Goal: Task Accomplishment & Management: Manage account settings

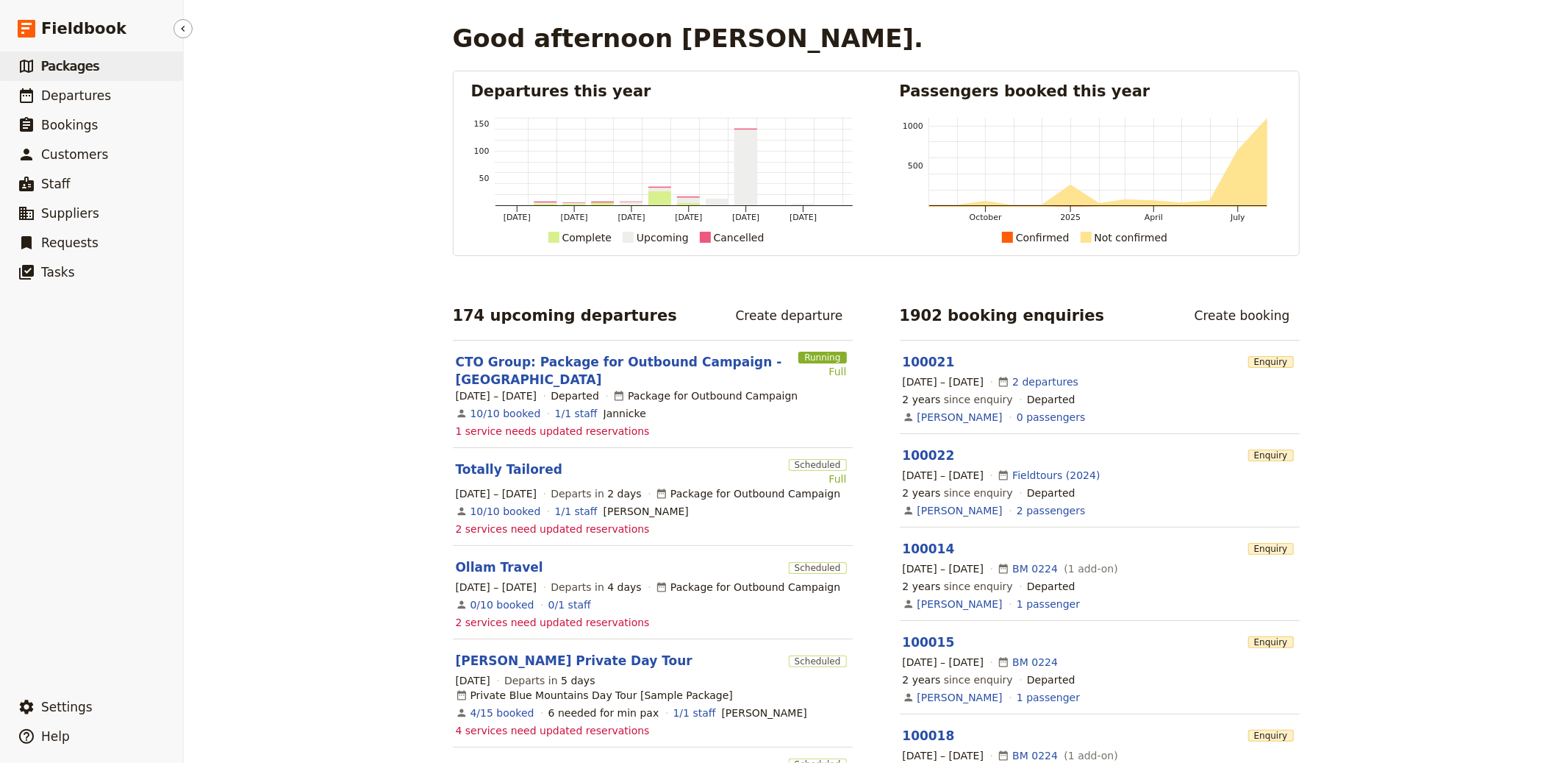
click at [78, 65] on span "Packages" at bounding box center [70, 66] width 58 height 15
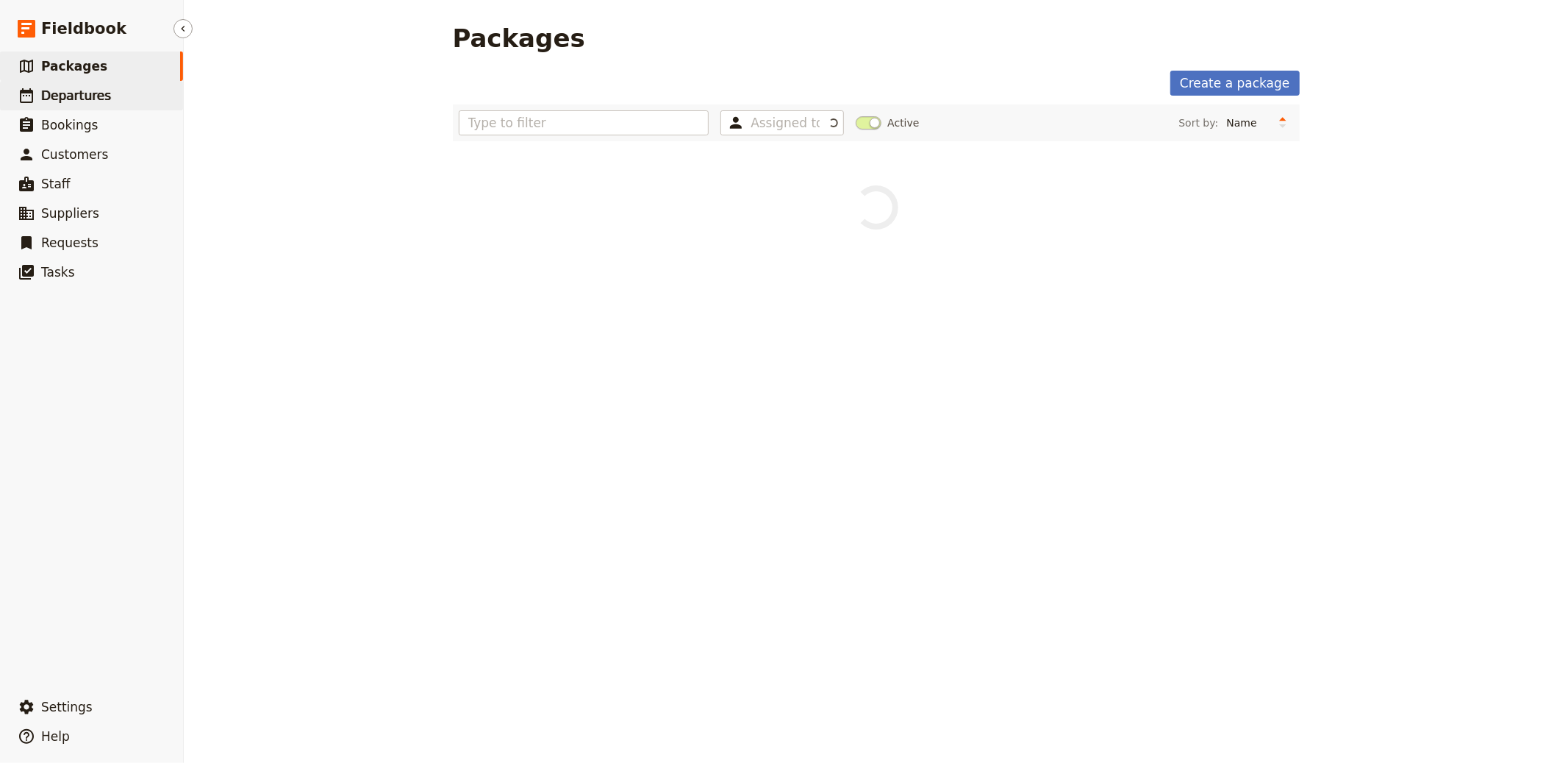
click at [81, 93] on span "Departures" at bounding box center [76, 95] width 70 height 15
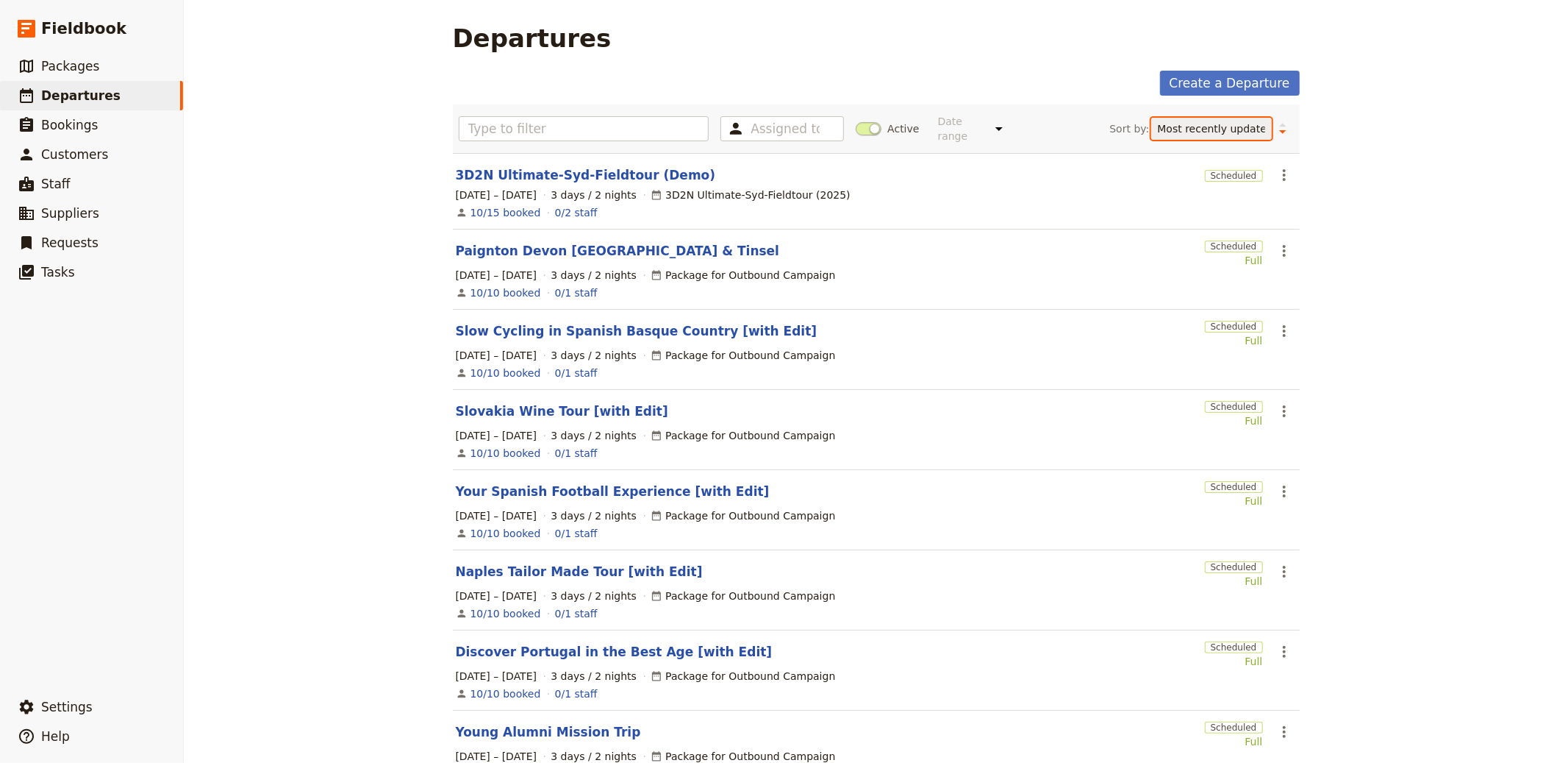
click at [1236, 138] on select "Start date Name Status Most recently updated Most recently created" at bounding box center [1211, 128] width 120 height 22
select select "CREATED_AT"
click at [1151, 117] on select "Start date Name Status Most recently updated Most recently created" at bounding box center [1211, 128] width 120 height 22
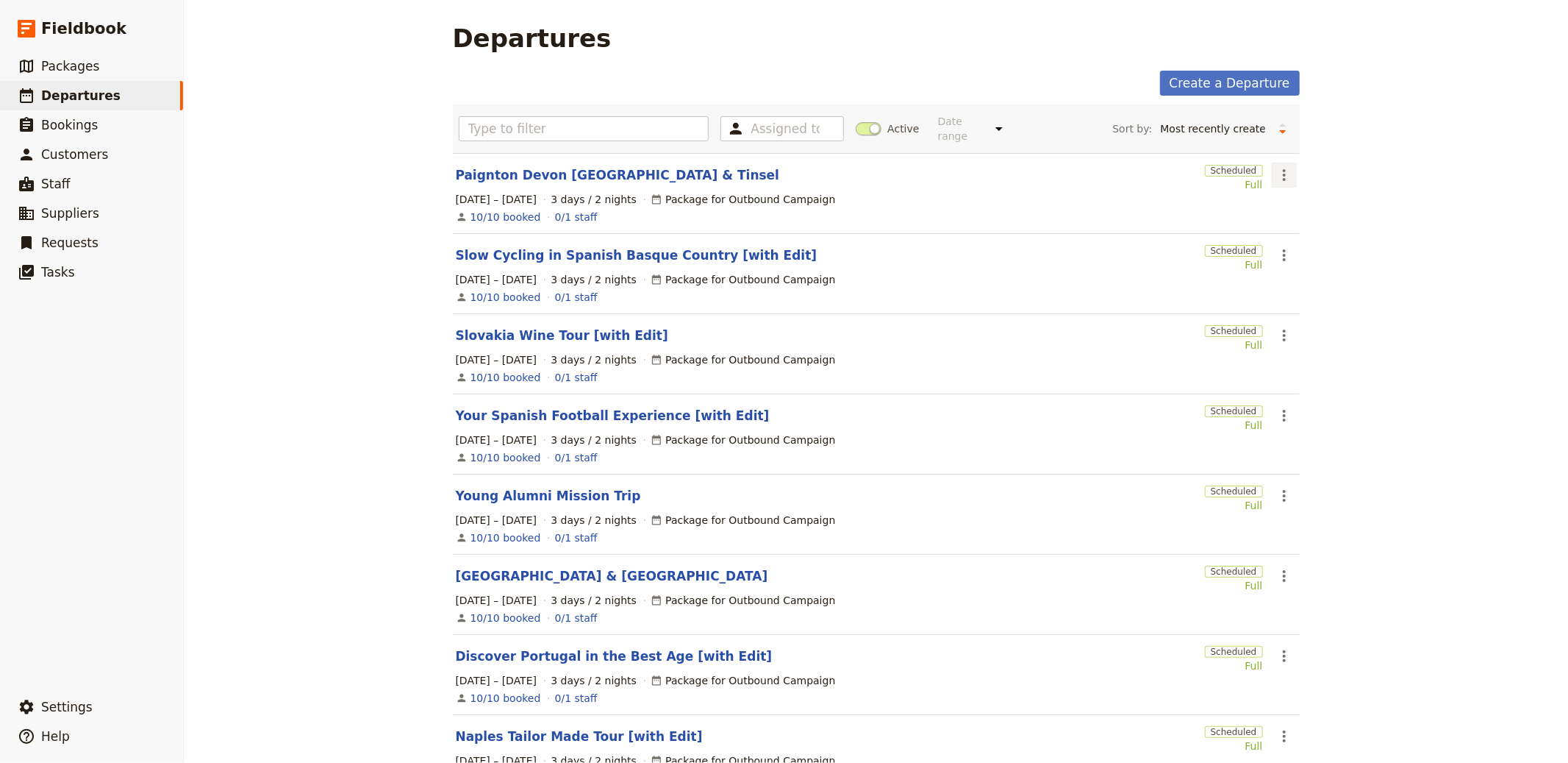
click at [1280, 172] on icon "Actions" at bounding box center [1284, 175] width 18 height 18
click at [1335, 231] on span "Clone this departure" at bounding box center [1327, 229] width 105 height 15
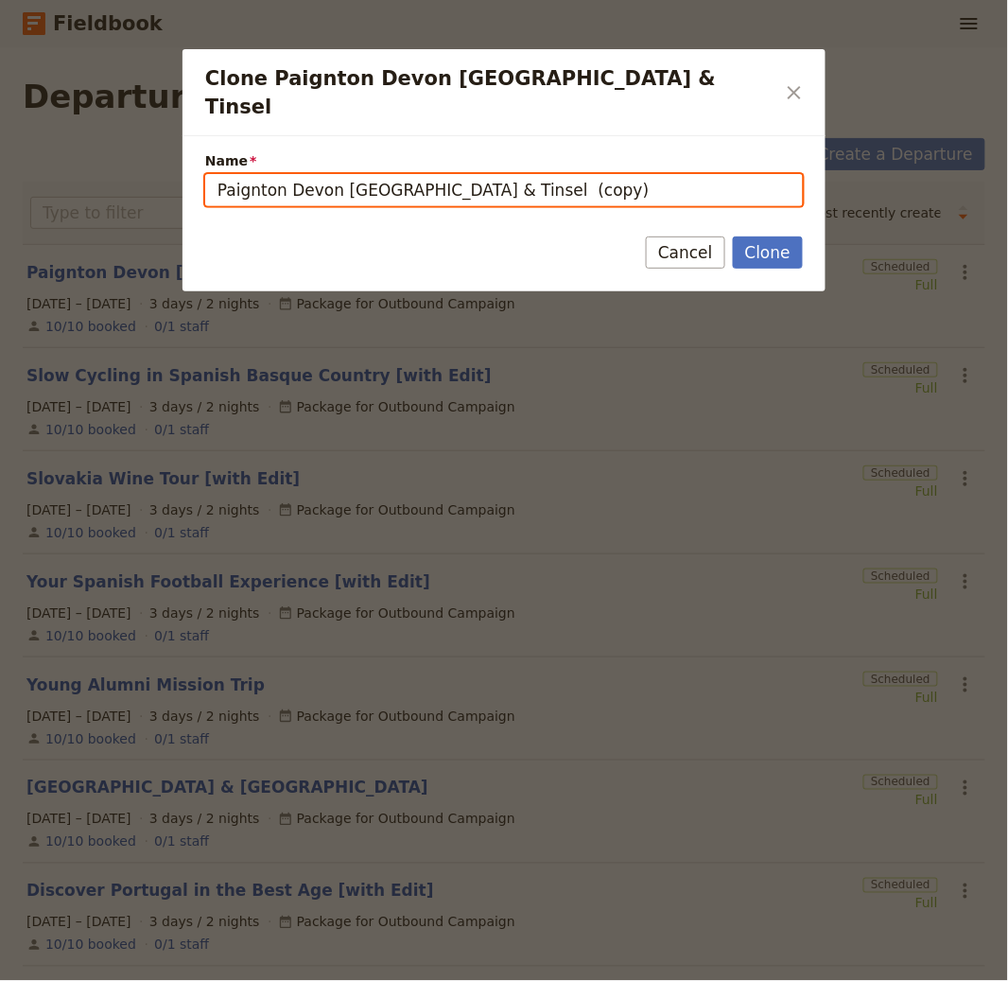
click at [547, 177] on input "Paignton Devon Turkey & Tinsel (copy)" at bounding box center [504, 190] width 598 height 32
paste input "Greece Road Trip Itinerary"
type input "Greece Road Trip Itinerary"
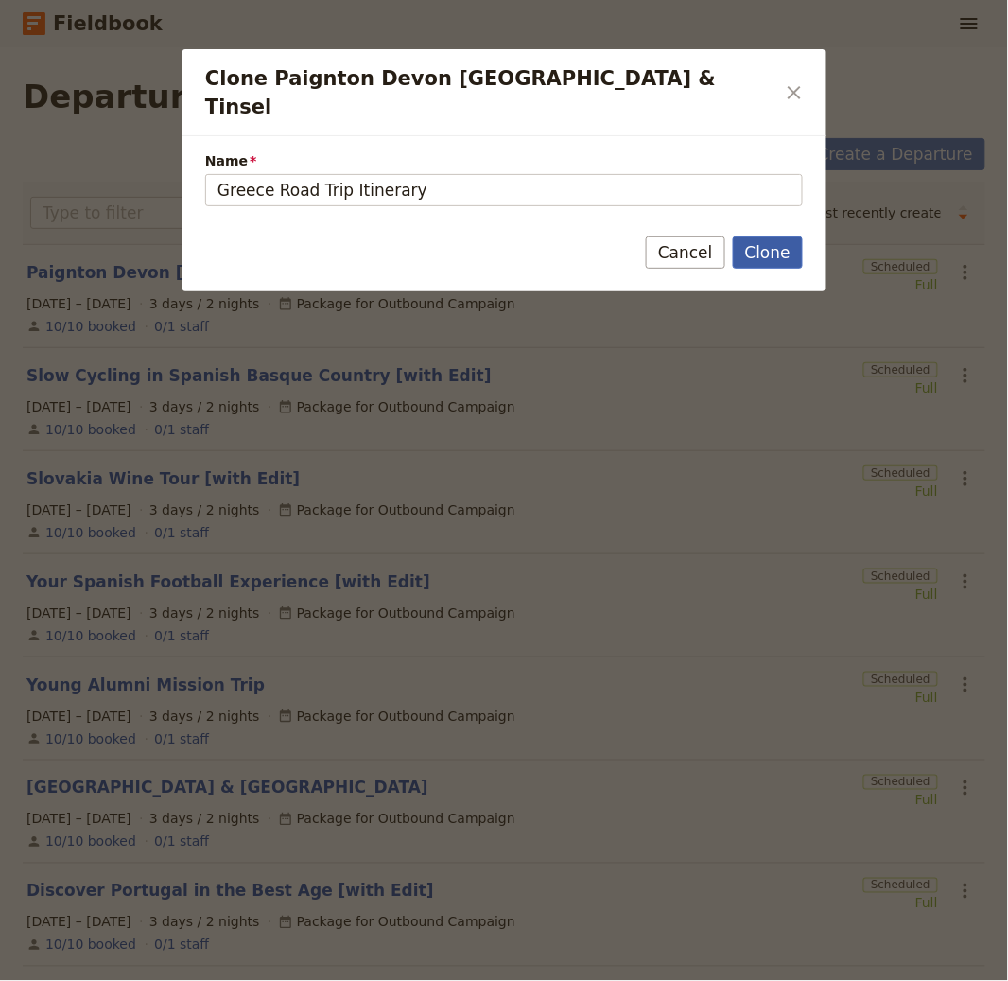
click at [771, 236] on button "Clone" at bounding box center [768, 252] width 70 height 32
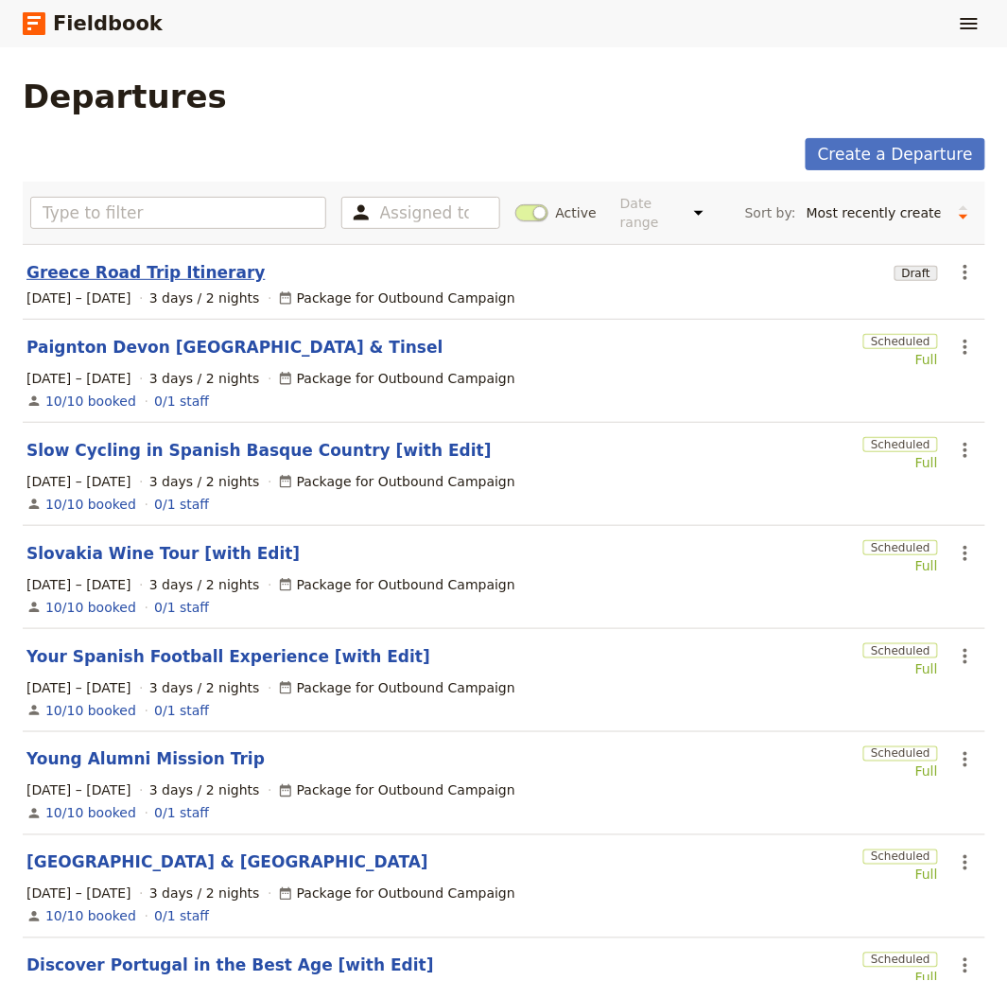
click at [175, 278] on link "Greece Road Trip Itinerary" at bounding box center [145, 272] width 239 height 23
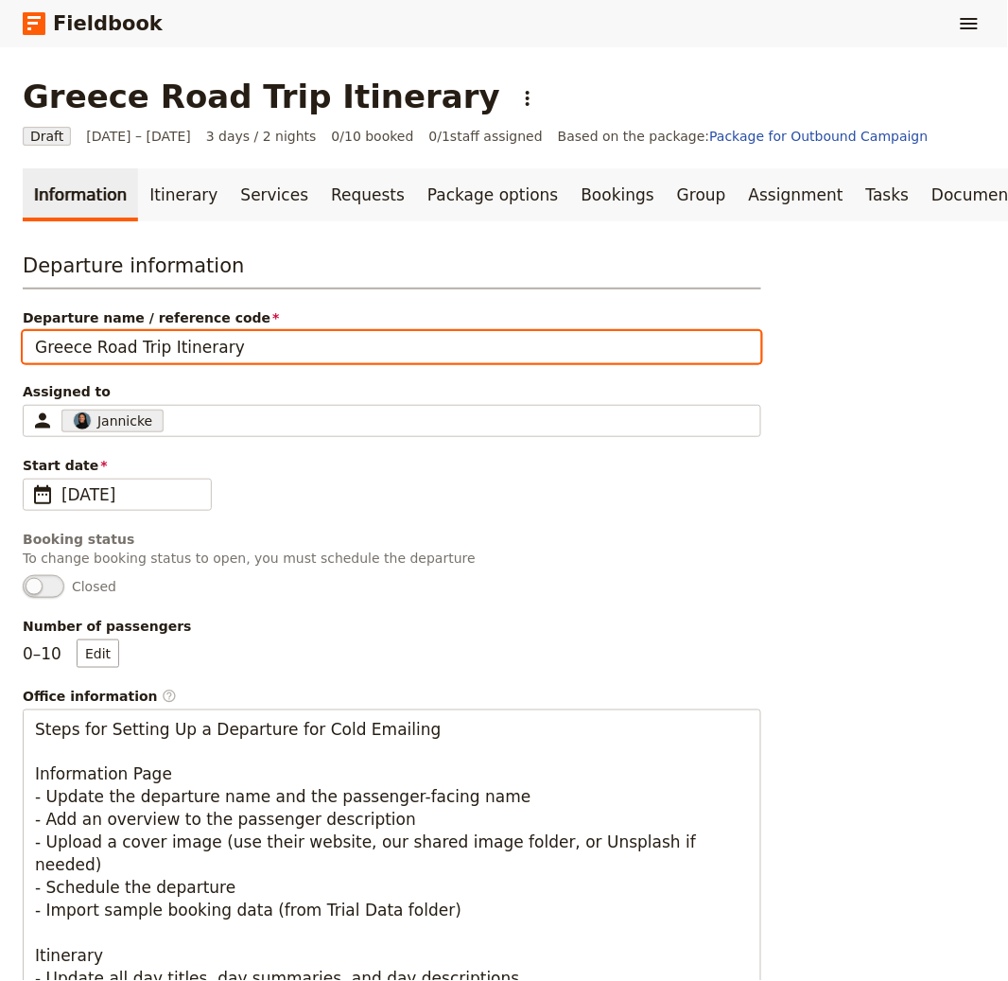
click at [153, 338] on input "Greece Road Trip Itinerary" at bounding box center [392, 347] width 739 height 32
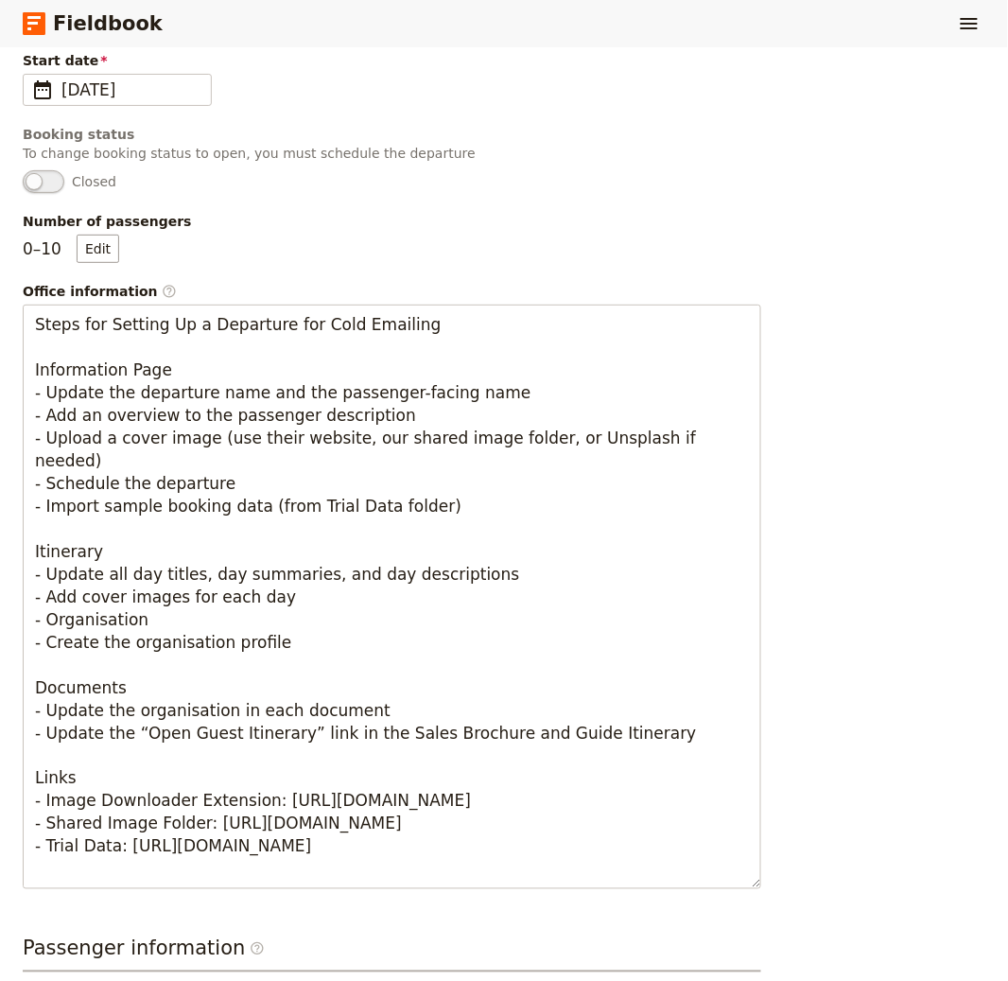
scroll to position [995, 0]
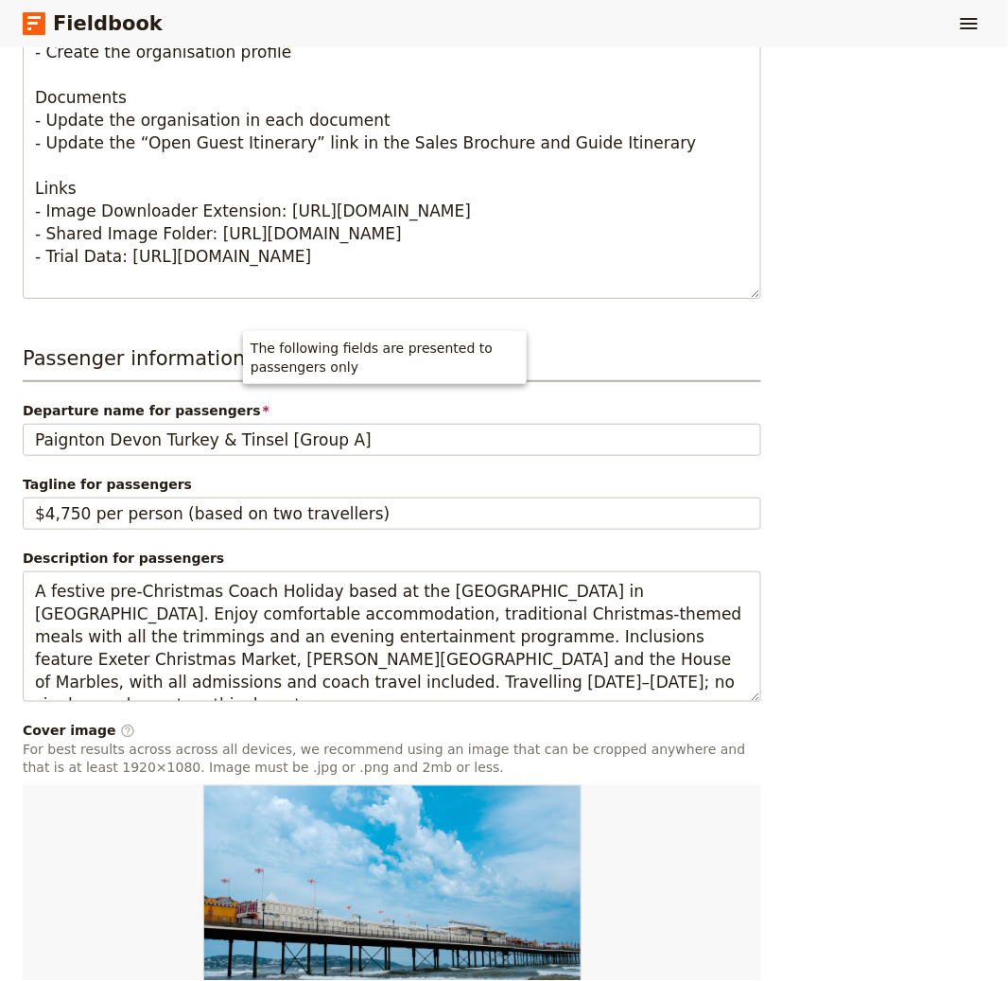
click at [217, 457] on div "Passenger information ​ Departure name for passengers Paignton Devon Turkey & T…" at bounding box center [392, 697] width 739 height 707
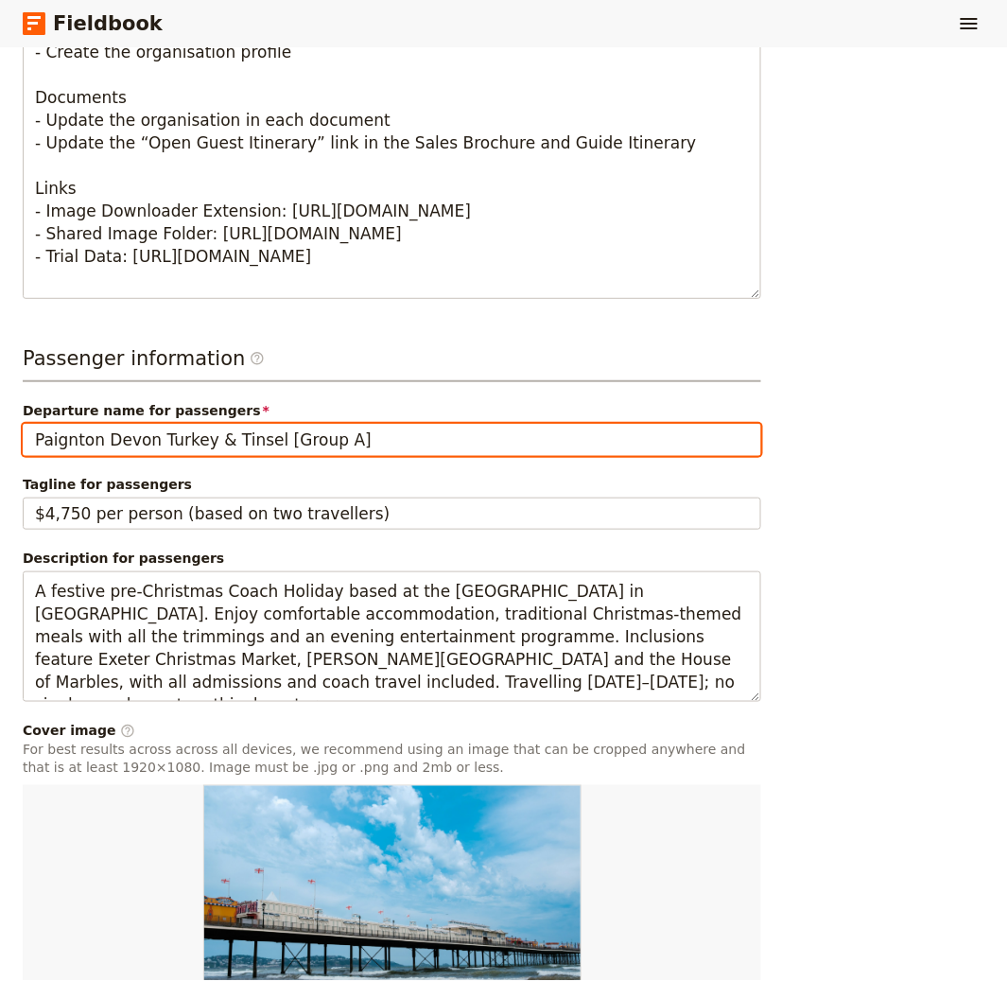
click at [226, 446] on input "Paignton Devon Turkey & Tinsel [Group A]" at bounding box center [392, 440] width 739 height 32
paste input "Greece Road Trip Itinerary"
type input "Greece Road Trip Itinerary"
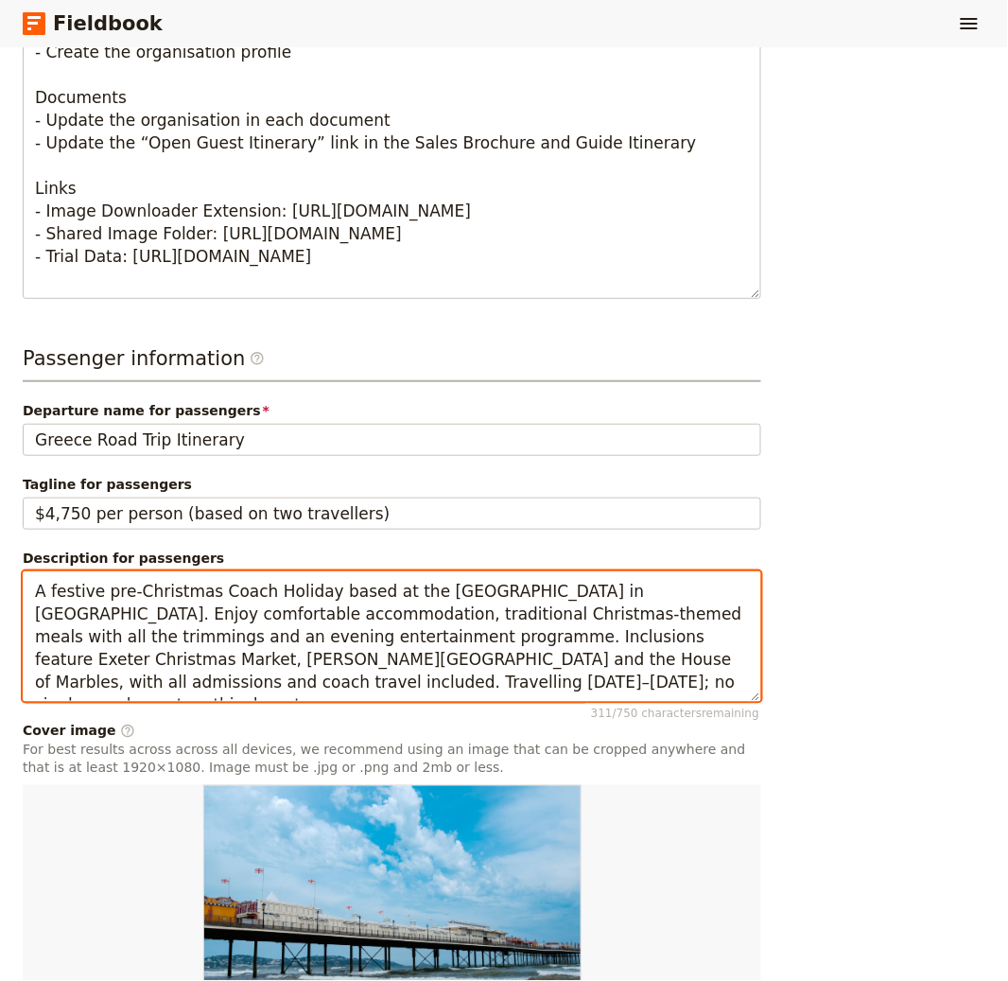
click at [438, 650] on textarea "A festive pre-Christmas Coach Holiday based at the seafront Marine Hotel in Pai…" at bounding box center [392, 636] width 739 height 131
paste textarea "Self‑drive route linking Athens, Nafplio and Olympia with optional wine tasting…"
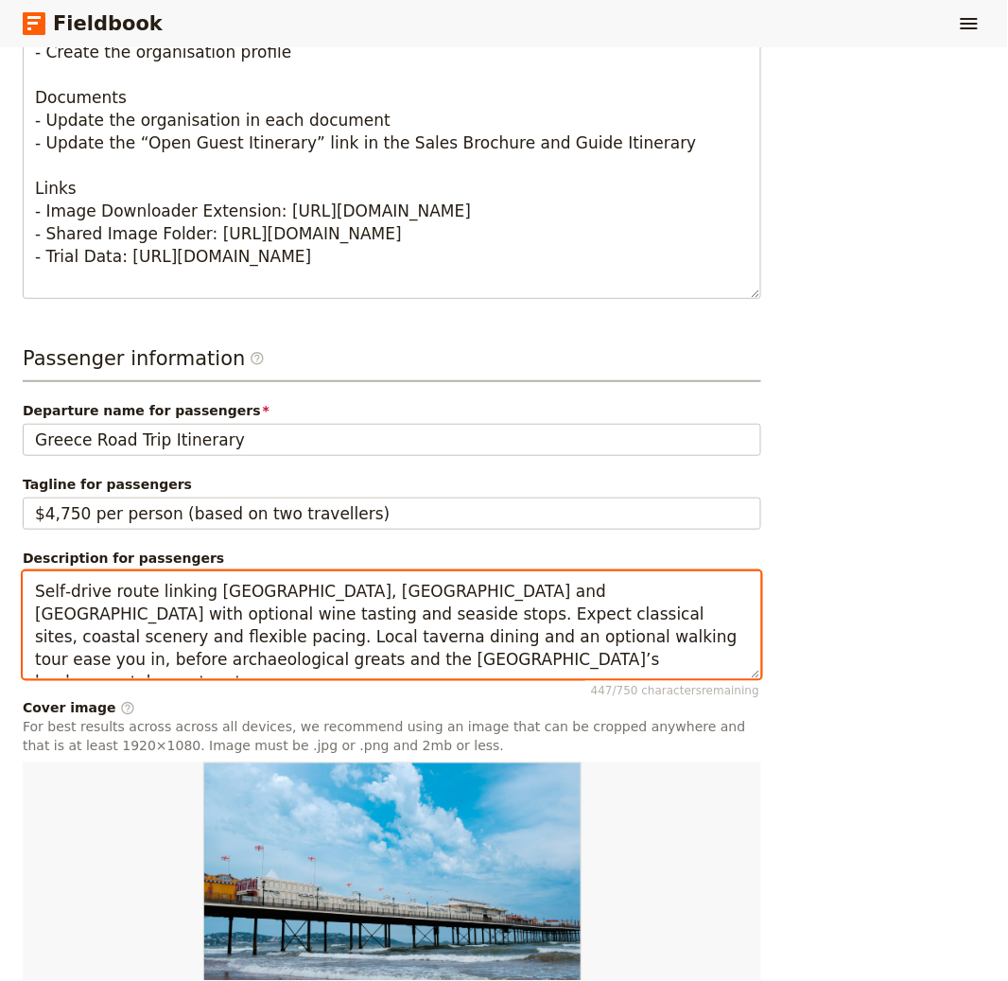
type textarea "Self‑drive route linking Athens, Nafplio and Olympia with optional wine tasting…"
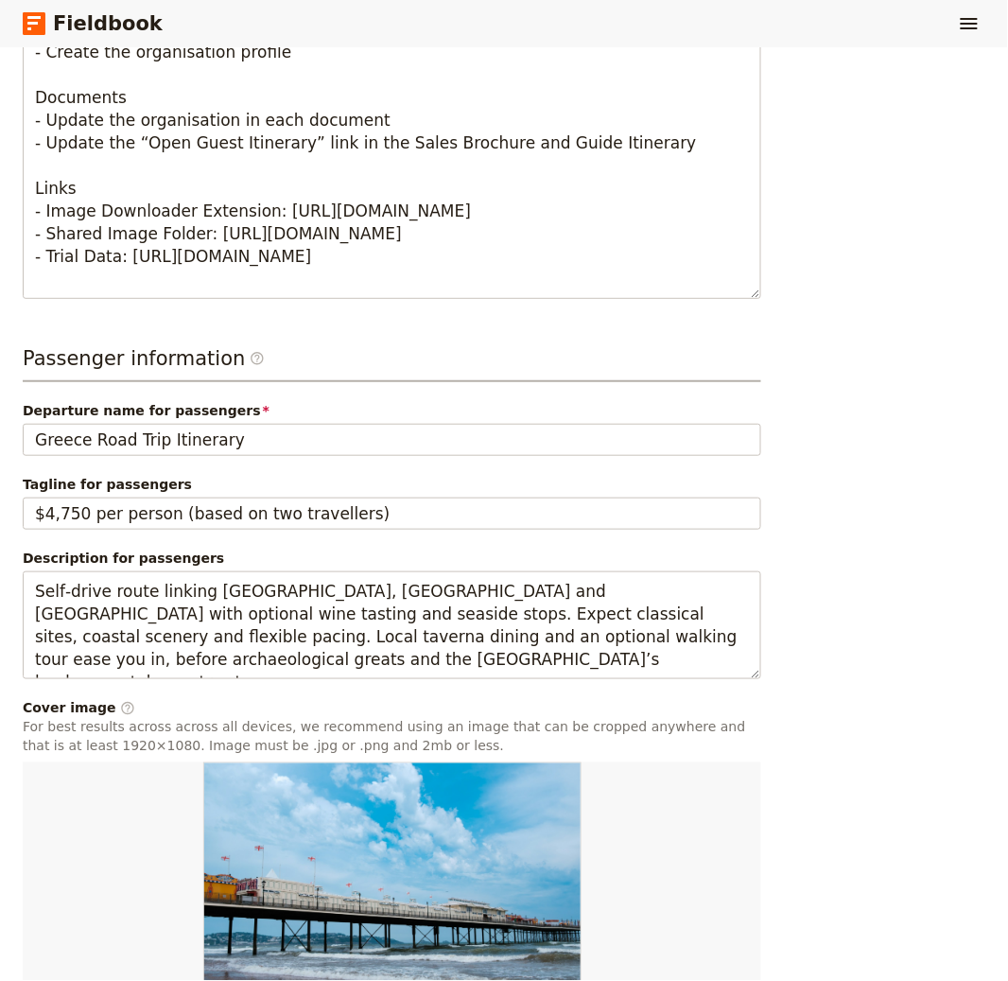
drag, startPoint x: 714, startPoint y: 391, endPoint x: 730, endPoint y: 383, distance: 17.8
click at [714, 391] on div "Passenger information ​ Departure name for passengers Greece Road Trip Itinerar…" at bounding box center [392, 686] width 739 height 685
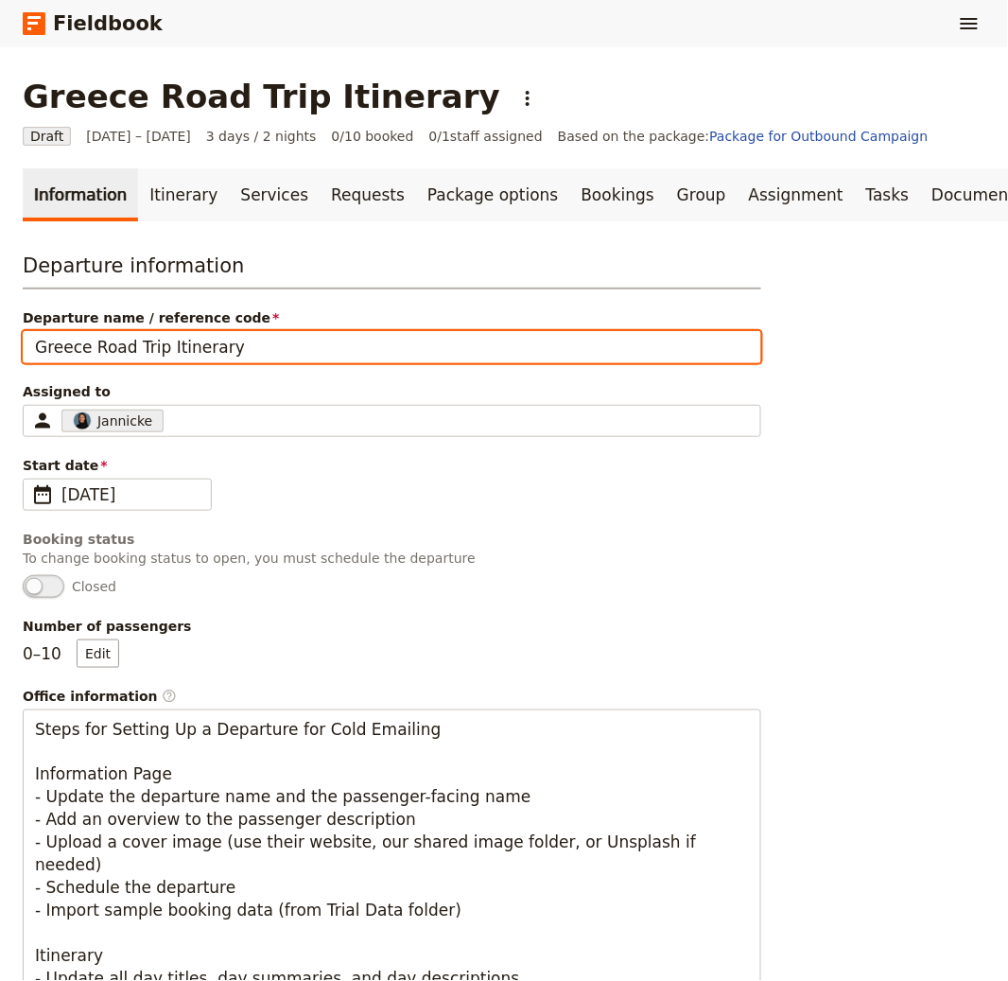
click at [194, 340] on input "Greece Road Trip Itinerary" at bounding box center [392, 347] width 739 height 32
paste input "Pearls of Poland 13-day - tour to join"
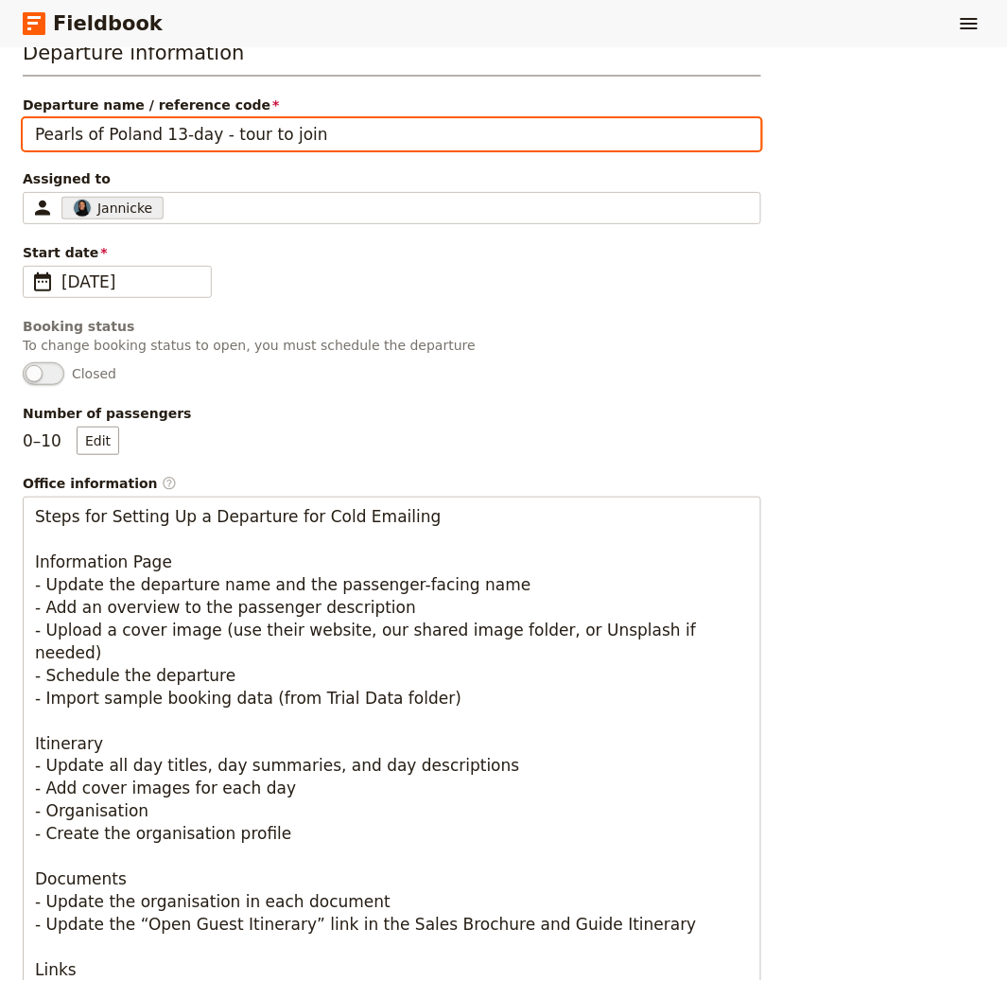
scroll to position [715, 0]
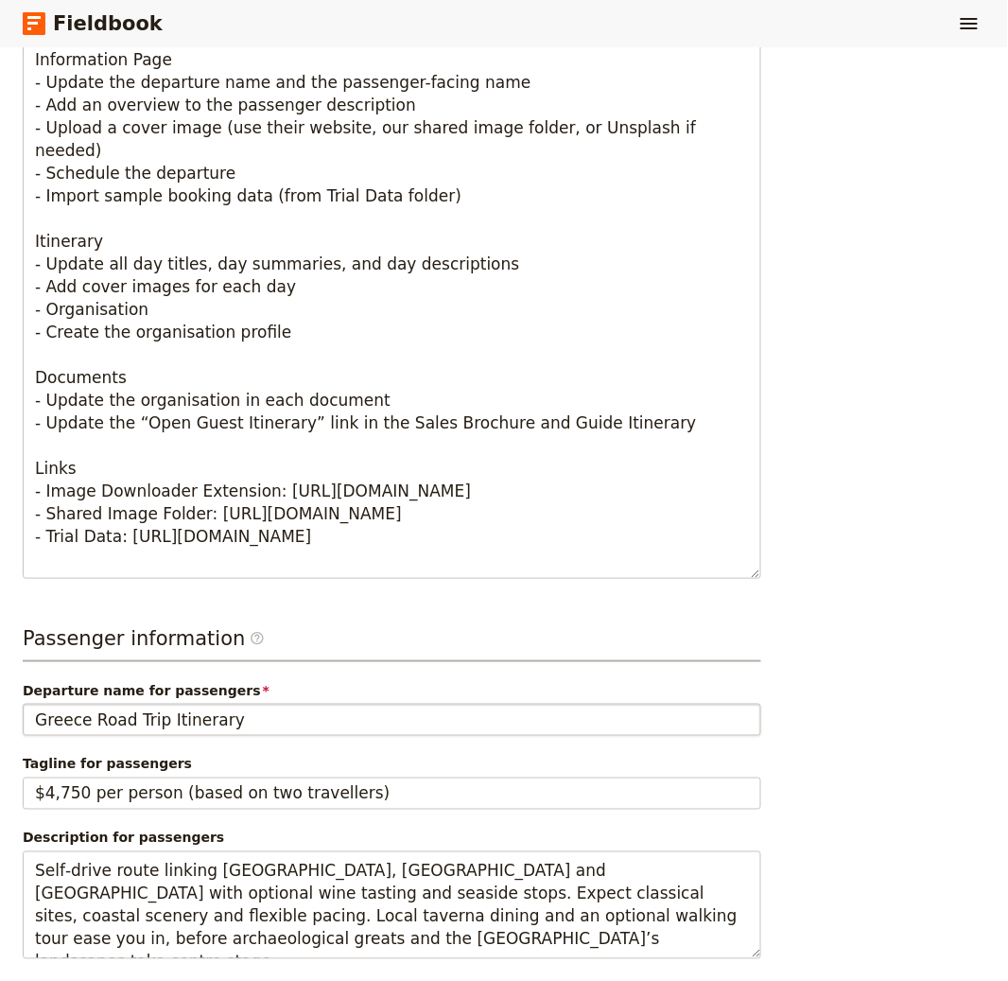
type input "Pearls of Poland 13-day - tour to join"
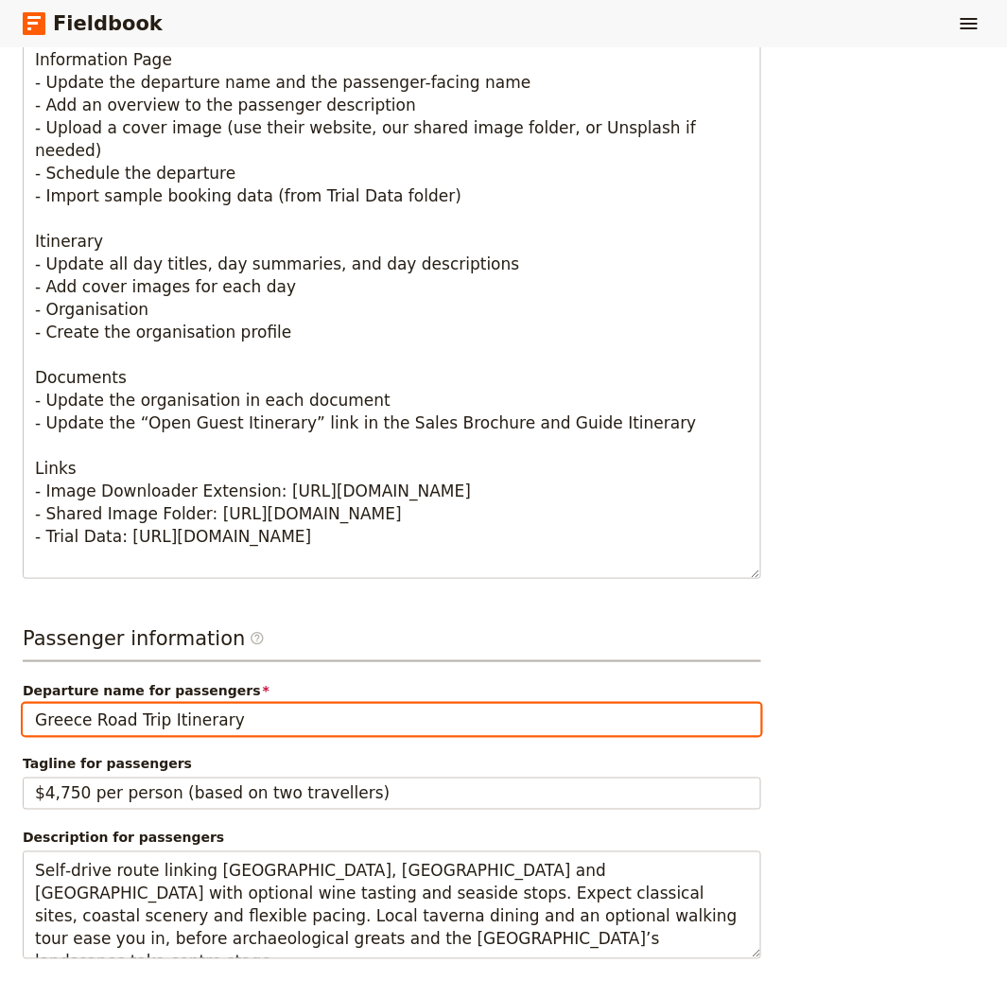
drag, startPoint x: 199, startPoint y: 702, endPoint x: 193, endPoint y: 710, distance: 10.2
click at [199, 704] on input "Greece Road Trip Itinerary" at bounding box center [392, 720] width 739 height 32
click at [194, 710] on input "Greece Road Trip Itinerary" at bounding box center [392, 720] width 739 height 32
paste input "Pearls of Poland 13-day - tour to join"
type input "Pearls of Poland 13-day - tour to join"
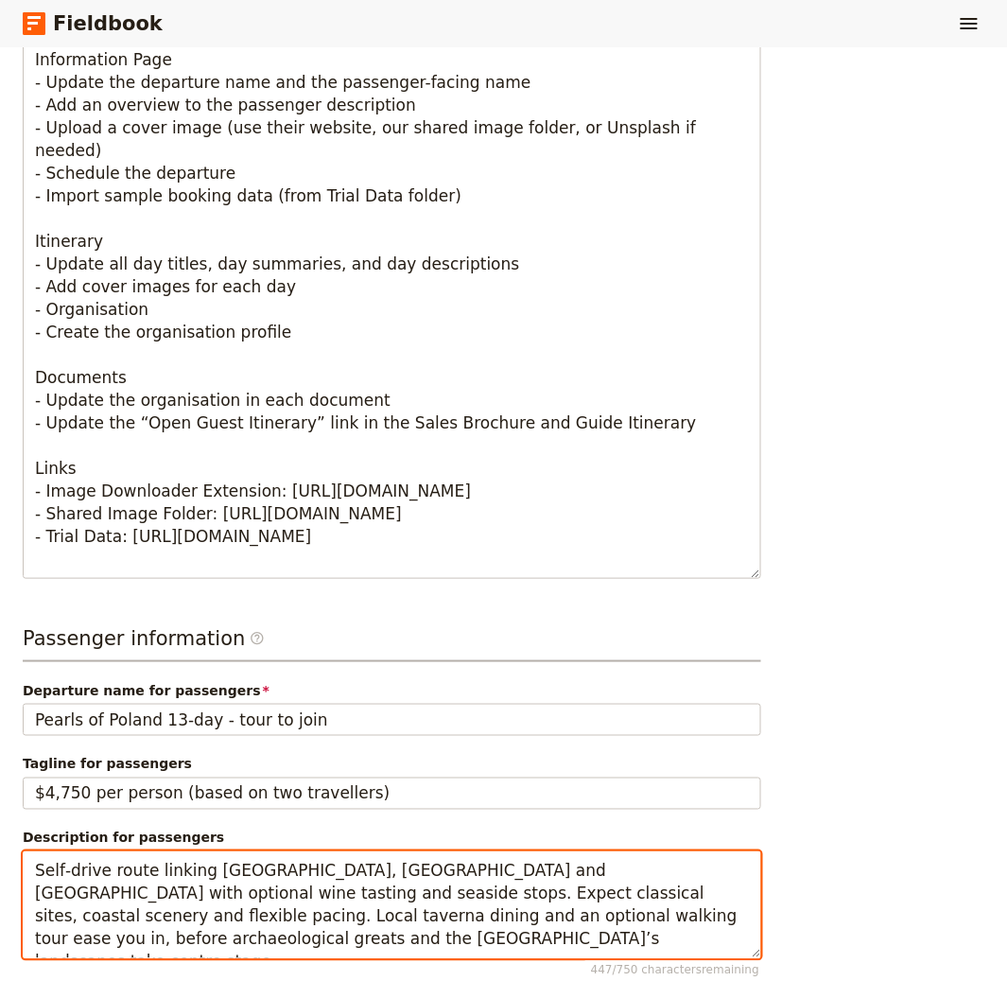
drag, startPoint x: 318, startPoint y: 868, endPoint x: 327, endPoint y: 865, distance: 9.9
click at [319, 868] on textarea "Self‑drive route linking Athens, Nafplio and Olympia with optional wine tasting…" at bounding box center [392, 905] width 739 height 108
paste textarea "Comprehensive loop from Warsaw to the Baltic, Toruń and Poznań, then south via …"
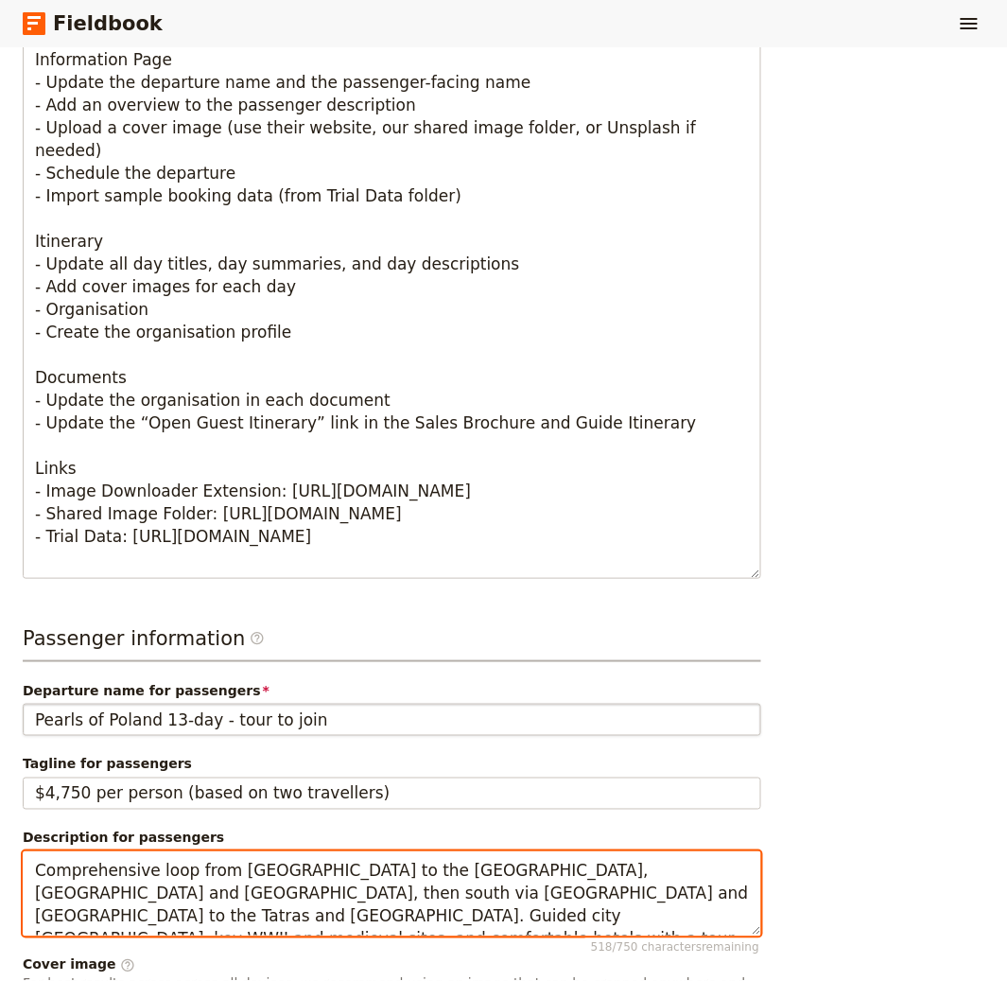
type textarea "Comprehensive loop from [GEOGRAPHIC_DATA] to the [GEOGRAPHIC_DATA], [GEOGRAPHIC…"
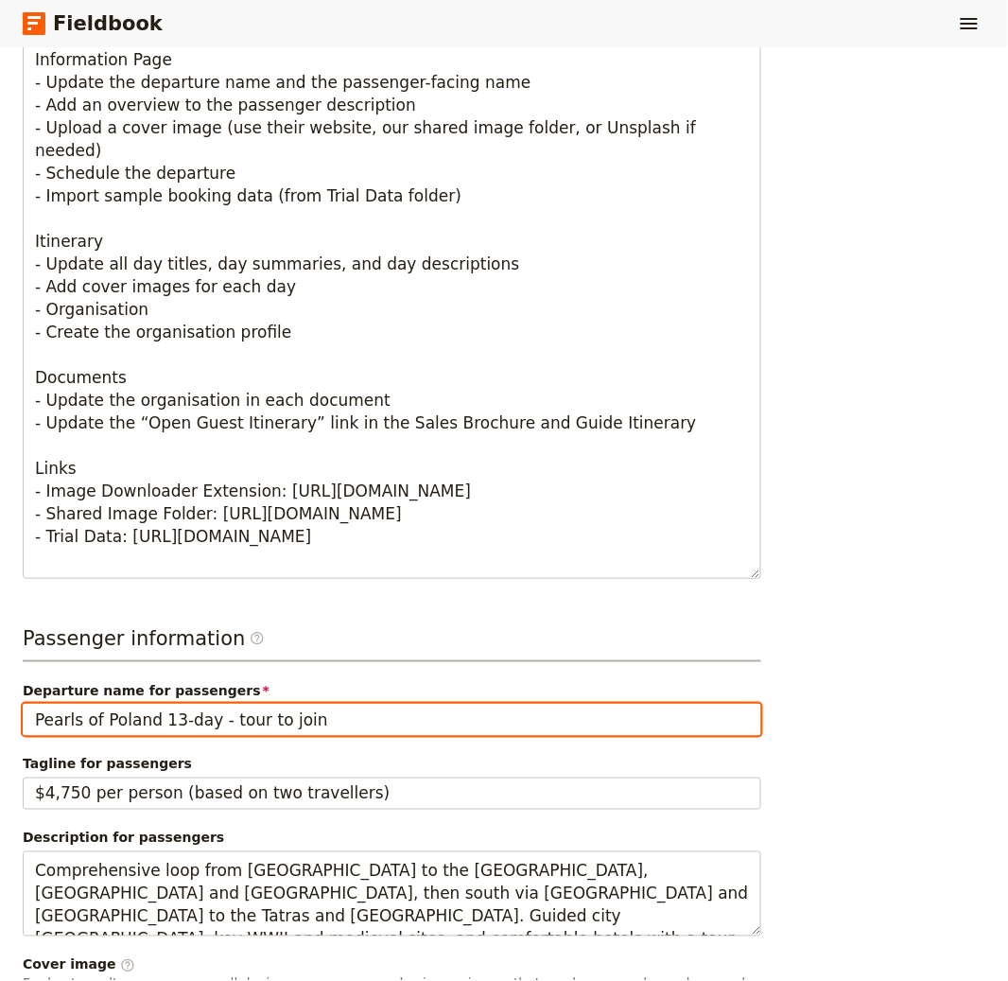
drag, startPoint x: 375, startPoint y: 720, endPoint x: 202, endPoint y: 714, distance: 172.2
click at [202, 714] on input "Pearls of Poland 13-day - tour to join" at bounding box center [392, 720] width 739 height 32
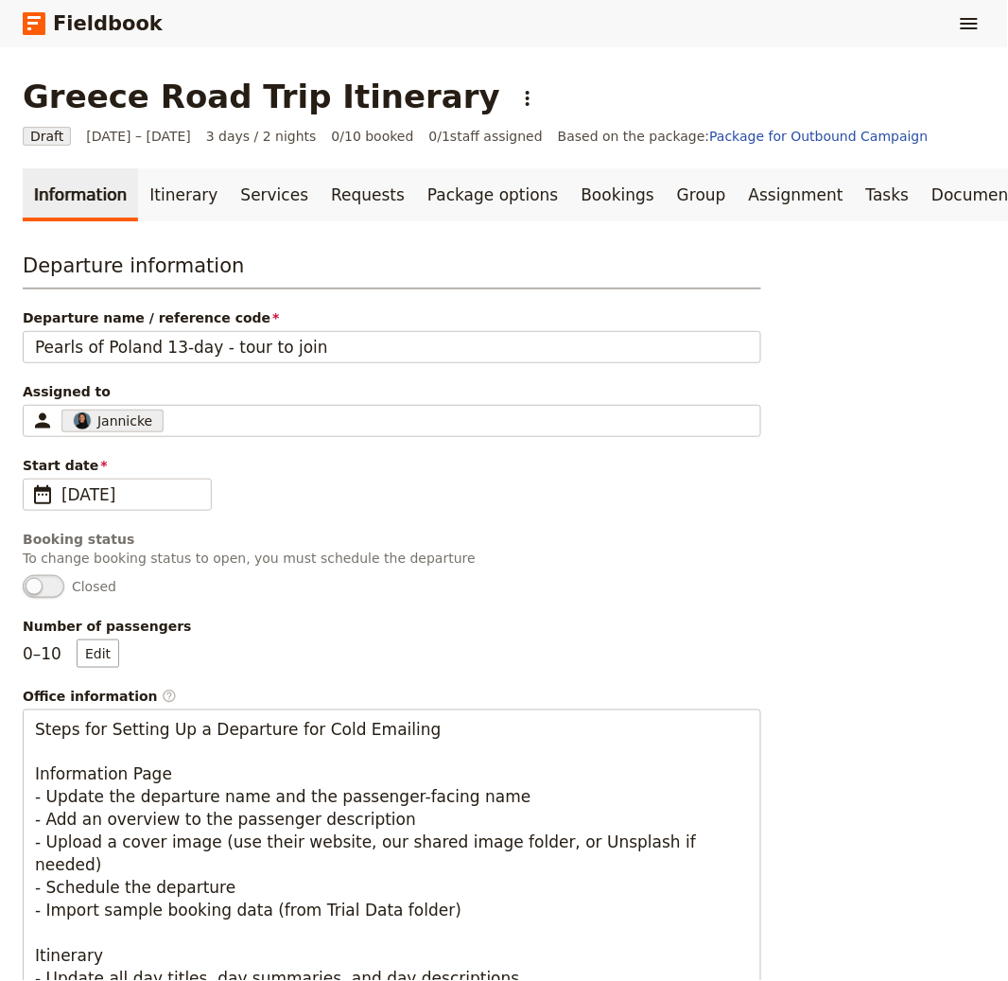
scroll to position [4, 0]
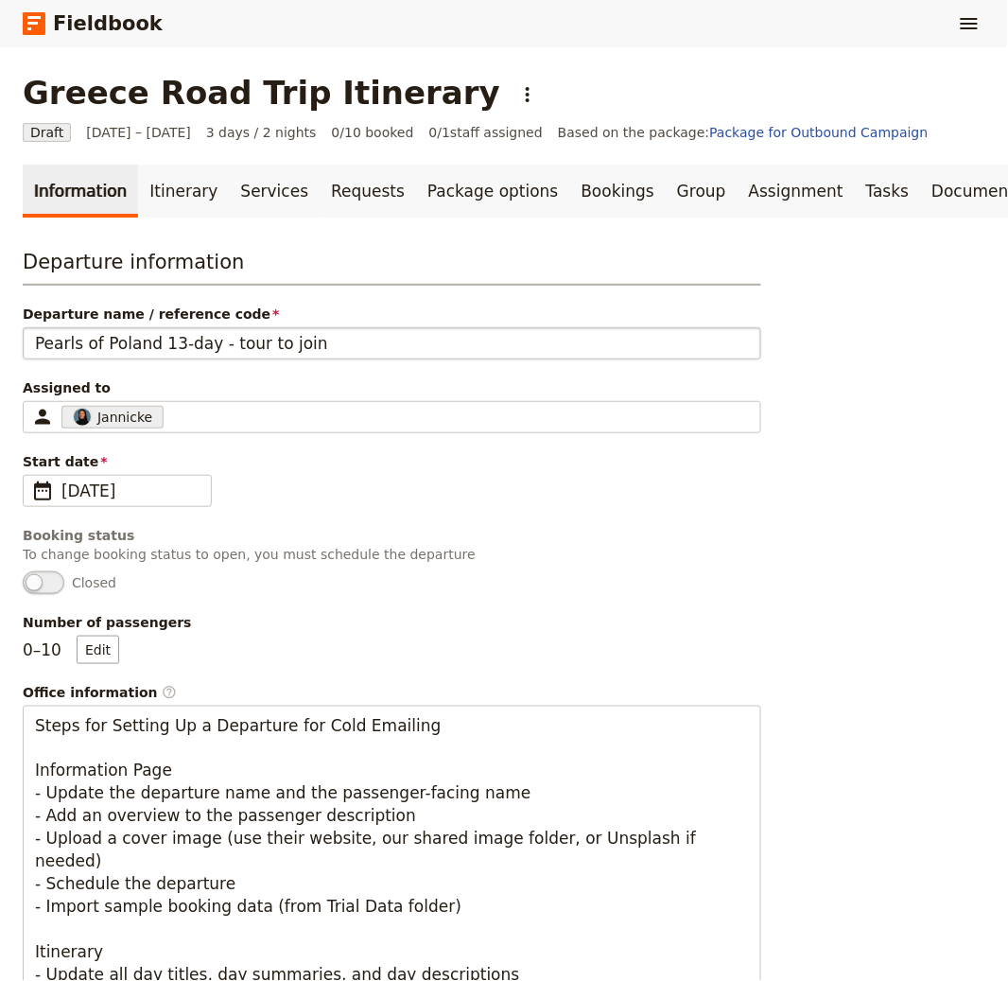
type input "Pearls of Poland 13-day"
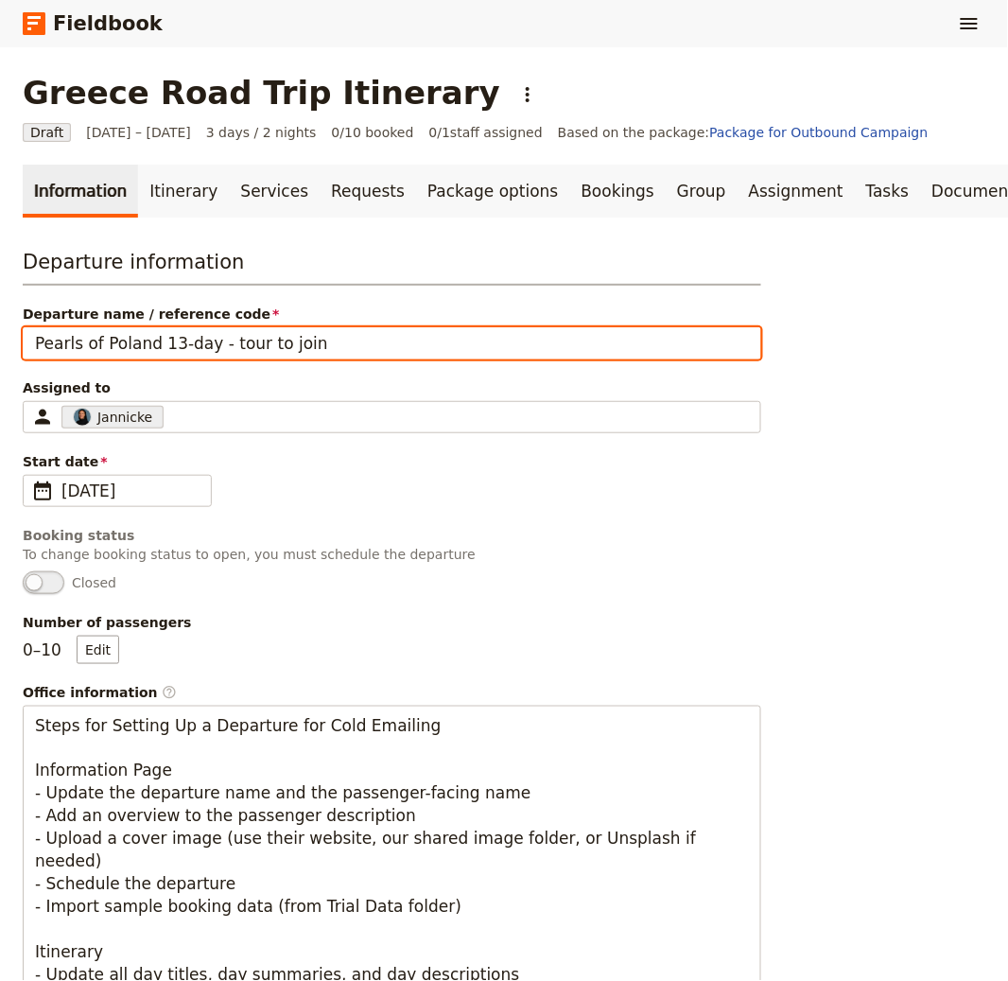
drag, startPoint x: 377, startPoint y: 356, endPoint x: 203, endPoint y: 340, distance: 174.7
click at [203, 340] on input "Pearls of Poland 13-day - tour to join" at bounding box center [392, 343] width 739 height 32
drag, startPoint x: 155, startPoint y: 340, endPoint x: 297, endPoint y: 352, distance: 142.4
click at [297, 352] on input "Pearls of Poland 13-day" at bounding box center [392, 343] width 739 height 32
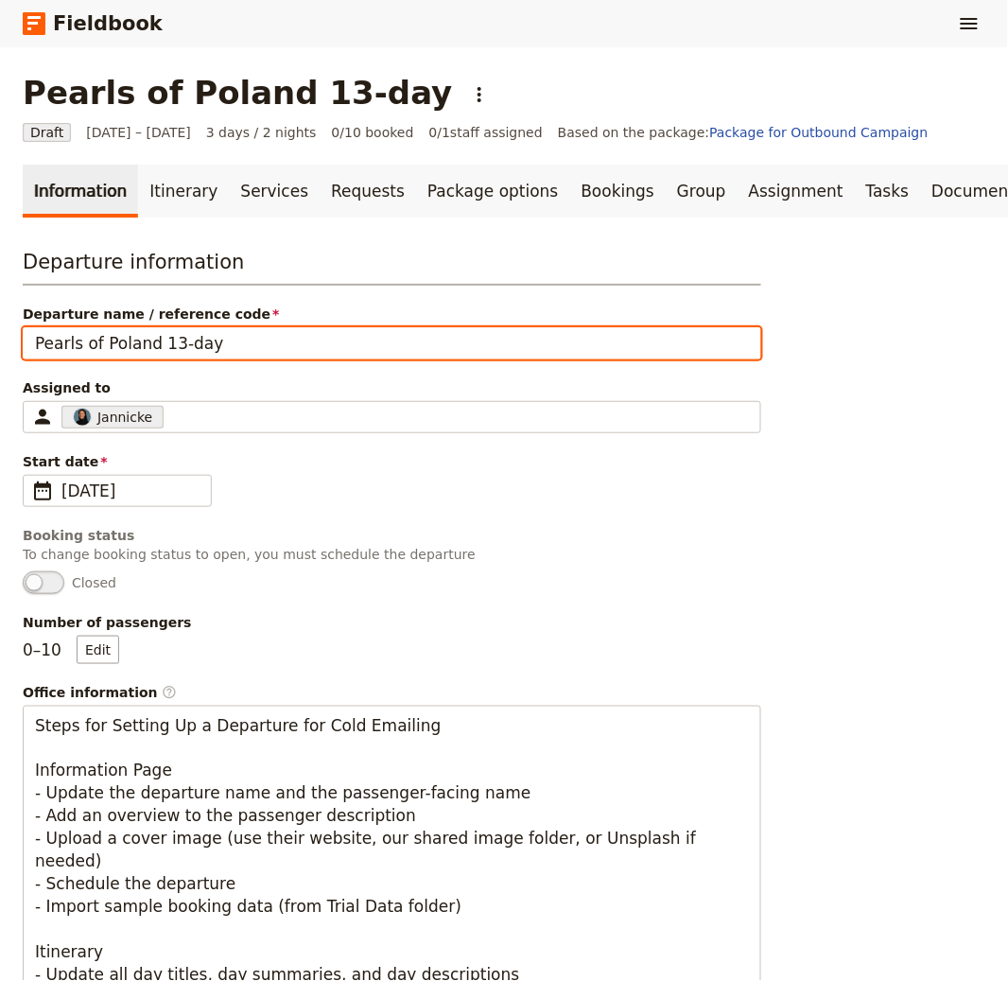
drag, startPoint x: 297, startPoint y: 352, endPoint x: 117, endPoint y: 348, distance: 179.7
click at [117, 348] on input "Pearls of Poland 13-day" at bounding box center [392, 343] width 739 height 32
click at [154, 338] on input "Pearls of Poland 13-day" at bounding box center [392, 343] width 739 height 32
drag, startPoint x: 154, startPoint y: 340, endPoint x: 338, endPoint y: 339, distance: 183.5
click at [338, 339] on input "Pearls of Poland 13-day" at bounding box center [392, 343] width 739 height 32
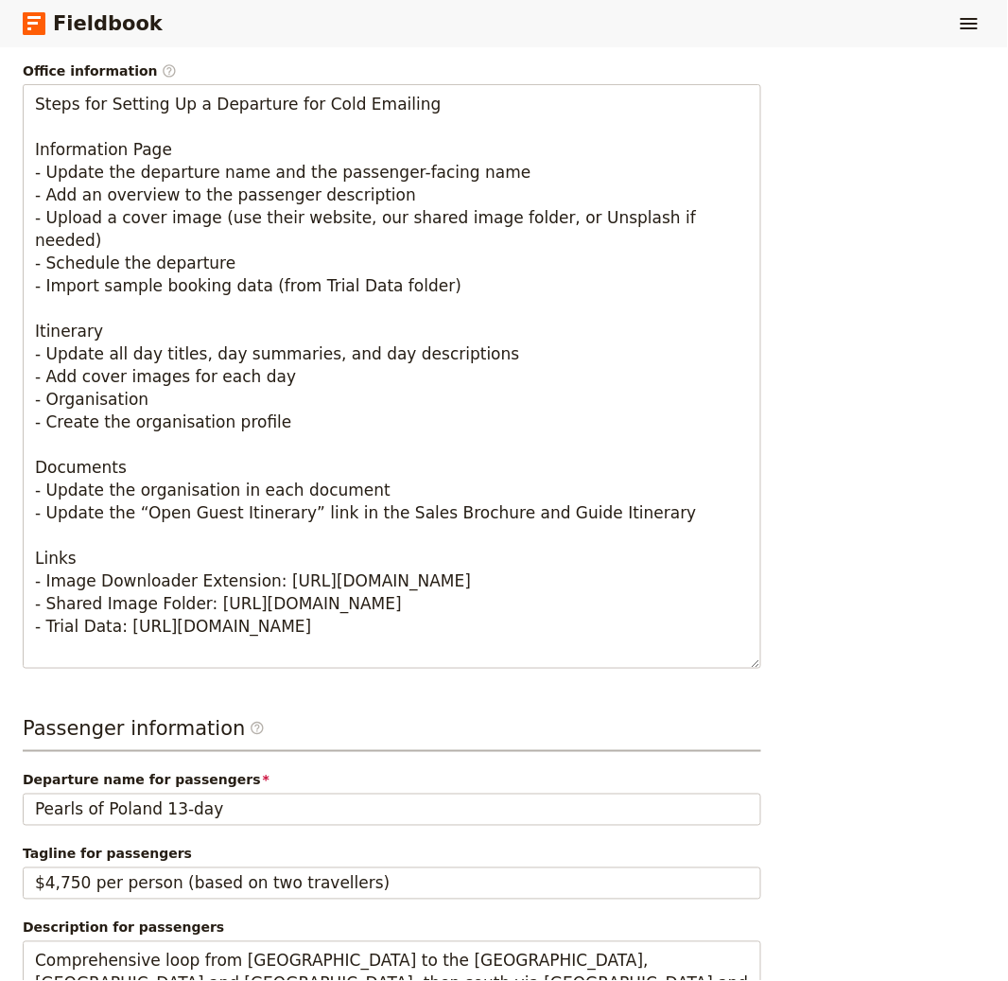
scroll to position [740, 0]
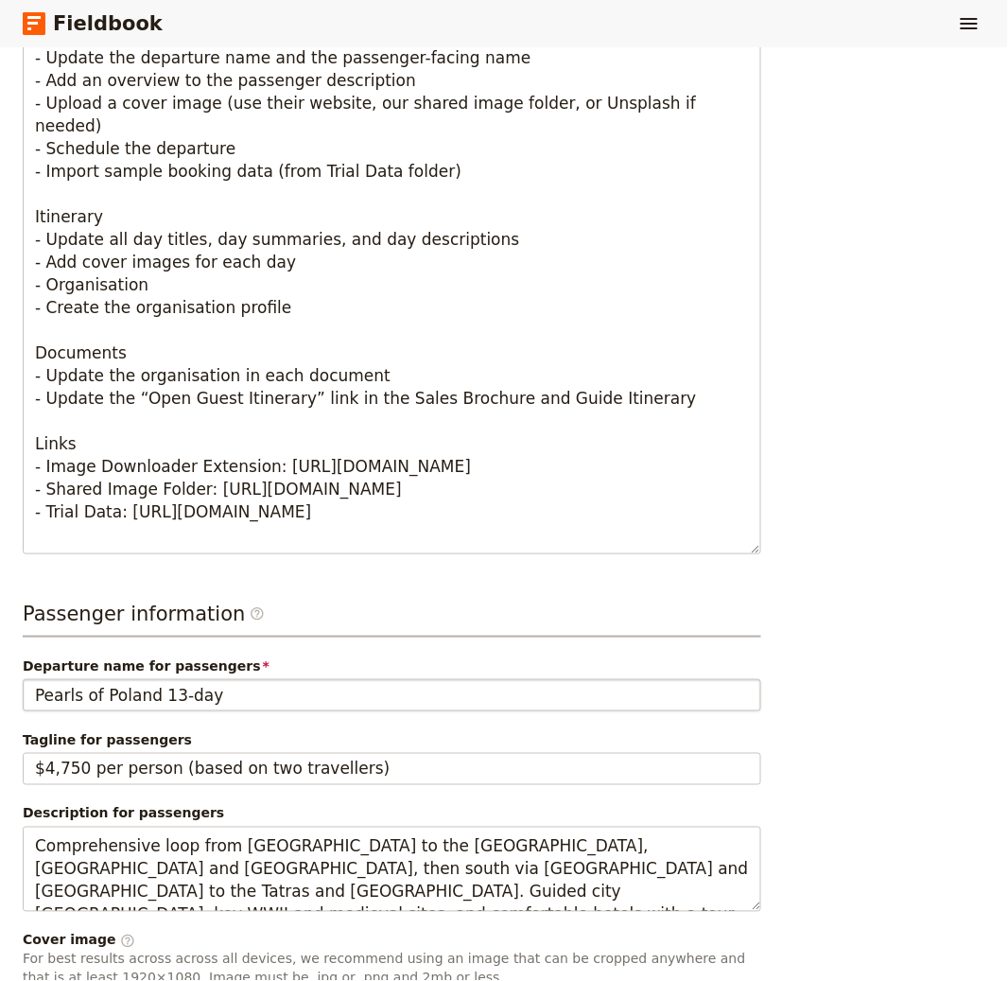
type input "Pearls of [GEOGRAPHIC_DATA]"
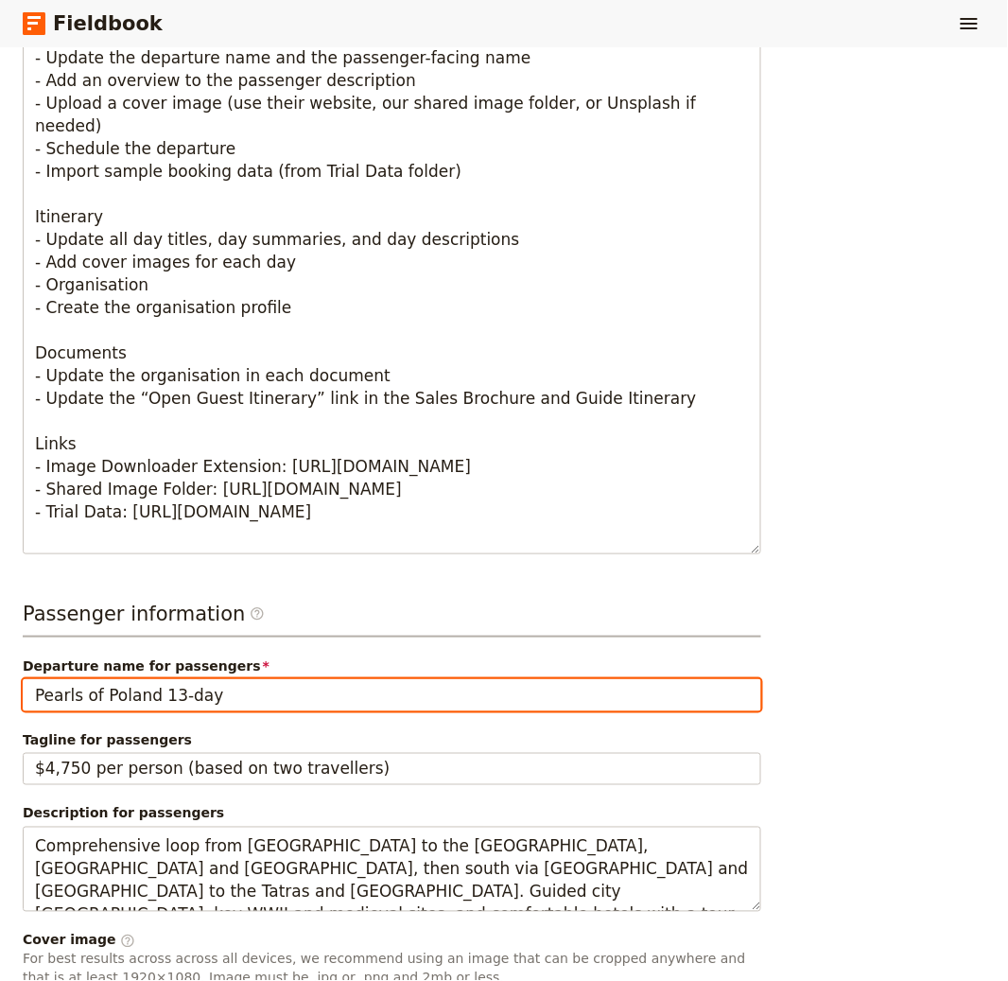
drag, startPoint x: 152, startPoint y: 694, endPoint x: 254, endPoint y: 664, distance: 106.5
click at [151, 692] on input "Pearls of Poland 13-day" at bounding box center [392, 695] width 739 height 32
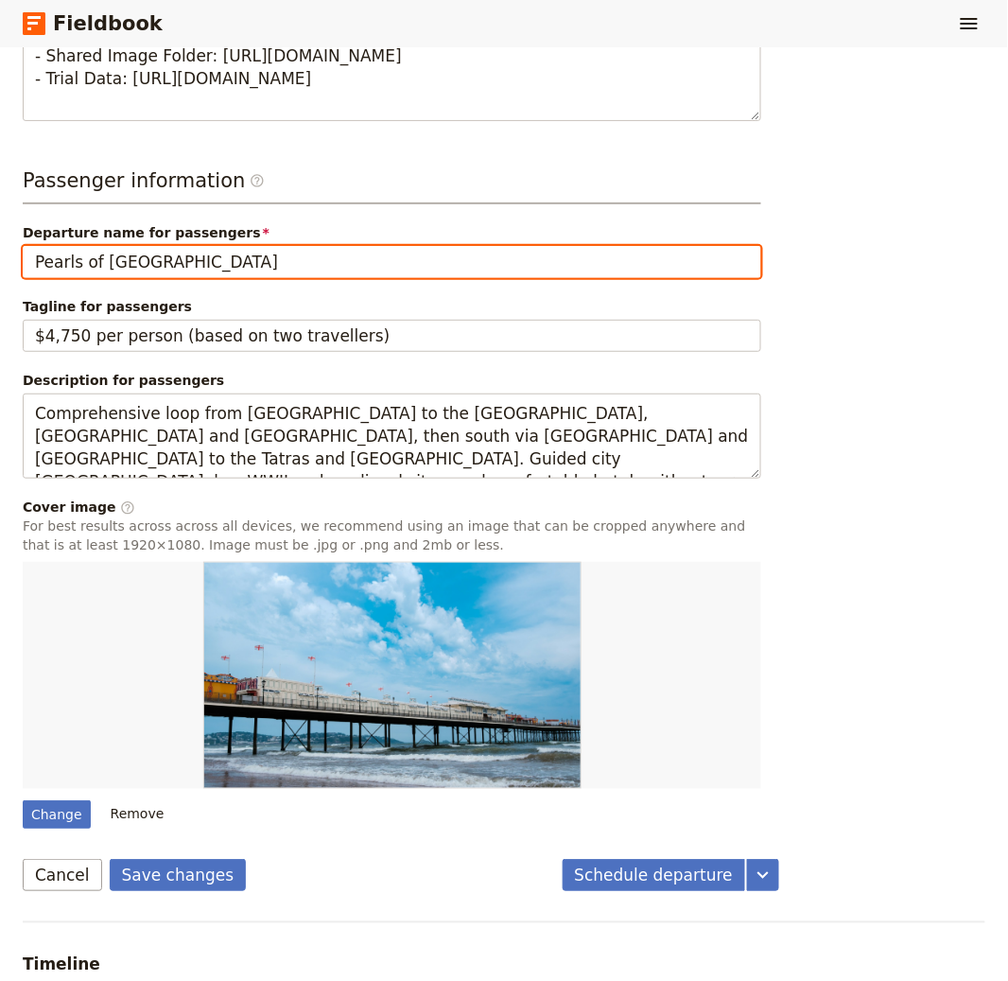
scroll to position [1289, 0]
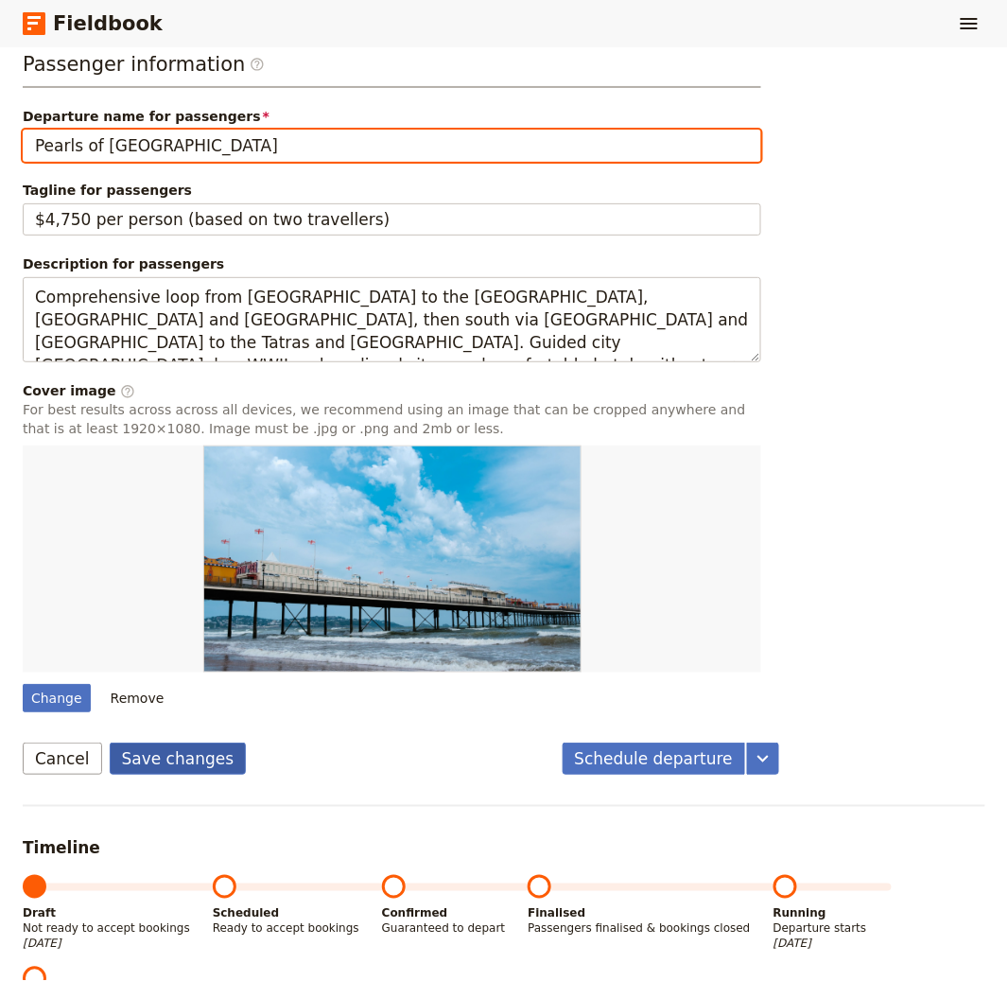
type input "Pearls of [GEOGRAPHIC_DATA]"
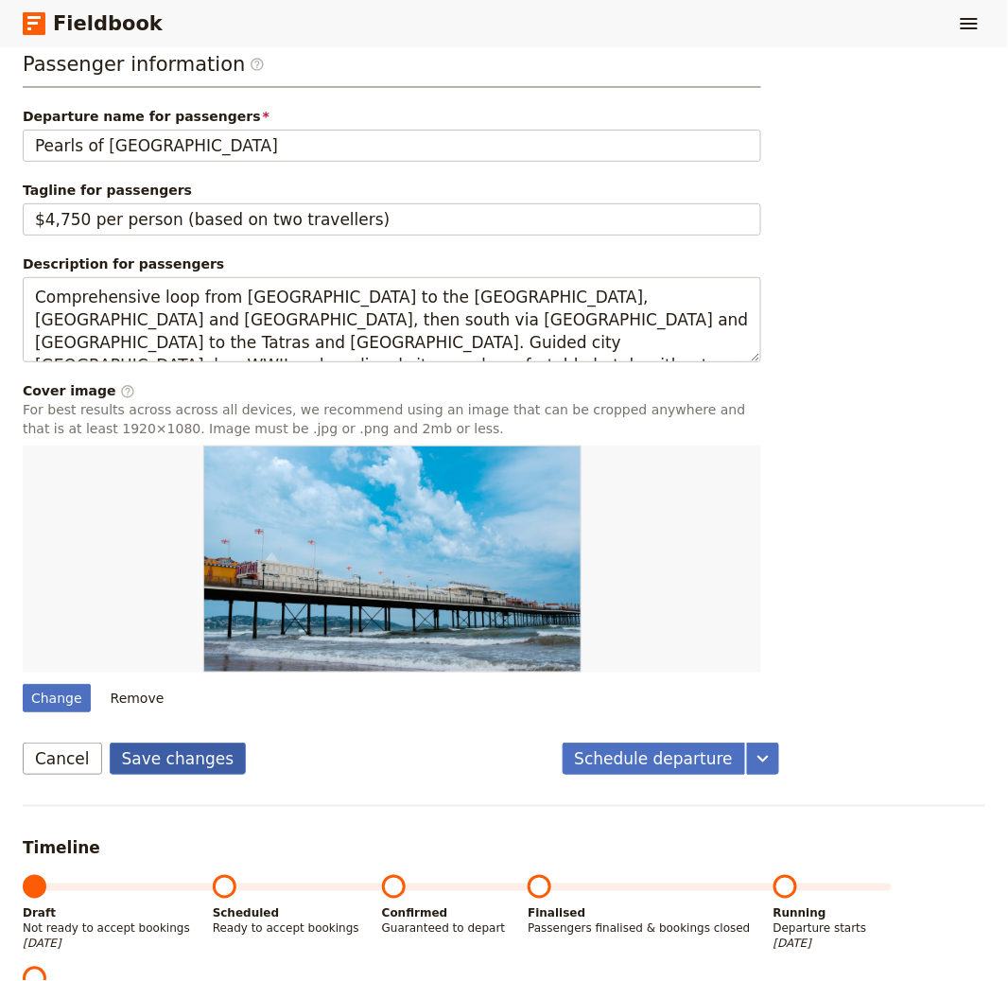
click at [192, 759] on button "Save changes" at bounding box center [178, 758] width 137 height 32
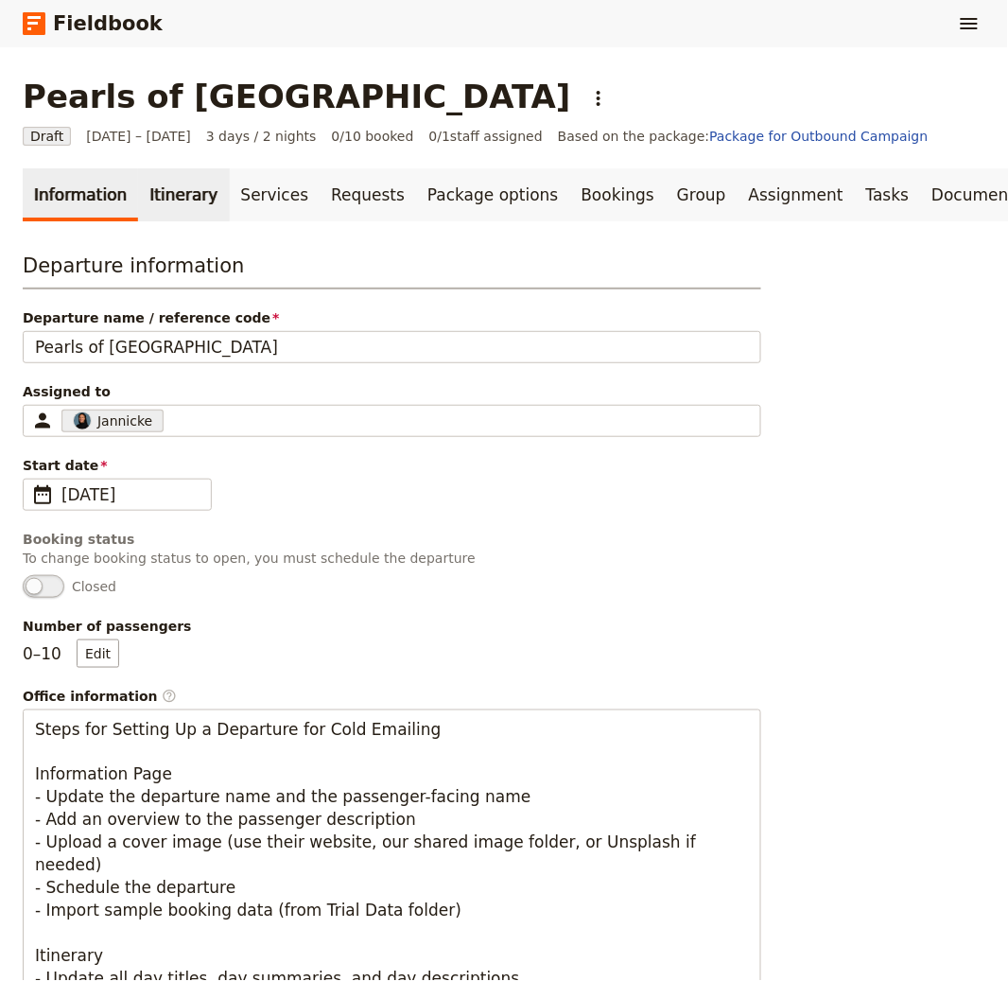
click at [151, 188] on link "Itinerary" at bounding box center [183, 194] width 91 height 53
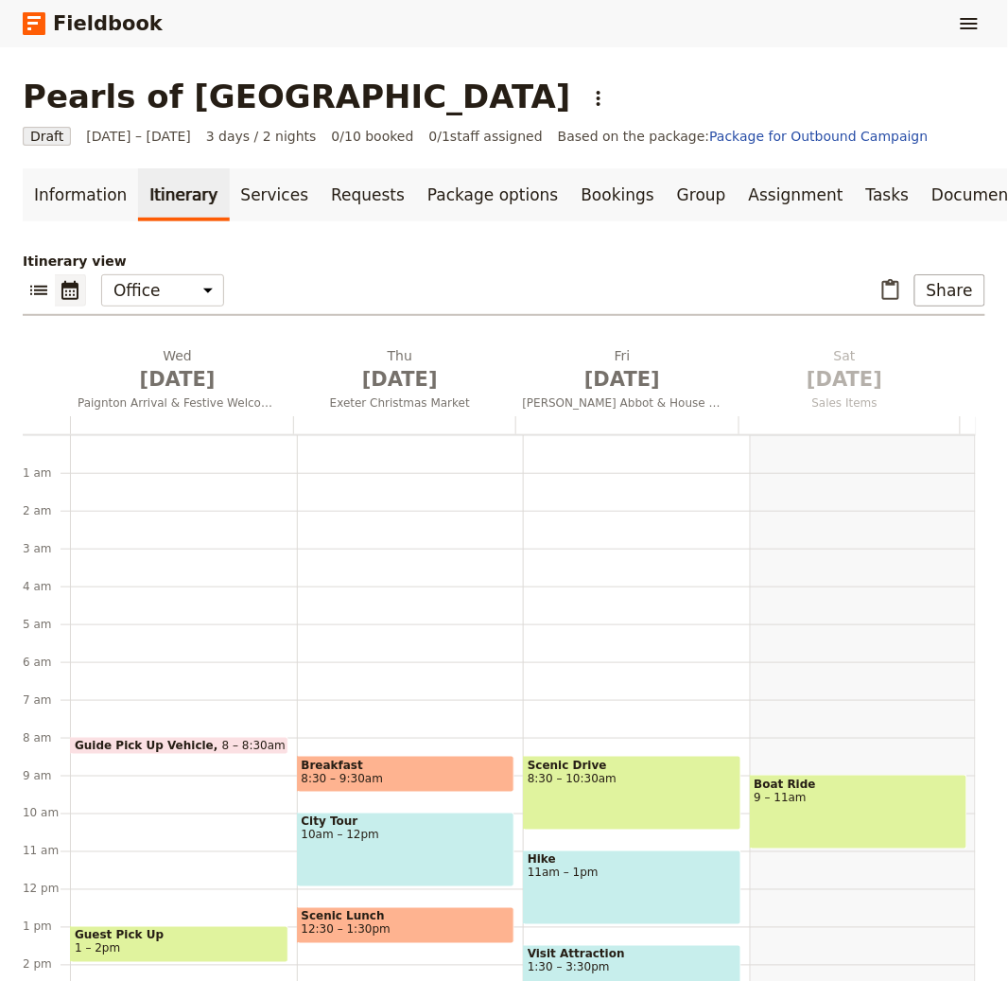
scroll to position [246, 0]
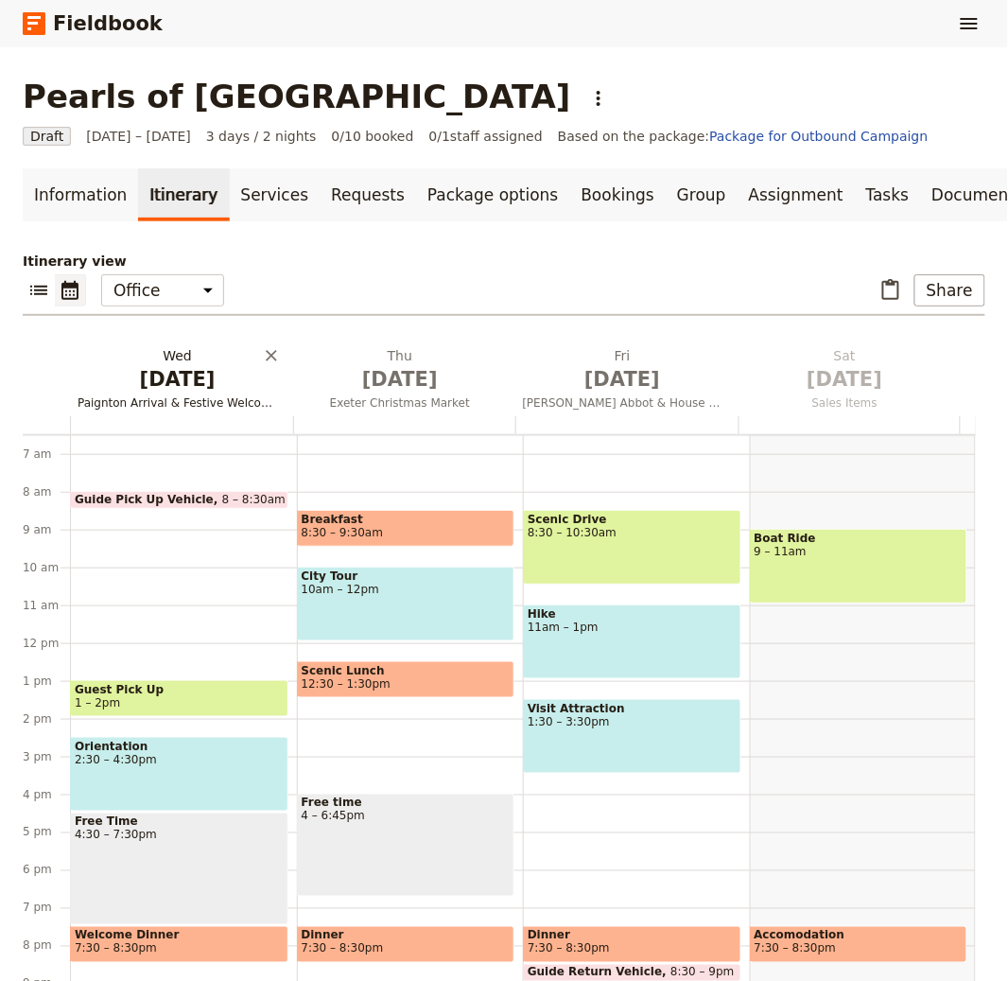
click at [134, 392] on button "Wed Oct 1 Paignton Arrival & Festive Welcome" at bounding box center [181, 381] width 222 height 70
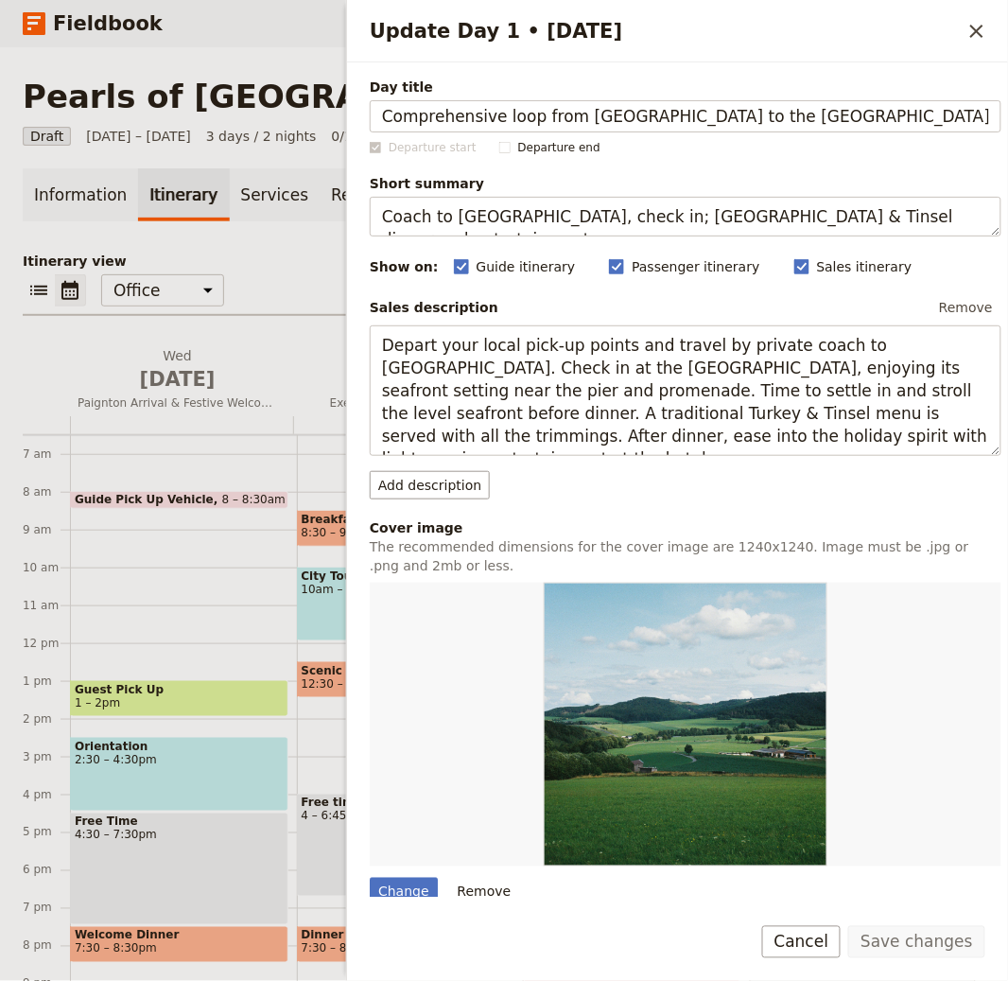
scroll to position [0, 172]
type input "Paignton Arrival & Festive Welcome"
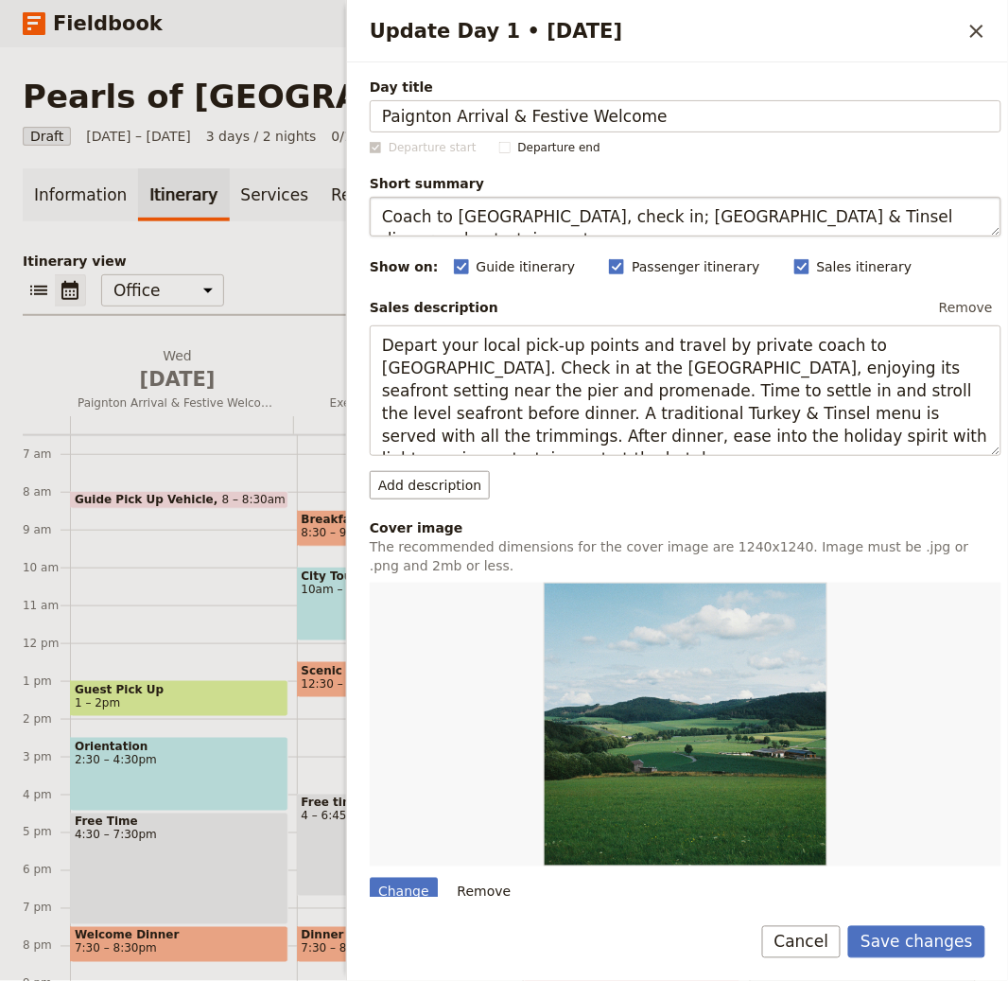
scroll to position [0, 0]
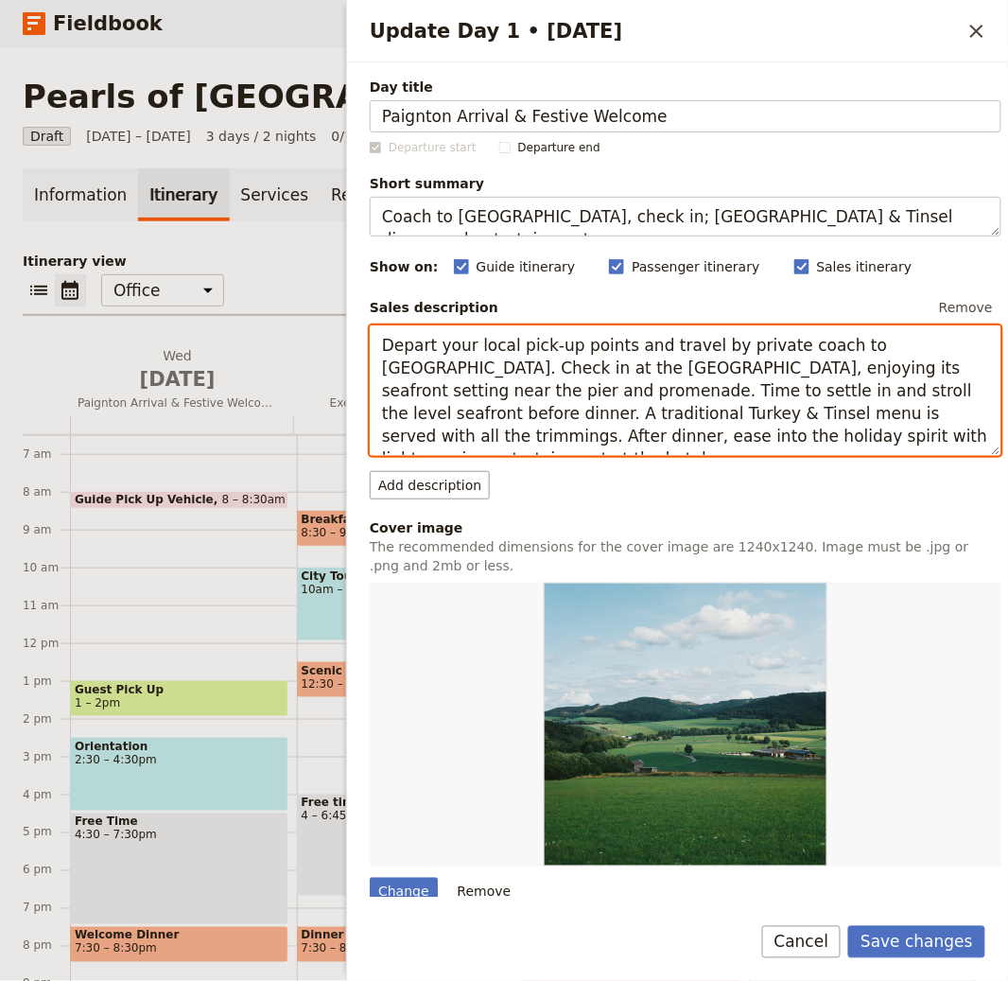
click at [597, 329] on textarea "Depart your local pick-up points and travel by private coach to Paignton. Check…" at bounding box center [686, 390] width 632 height 131
click at [596, 373] on textarea "Depart your local pick-up points and travel by private coach to Paignton. Check…" at bounding box center [686, 390] width 632 height 131
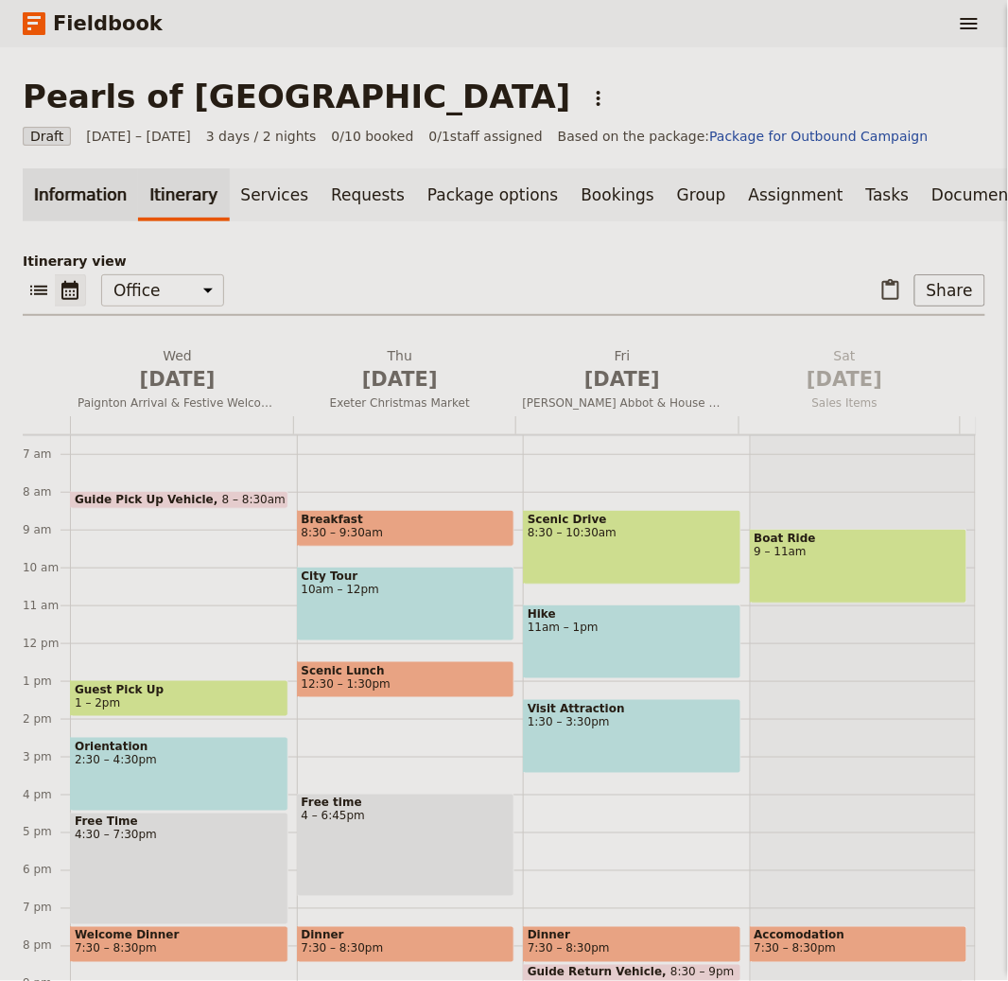
click at [84, 187] on link "Information" at bounding box center [80, 194] width 115 height 53
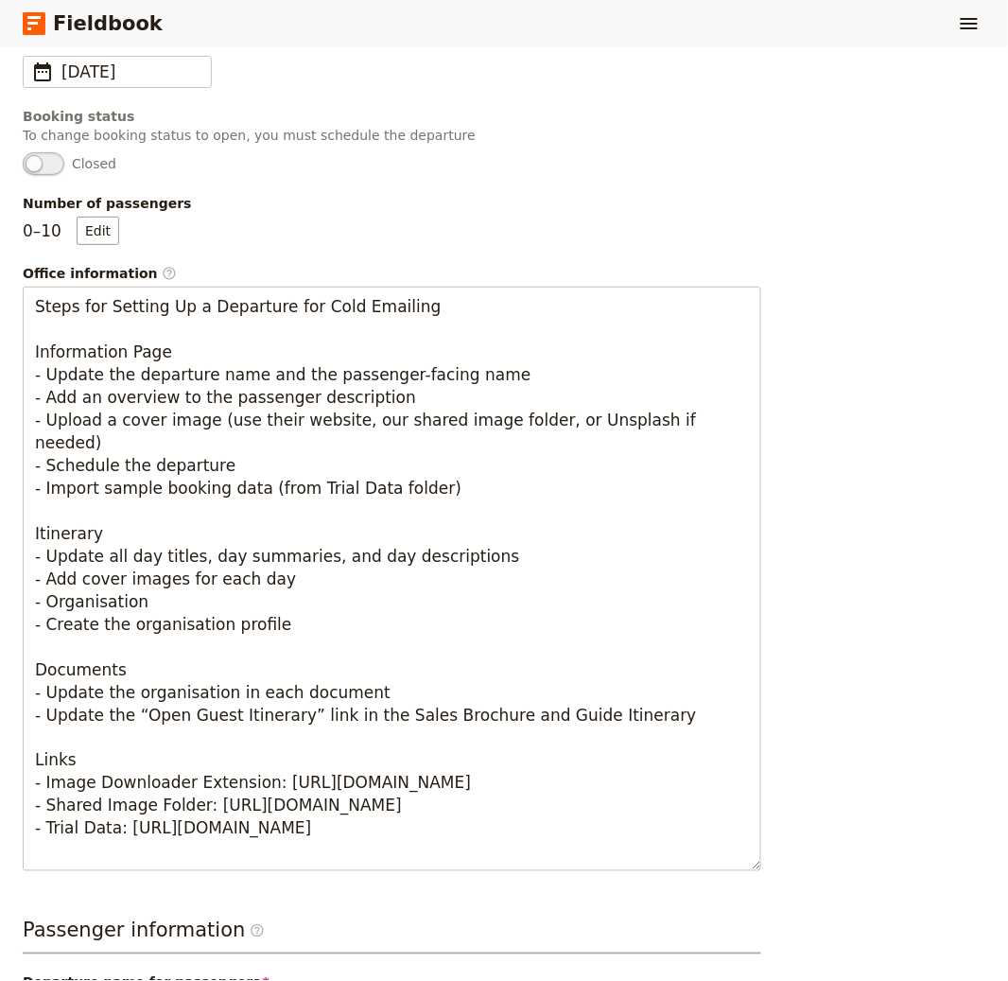
scroll to position [986, 0]
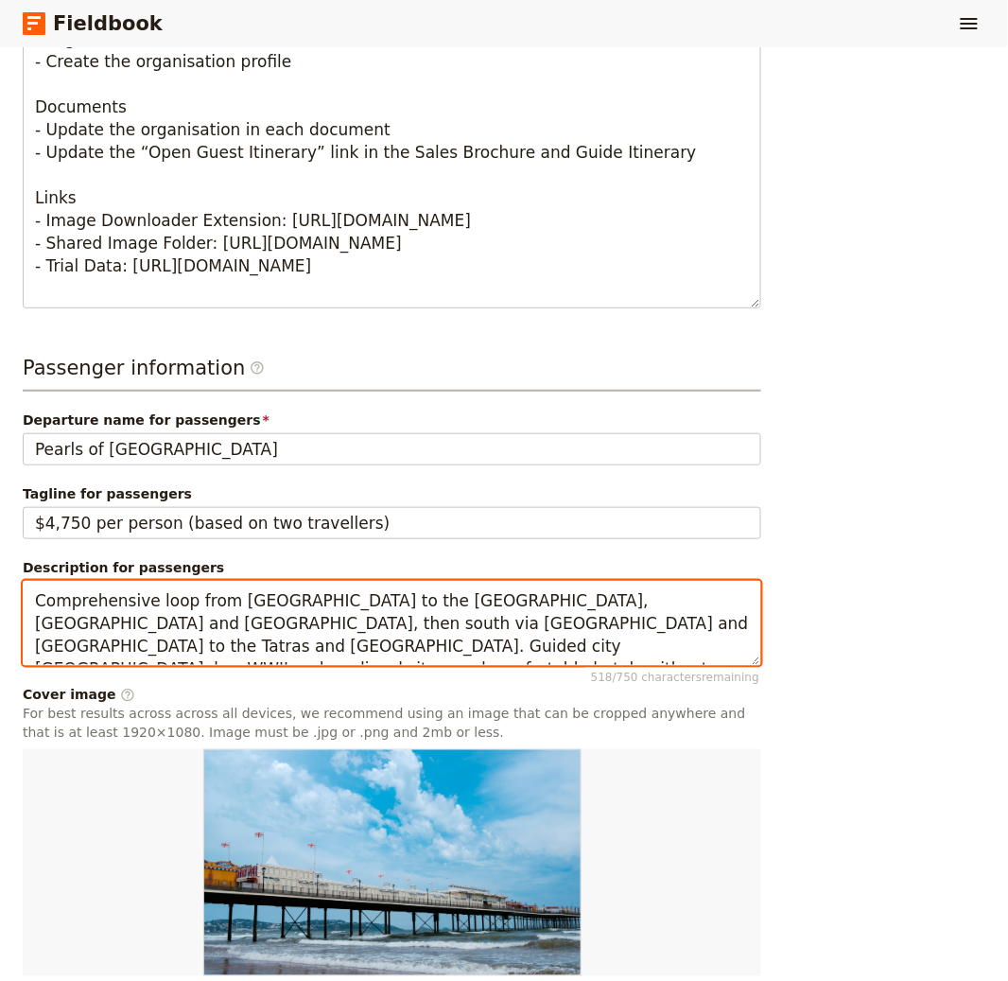
click at [305, 602] on textarea "Comprehensive loop from [GEOGRAPHIC_DATA] to the [GEOGRAPHIC_DATA], [GEOGRAPHIC…" at bounding box center [392, 623] width 739 height 85
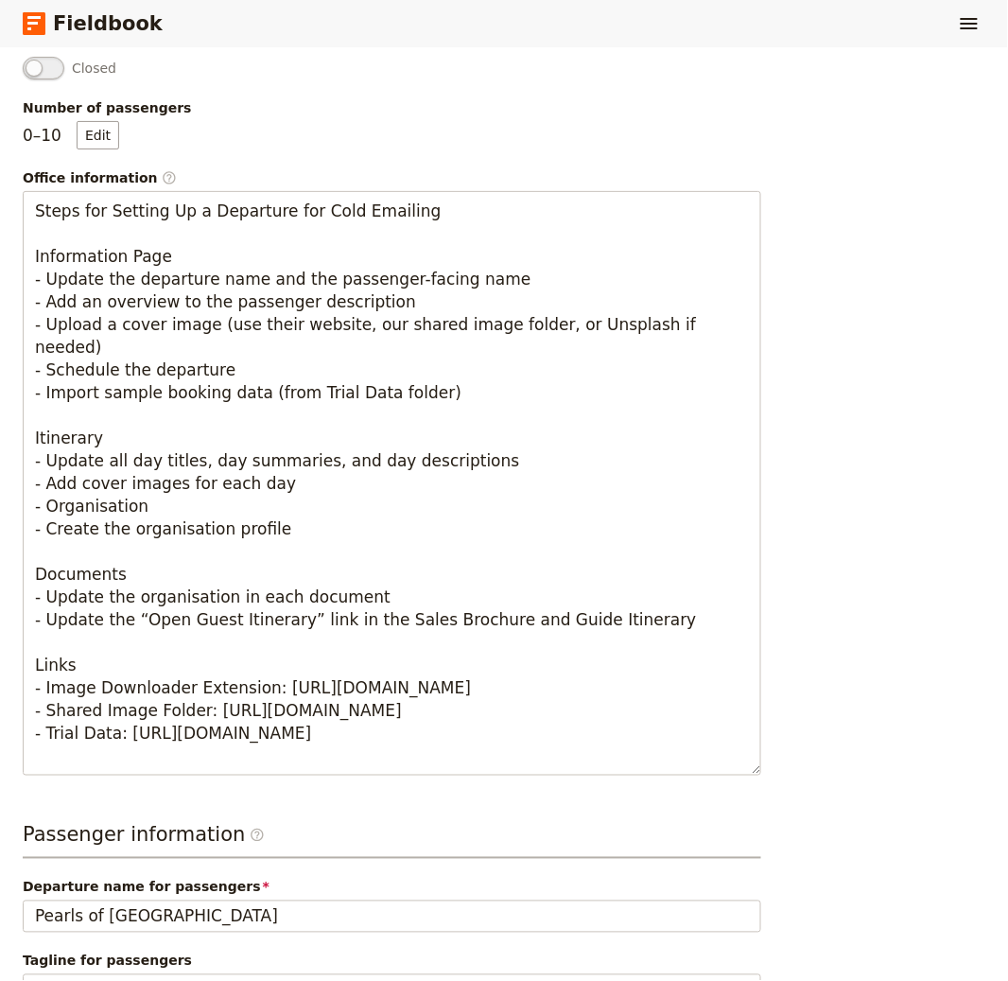
scroll to position [0, 0]
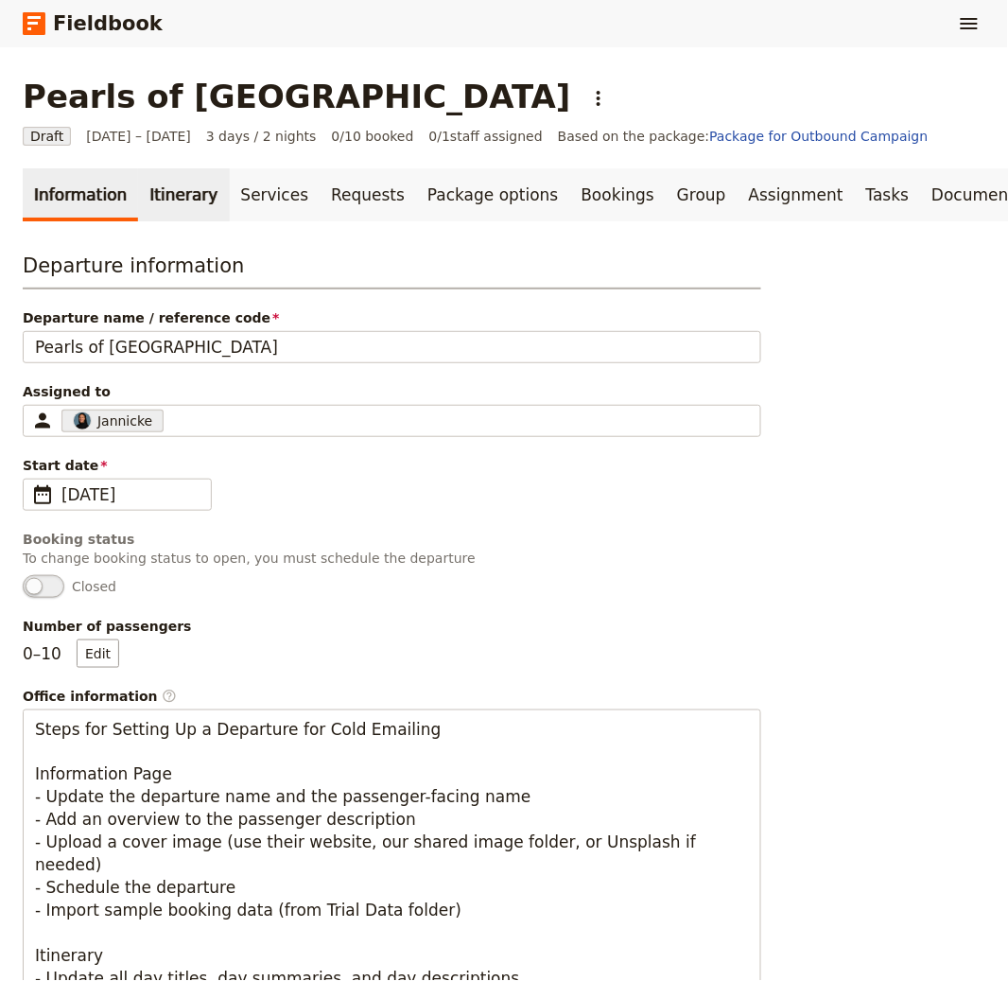
click at [149, 171] on link "Itinerary" at bounding box center [183, 194] width 91 height 53
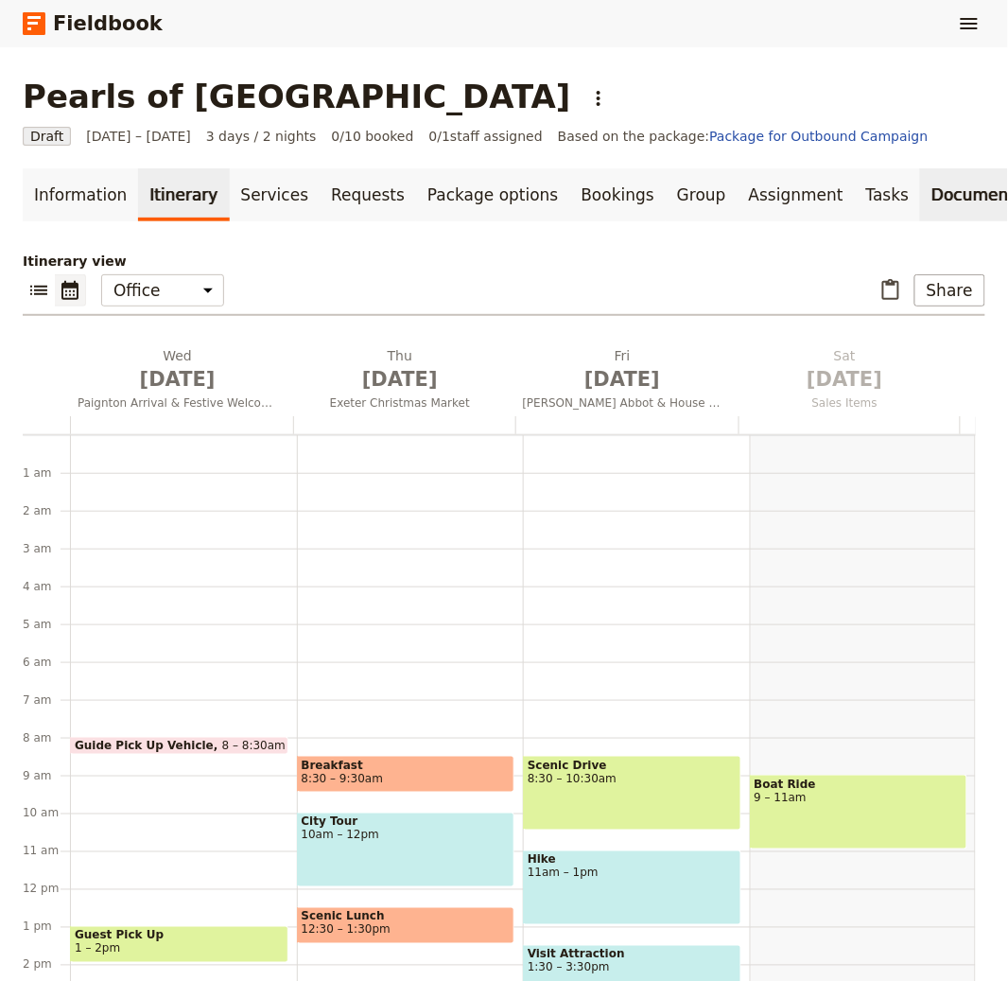
scroll to position [246, 0]
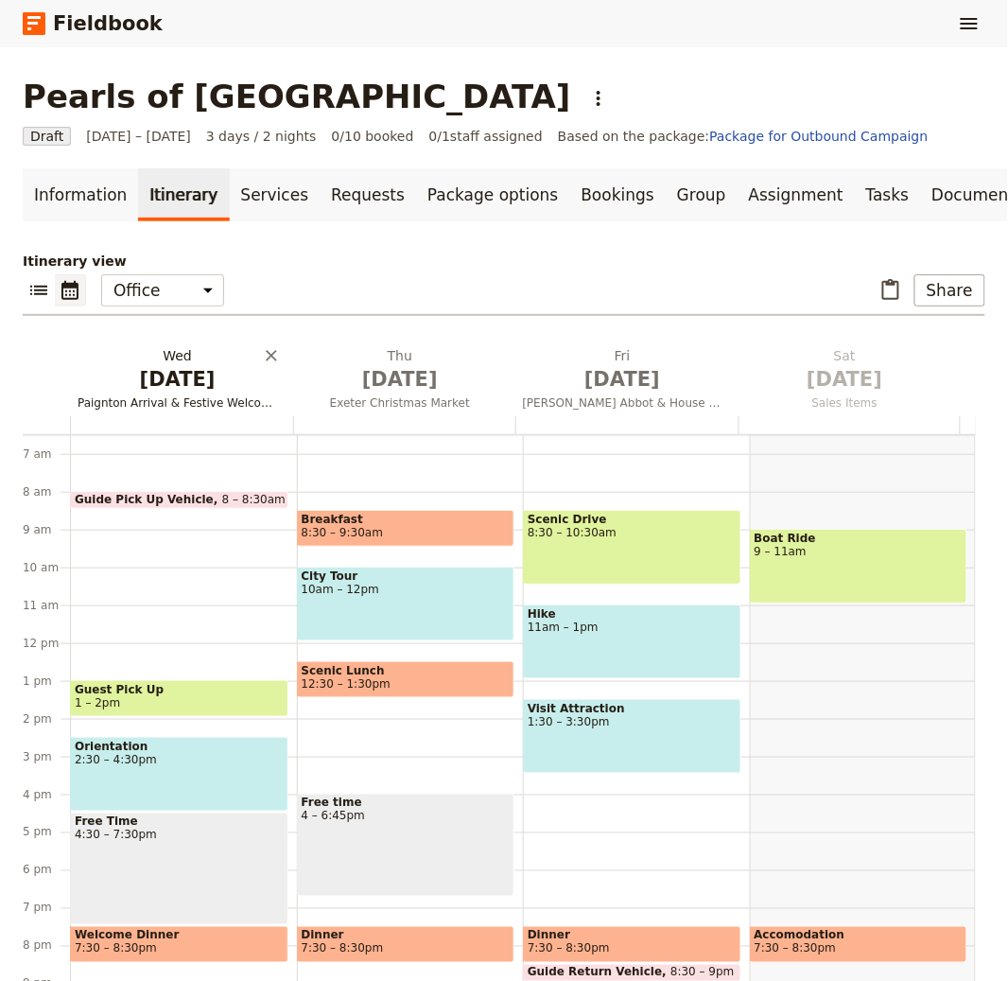
click at [138, 362] on h2 "Wed Oct 1 Paignton Arrival & Festive Welcome" at bounding box center [178, 369] width 200 height 47
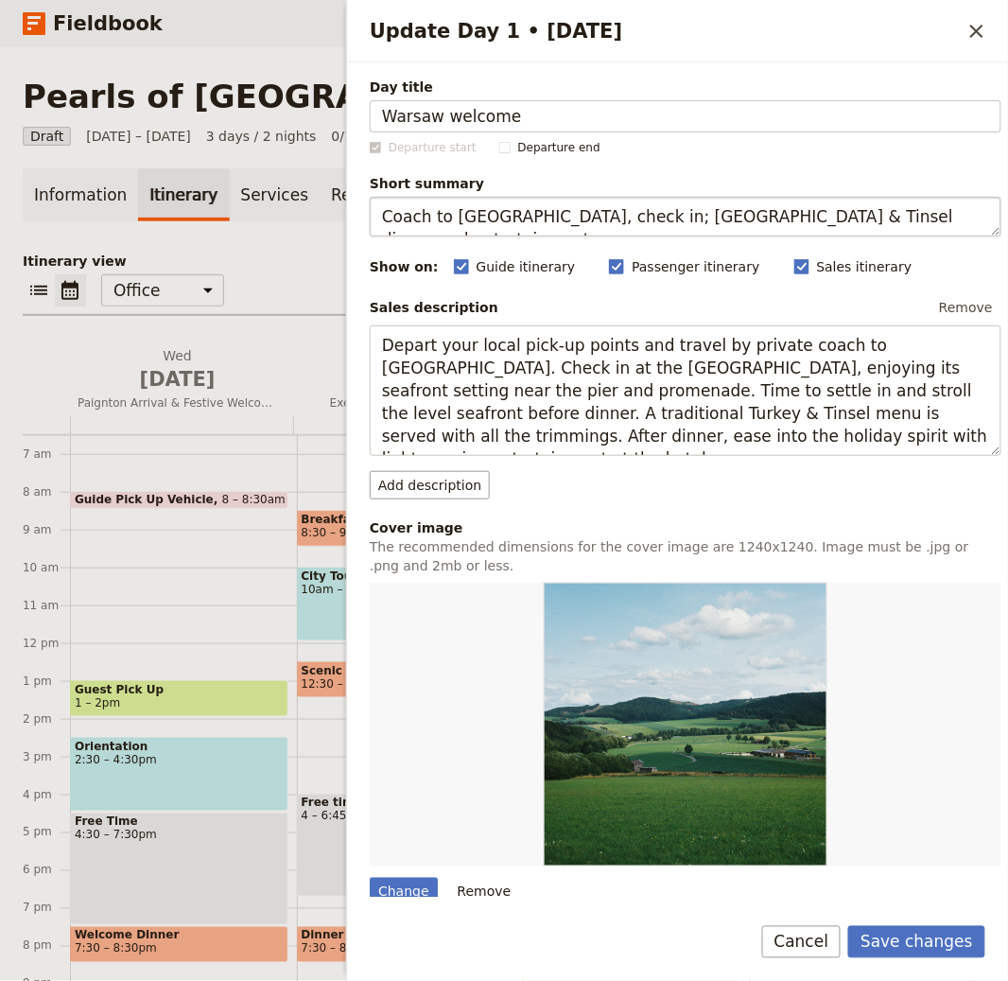
type input "Warsaw welcome"
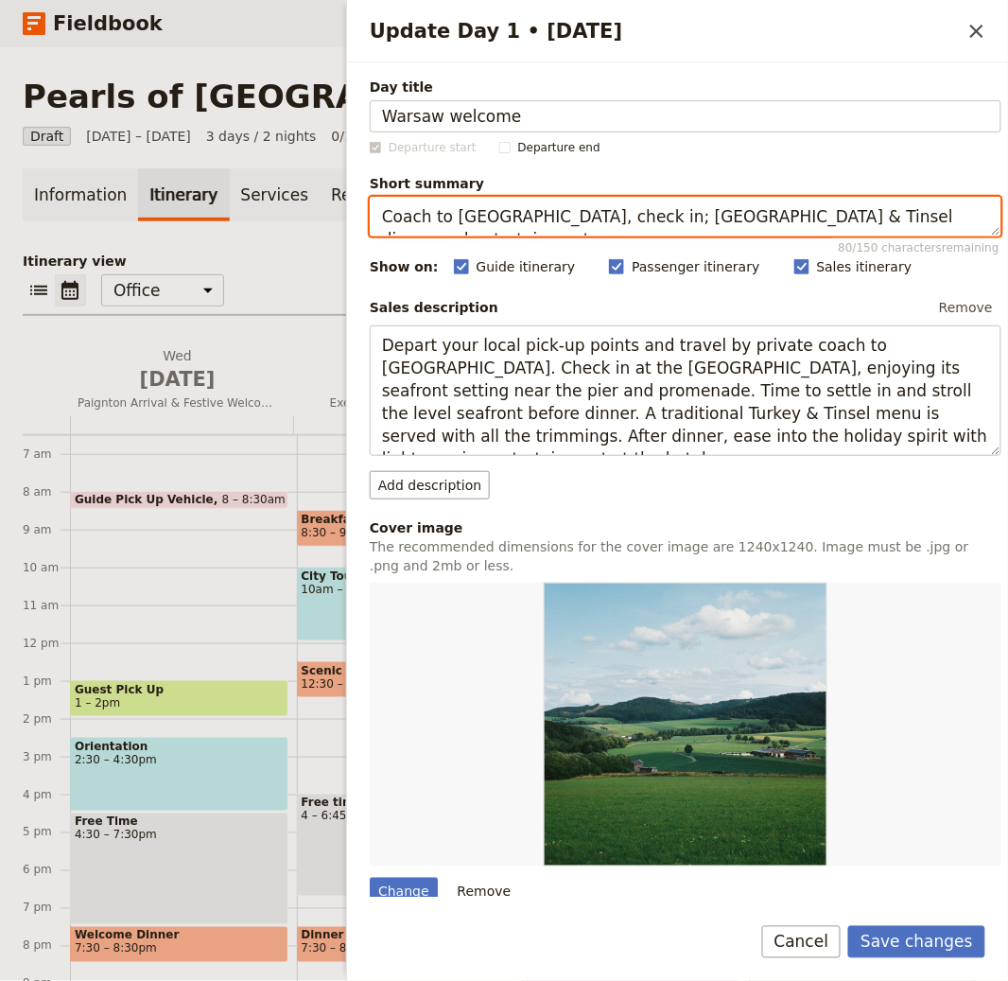
click at [627, 227] on textarea "Coach to Paignton, check in; Turkey & Tinsel dinner and entertainment." at bounding box center [686, 217] width 632 height 40
click at [628, 227] on textarea "Coach to Paignton, check in; Turkey & Tinsel dinner and entertainment." at bounding box center [686, 217] width 632 height 40
paste textarea "Arrival and half‑day city tour"
type textarea "Arrival and half‑day city tour."
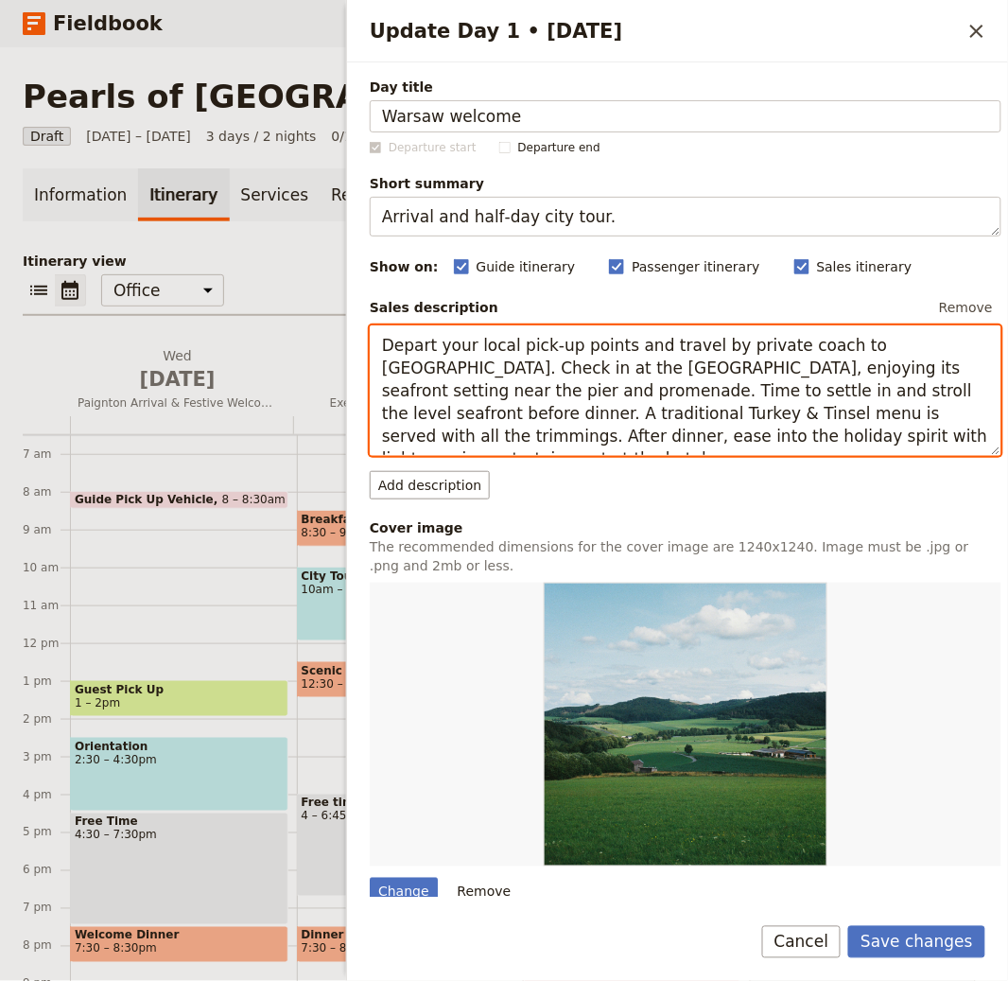
click at [478, 366] on textarea "Depart your local pick-up points and travel by private coach to Paignton. Check…" at bounding box center [686, 390] width 632 height 131
paste textarea "Morning arrival at Warsaw Chopin Airport. Transfer to your hotel. In the early …"
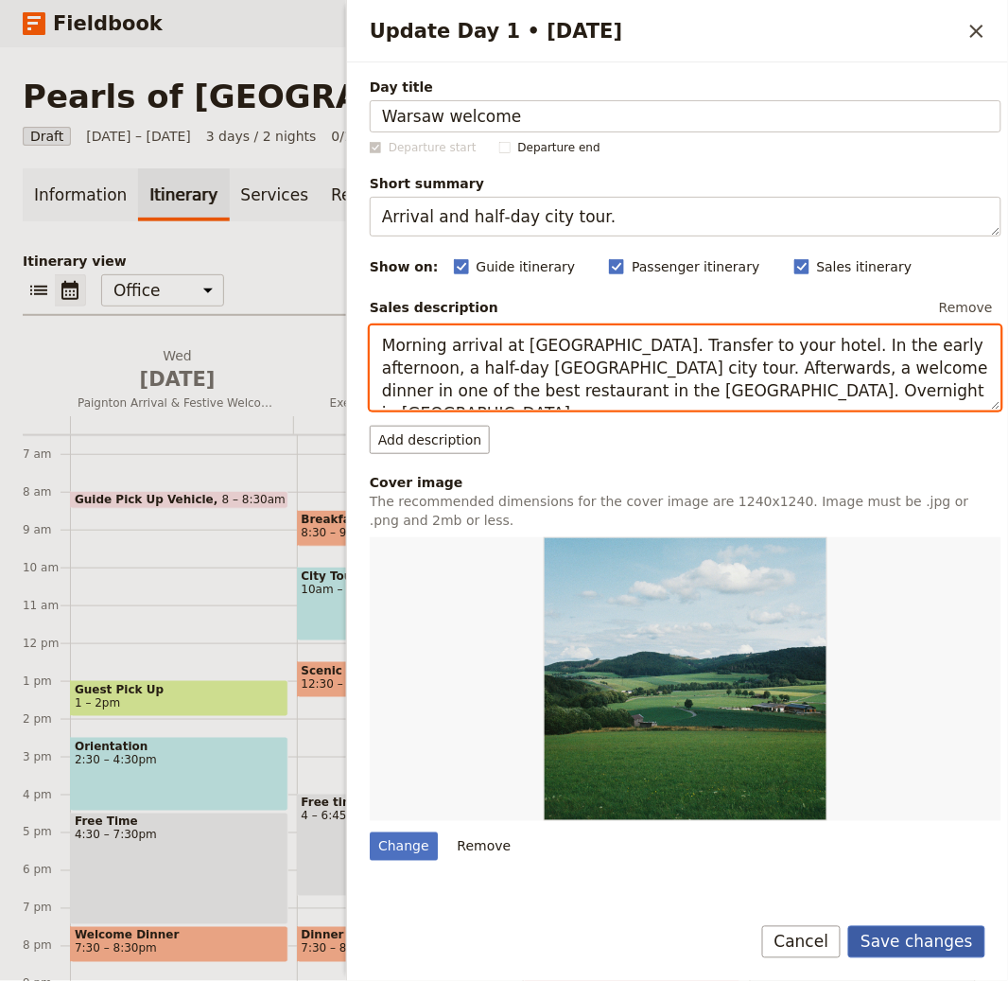
type textarea "Morning arrival at [GEOGRAPHIC_DATA]. Transfer to your hotel. In the early afte…"
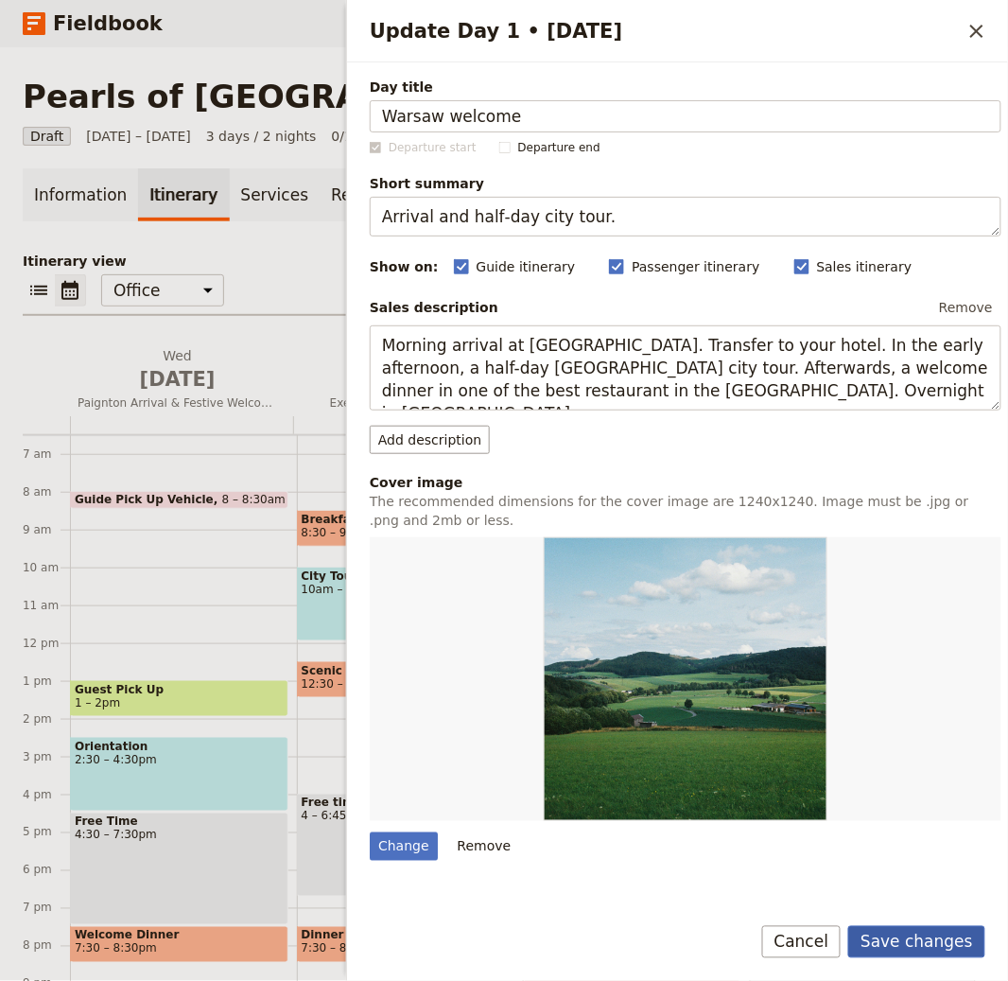
click at [894, 934] on button "Save changes" at bounding box center [916, 942] width 137 height 32
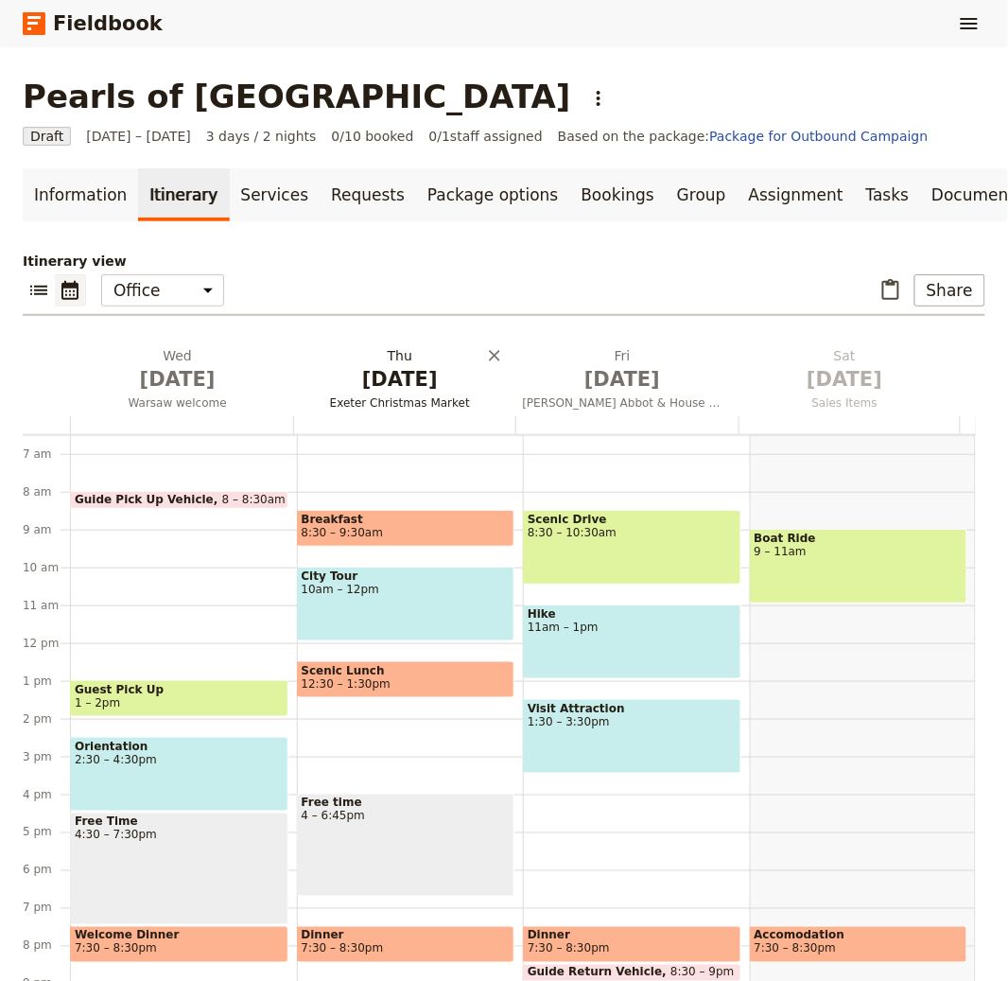
click at [363, 367] on span "[DATE]" at bounding box center [400, 379] width 200 height 28
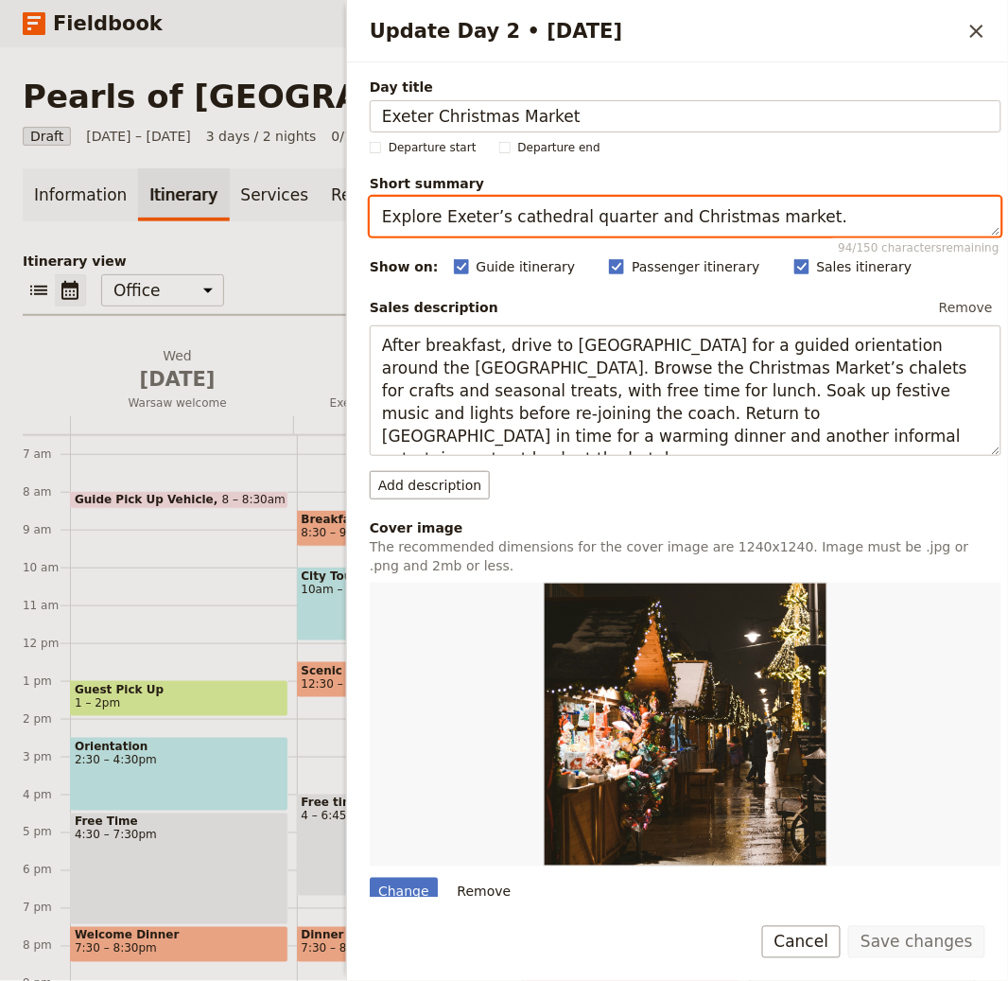
drag, startPoint x: 591, startPoint y: 216, endPoint x: 608, endPoint y: 209, distance: 18.3
click at [591, 215] on textarea "Explore Exeter’s cathedral quarter and Christmas market." at bounding box center [686, 217] width 632 height 40
click at [610, 208] on textarea "Explore Exeter’s cathedral quarter and Christmas market." at bounding box center [686, 217] width 632 height 40
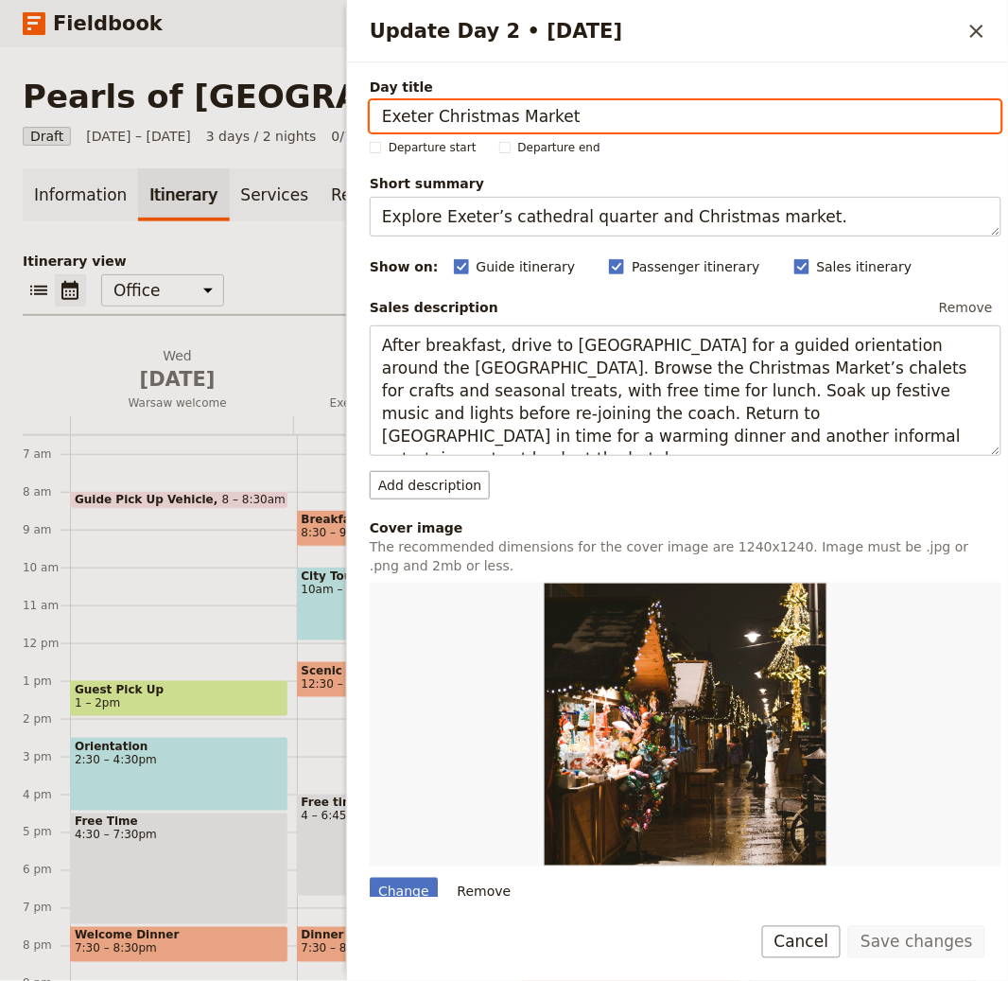
click at [592, 108] on input "Exeter Christmas Market" at bounding box center [686, 116] width 632 height 32
paste input "Masuria & [PERSON_NAME] Lair"
type input "Masuria & [PERSON_NAME] Lair"
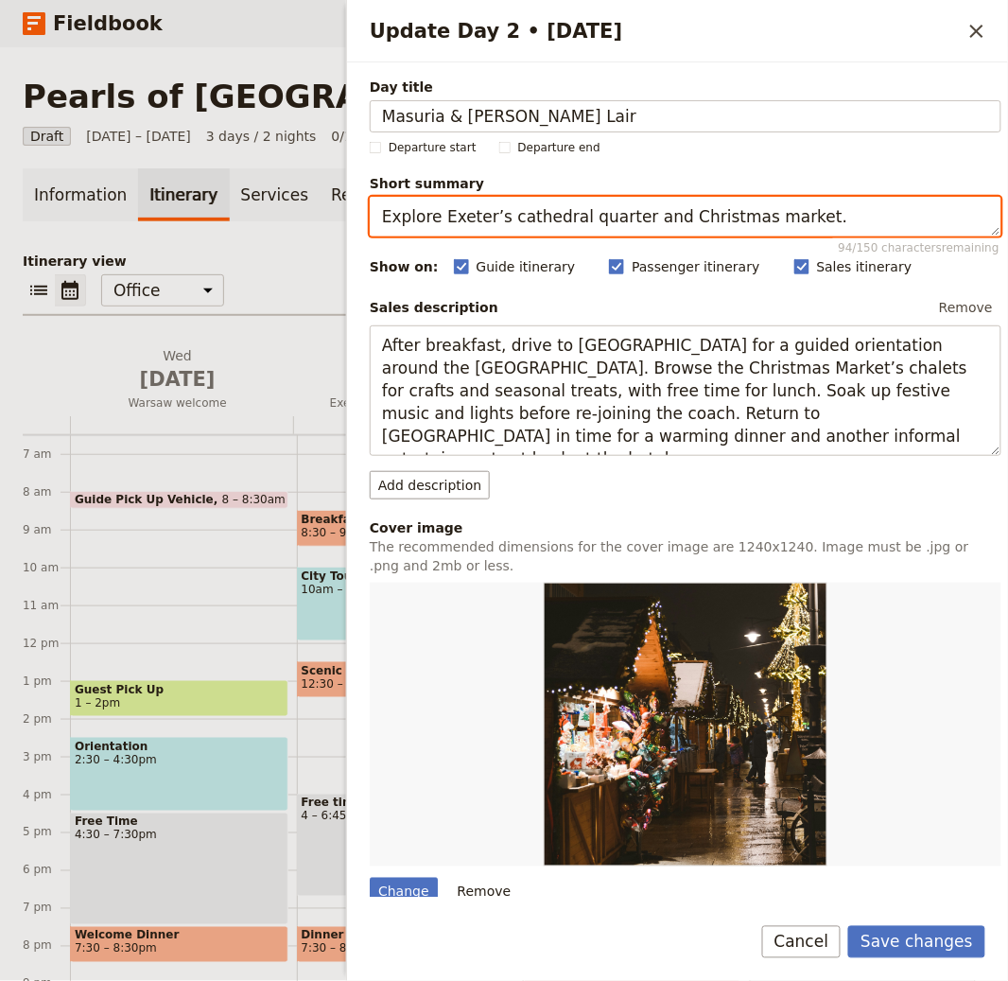
click at [597, 224] on textarea "Explore Exeter’s cathedral quarter and Christmas market." at bounding box center [686, 217] width 632 height 40
paste textarea "North to lakes and WWII HQ"
type textarea "North to lakes and WWII HQ."
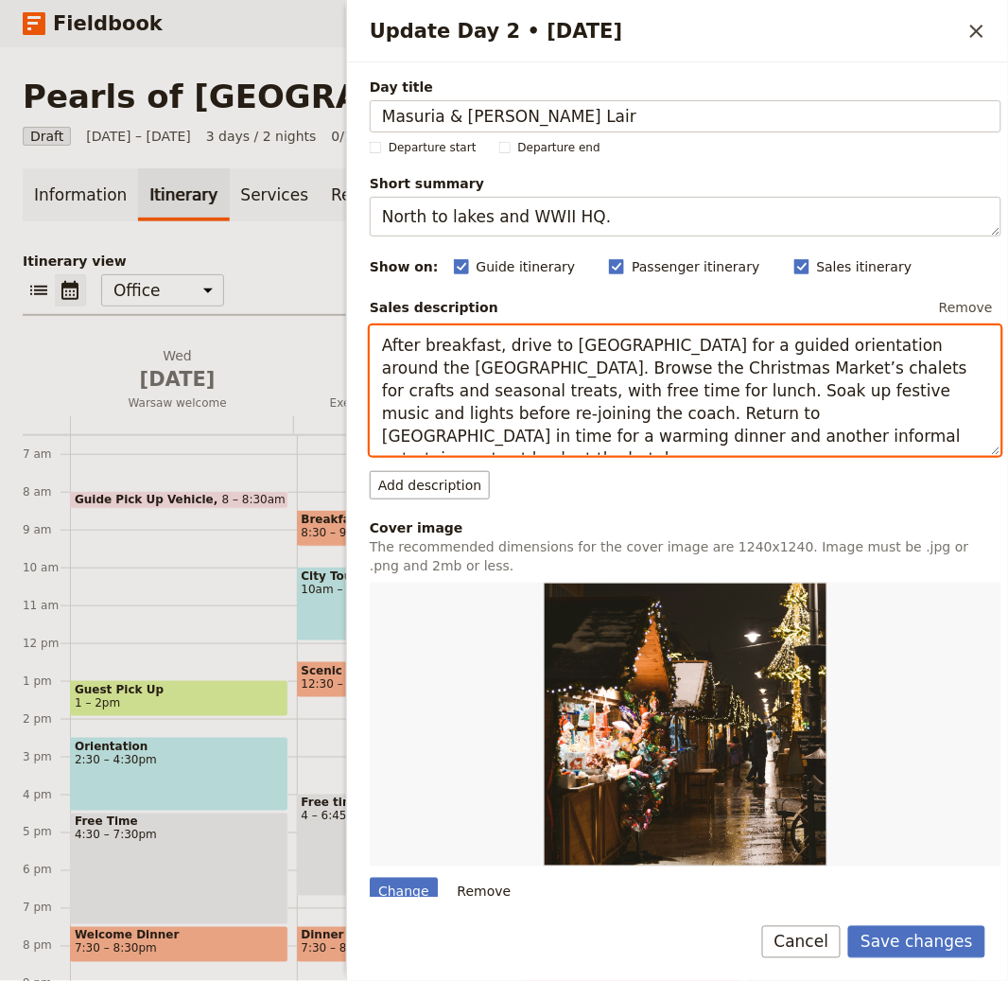
click at [639, 407] on textarea "After breakfast, drive to Exeter for a guided orientation around the Cathedral …" at bounding box center [686, 390] width 632 height 131
paste textarea "you start the journey up north to the Masuria, called The Region of Thousand La…"
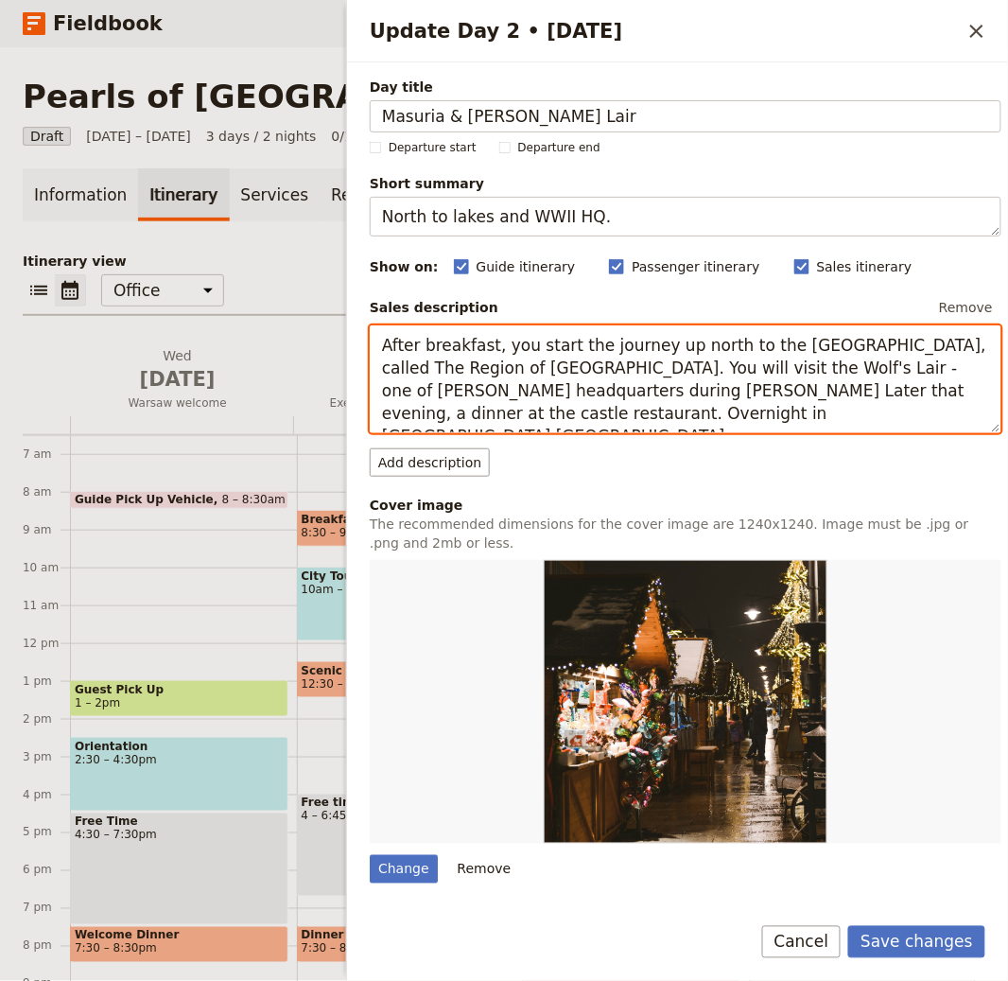
type textarea "After breakfast, you start the journey up north to the [GEOGRAPHIC_DATA], calle…"
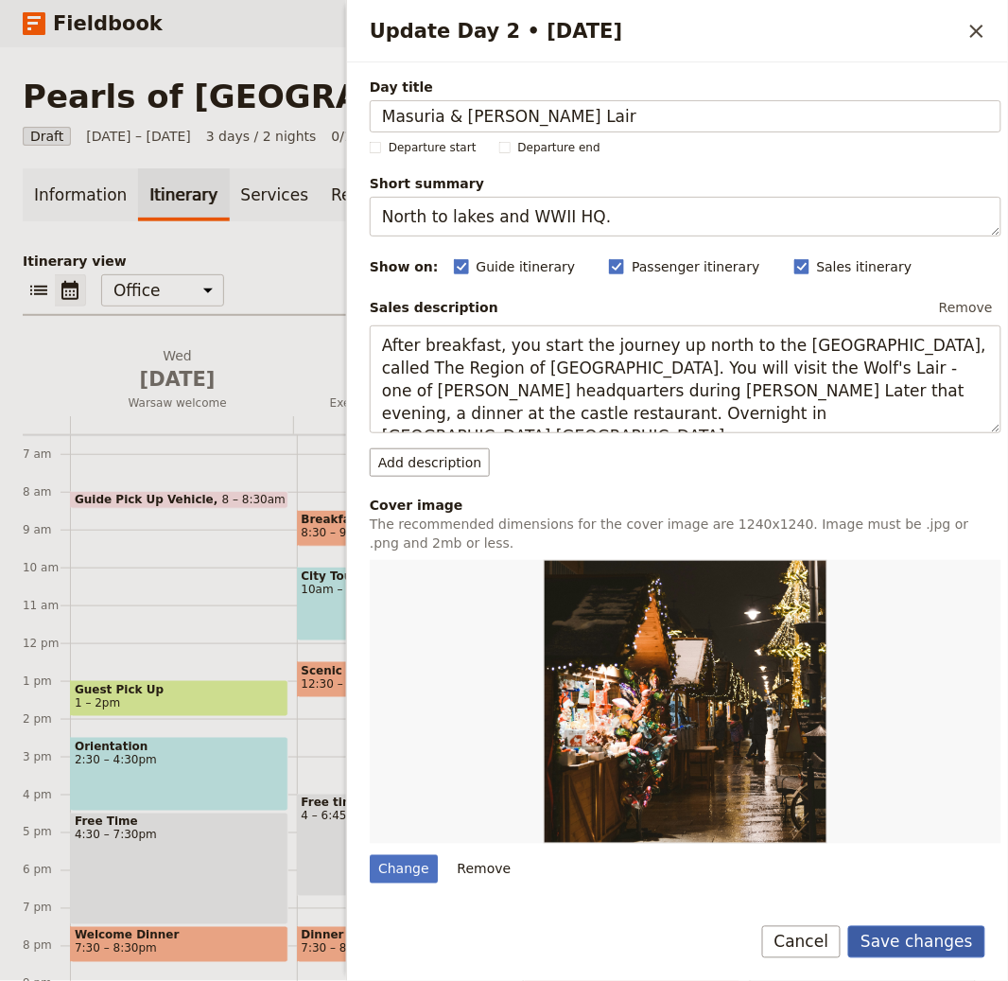
click at [911, 935] on button "Save changes" at bounding box center [916, 942] width 137 height 32
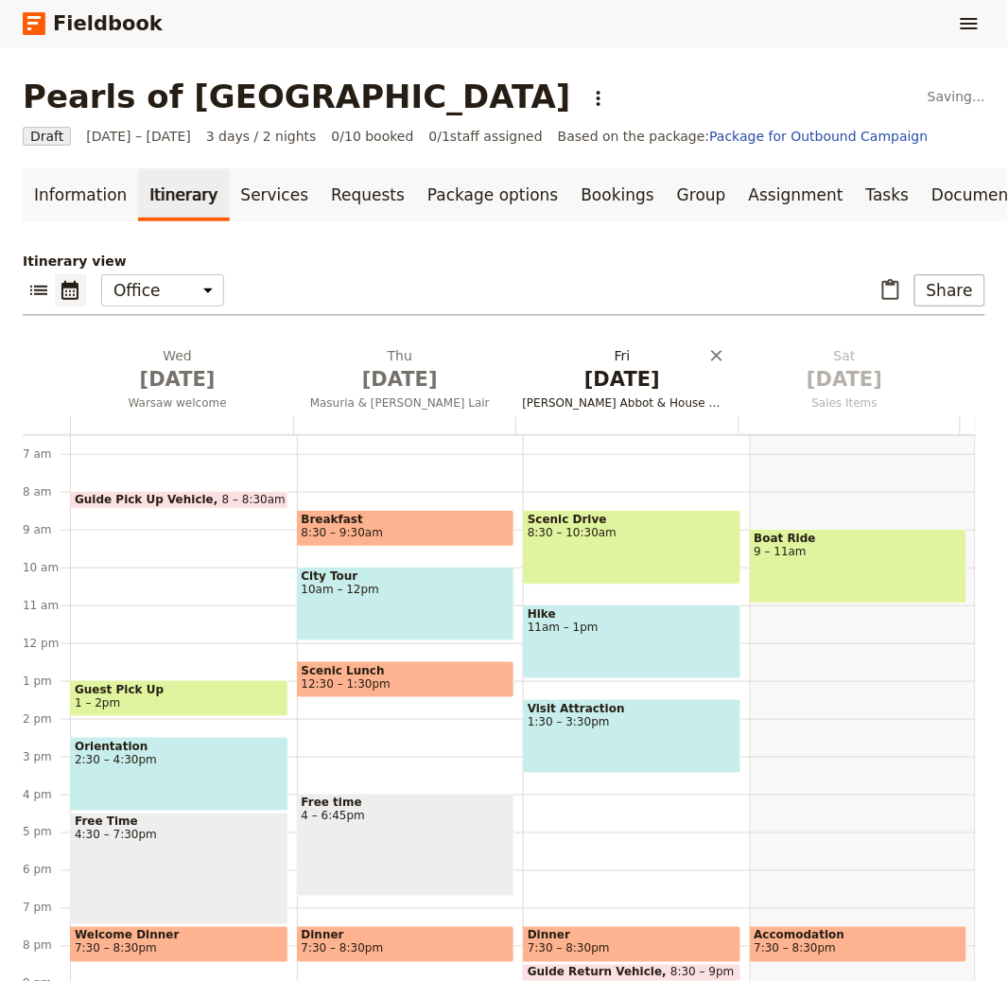
click at [588, 384] on span "[DATE]" at bounding box center [623, 379] width 200 height 28
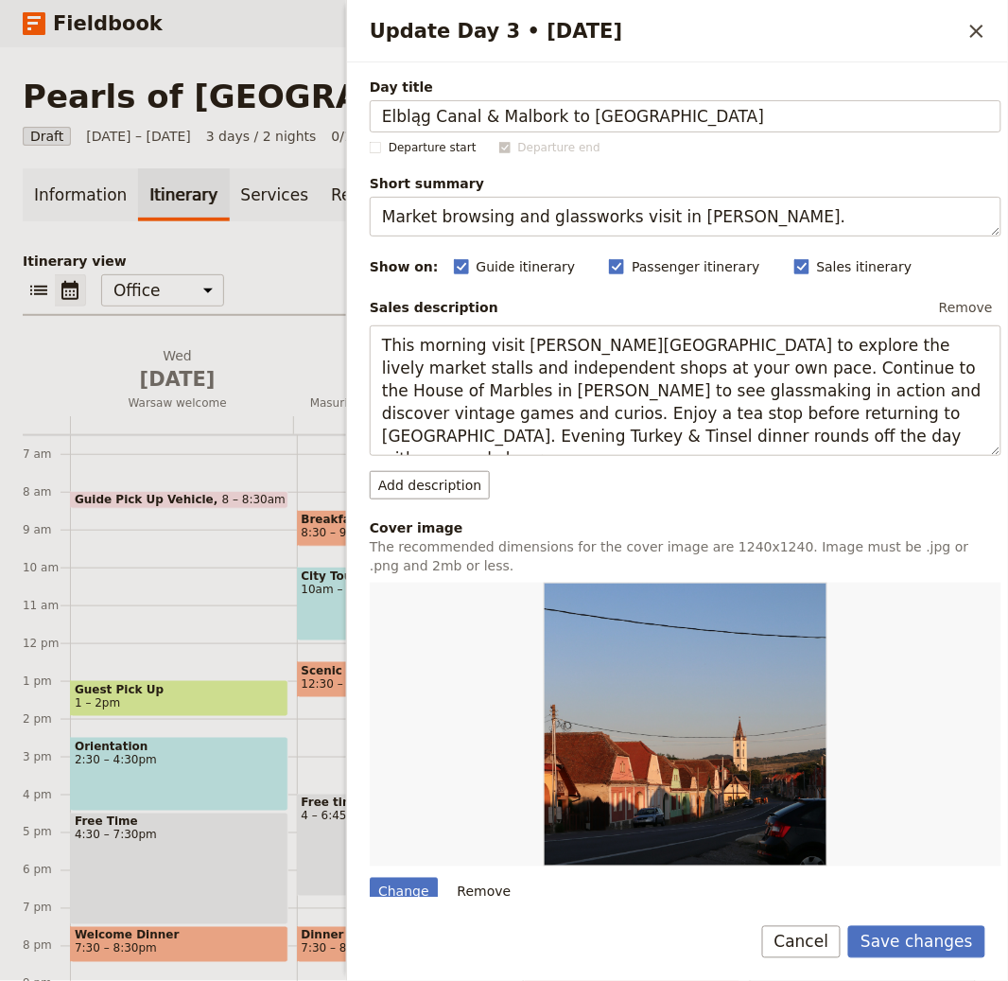
type input "Elbląg Canal & Malbork to [GEOGRAPHIC_DATA]"
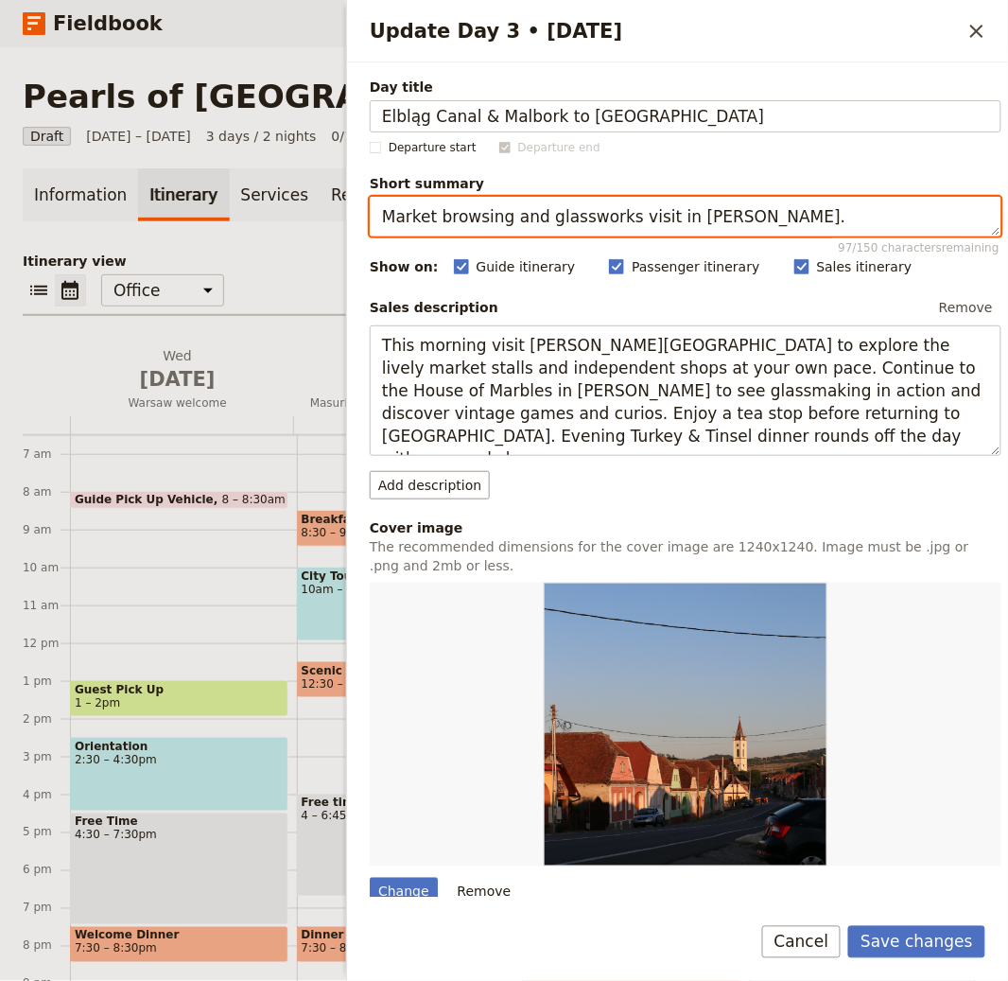
click at [689, 224] on textarea "Market browsing and glassworks visit in Bovey Tracey." at bounding box center [686, 217] width 632 height 40
paste textarea "Unique canal cruise and castle"
type textarea "Unique canal cruise and castle."
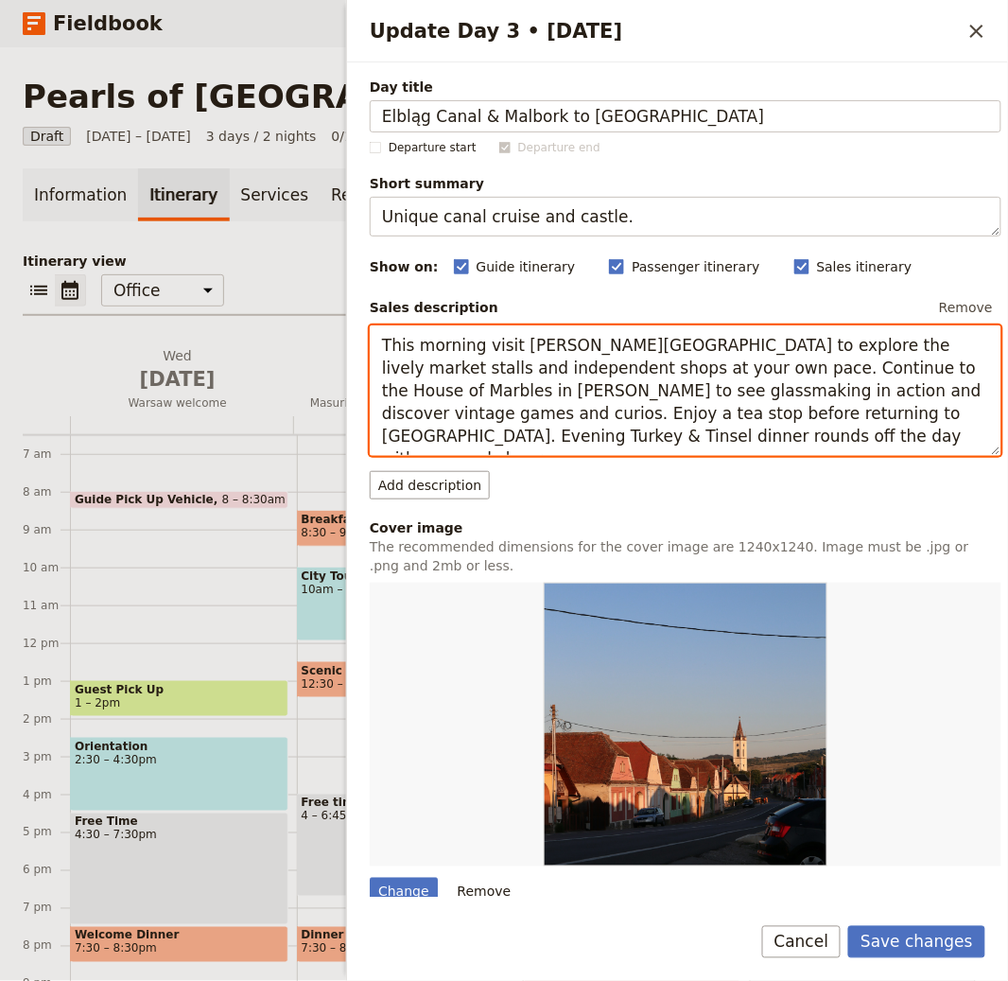
click at [471, 365] on textarea "This morning visit Newton Abbot to explore the lively market stalls and indepen…" at bounding box center [686, 390] width 632 height 131
paste textarea "After early breakfast, you head to Buczyniec, where you have a unique 2-hour cr…"
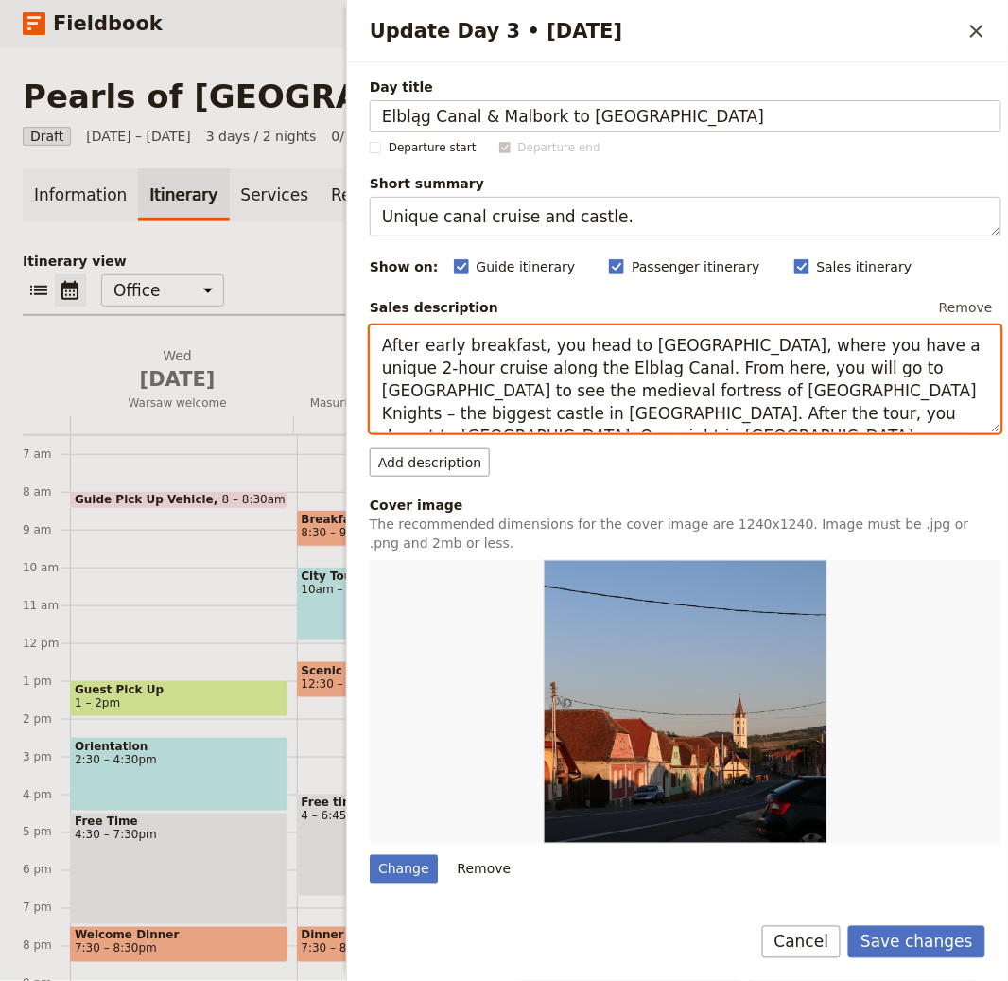
type textarea "After early breakfast, you head to [GEOGRAPHIC_DATA], where you have a unique 2…"
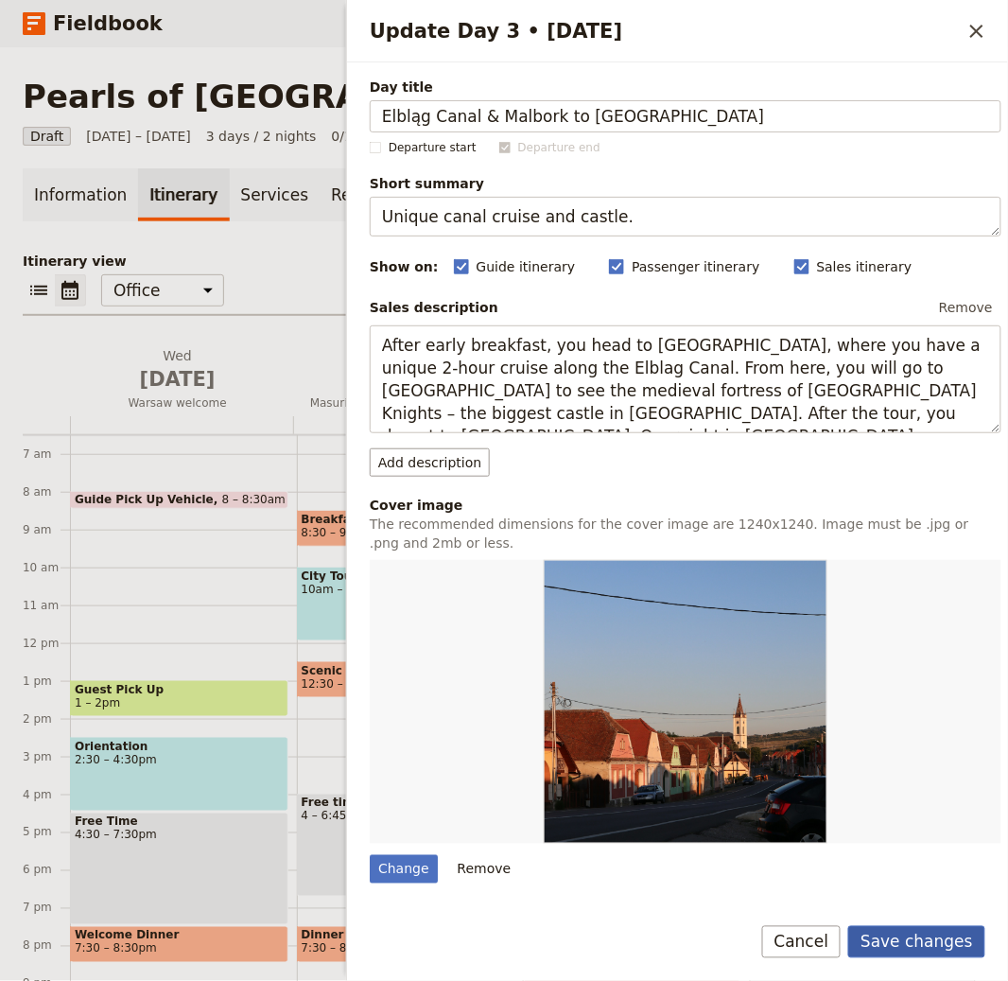
click at [911, 936] on button "Save changes" at bounding box center [916, 942] width 137 height 32
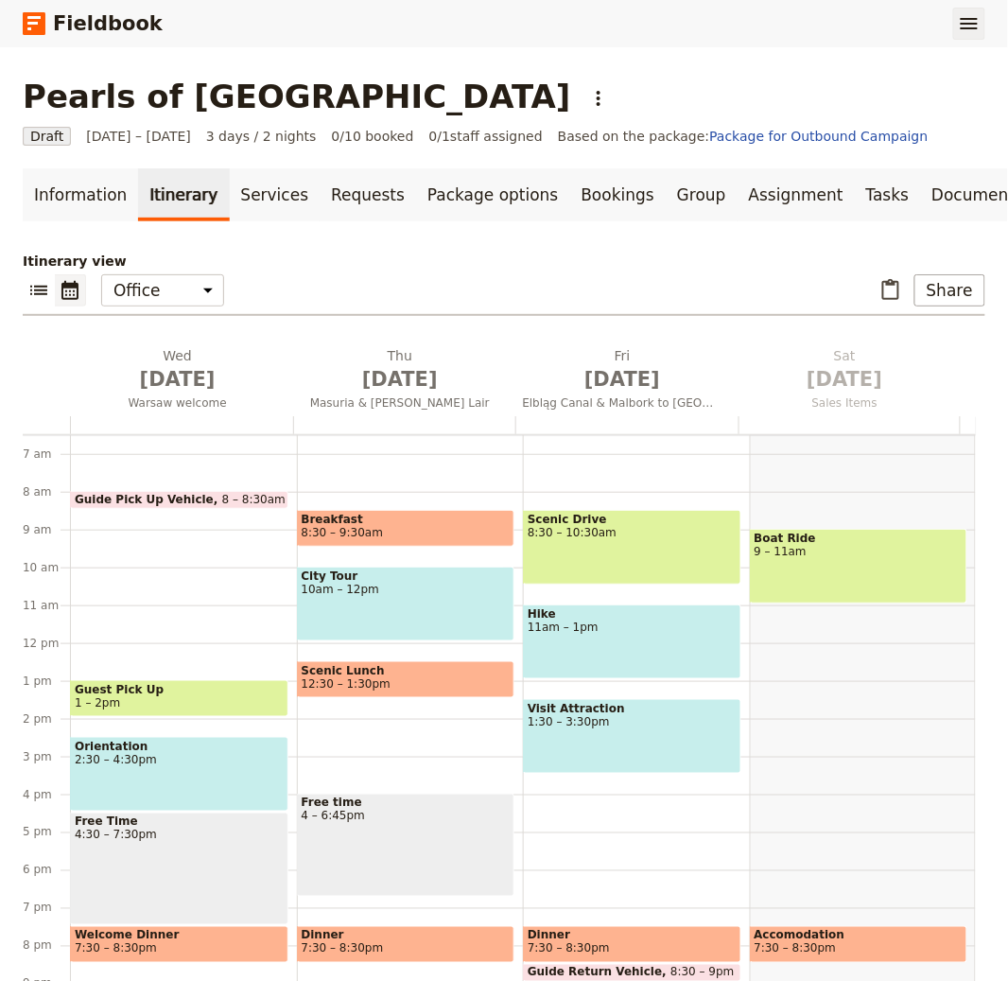
click at [976, 16] on icon "Show menu" at bounding box center [969, 23] width 23 height 23
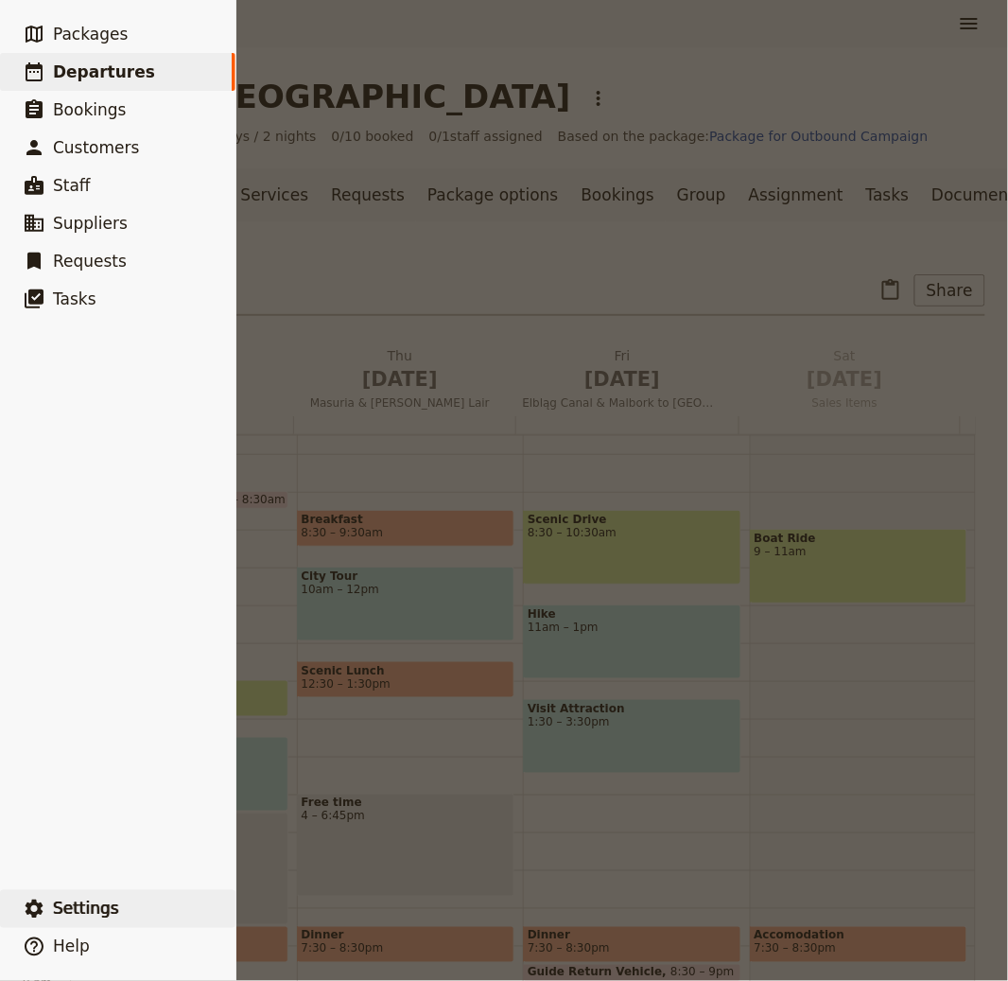
click at [107, 903] on span "Settings" at bounding box center [86, 908] width 66 height 19
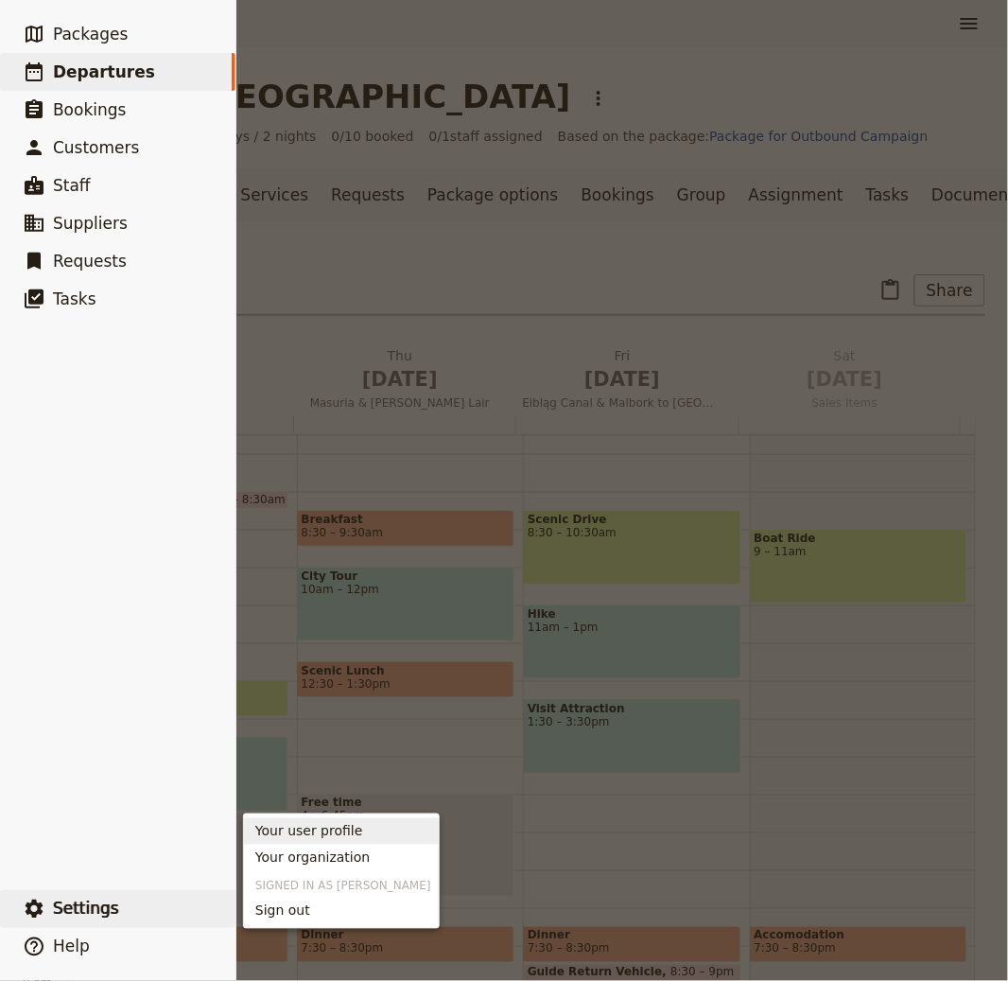
click at [461, 201] on div at bounding box center [504, 490] width 1008 height 981
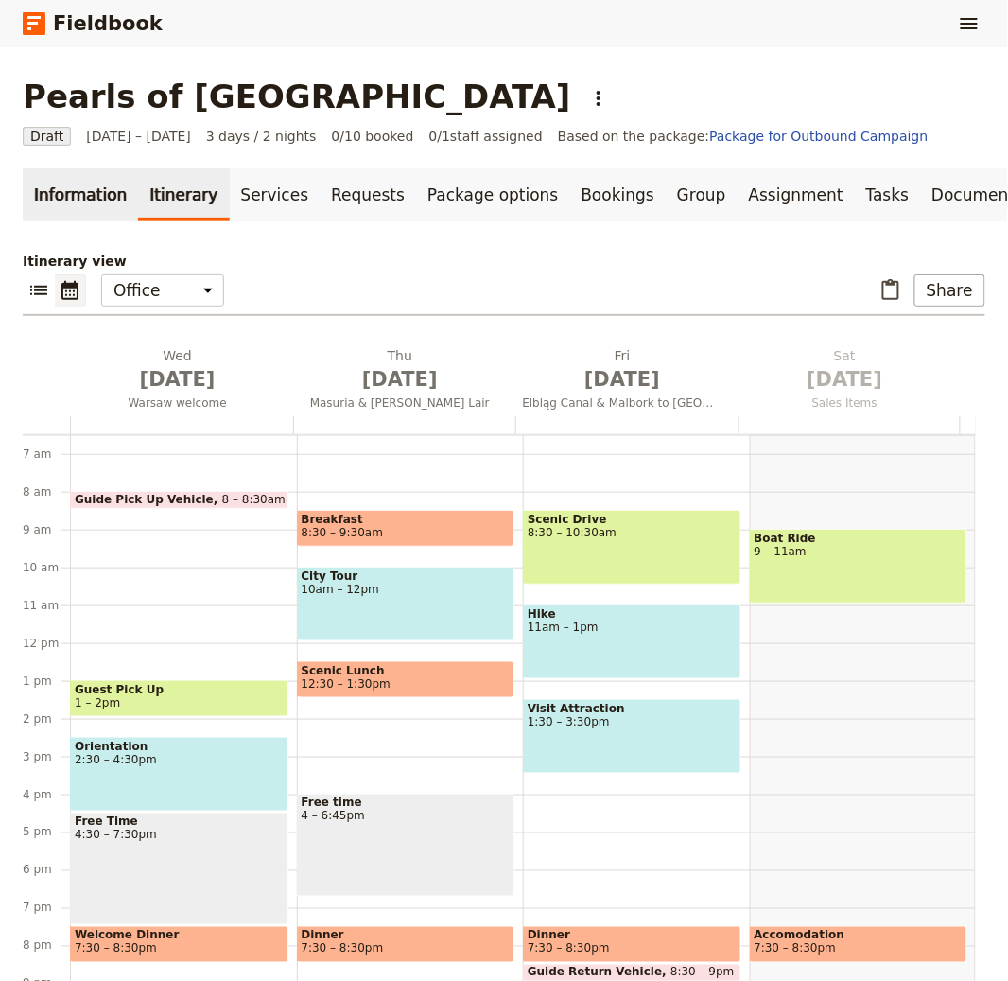
click at [112, 204] on link "Information" at bounding box center [80, 194] width 115 height 53
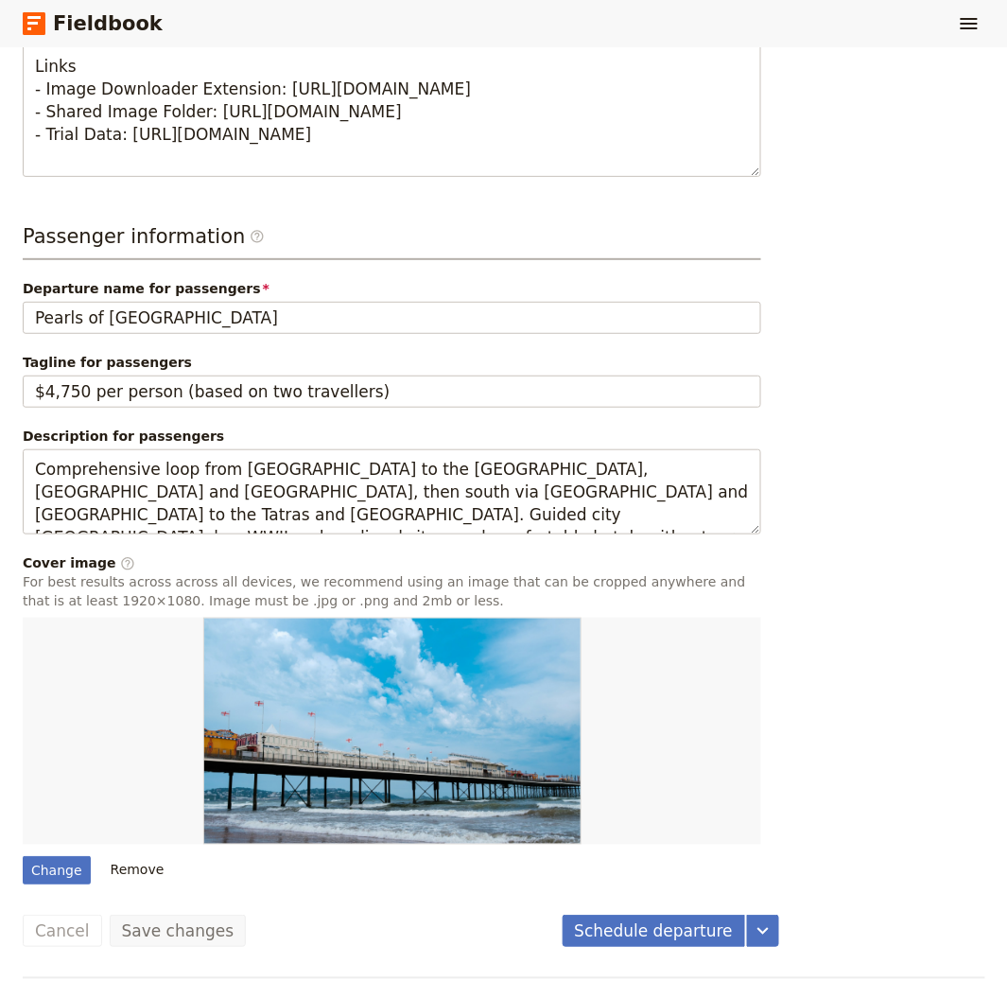
scroll to position [1289, 0]
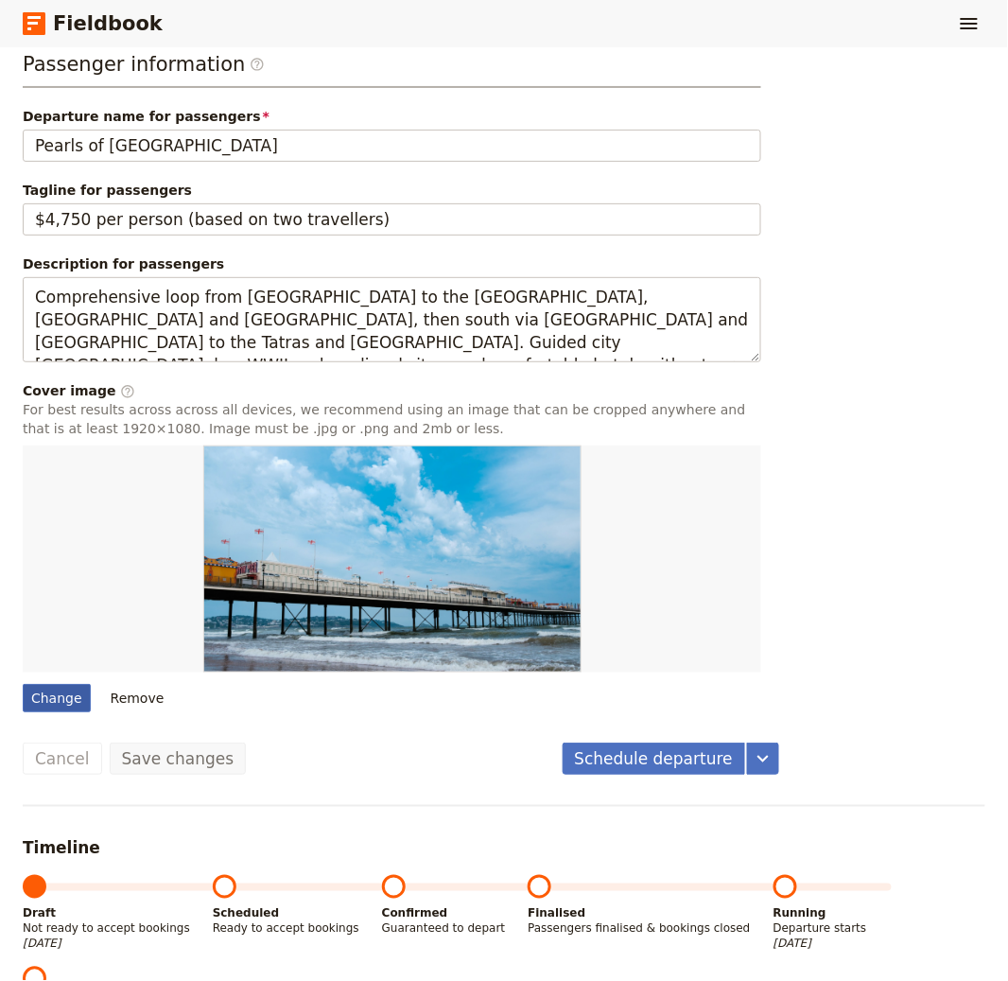
click at [63, 703] on div "Change" at bounding box center [57, 698] width 68 height 28
click at [23, 684] on input "Change" at bounding box center [22, 683] width 1 height 1
click at [56, 688] on div "Change" at bounding box center [57, 698] width 68 height 28
click at [23, 684] on input "Change" at bounding box center [22, 683] width 1 height 1
type input "C:\fakepath\krakow-overview-24080.jpg"
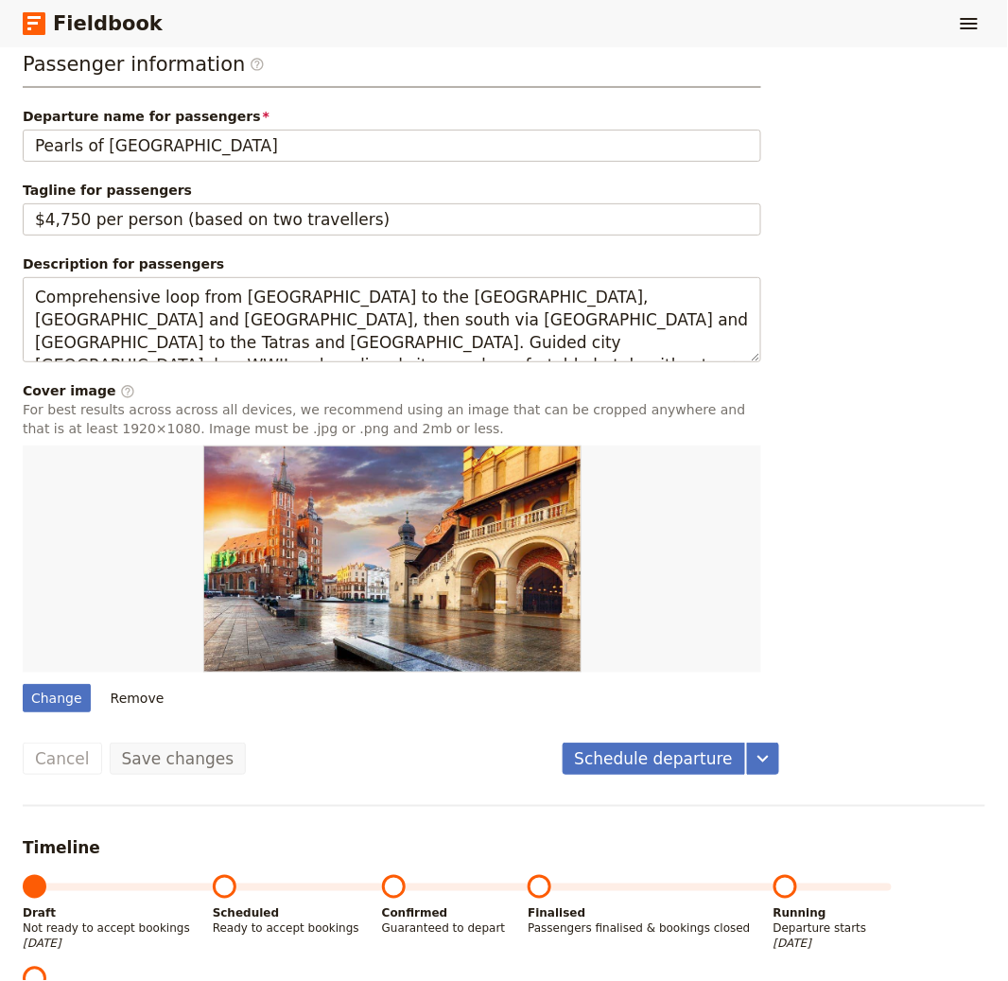
scroll to position [0, 0]
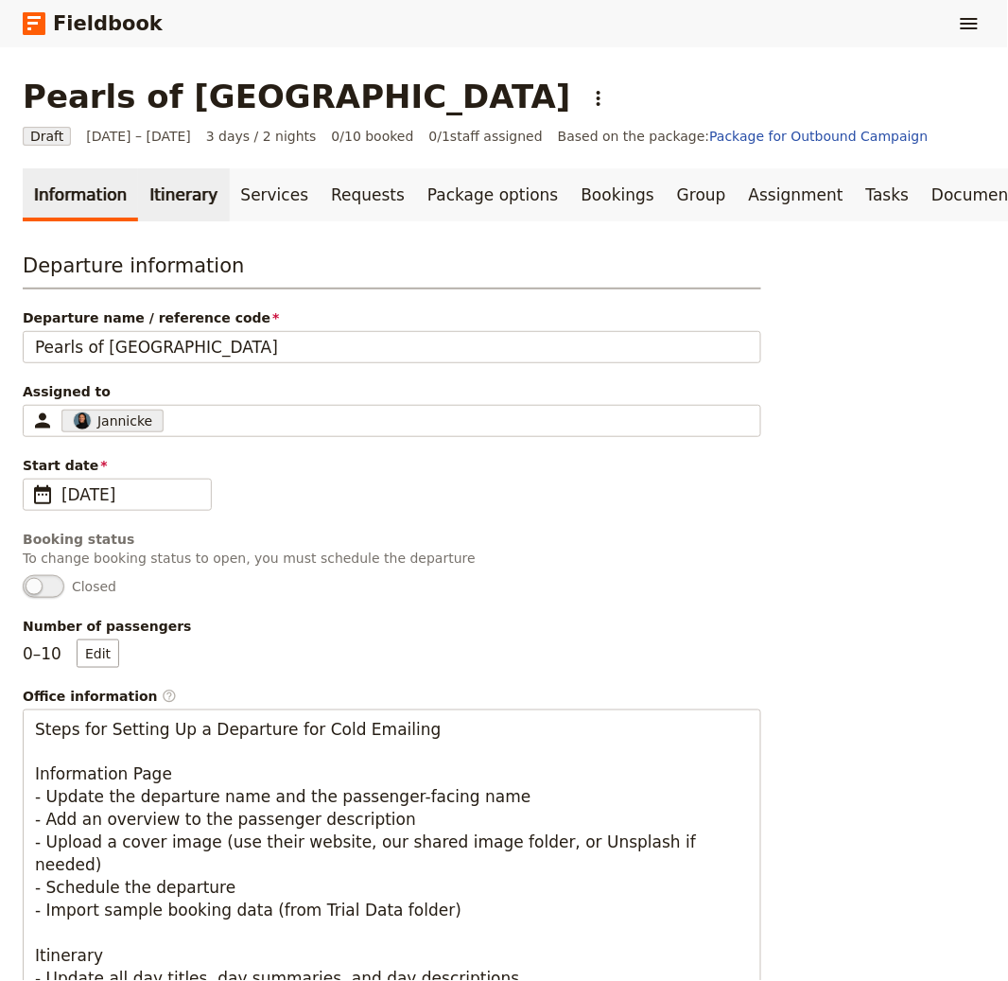
click at [181, 200] on link "Itinerary" at bounding box center [183, 194] width 91 height 53
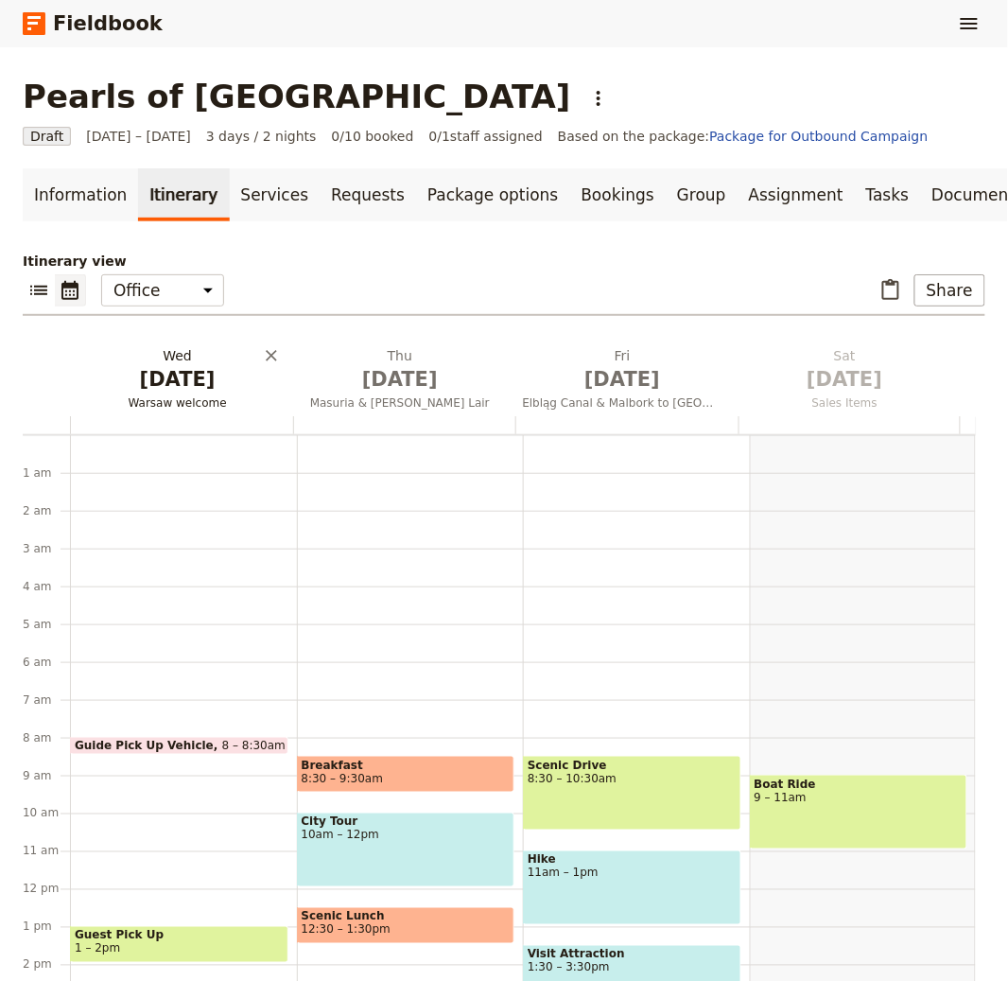
click at [194, 382] on span "[DATE]" at bounding box center [178, 379] width 200 height 28
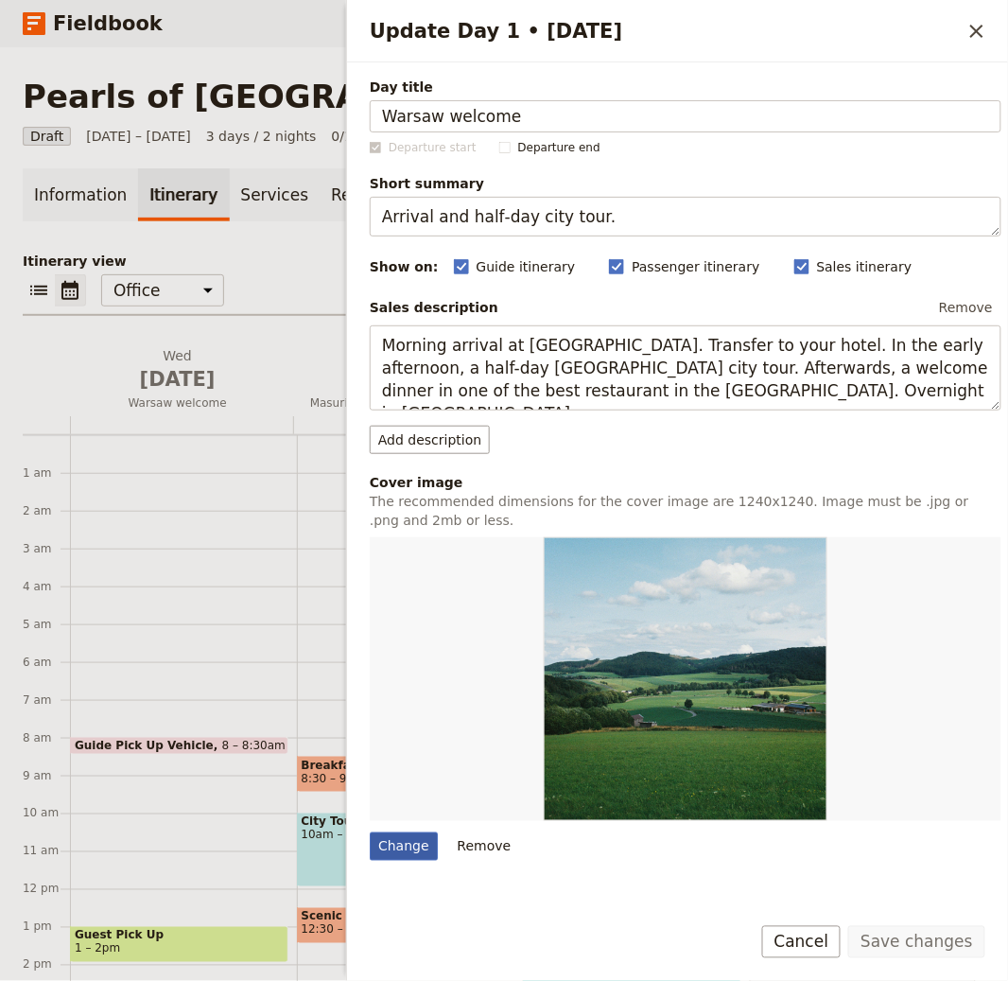
click at [410, 846] on div "Change" at bounding box center [404, 846] width 68 height 28
click at [370, 832] on input "Change" at bounding box center [369, 831] width 1 height 1
type input "C:\fakepath\Warszawa-Palac-na-Wodzie-99031.jpg"
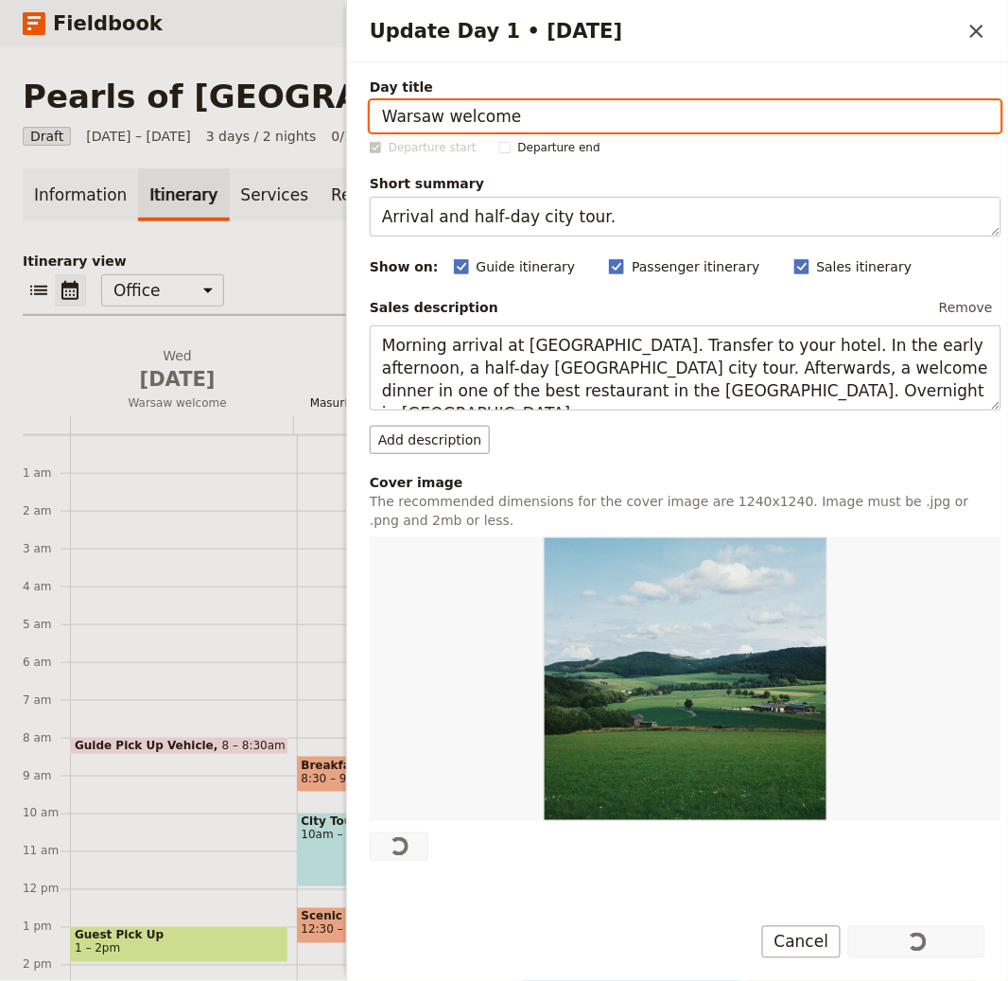
click at [322, 384] on span "[DATE]" at bounding box center [400, 379] width 200 height 28
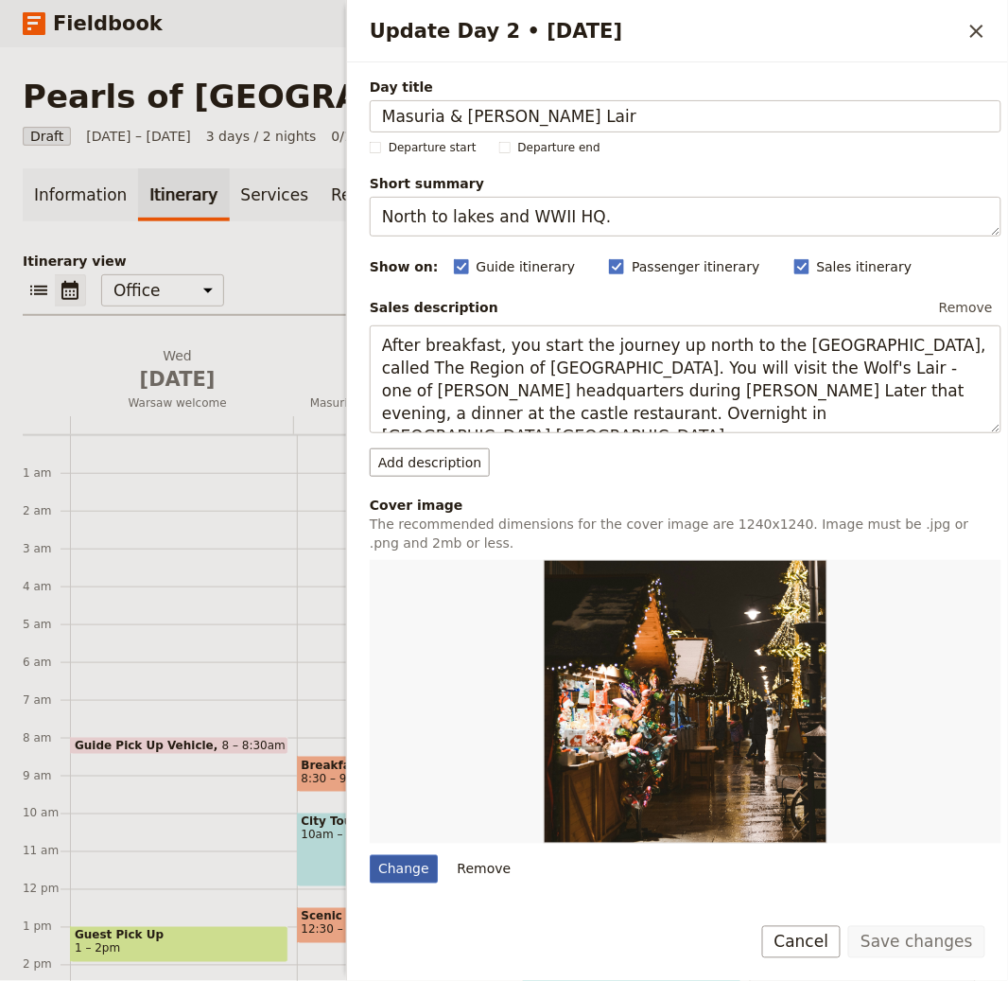
click at [397, 876] on div "Change" at bounding box center [404, 869] width 68 height 28
click at [370, 855] on input "Change" at bounding box center [369, 854] width 1 height 1
type input "C:\fakepath\gdansk1-38031.jpg"
click at [347, 245] on div "Day title Masuria & Wolf’s Lair Departure start Departure end Short summary Nor…" at bounding box center [677, 479] width 661 height 835
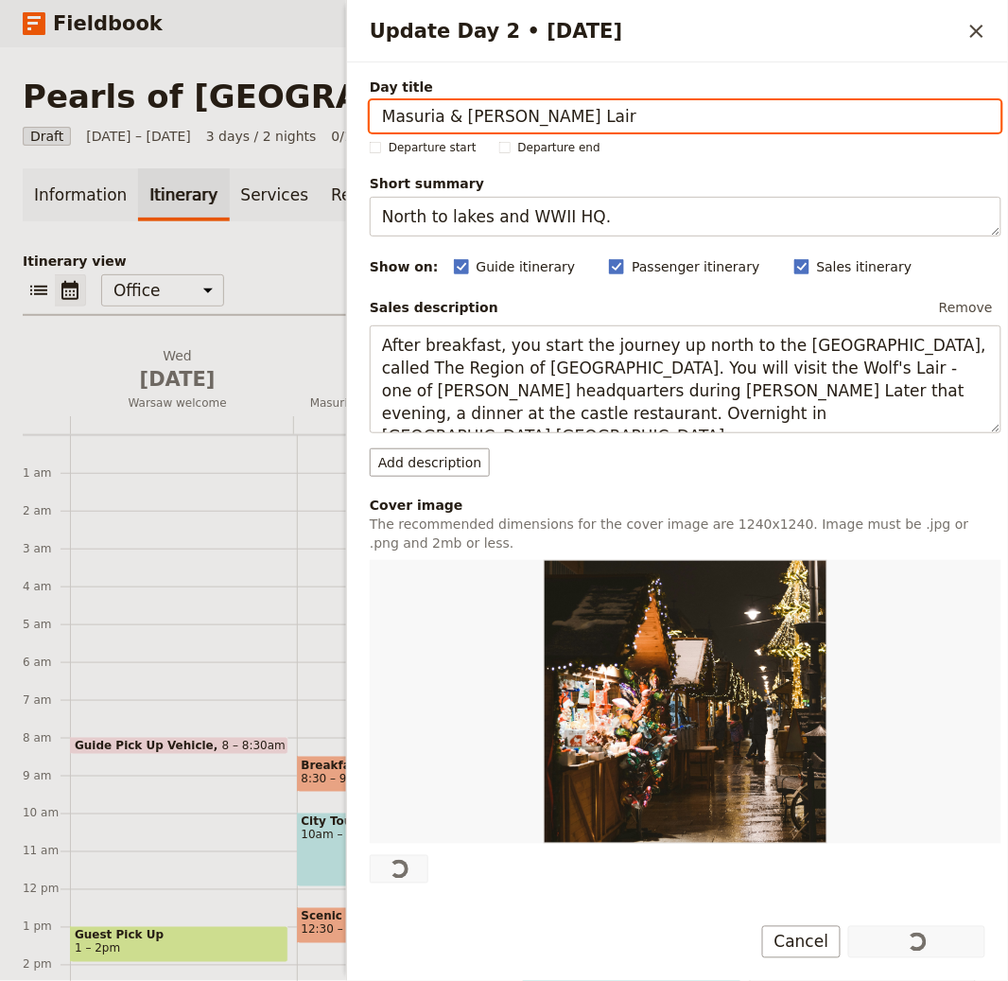
click at [297, 248] on div "Information Itinerary Services Requests Package options Bookings Group Assignme…" at bounding box center [504, 583] width 963 height 831
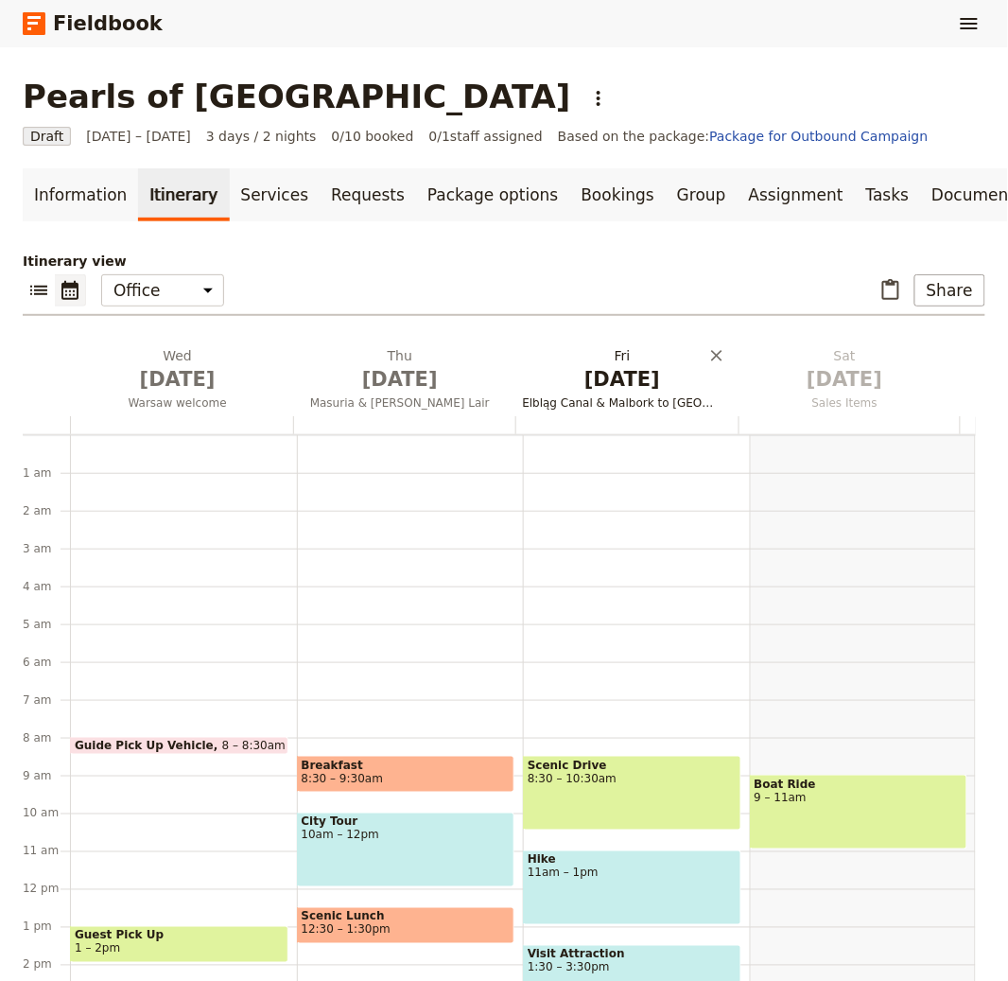
click at [631, 375] on span "[DATE]" at bounding box center [623, 379] width 200 height 28
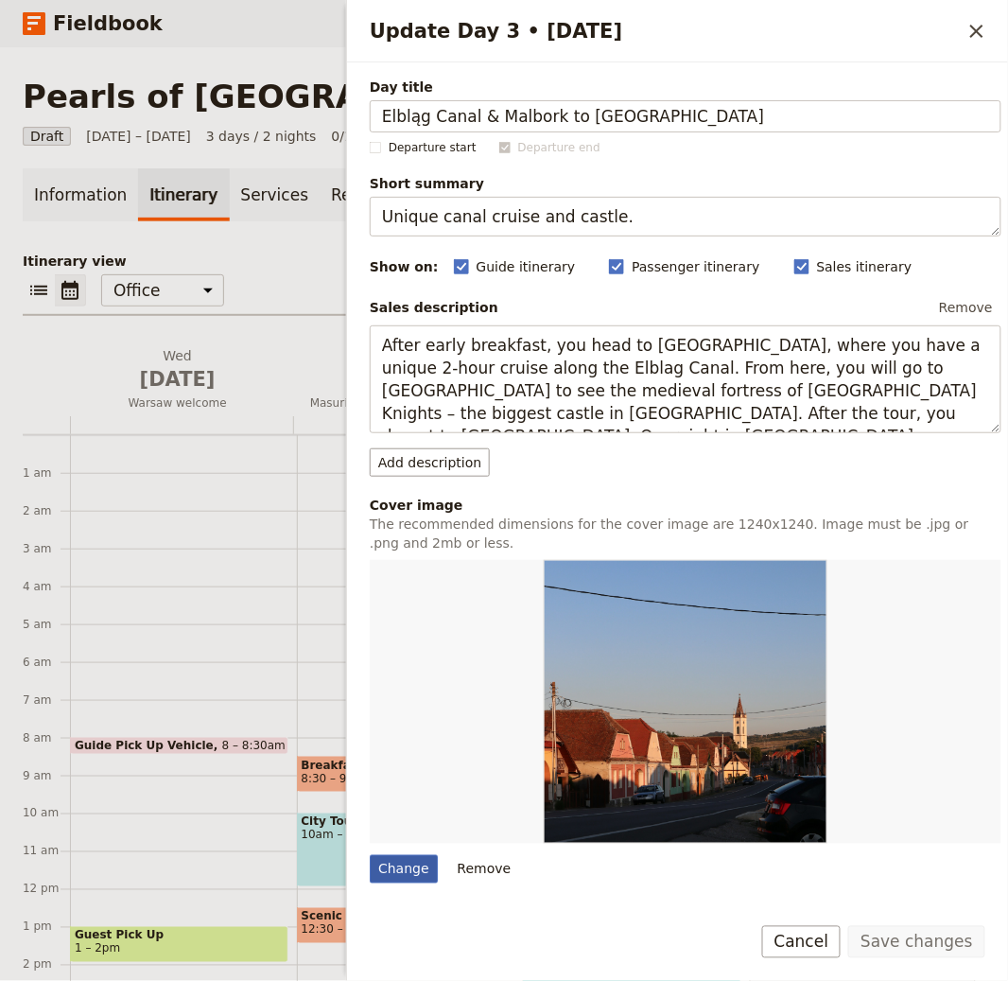
click at [403, 870] on div "Change" at bounding box center [404, 869] width 68 height 28
click at [370, 855] on input "Change" at bounding box center [369, 854] width 1 height 1
type input "C:\fakepath\Tatra-mointains-tour-AB-Poland-Travel-96541.jpg"
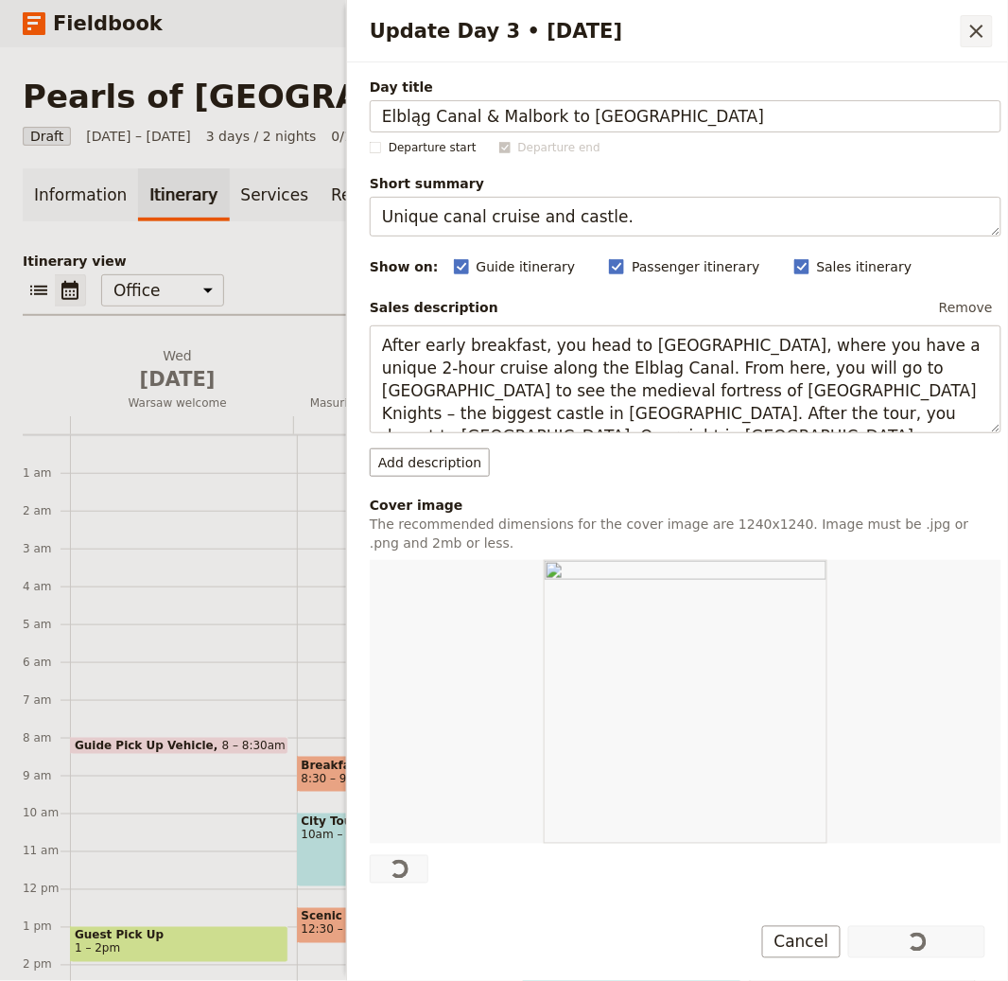
click at [974, 21] on icon "Close drawer" at bounding box center [977, 31] width 23 height 23
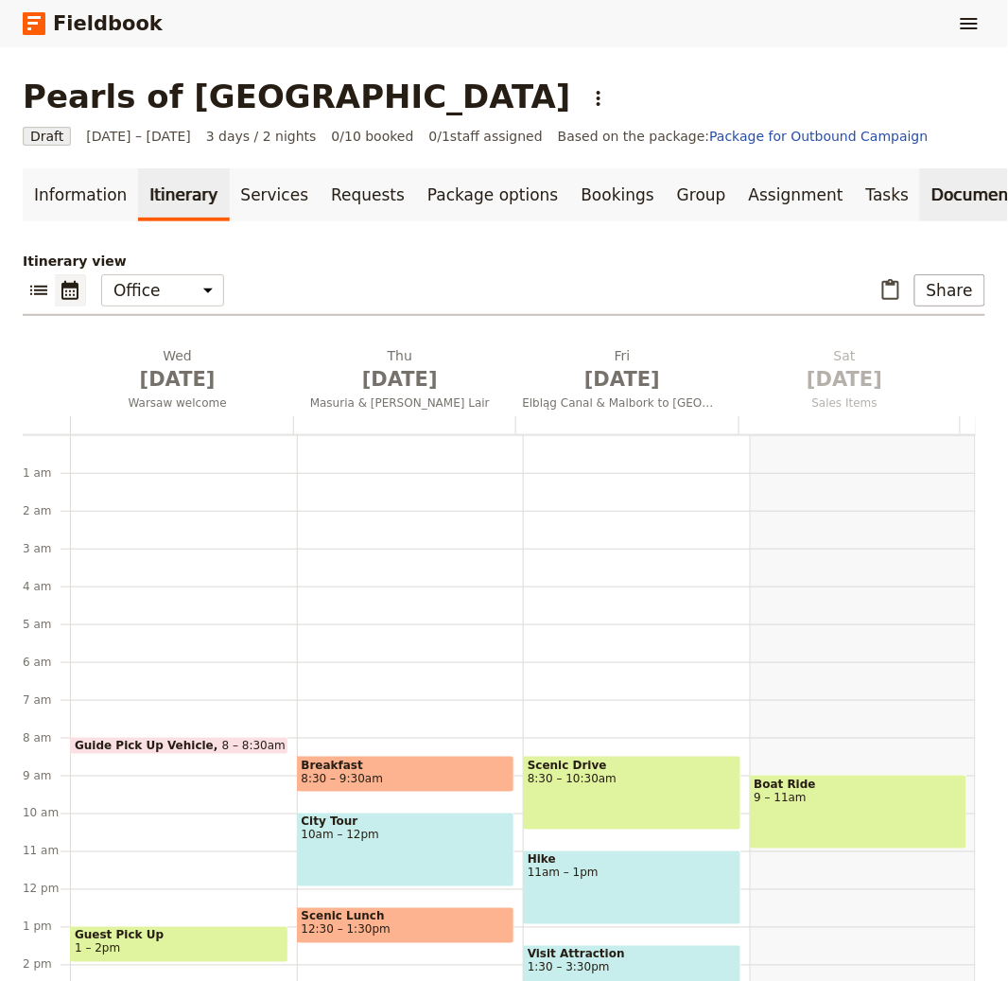
click at [920, 180] on link "Documents" at bounding box center [977, 194] width 114 height 53
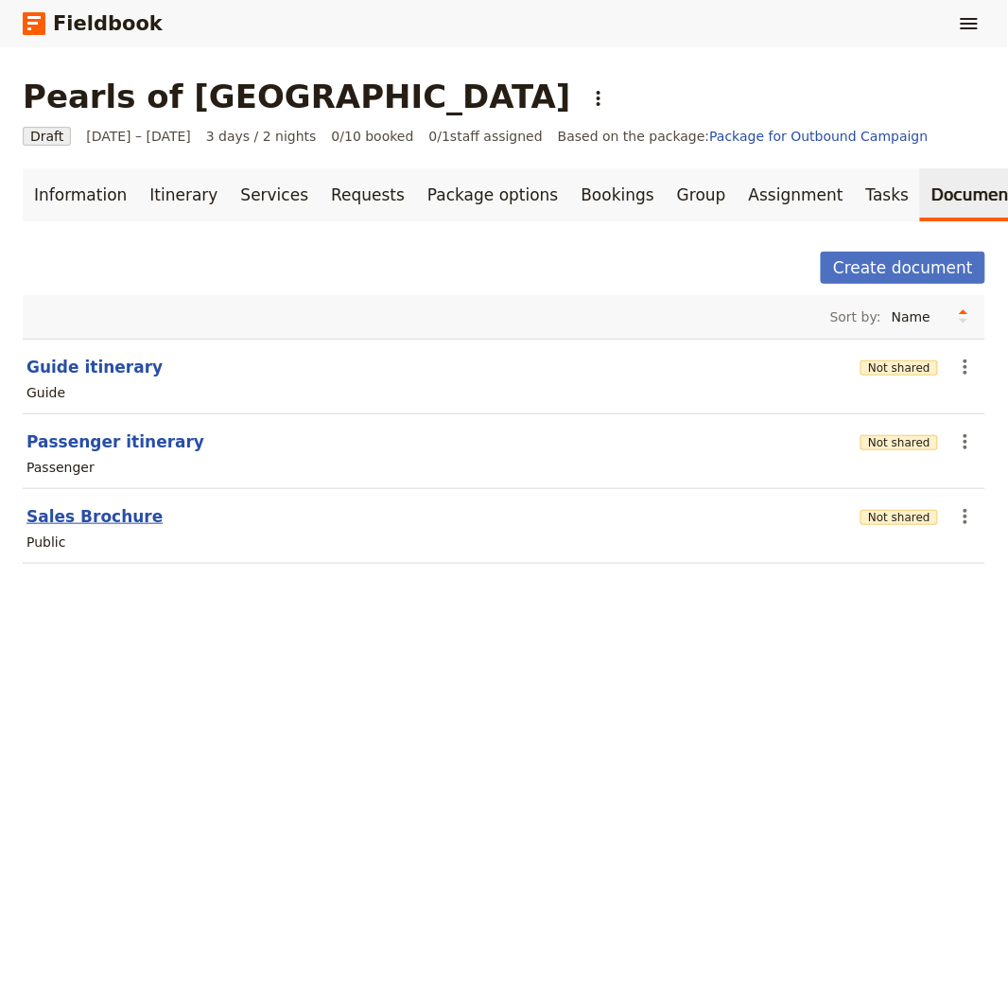
click at [130, 519] on button "Sales Brochure" at bounding box center [94, 516] width 136 height 23
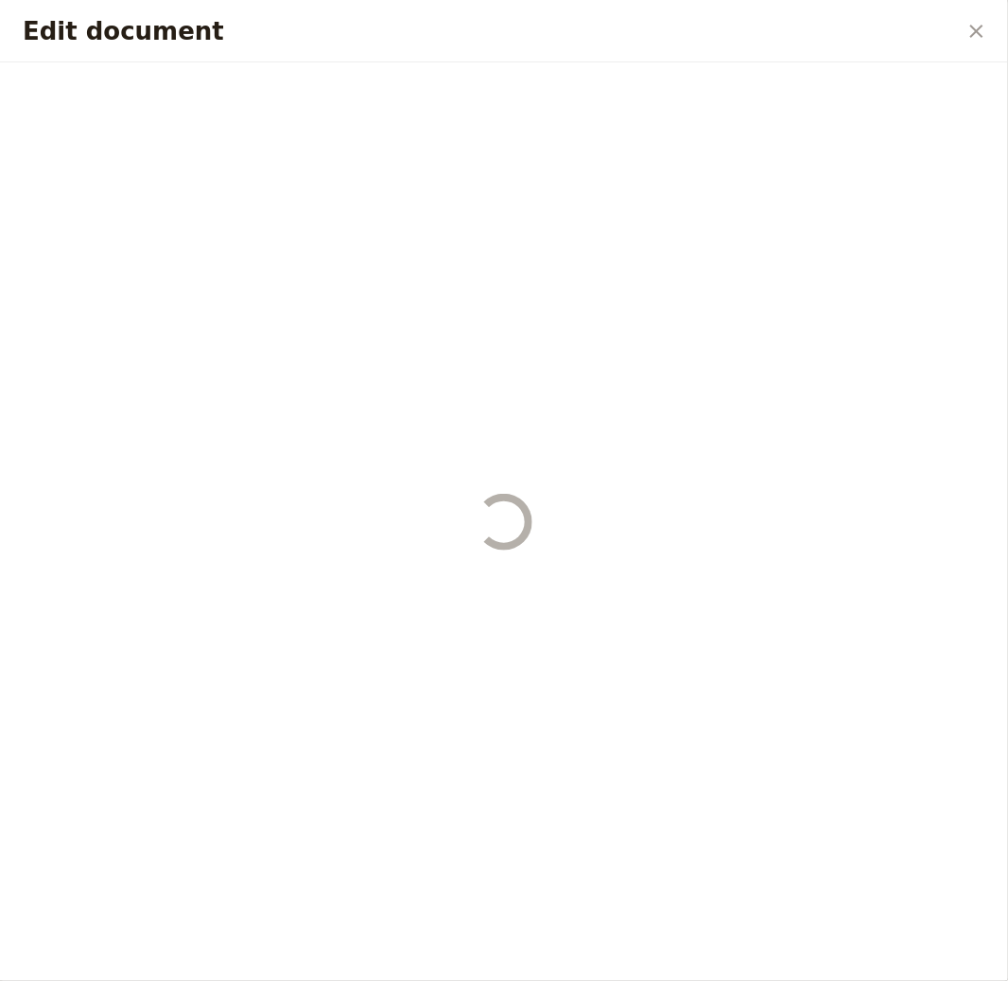
select select "DEFAULT"
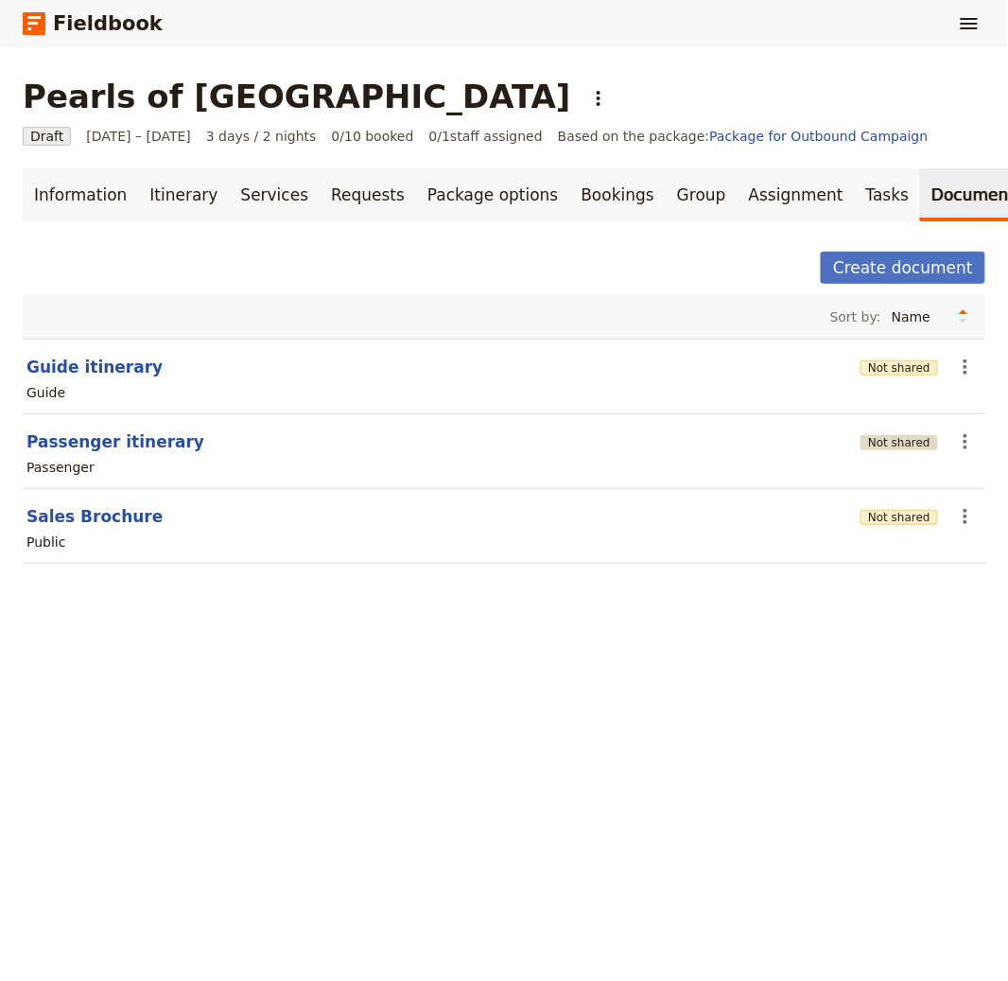
click at [885, 442] on button "Not shared" at bounding box center [900, 442] width 78 height 15
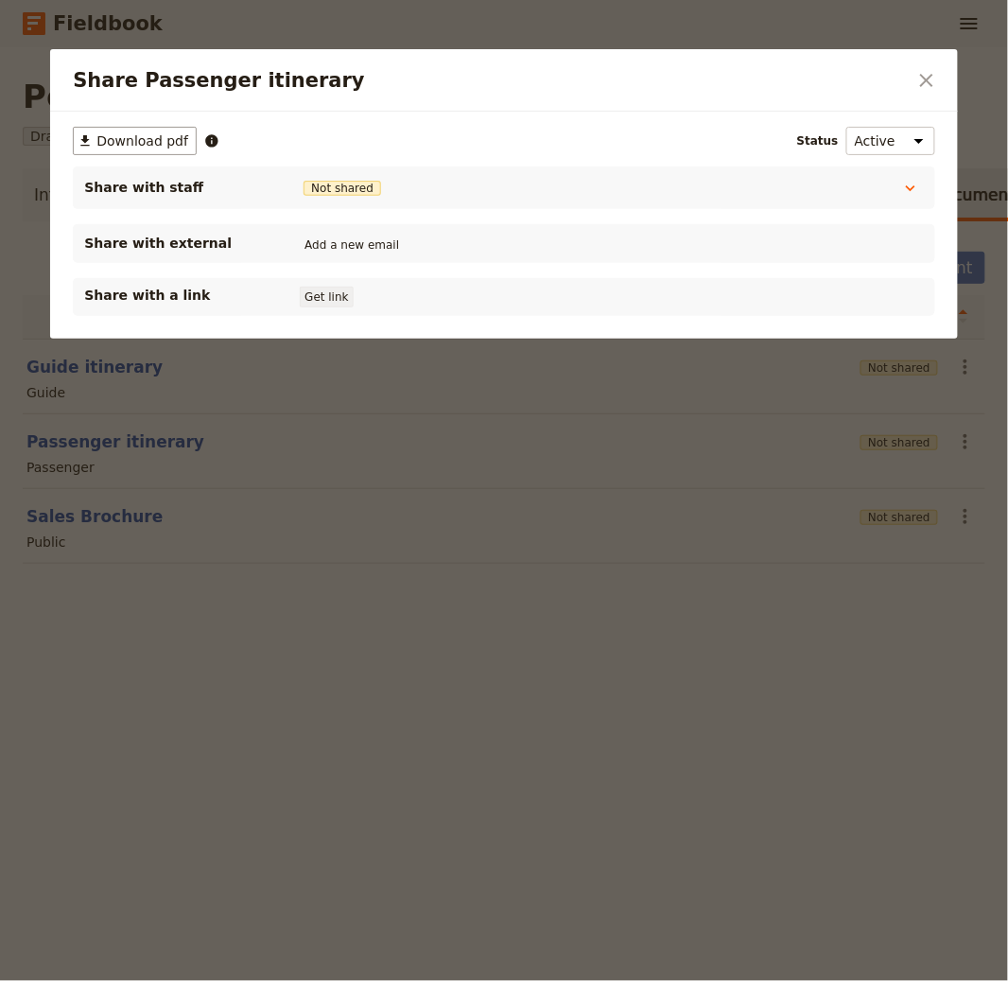
click at [324, 287] on button "Get link" at bounding box center [326, 297] width 53 height 21
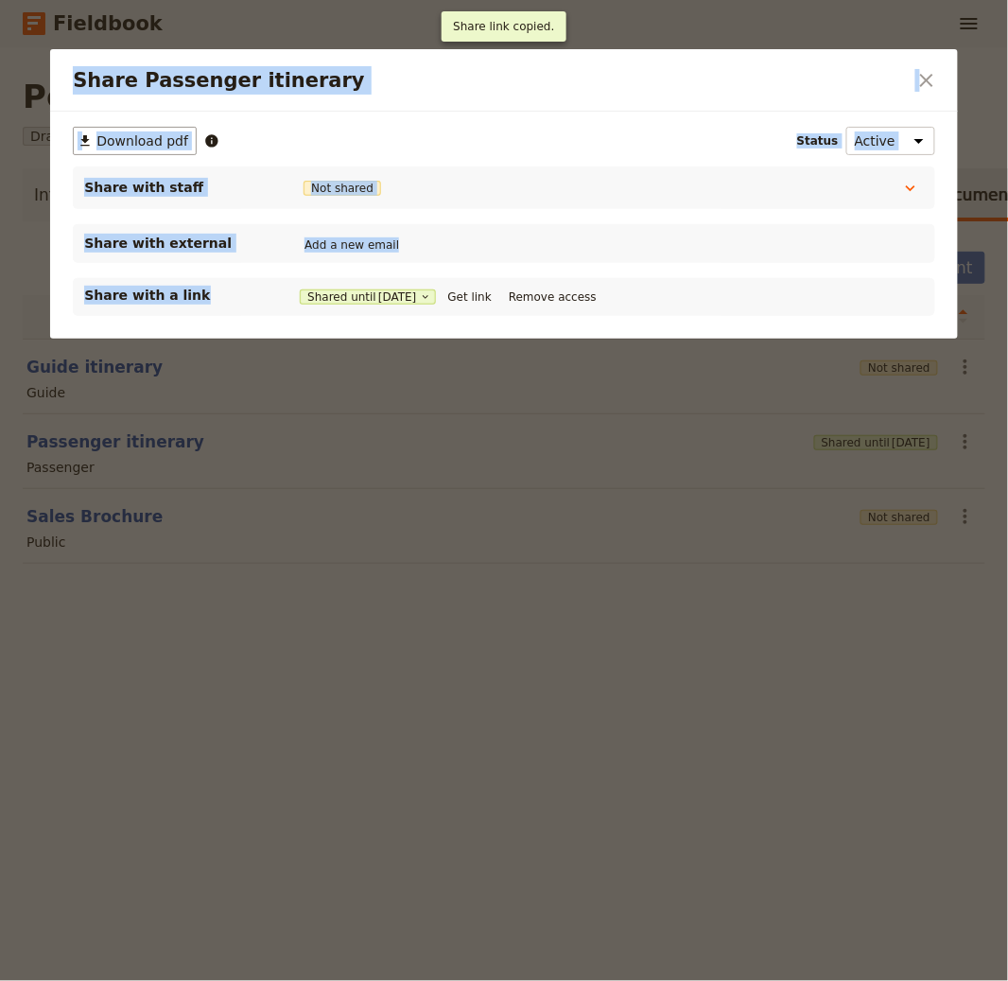
click at [46, 980] on div "Share Passenger itinerary ​ Overview Itinerary Packing List Travel Information …" at bounding box center [504, 981] width 1008 height 0
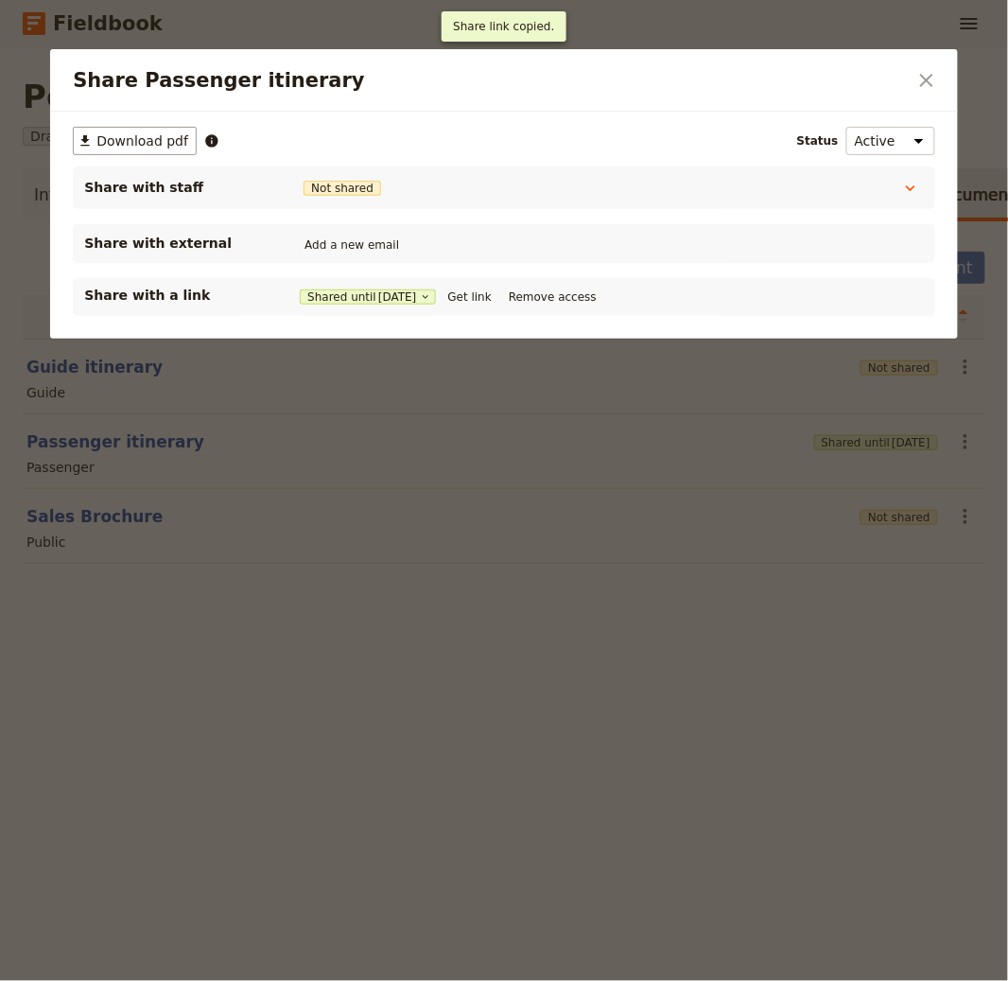
click at [41, 439] on div at bounding box center [504, 490] width 1008 height 981
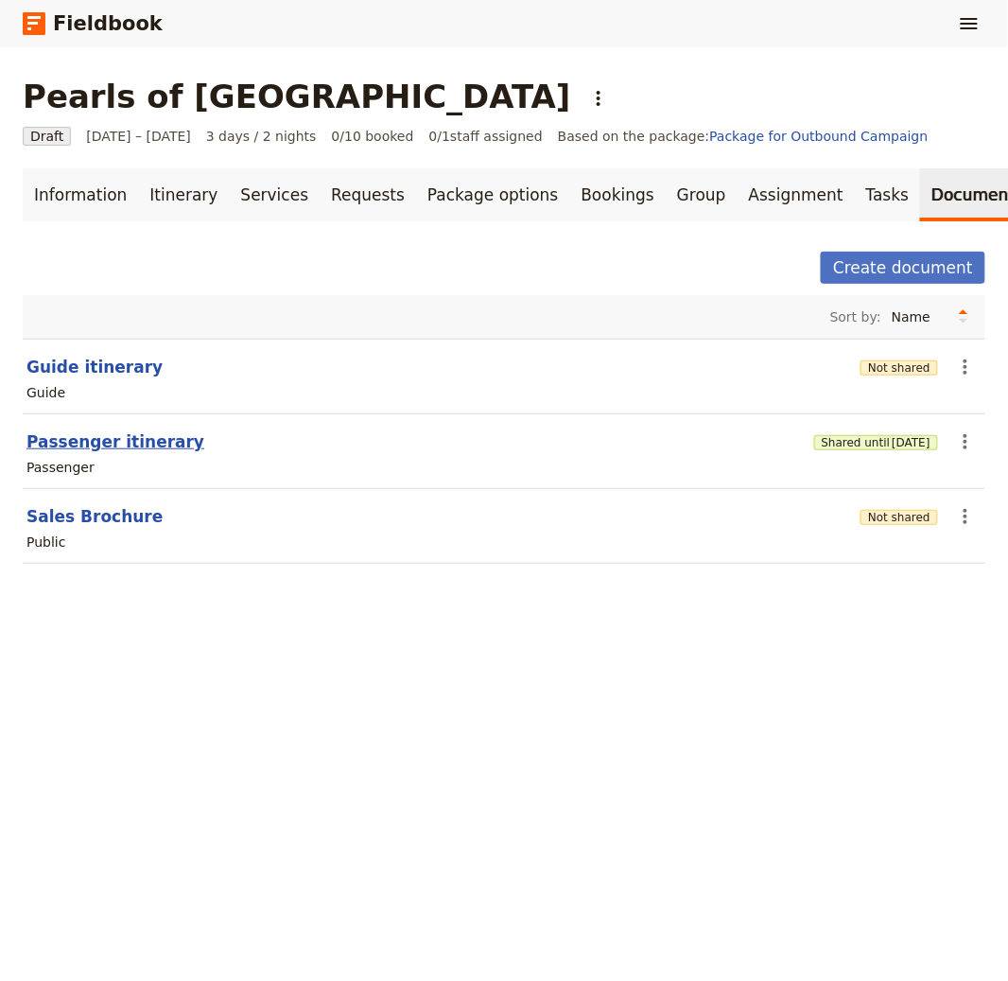
click at [84, 438] on button "Passenger itinerary" at bounding box center [115, 441] width 178 height 23
select select "PASSENGER"
select select "RUN_SHEET"
select select "LARGE"
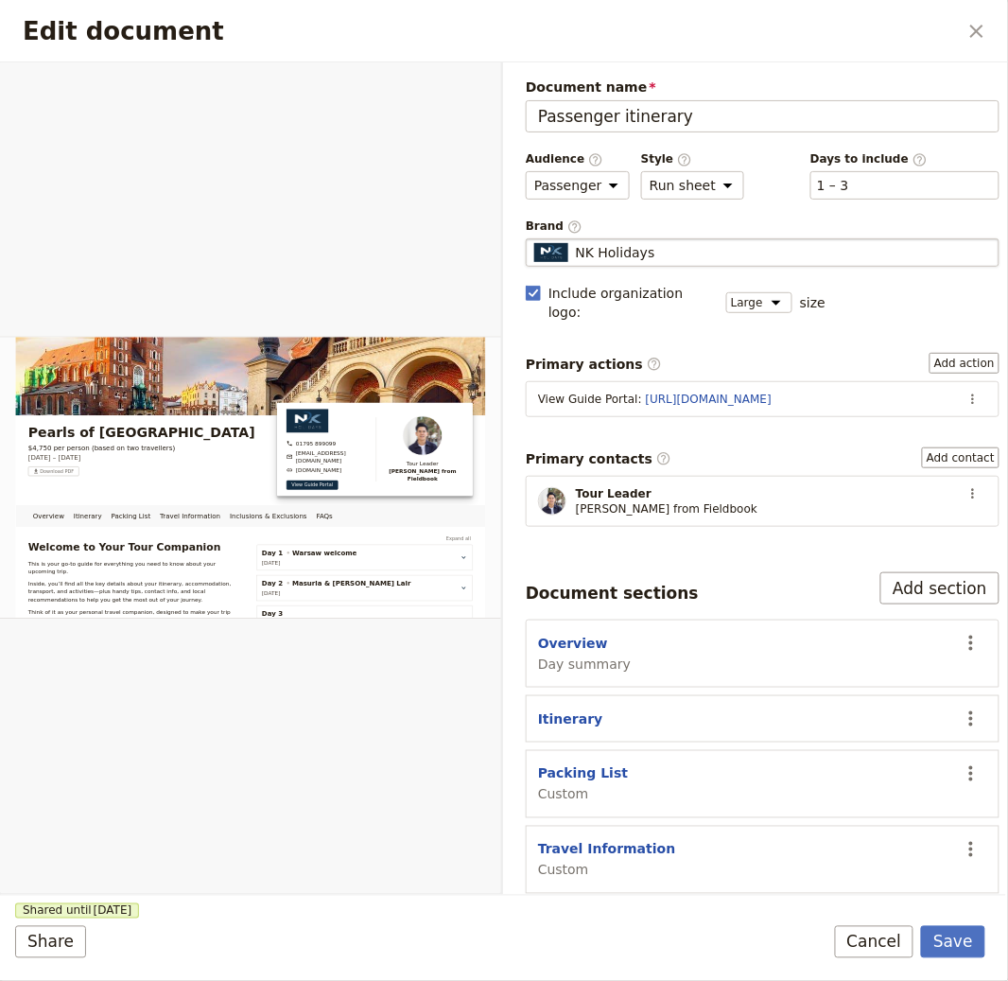
click at [667, 259] on div "NK Holidays" at bounding box center [762, 252] width 457 height 19
click at [534, 239] on input "NK Holidays" at bounding box center [533, 238] width 1 height 1
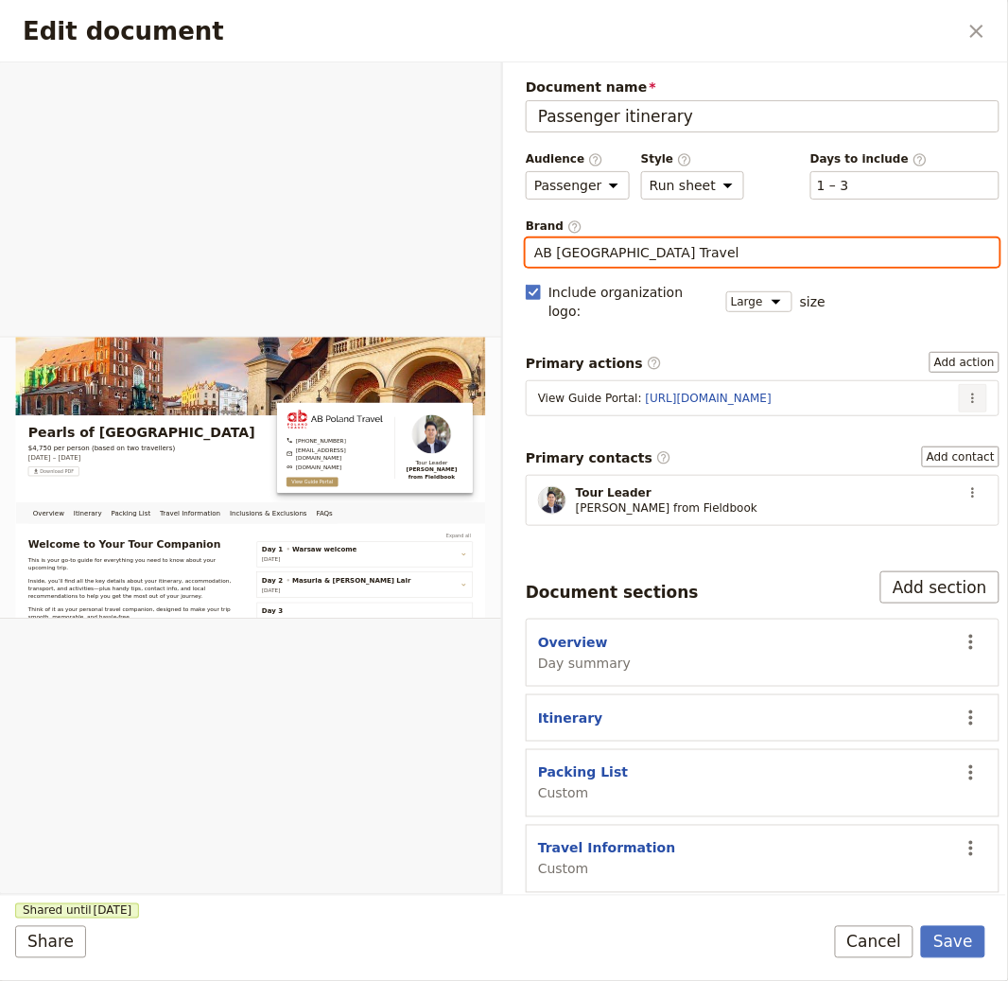
type input "AB [GEOGRAPHIC_DATA] Travel"
click at [966, 391] on icon "Actions" at bounding box center [973, 398] width 15 height 15
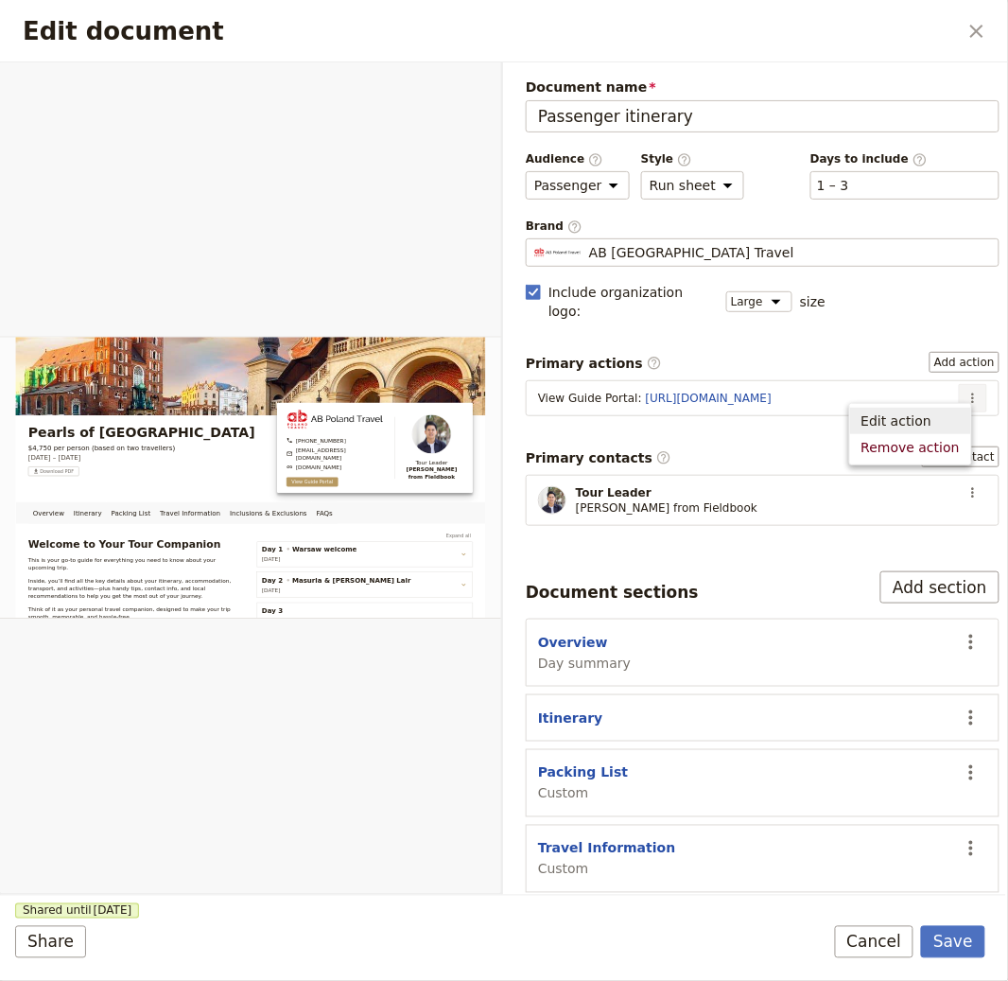
click at [928, 412] on span "Edit action" at bounding box center [897, 420] width 71 height 19
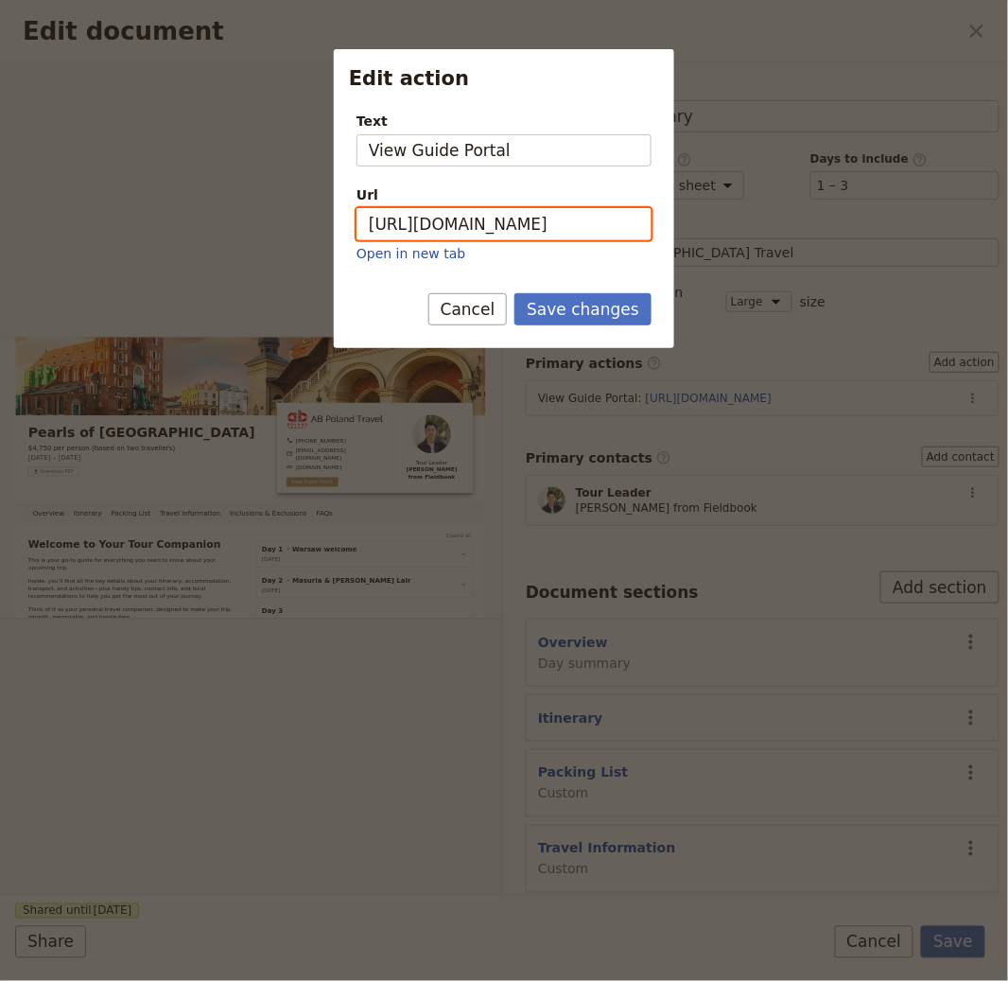
click at [523, 227] on input "https://trips.fieldbook.com/d/GfsTWux-FY--TkUfVOdOG" at bounding box center [504, 224] width 295 height 32
paste input "2V8HrFvaxfIsbwzl9yAQV"
type input "[URL][DOMAIN_NAME]"
click at [485, 307] on button "Cancel" at bounding box center [467, 309] width 79 height 32
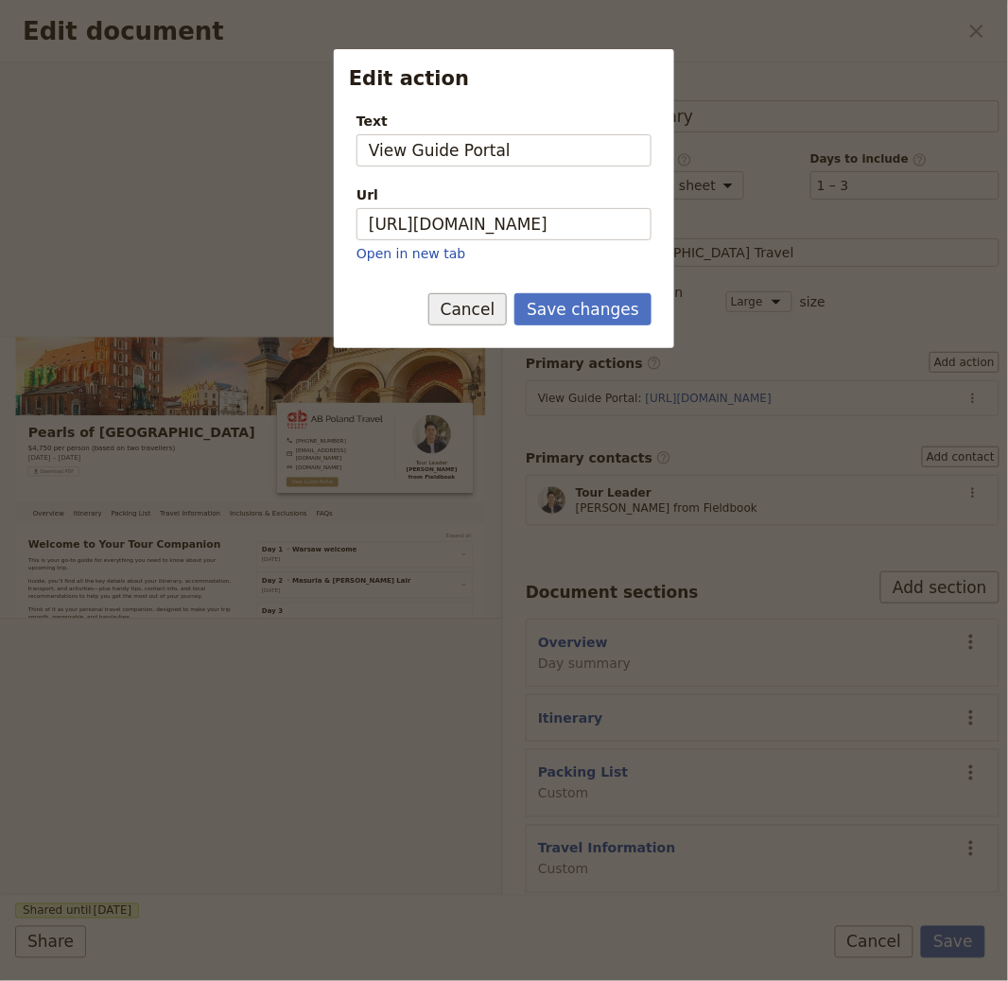
scroll to position [0, 0]
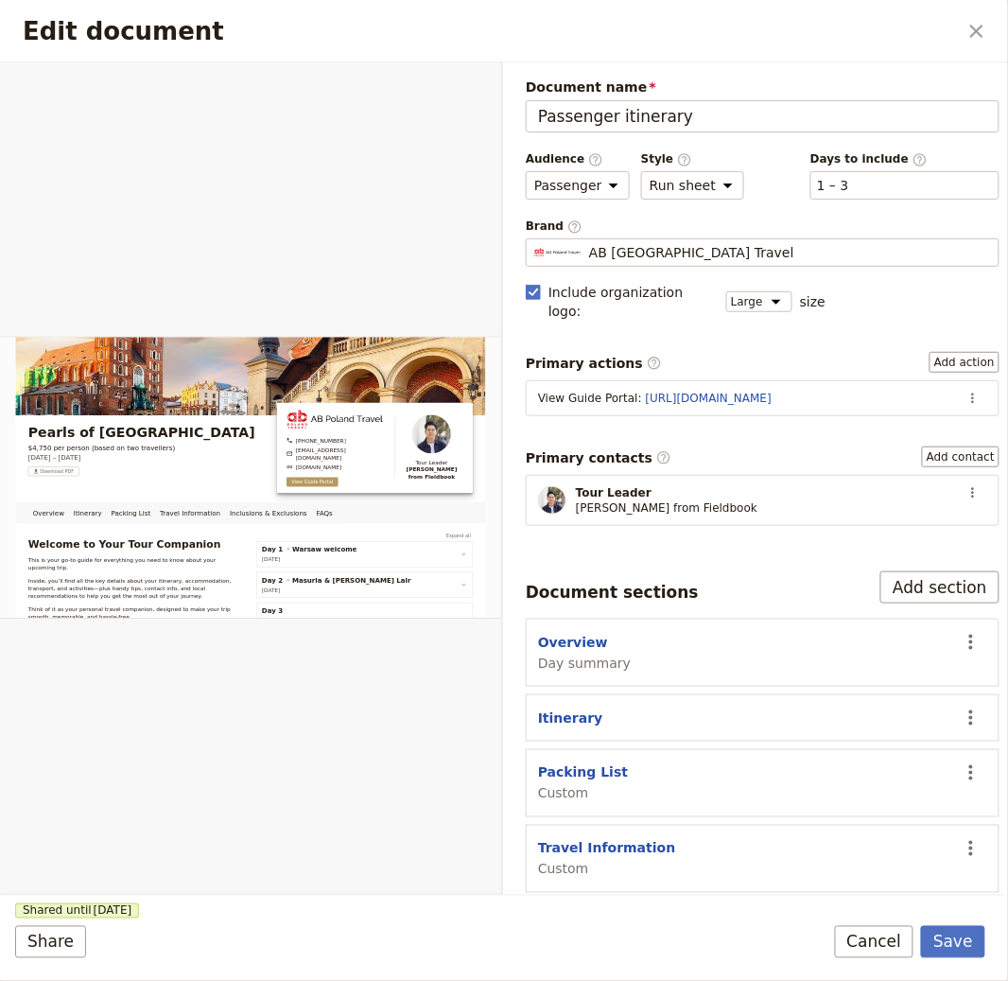
drag, startPoint x: 943, startPoint y: 933, endPoint x: 939, endPoint y: 898, distance: 36.1
click at [943, 933] on button "Save" at bounding box center [953, 942] width 64 height 32
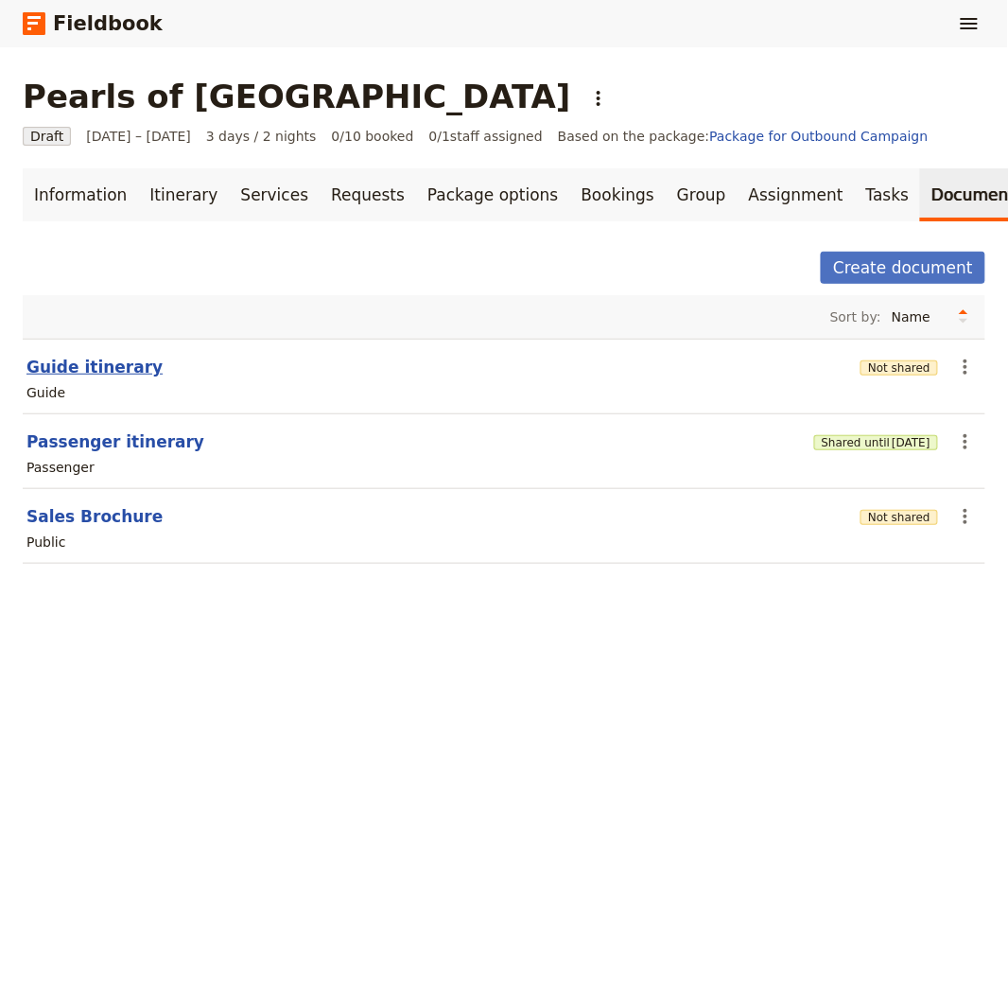
click at [38, 374] on button "Guide itinerary" at bounding box center [94, 367] width 136 height 23
select select "STAFF"
select select "RUN_SHEET"
select select "LARGE"
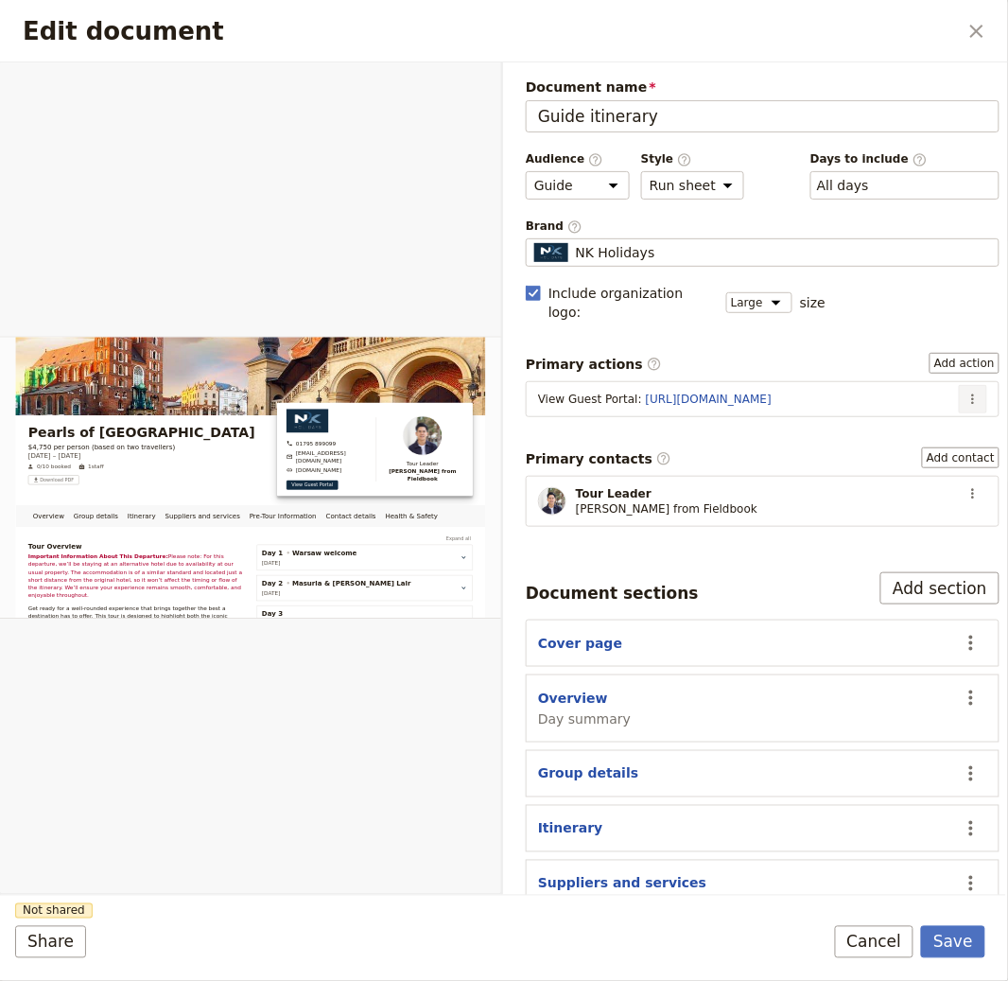
click at [970, 385] on button "​" at bounding box center [973, 399] width 28 height 28
click at [933, 415] on span "Edit action" at bounding box center [897, 421] width 71 height 19
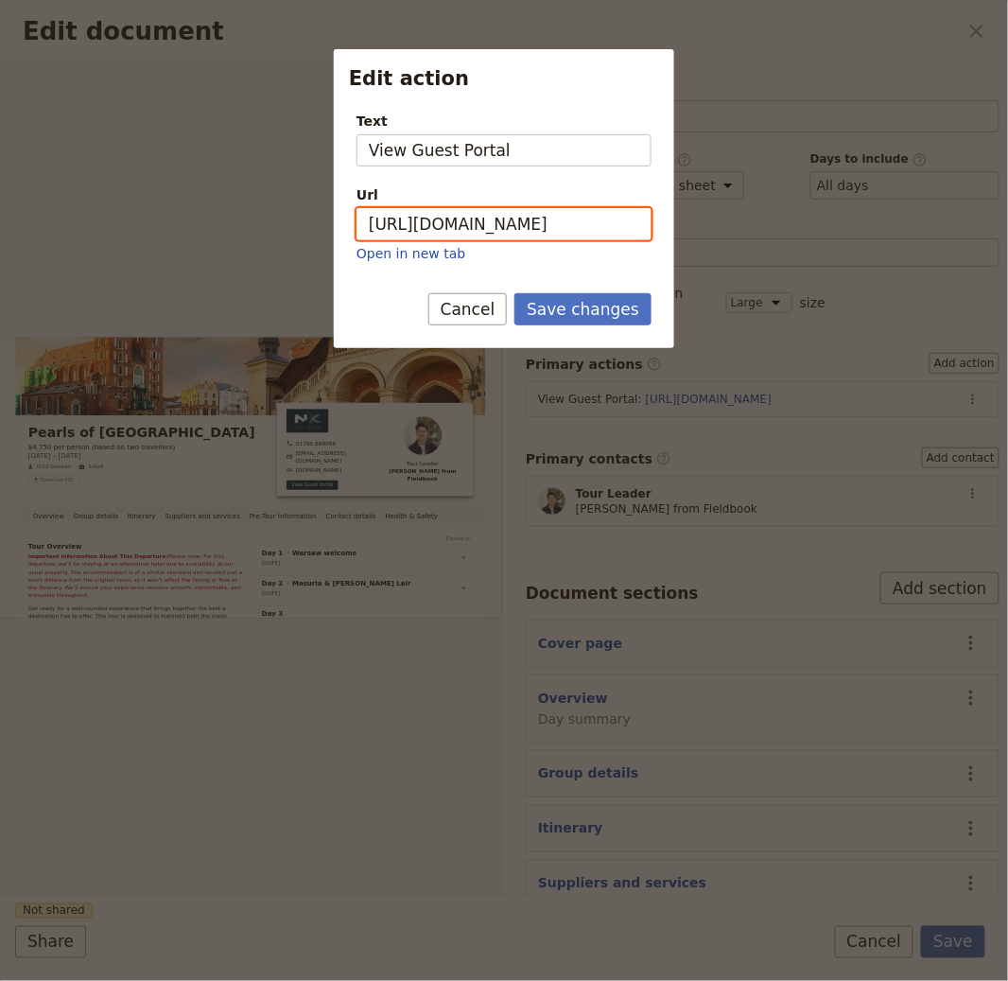
click at [532, 237] on input "https://trips.fieldbook.com/d/hWiddnRaZFmnh9VNl77rn" at bounding box center [504, 224] width 295 height 32
paste input "2V8HrFvaxfIsbwzl9yAQV"
type input "[URL][DOMAIN_NAME]"
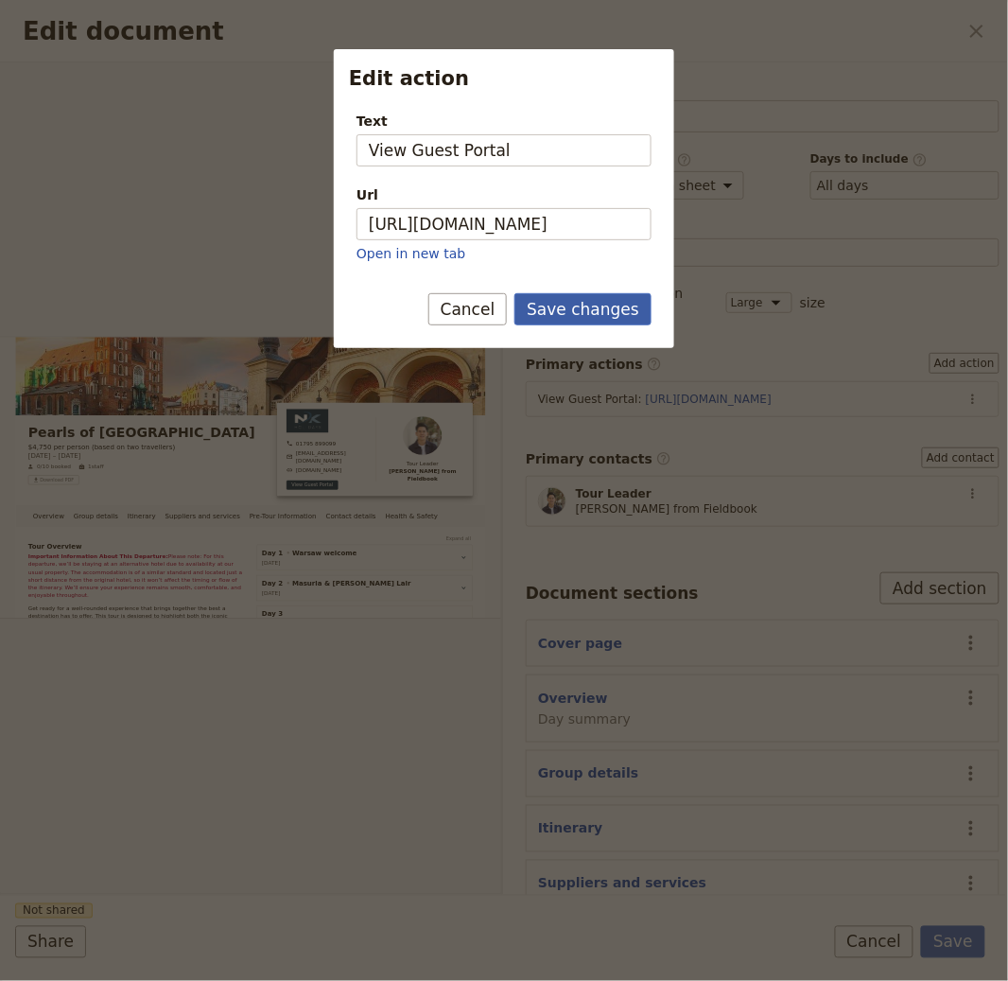
click at [588, 312] on button "Save changes" at bounding box center [583, 309] width 137 height 32
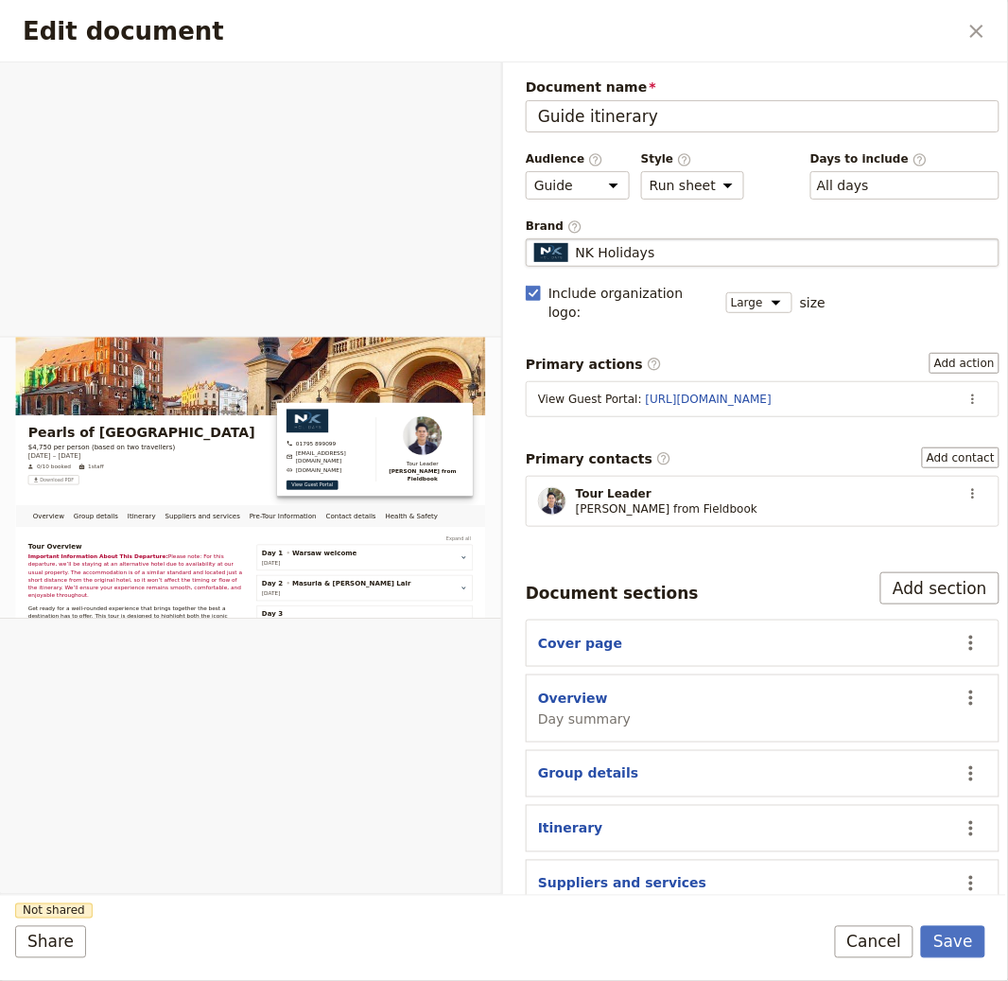
click at [672, 256] on div "NK Holidays" at bounding box center [762, 252] width 457 height 19
click at [534, 239] on input "NK Holidays" at bounding box center [533, 238] width 1 height 1
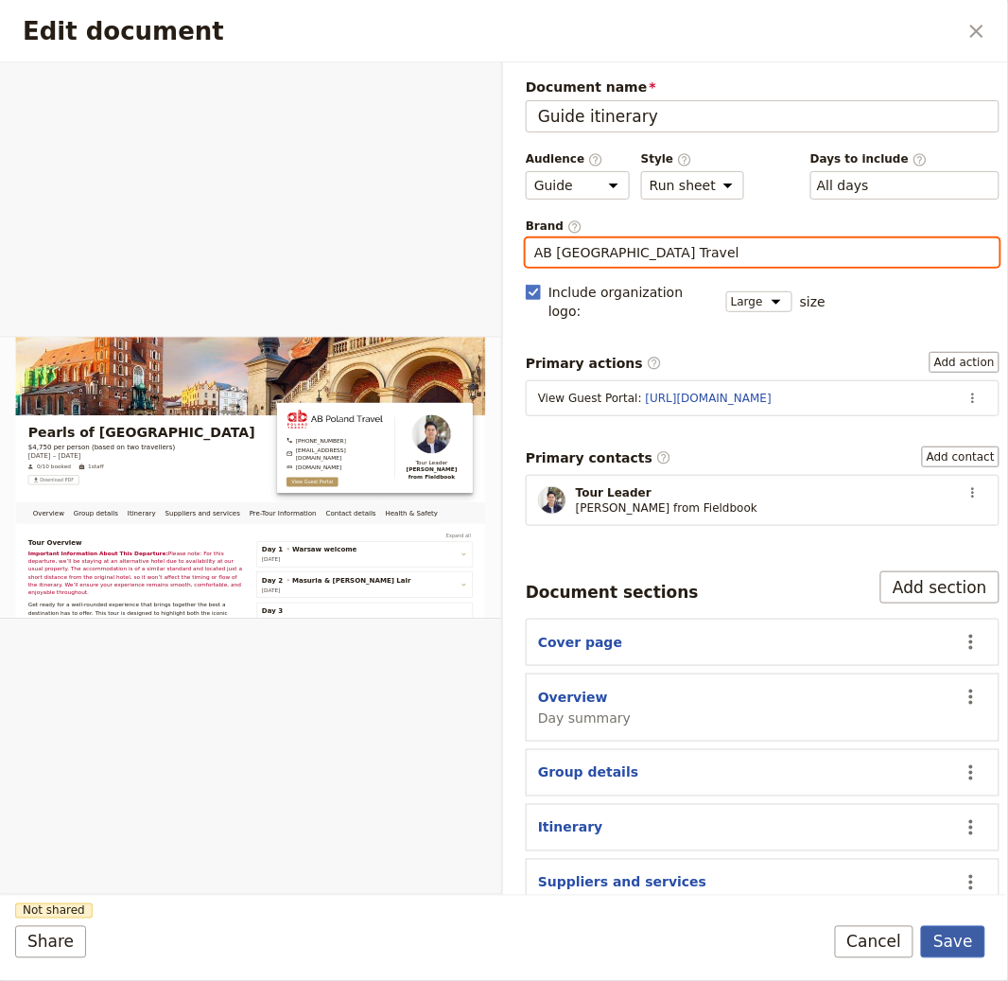
type input "AB [GEOGRAPHIC_DATA] Travel"
click at [968, 944] on button "Save" at bounding box center [953, 942] width 64 height 32
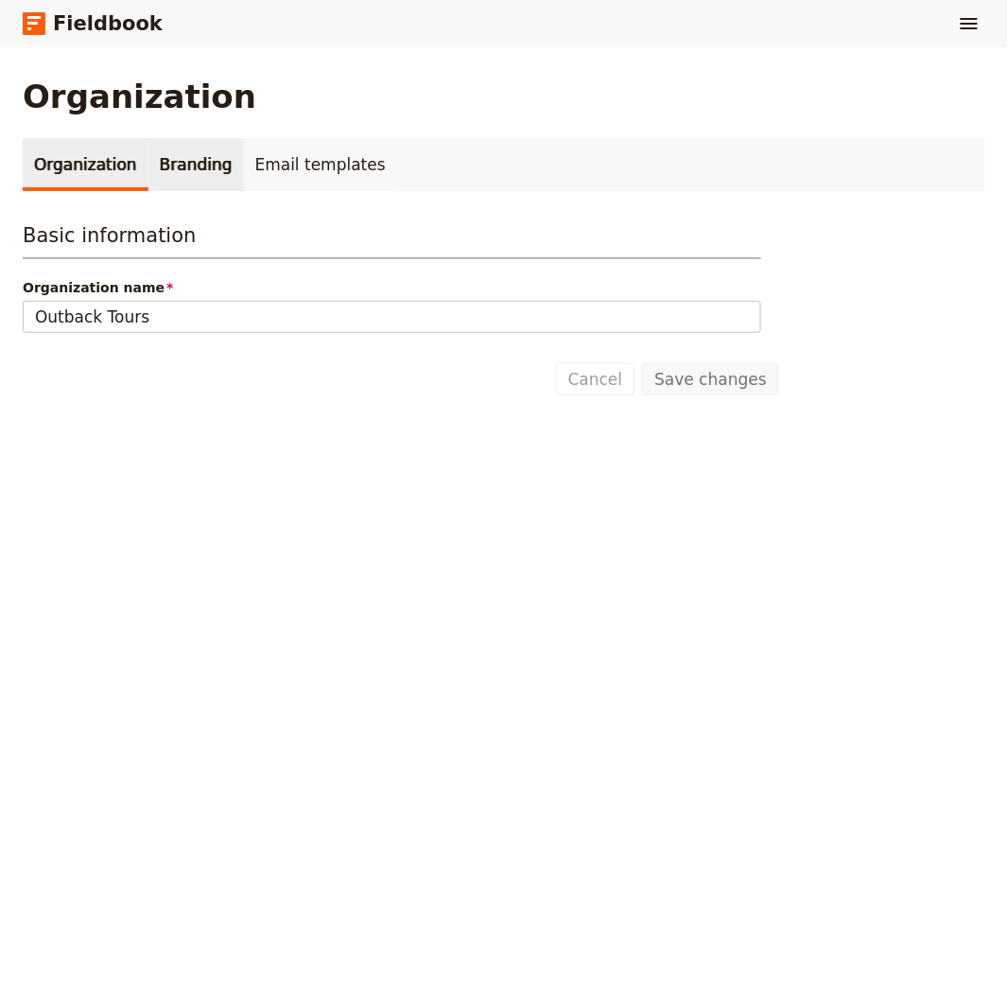
click at [207, 147] on link "Branding" at bounding box center [196, 164] width 96 height 53
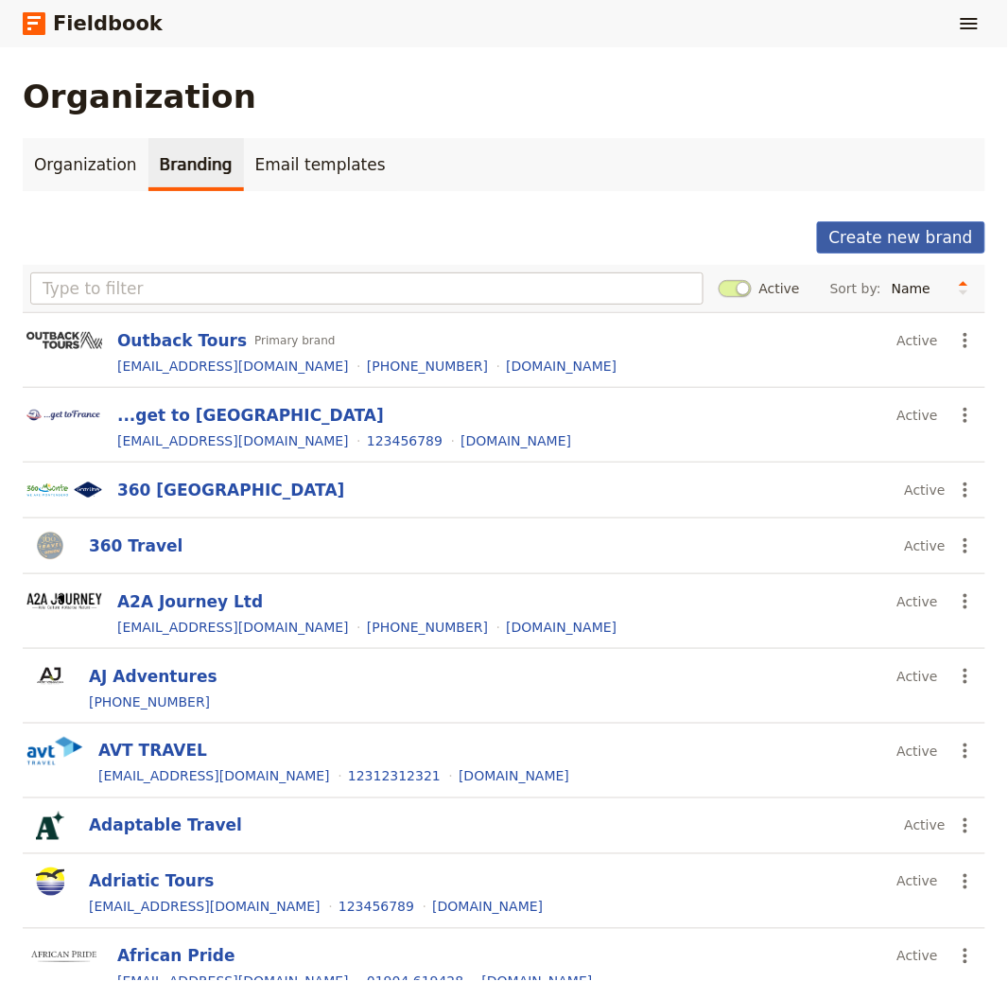
click at [872, 230] on button "Create new brand" at bounding box center [901, 237] width 168 height 32
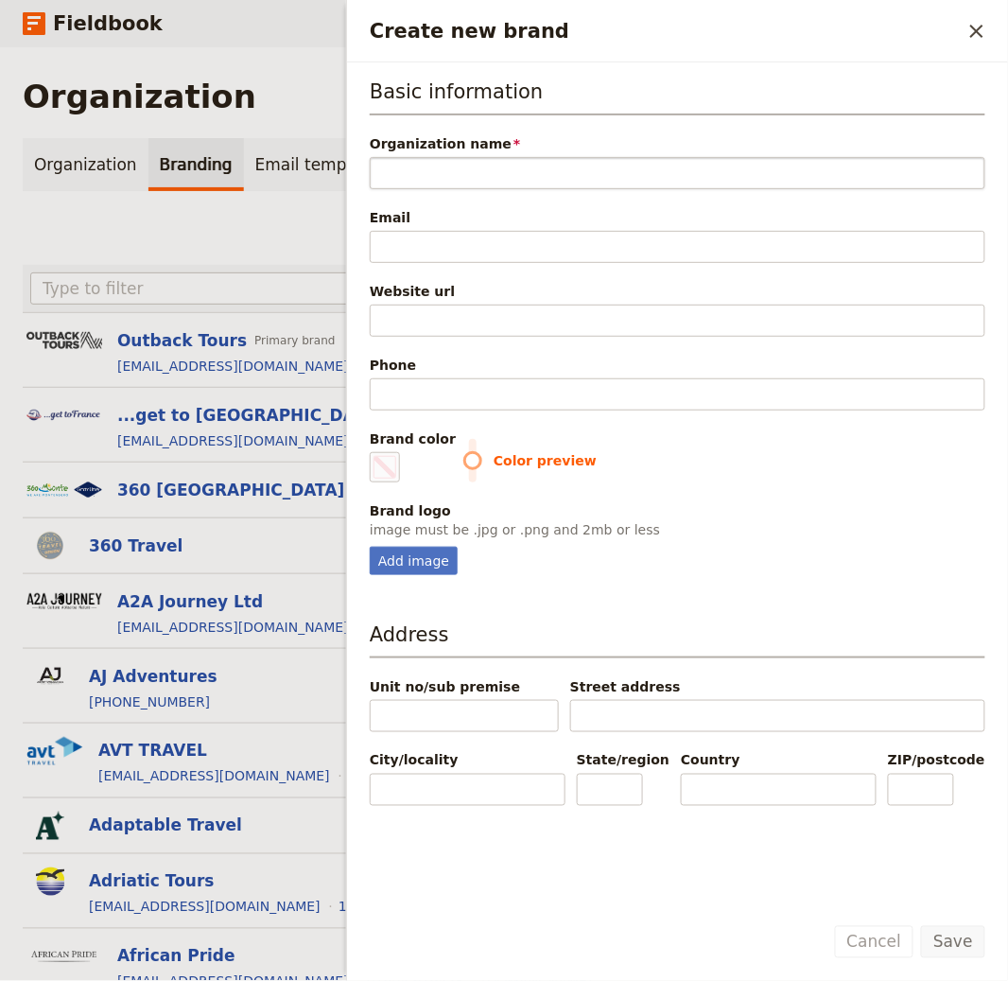
type input "AB [GEOGRAPHIC_DATA] Travel"
type input "#000000"
type input "AB [GEOGRAPHIC_DATA] Travel"
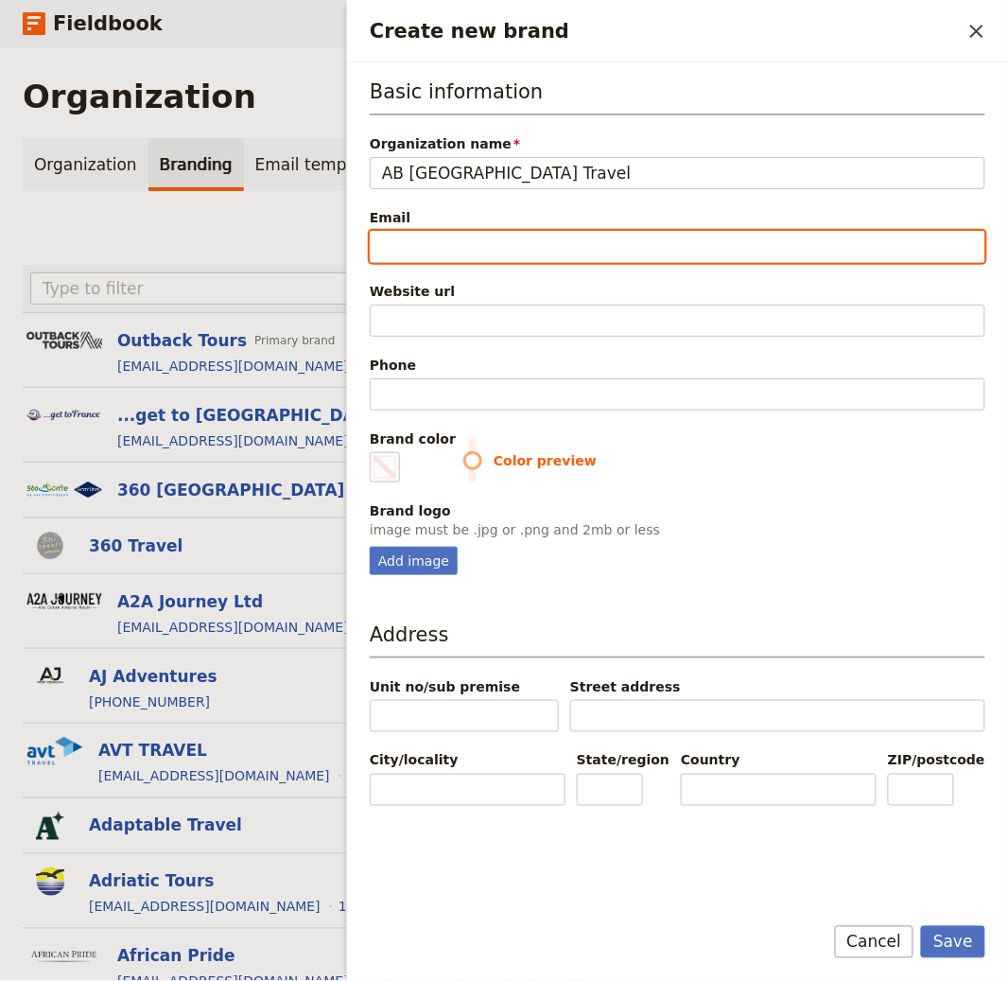
drag, startPoint x: 579, startPoint y: 249, endPoint x: 663, endPoint y: 244, distance: 84.3
click at [580, 249] on input "Email" at bounding box center [678, 247] width 616 height 32
paste input "[EMAIL_ADDRESS][DOMAIN_NAME]"
type input "[EMAIL_ADDRESS][DOMAIN_NAME]"
type input "#000000"
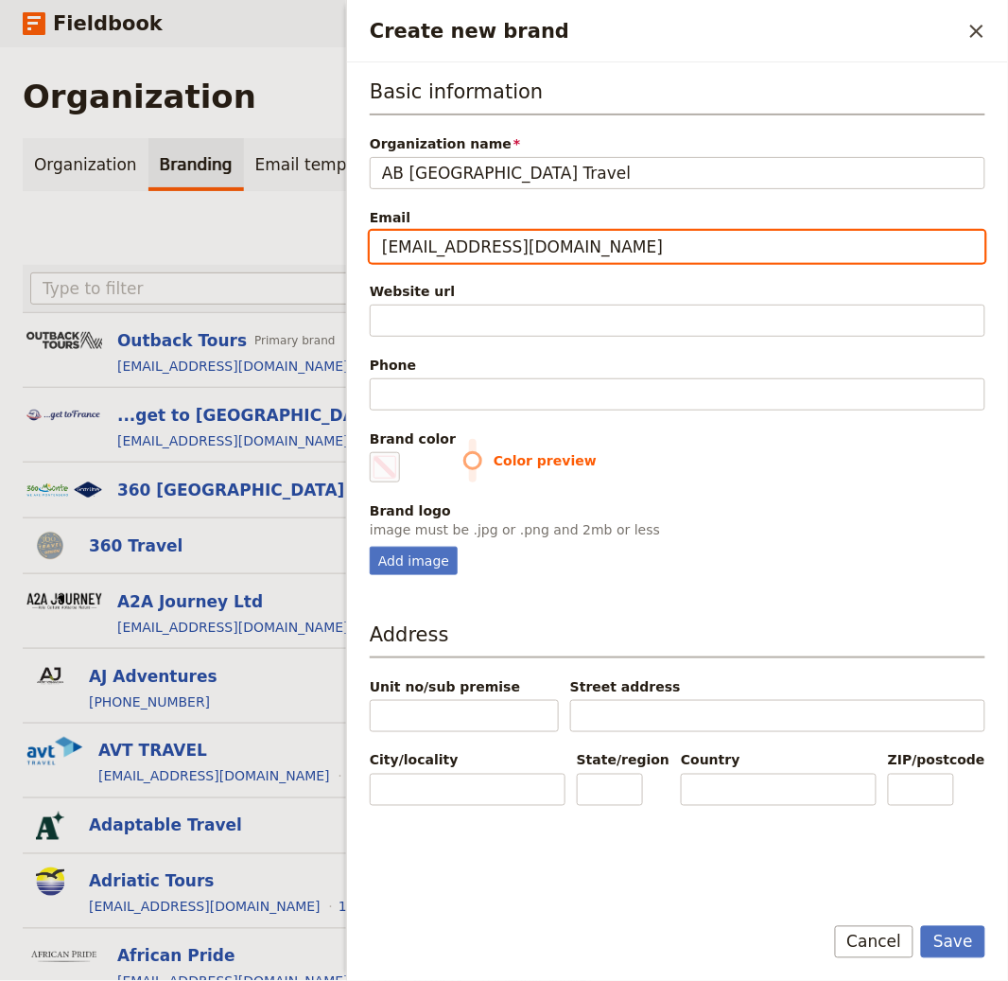
type input "[EMAIL_ADDRESS][DOMAIN_NAME]"
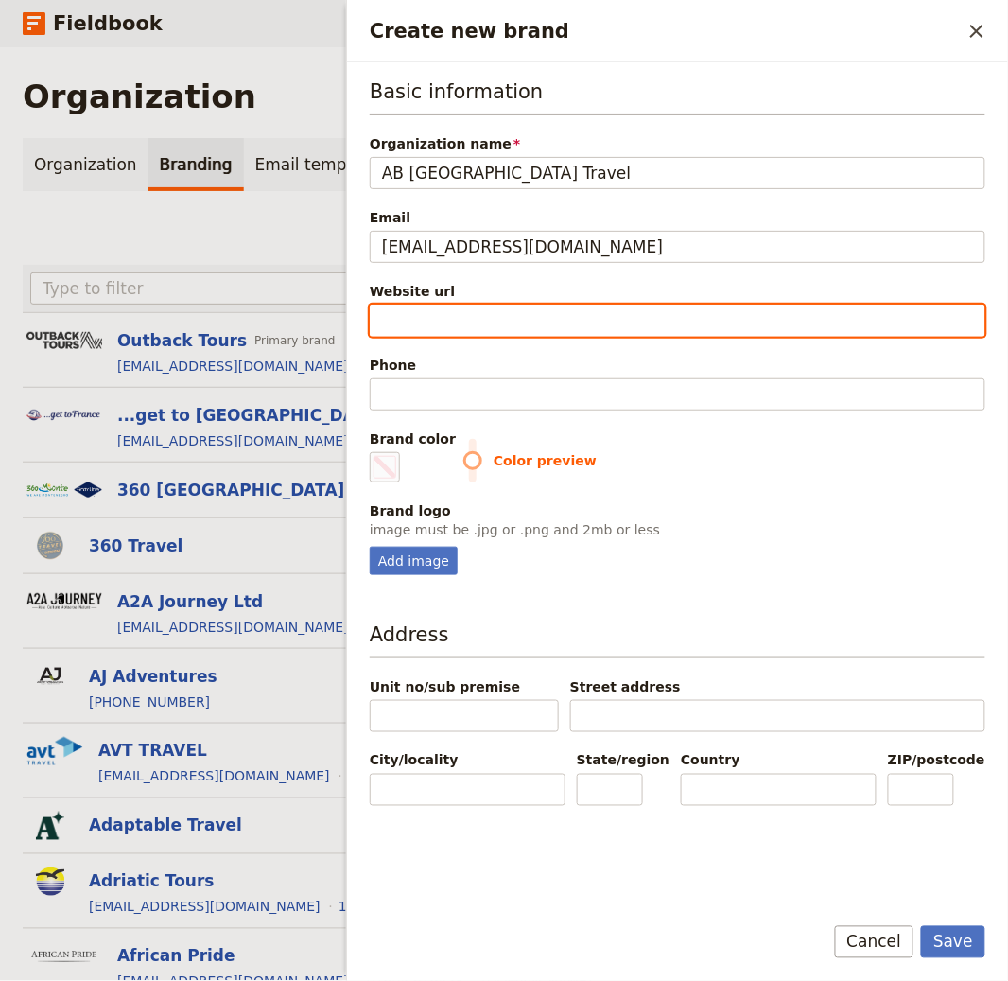
drag, startPoint x: 469, startPoint y: 320, endPoint x: 698, endPoint y: 288, distance: 231.0
click at [477, 320] on input "Website url" at bounding box center [678, 321] width 616 height 32
paste input "https://abpoland.com/"
type input "https://abpoland.com/"
type input "#000000"
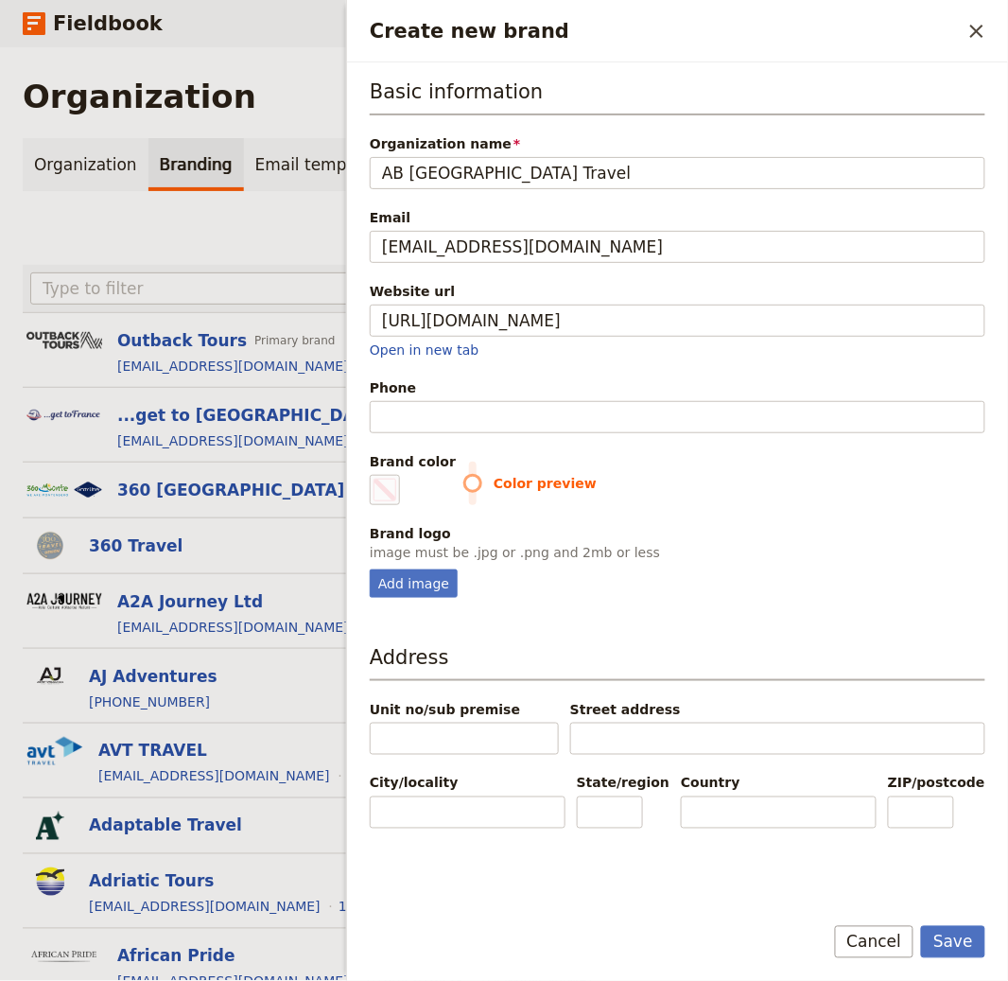
type input "https://abpoland.com"
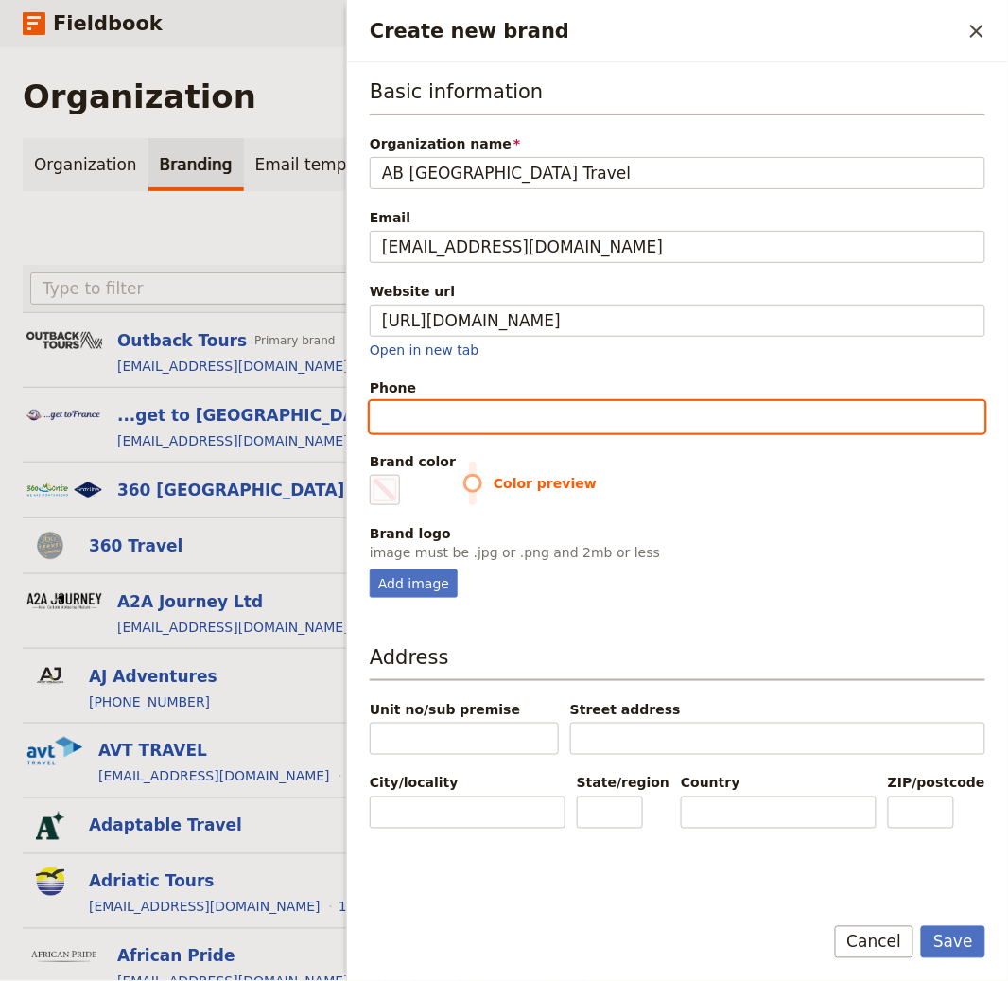
type input "#000000"
click at [456, 420] on input "Phone" at bounding box center [678, 417] width 616 height 32
paste input "=+48 604 704 685"
type input "=+48 604 704 685"
type input "#000000"
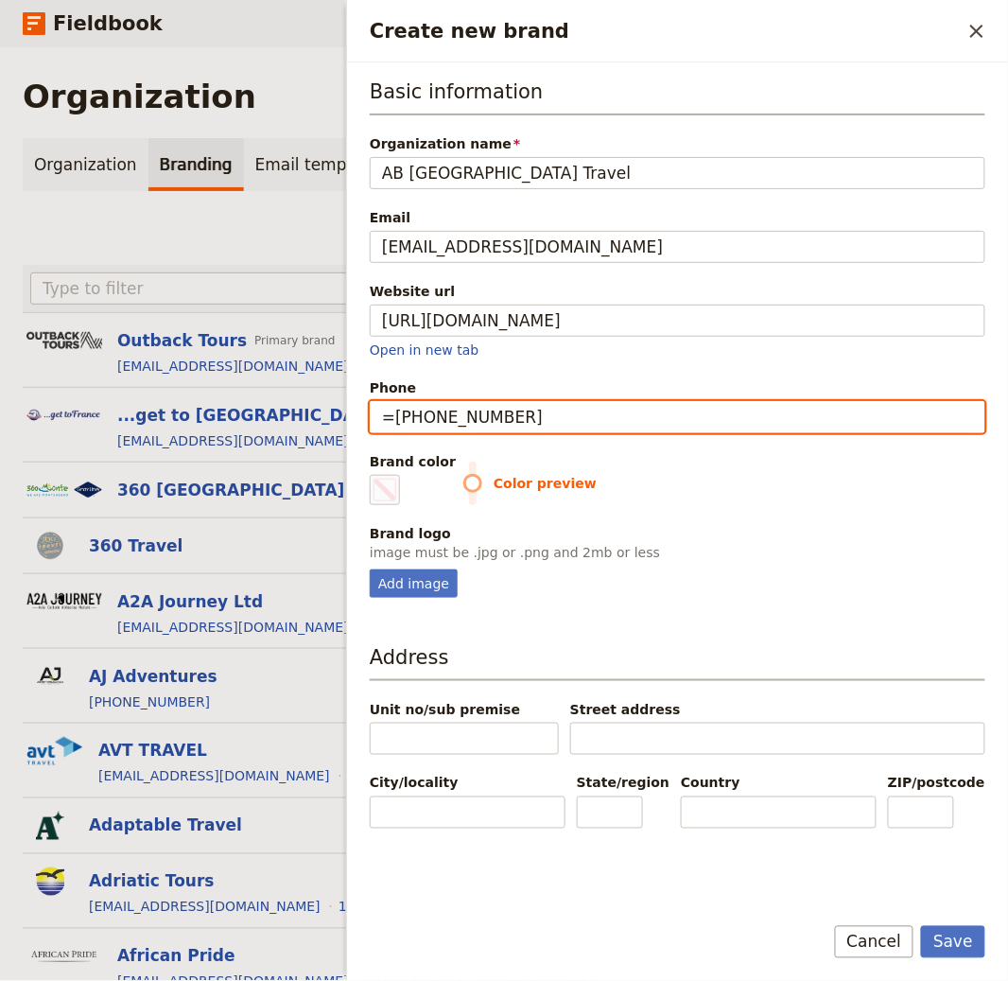
click at [337, 417] on div "Organization Organization Branding Email templates Create new brand Active Sort…" at bounding box center [504, 513] width 1008 height 933
type input "[PHONE_NUMBER]"
type input "#000000"
type input "[PHONE_NUMBER]"
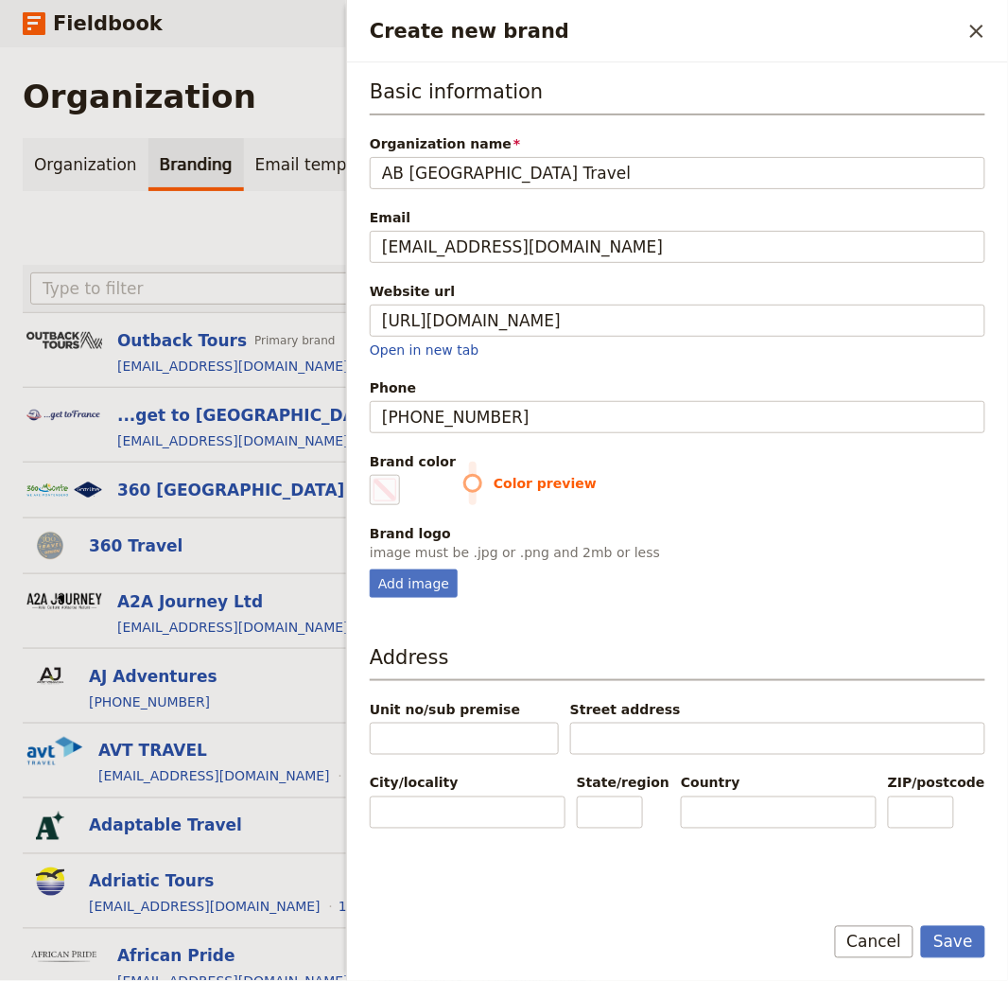
click at [847, 573] on div "Add image" at bounding box center [678, 583] width 616 height 28
click at [391, 581] on div "Add image" at bounding box center [414, 583] width 88 height 28
click at [370, 569] on input "Add image" at bounding box center [369, 568] width 1 height 1
type input "C:\fakepath\ab_poland.logo_bl.png"
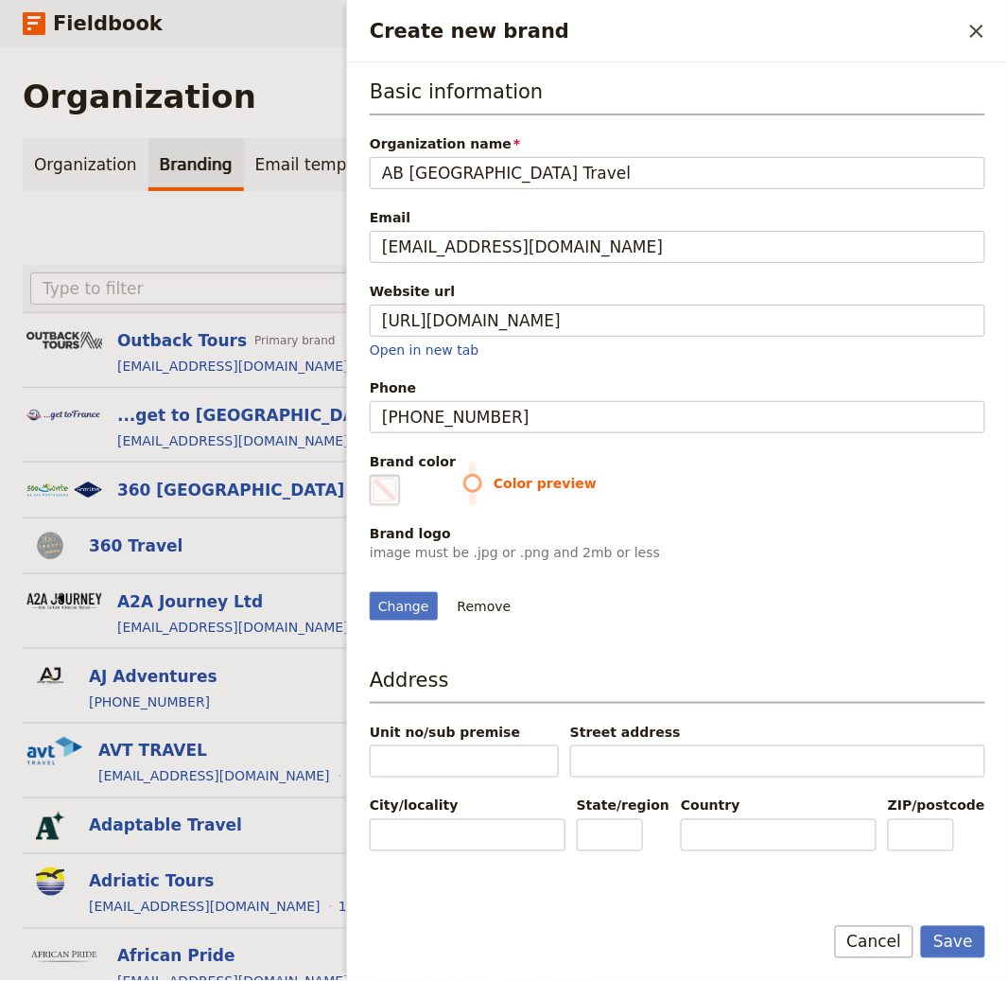
click at [393, 496] on span "Create new brand" at bounding box center [385, 490] width 23 height 23
click at [375, 475] on input "#000000" at bounding box center [374, 474] width 1 height 1
type input "#b79961"
click at [876, 620] on div "Change Remove" at bounding box center [678, 594] width 616 height 51
click at [960, 935] on button "Save" at bounding box center [953, 942] width 64 height 32
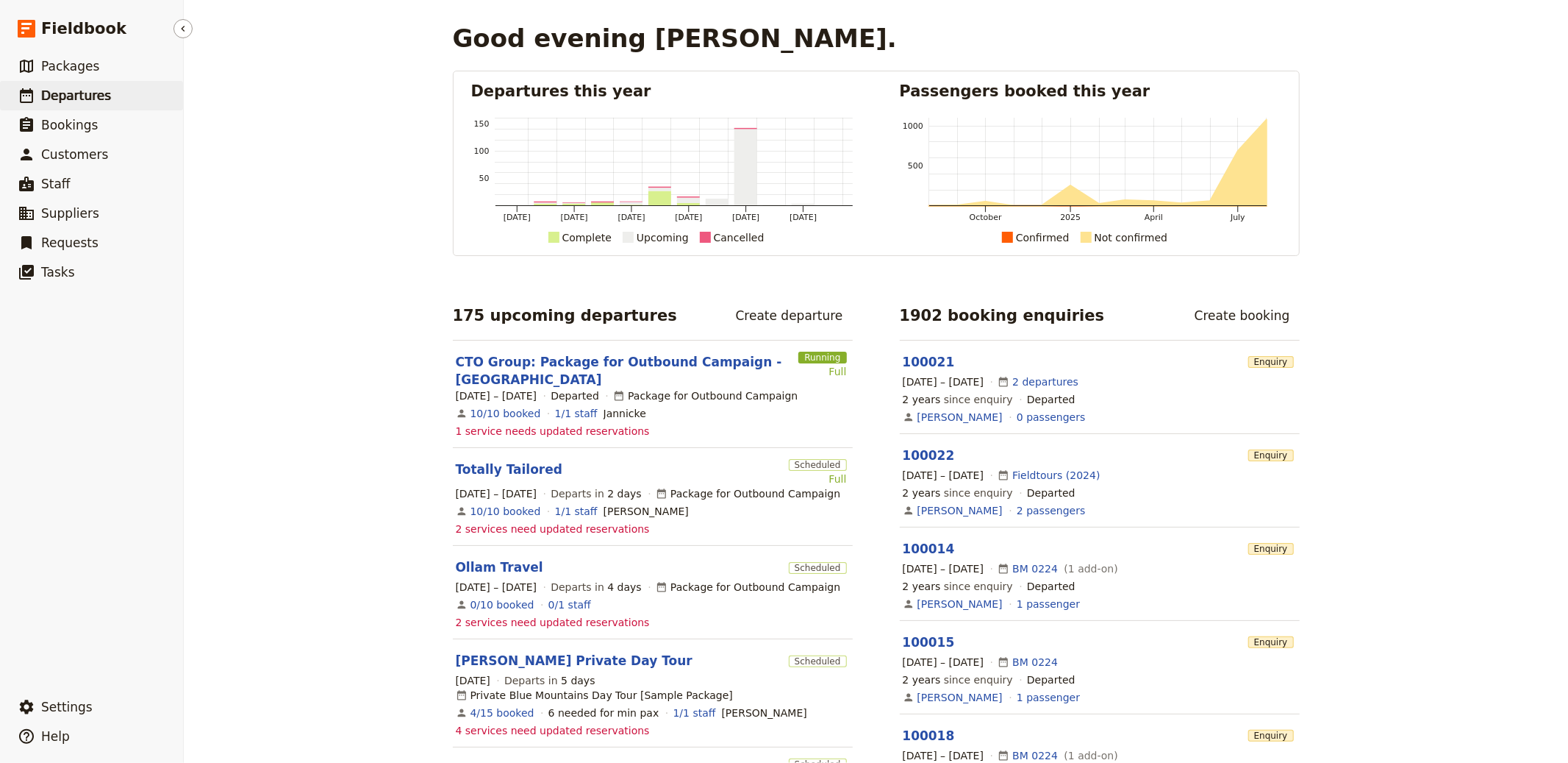
click at [34, 82] on link "​ Departures" at bounding box center [91, 96] width 183 height 30
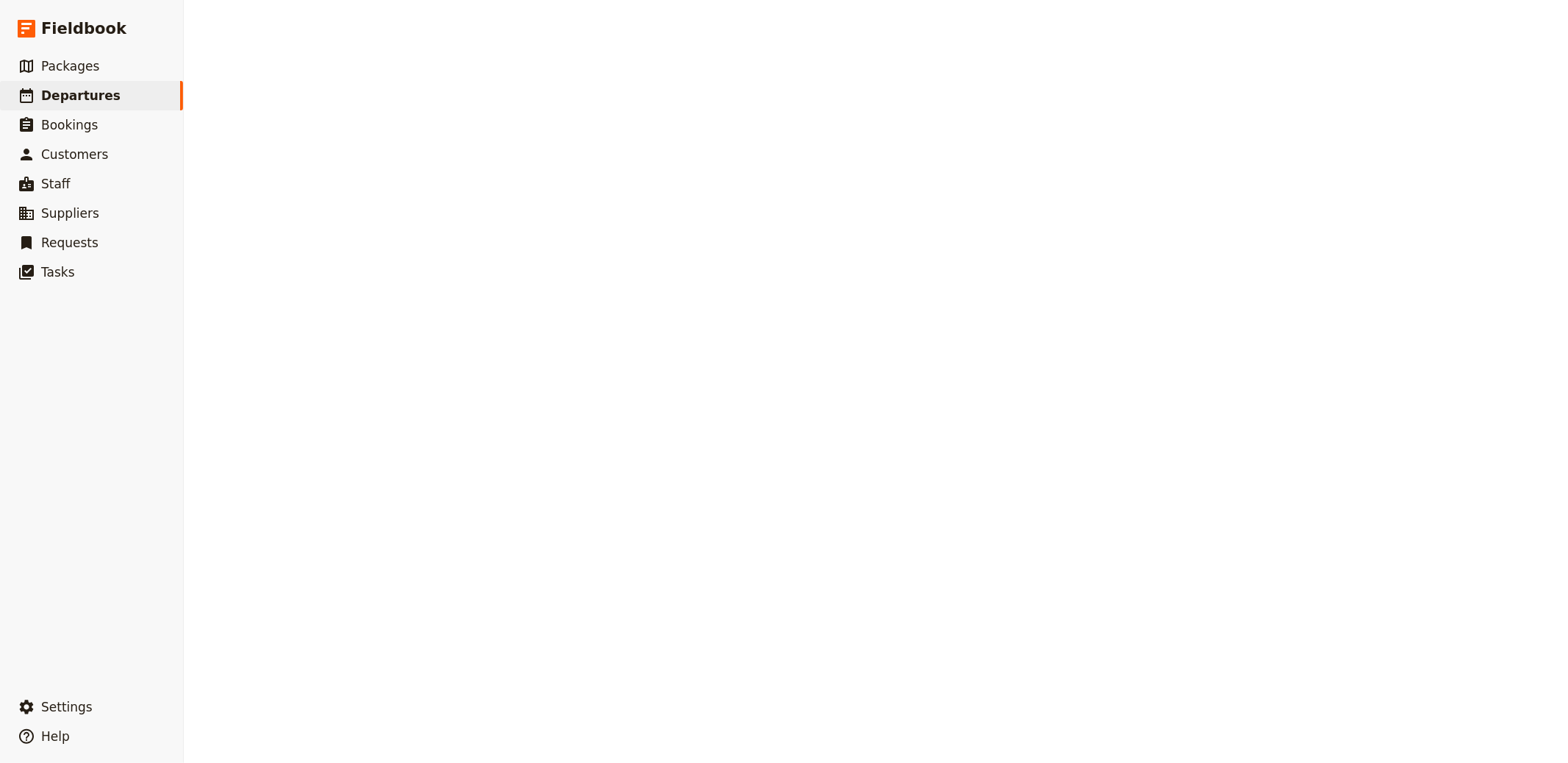
select select "CREATED_AT"
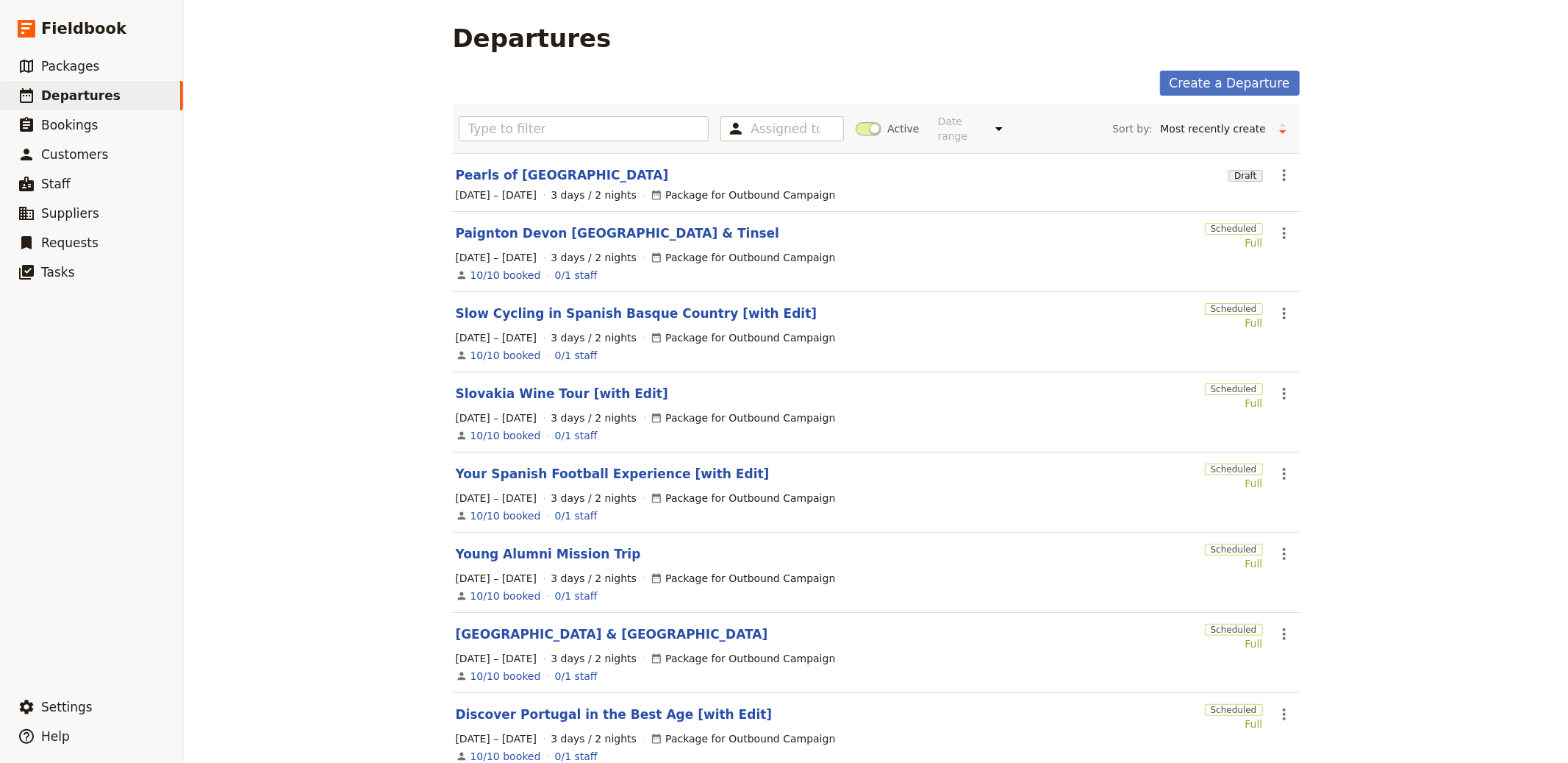
click at [495, 186] on div "[DATE] – [DATE] 3 days / 2 nights Package for Outbound Campaign" at bounding box center [876, 194] width 844 height 18
click at [496, 182] on link "Pearls of [GEOGRAPHIC_DATA]" at bounding box center [562, 175] width 213 height 18
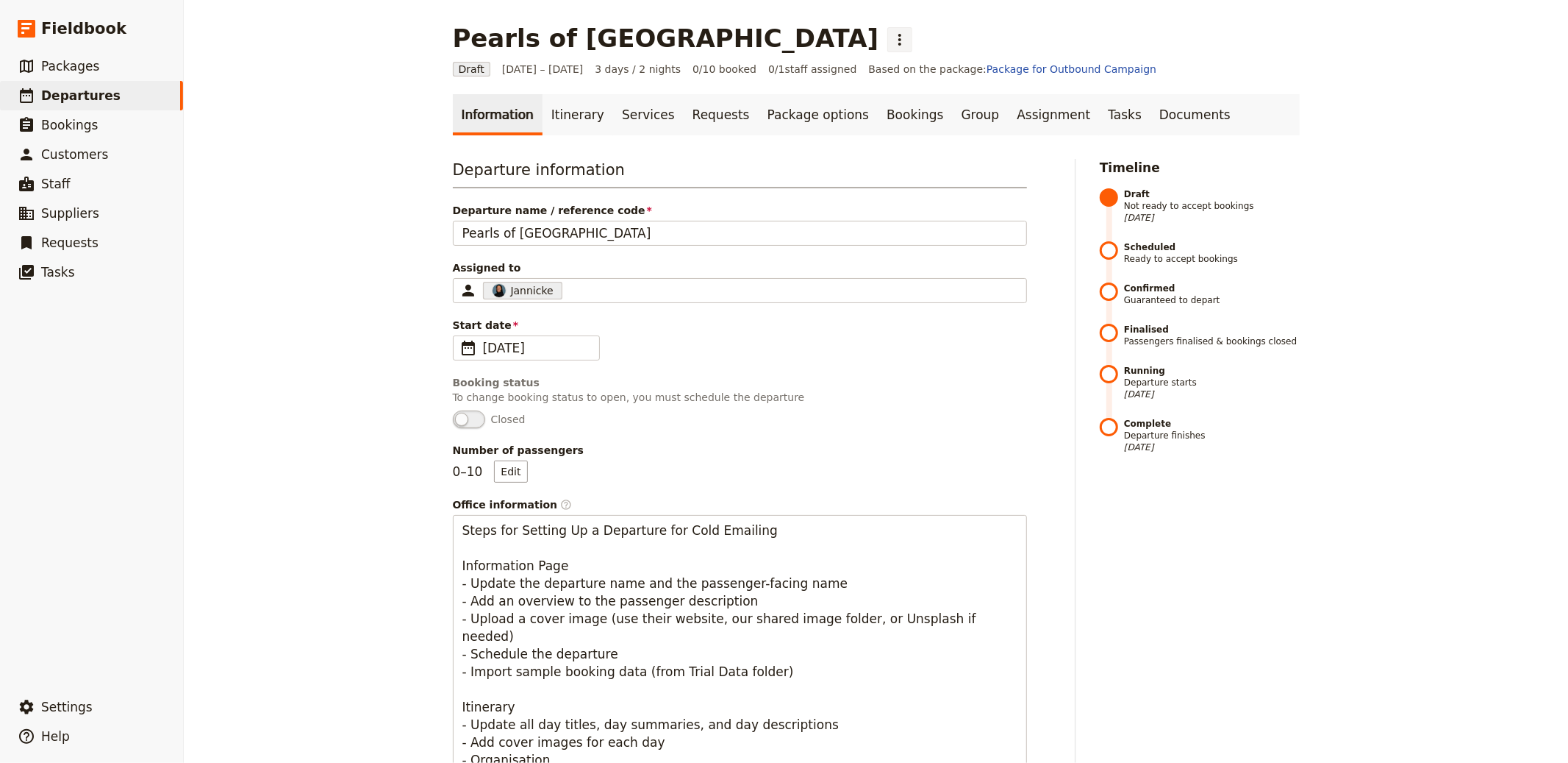
click at [888, 43] on button "​" at bounding box center [900, 40] width 25 height 25
click at [676, 111] on span "Schedule departure" at bounding box center [697, 117] width 102 height 15
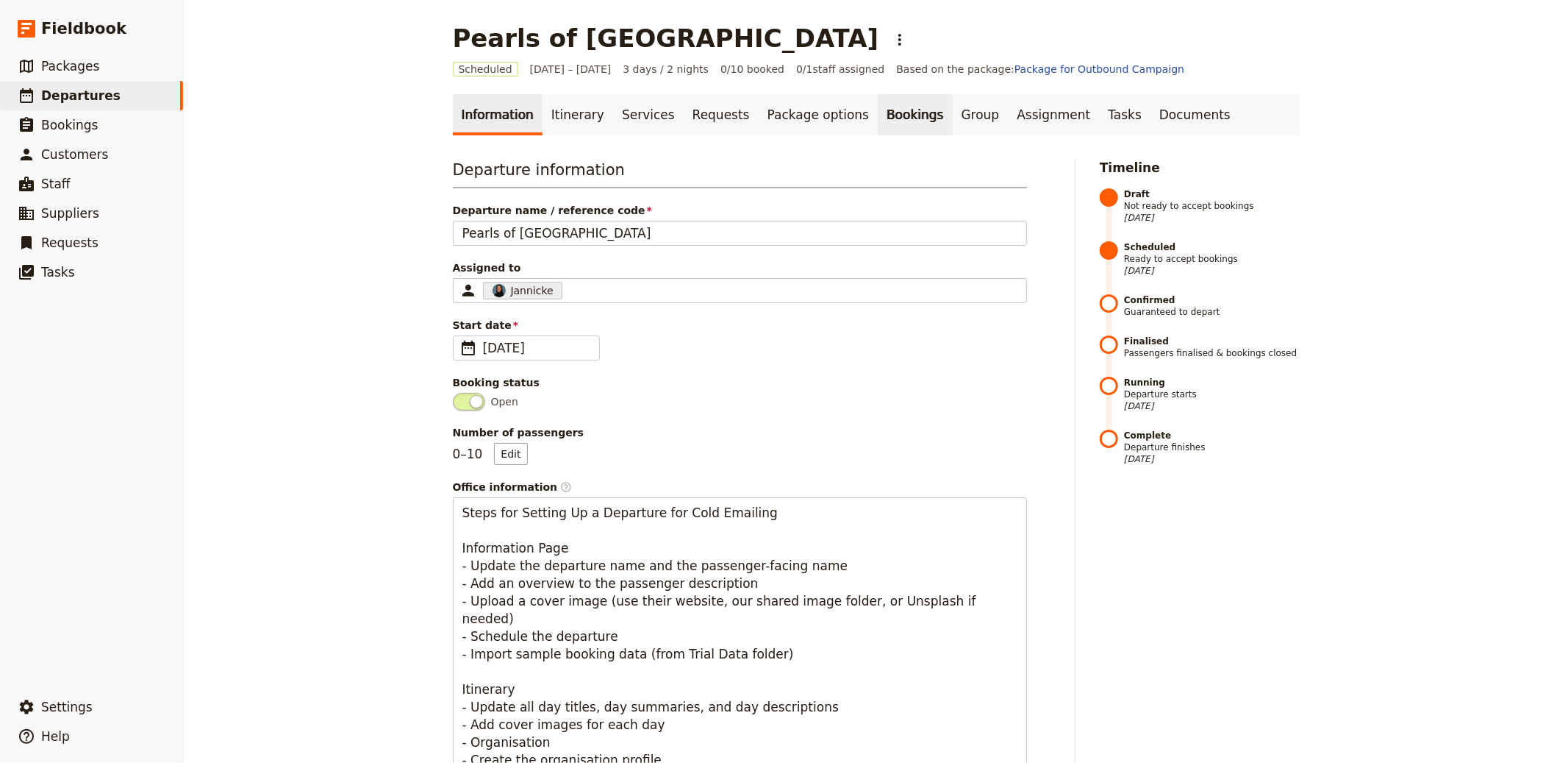
click at [878, 109] on link "Bookings" at bounding box center [915, 114] width 75 height 41
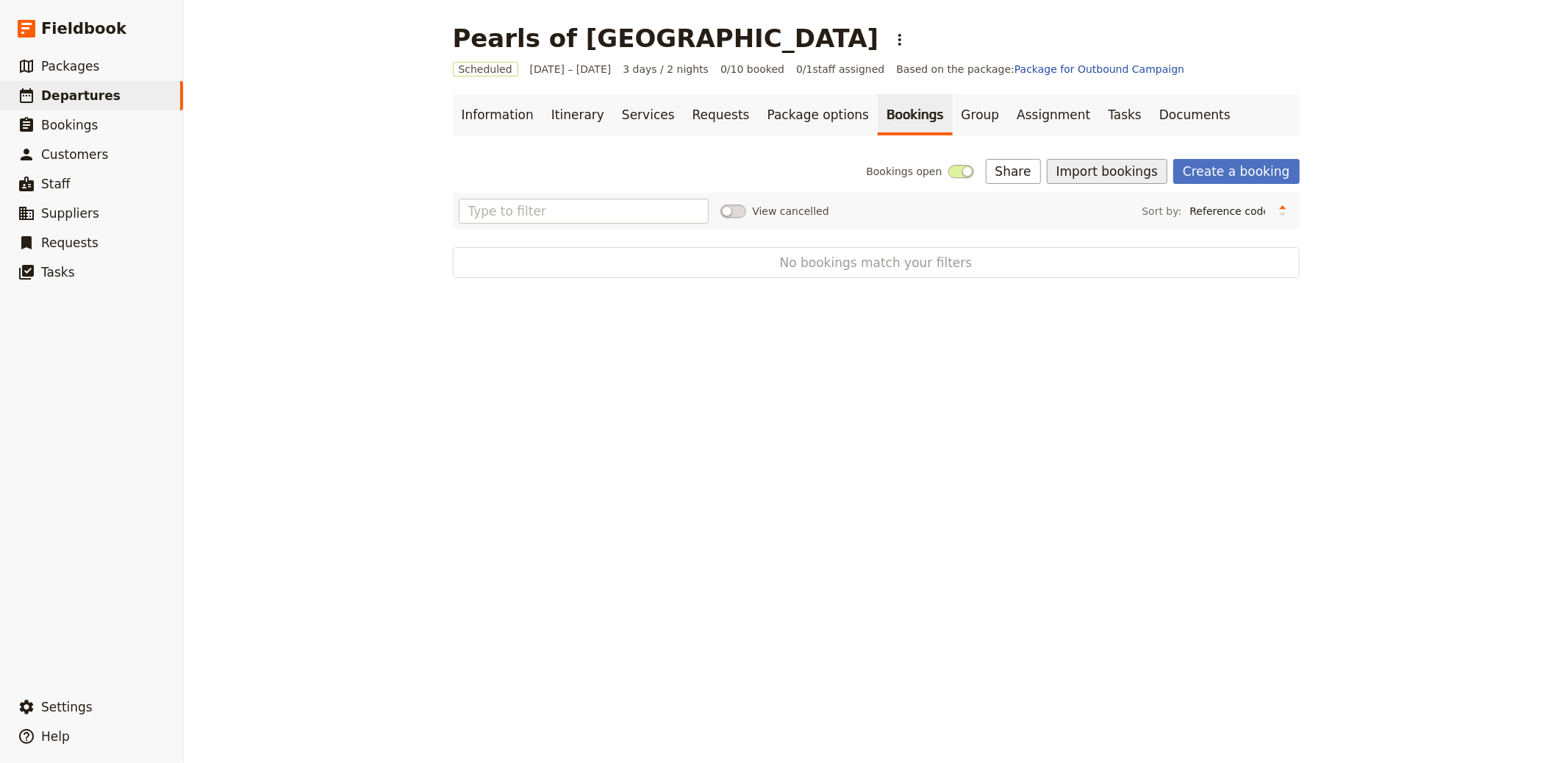
click at [1105, 176] on button "Import bookings" at bounding box center [1107, 171] width 120 height 25
click at [1112, 200] on span "Import Bookings" at bounding box center [1109, 204] width 85 height 15
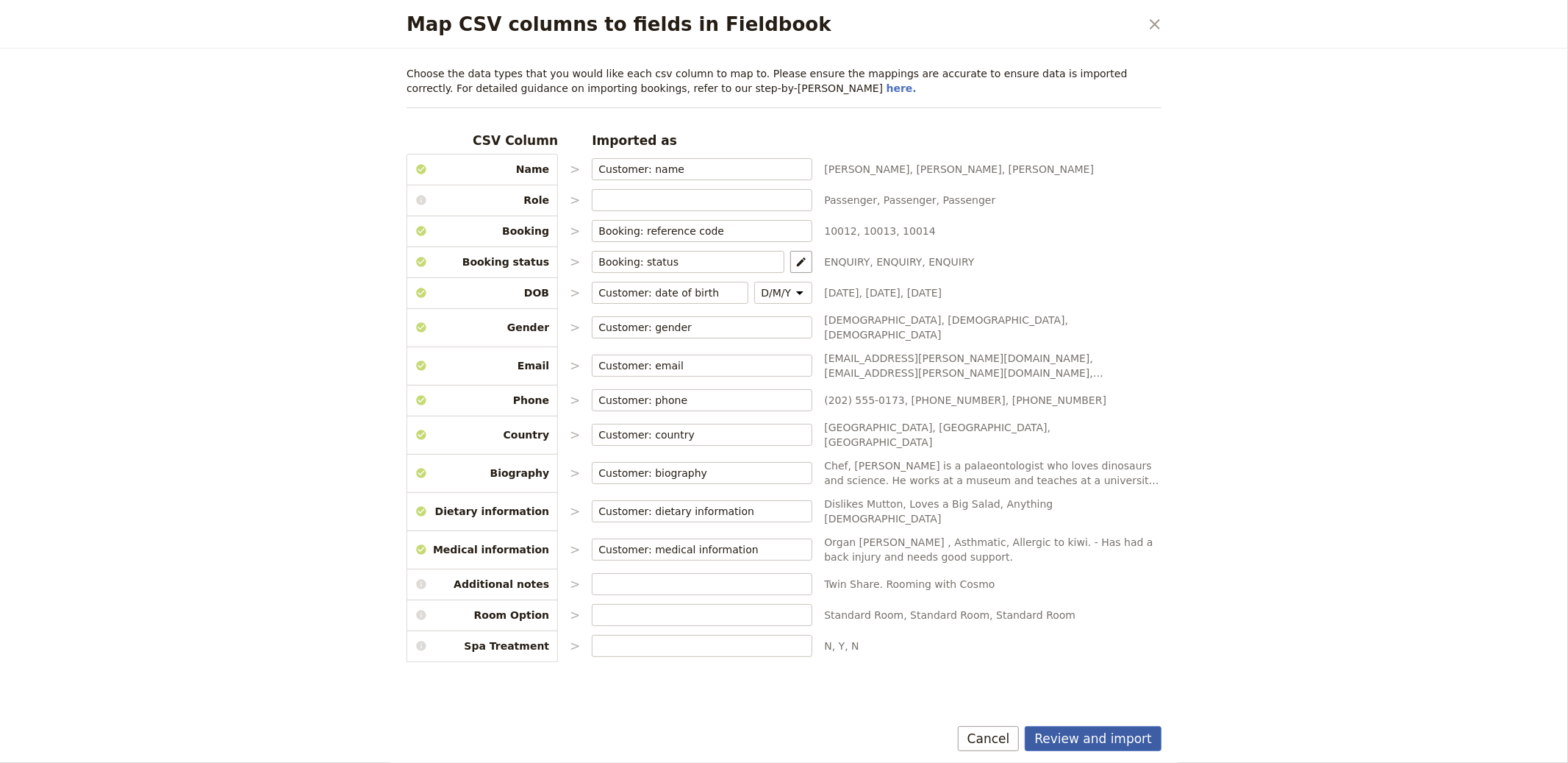
click at [1120, 728] on button "Review and import" at bounding box center [1093, 738] width 137 height 25
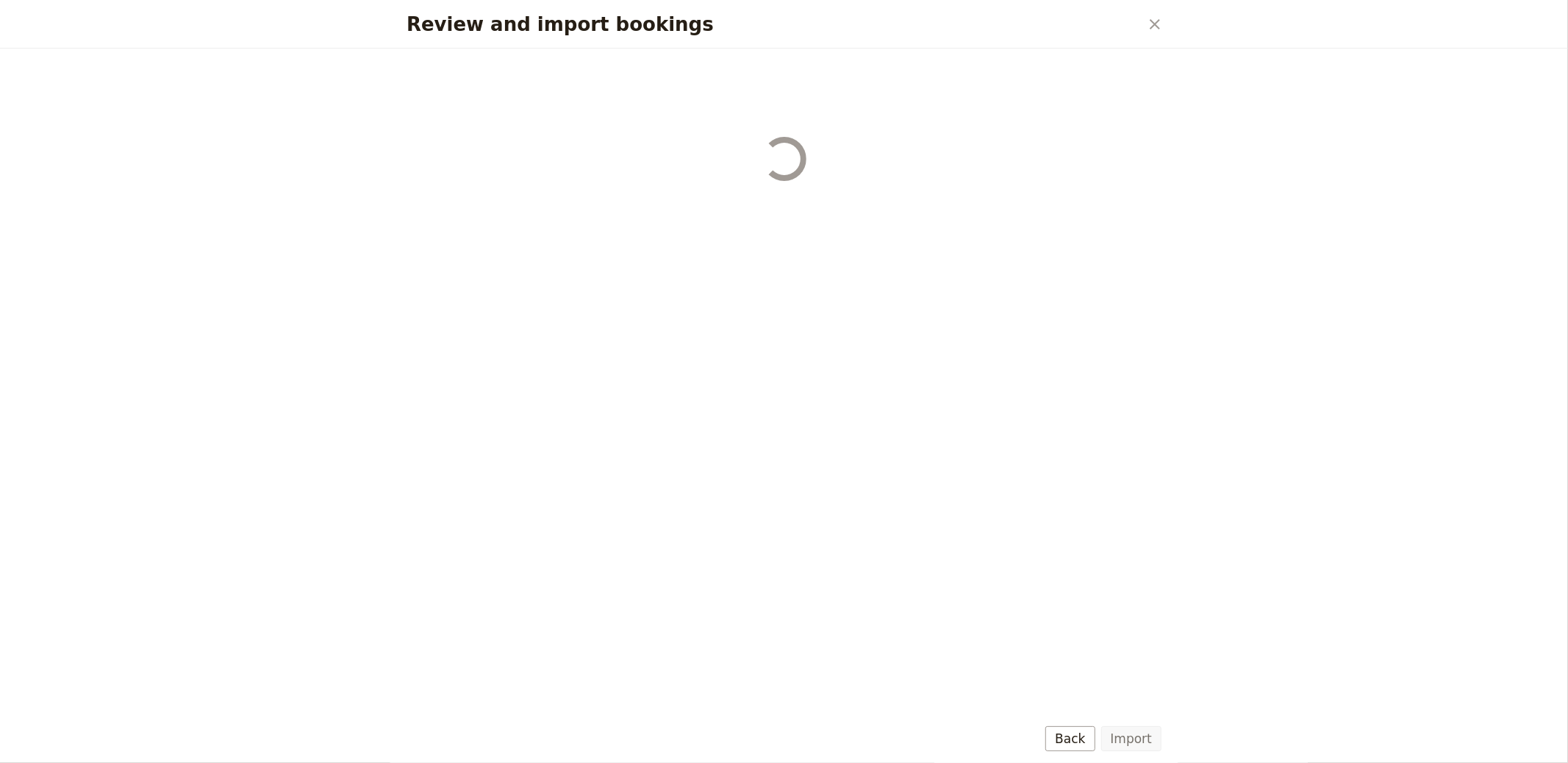
select select "655d56b39948720cb8e55355"
select select "655d57ca9948720cb8e553ec"
select select "655d57fa9948720cb8e553f3"
select select "655d58079948720cb8e553fa"
select select "655d584c9948720cb8e55401"
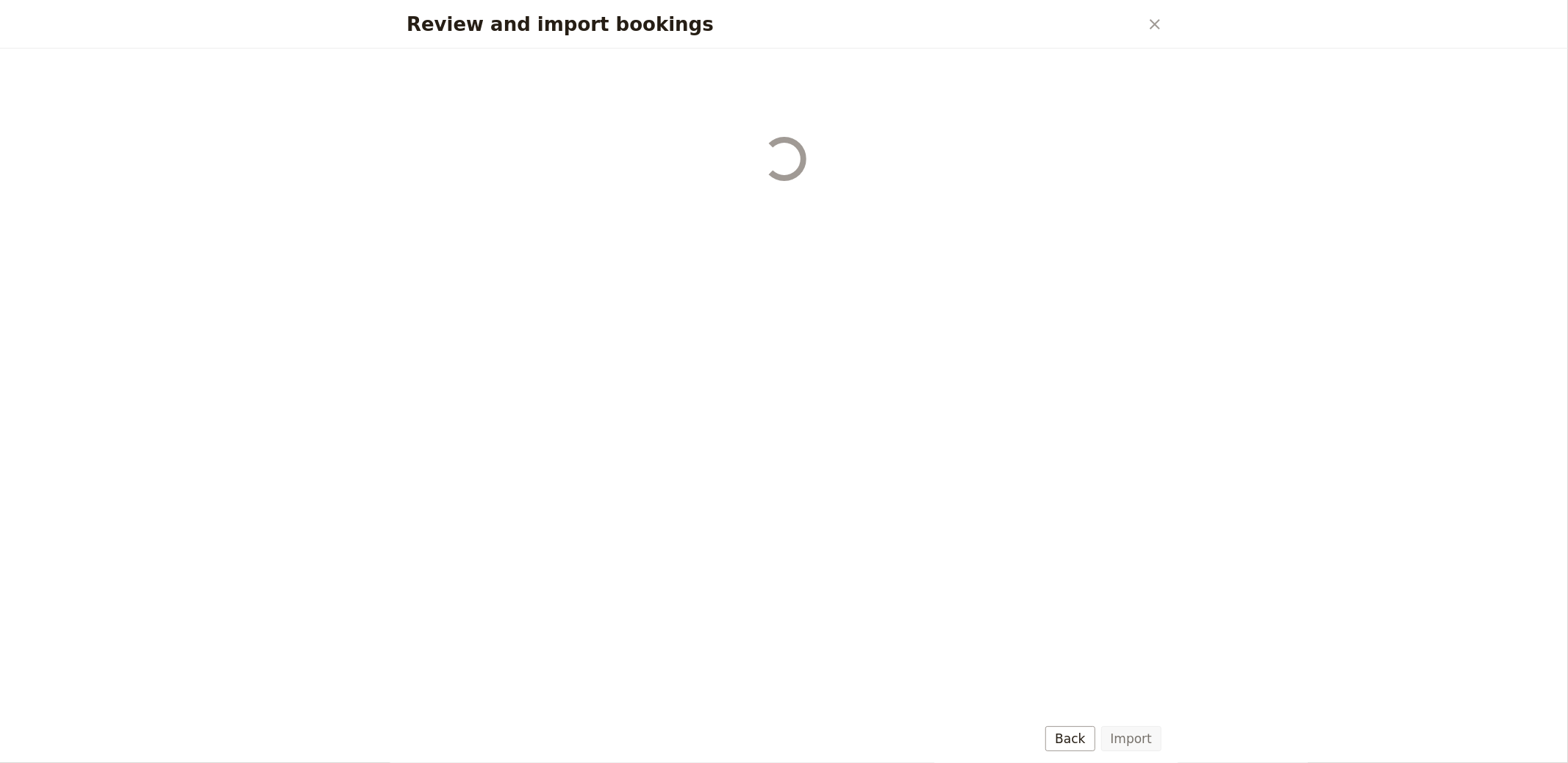
select select "655d58679948720cb8e5540d"
select select "650e6b6659641ed5ee156647"
select select "650e6b4b59641ed5ee156605"
select select "650e2104408bbede5b0c60fd"
select select "650e1d73408bbede5b0c60a6"
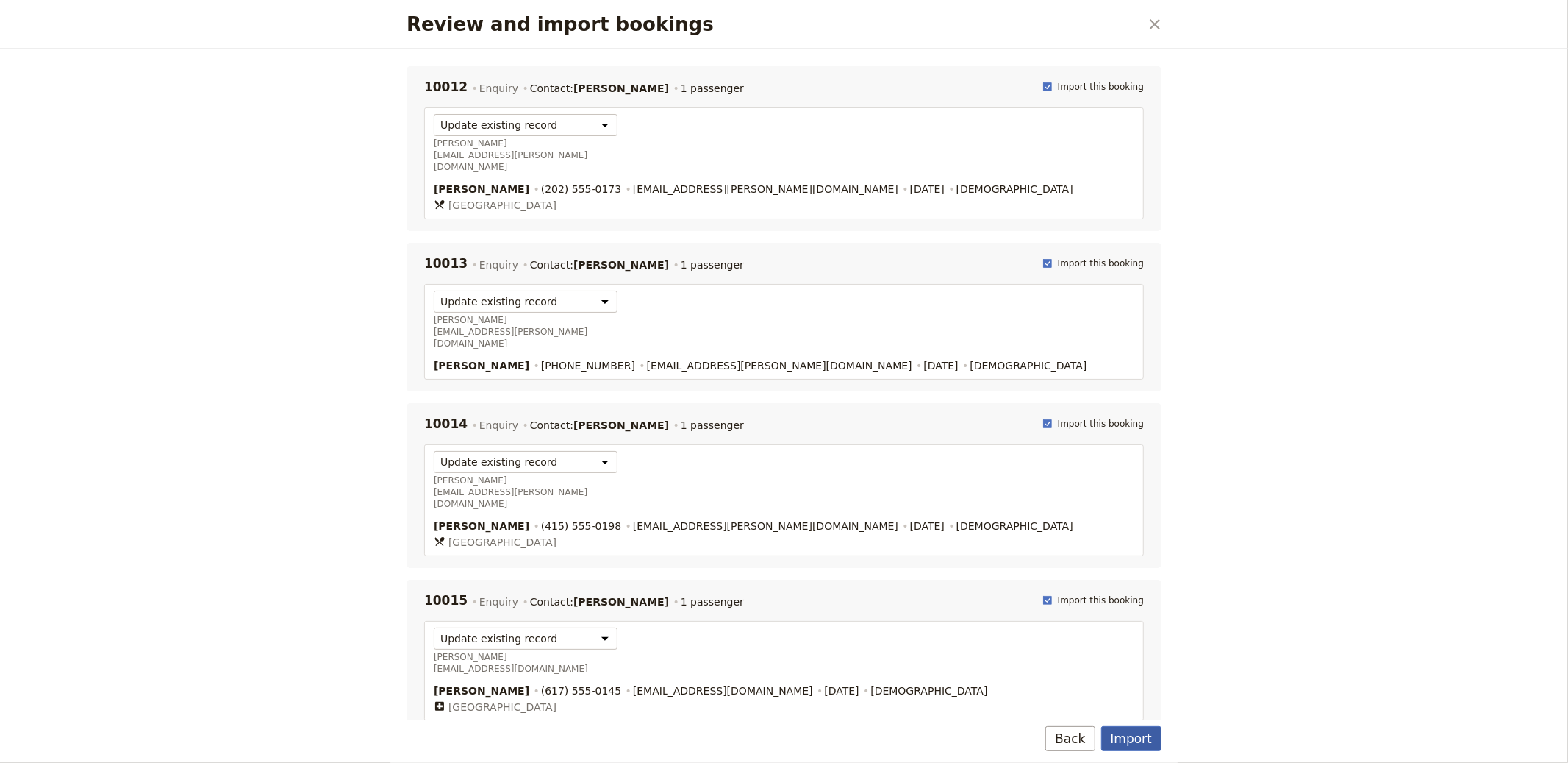
click at [1159, 736] on button "Import" at bounding box center [1132, 738] width 61 height 25
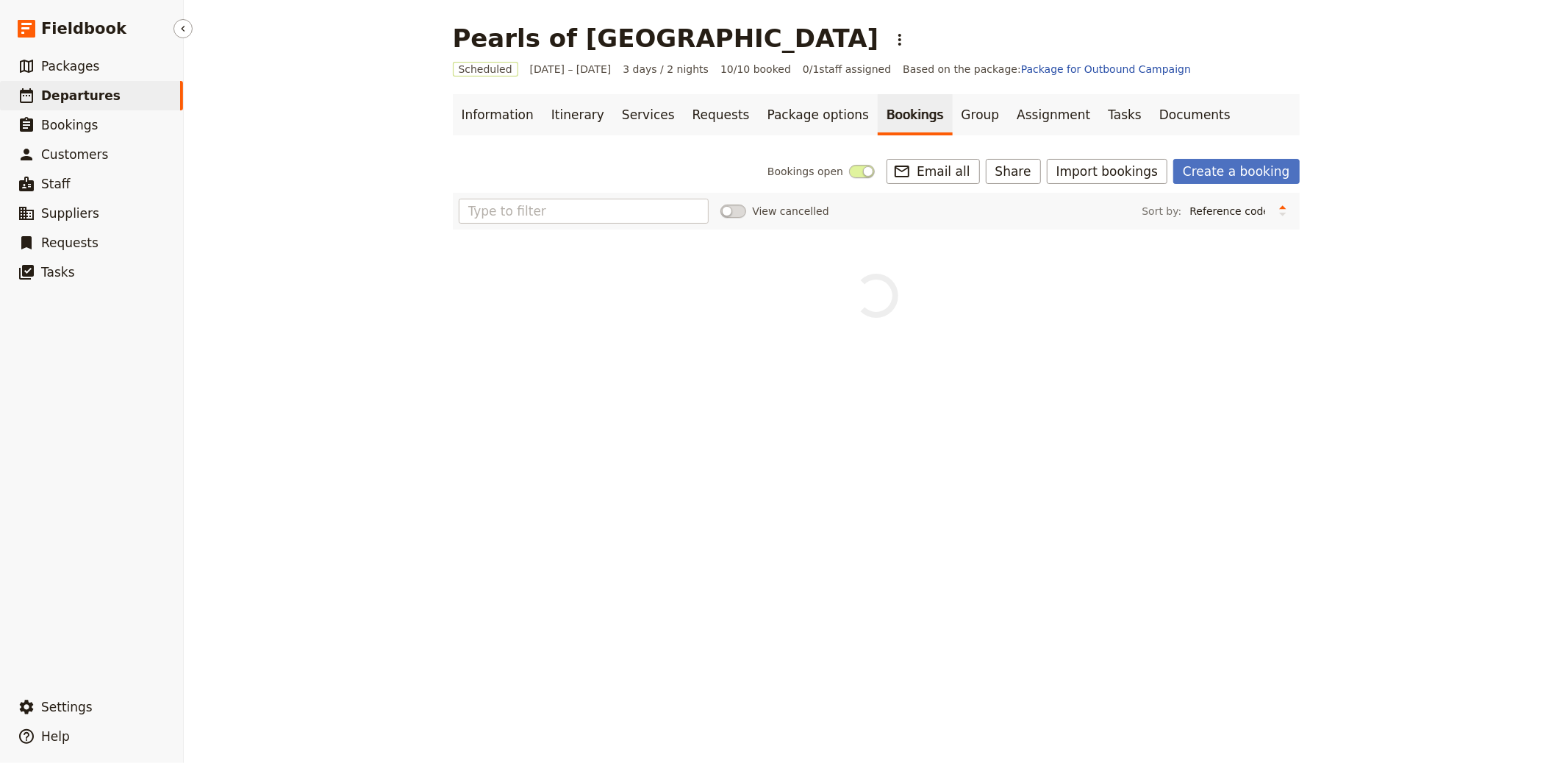
click at [77, 88] on span "Departures" at bounding box center [81, 95] width 79 height 15
select select "CREATED_AT"
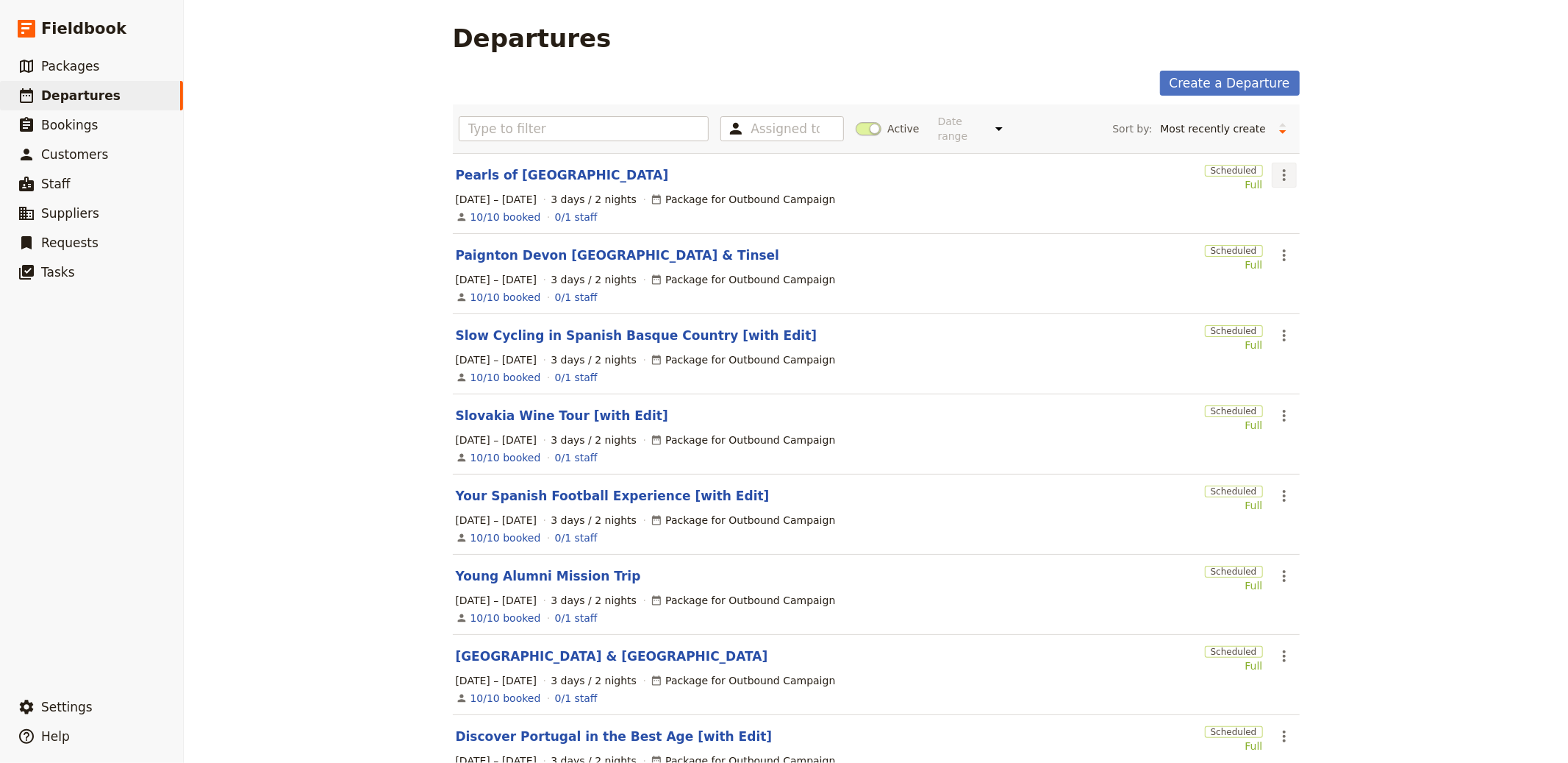
click at [1280, 163] on button "​" at bounding box center [1284, 175] width 25 height 25
click at [1305, 233] on span "Clone this departure" at bounding box center [1327, 229] width 105 height 15
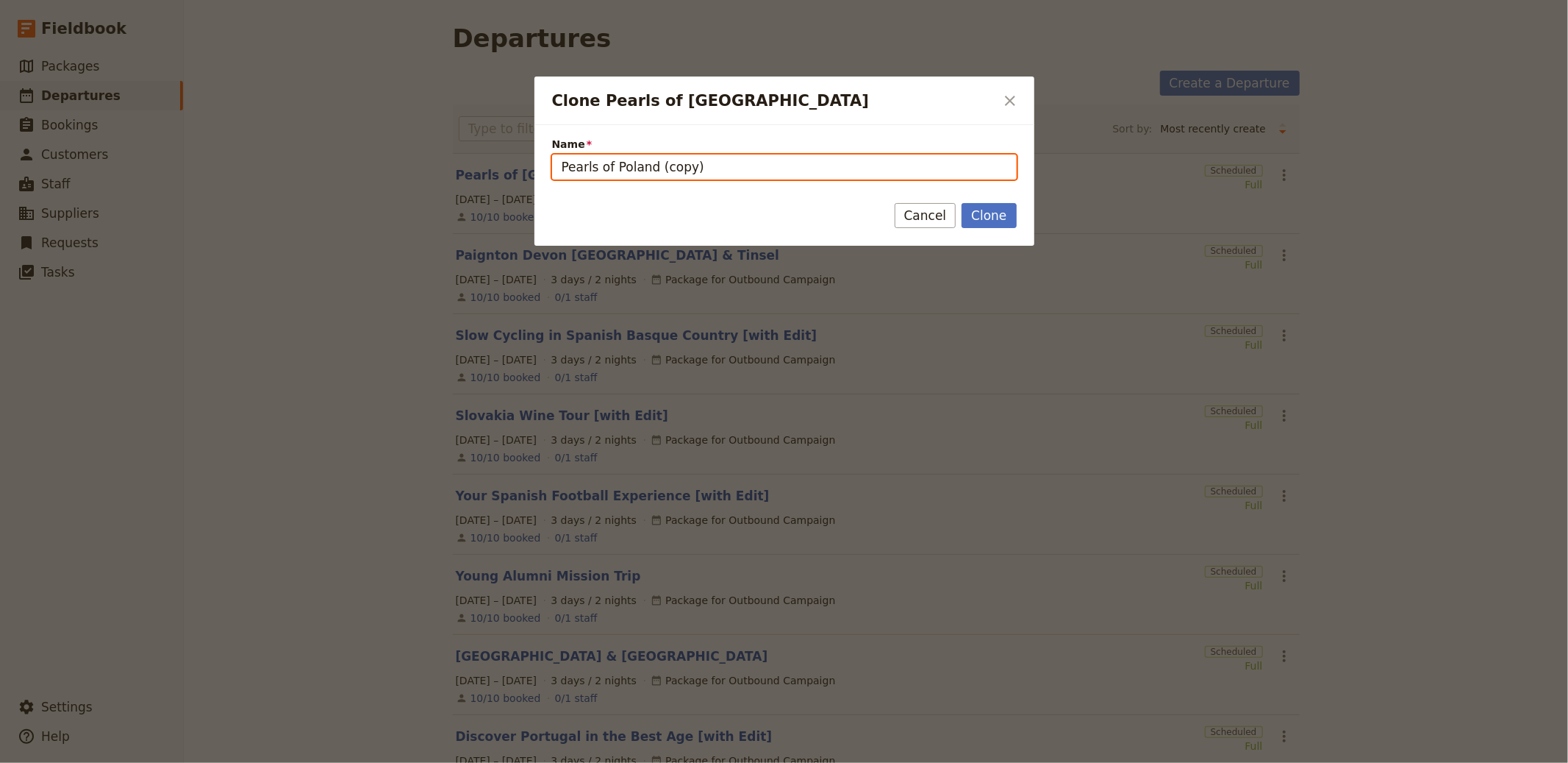
click at [757, 156] on input "Pearls of Poland (copy)" at bounding box center [784, 167] width 465 height 25
paste input "First Time in [GEOGRAPHIC_DATA]"
type input "First Time in [GEOGRAPHIC_DATA]"
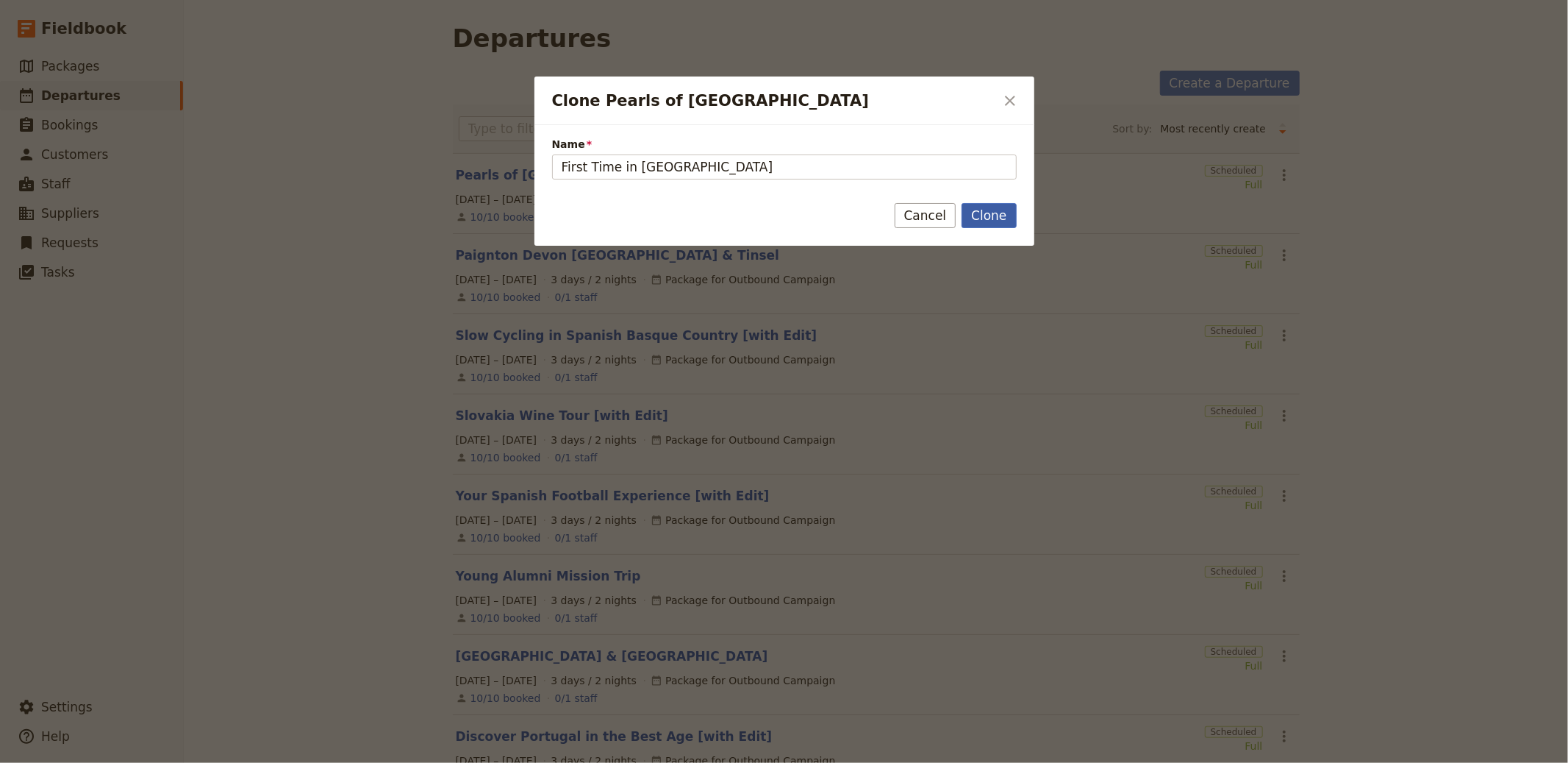
click at [979, 216] on button "Clone" at bounding box center [989, 215] width 54 height 25
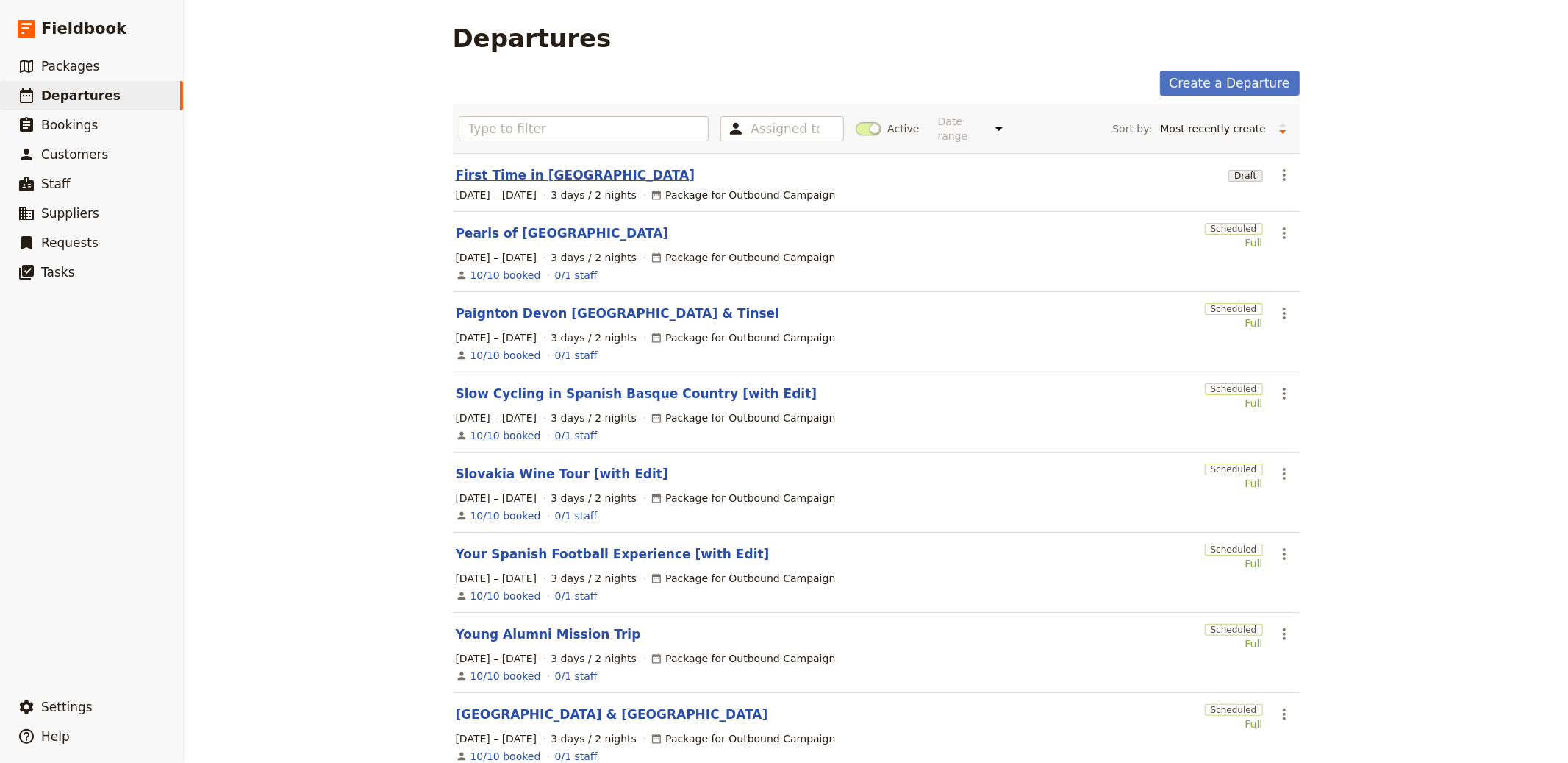
click at [543, 180] on link "First Time in [GEOGRAPHIC_DATA]" at bounding box center [575, 175] width 239 height 18
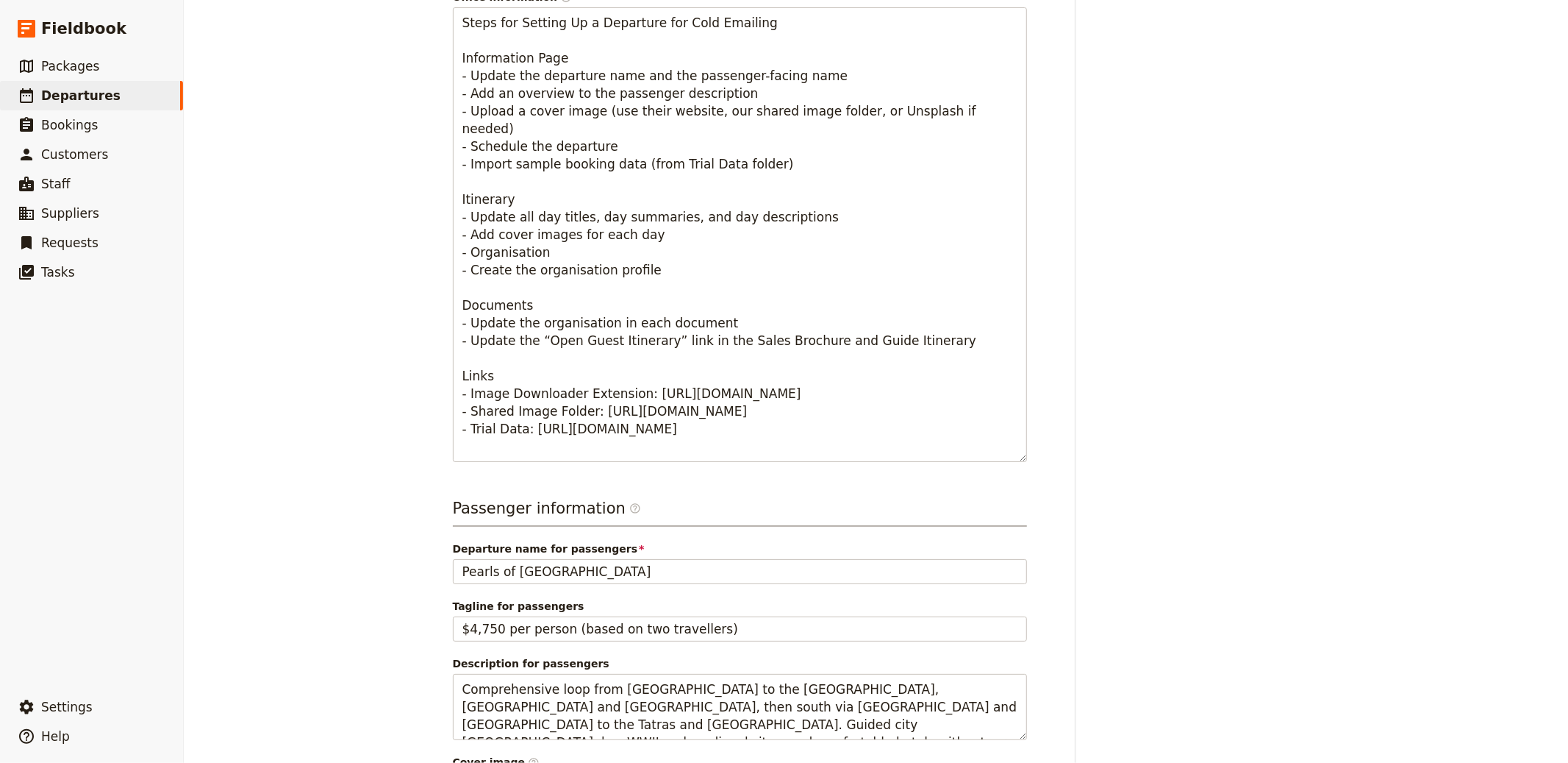
scroll to position [523, 0]
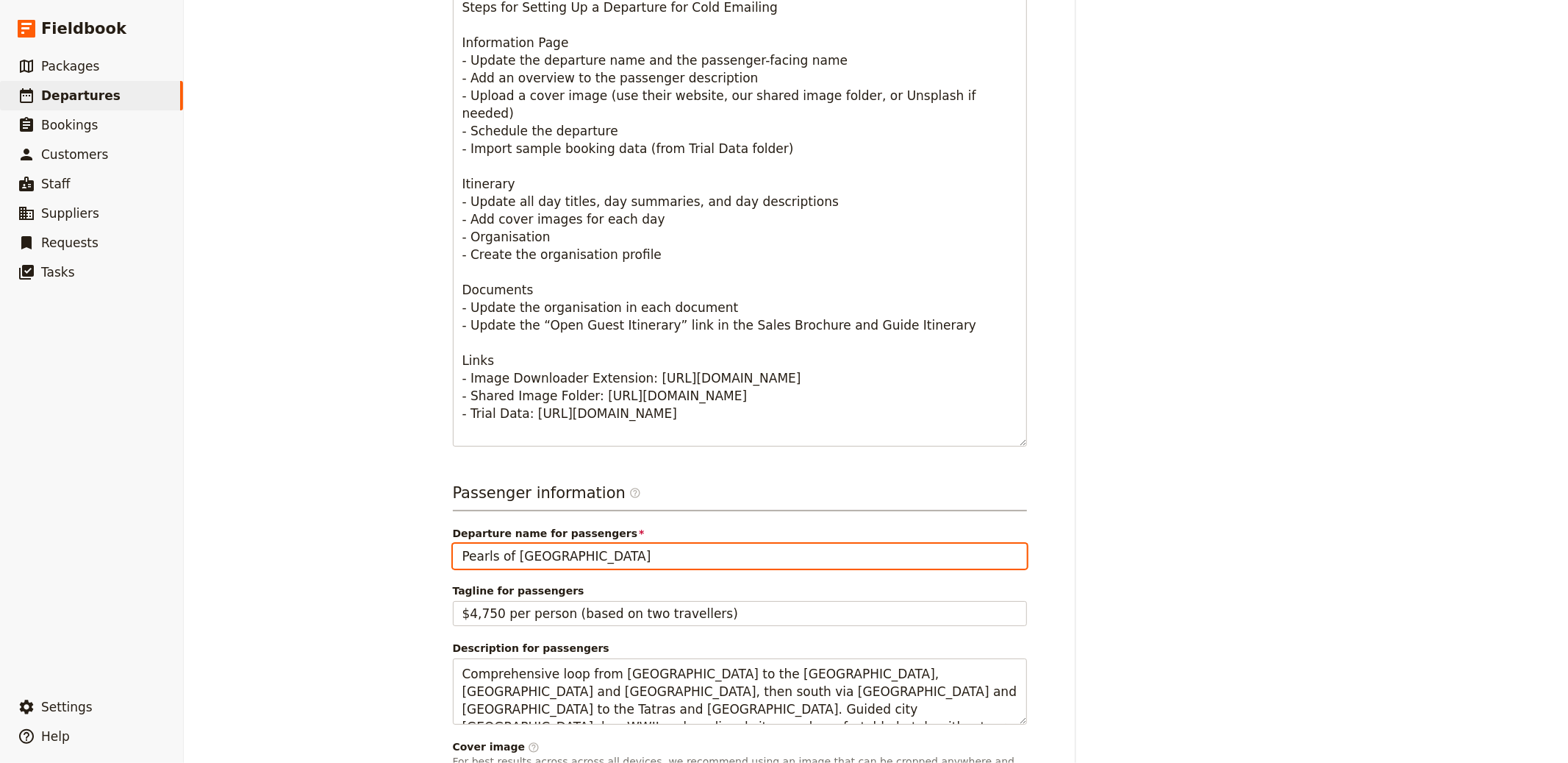
click at [571, 560] on input "Pearls of [GEOGRAPHIC_DATA]" at bounding box center [740, 556] width 574 height 25
paste input "First Time in [GEOGRAPHIC_DATA]"
type input "First Time in [GEOGRAPHIC_DATA]"
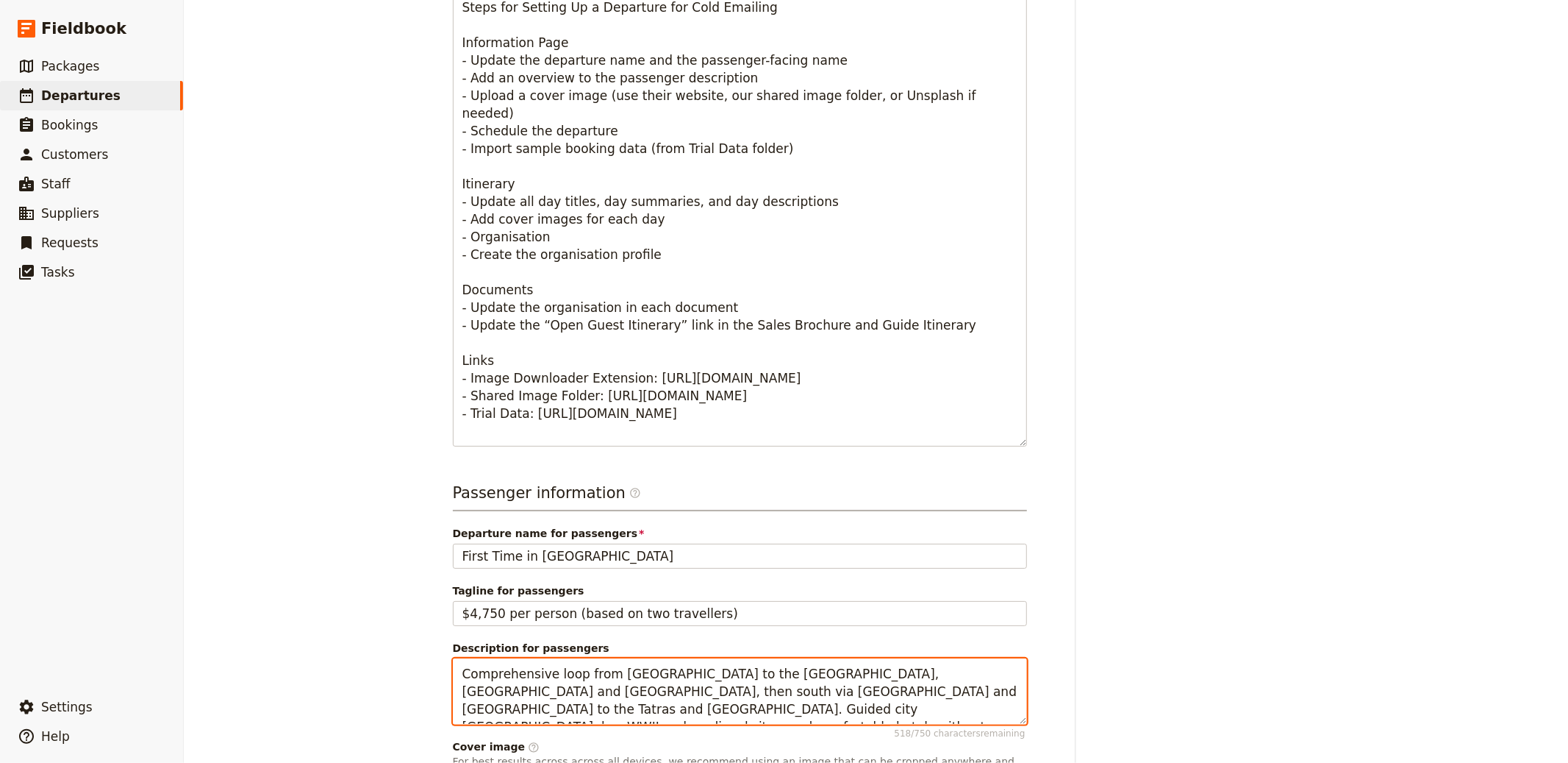
click at [602, 680] on textarea "Comprehensive loop from [GEOGRAPHIC_DATA] to the [GEOGRAPHIC_DATA], [GEOGRAPHIC…" at bounding box center [740, 691] width 574 height 66
paste textarea "Introductory three‑day city break with classic centre highlights, [GEOGRAPHIC_D…"
type textarea "Introductory three‑day city break with classic centre highlights, [GEOGRAPHIC_D…"
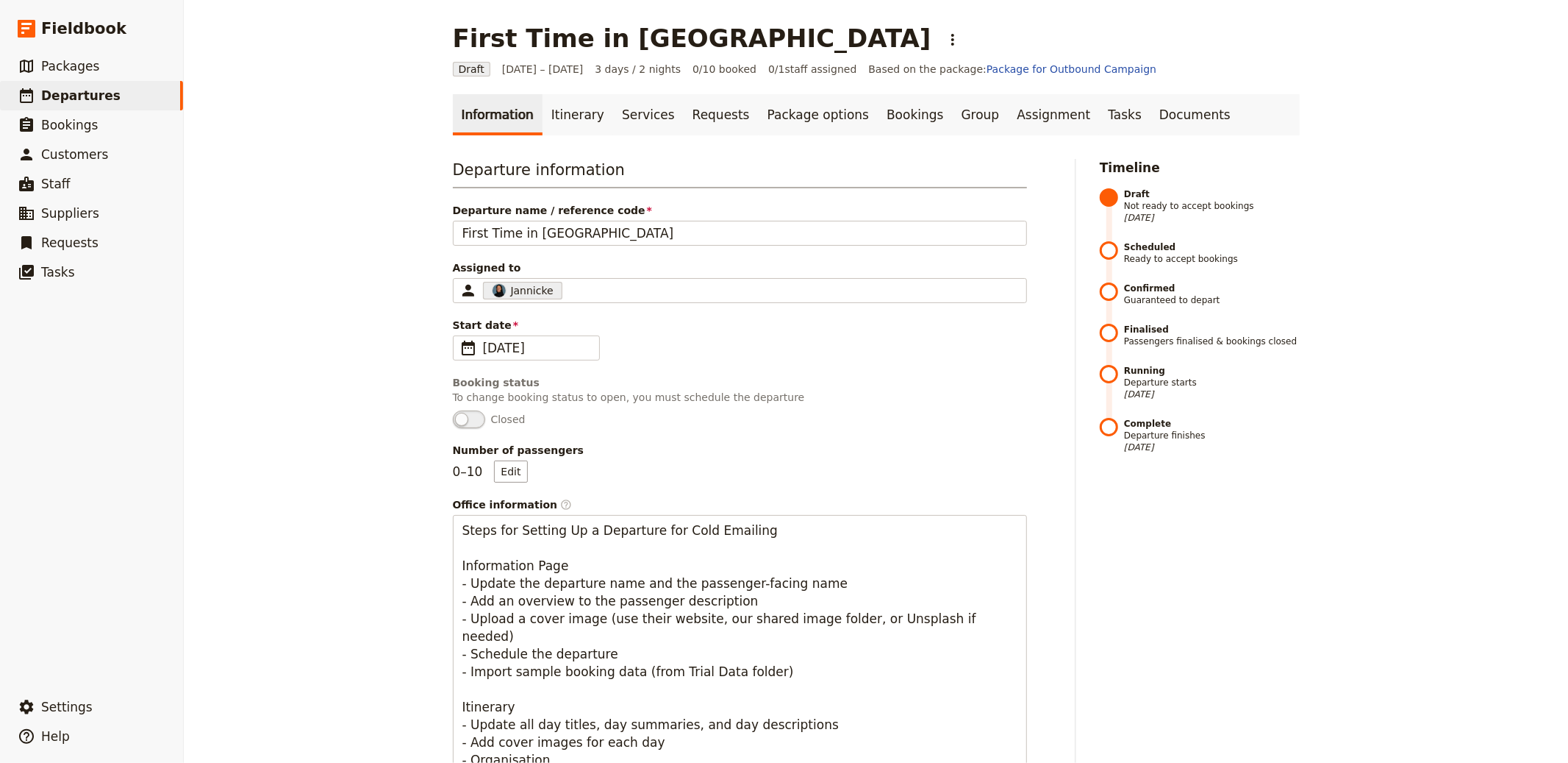
scroll to position [828, 0]
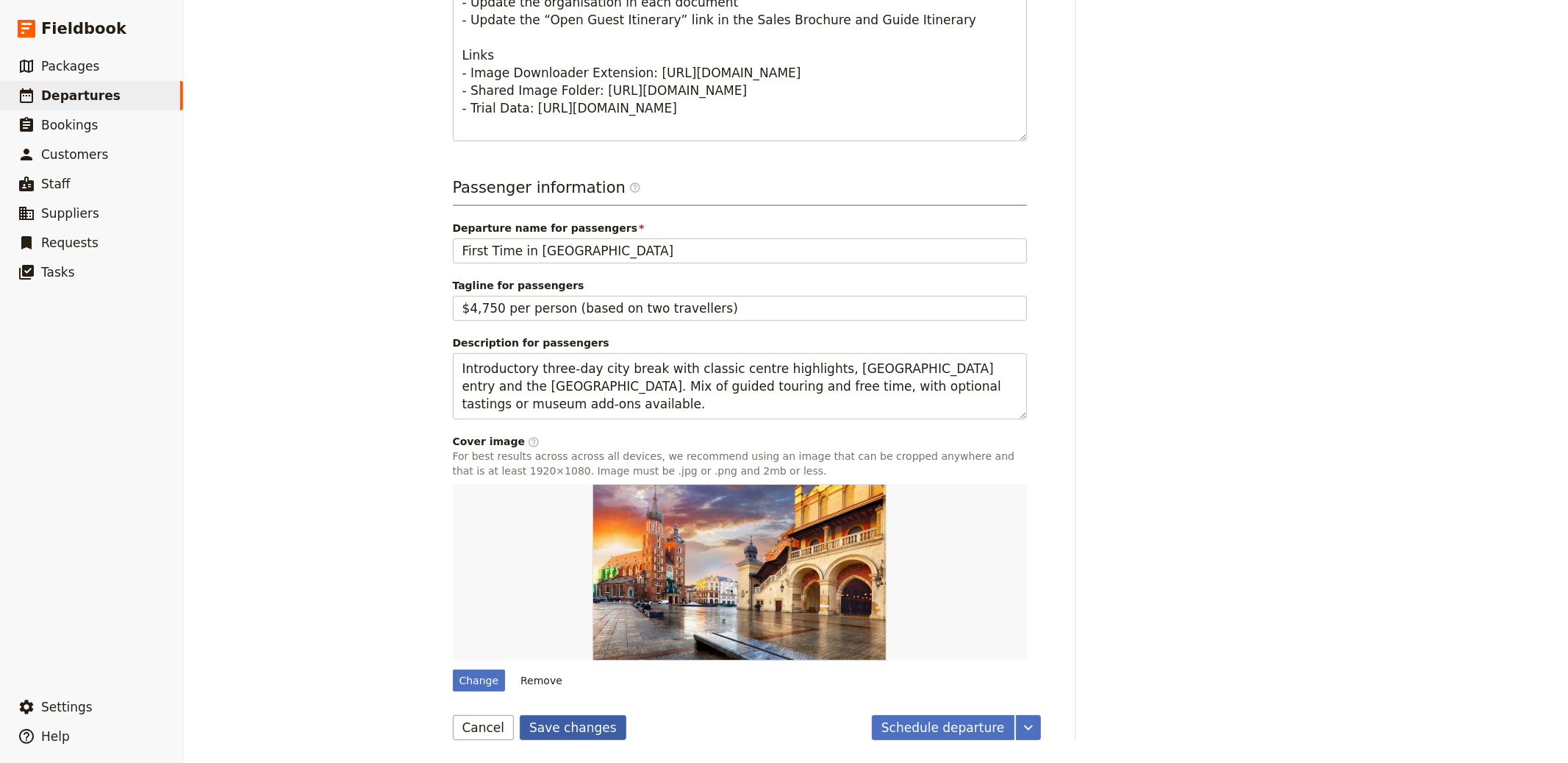
click at [575, 716] on button "Save changes" at bounding box center [573, 727] width 107 height 25
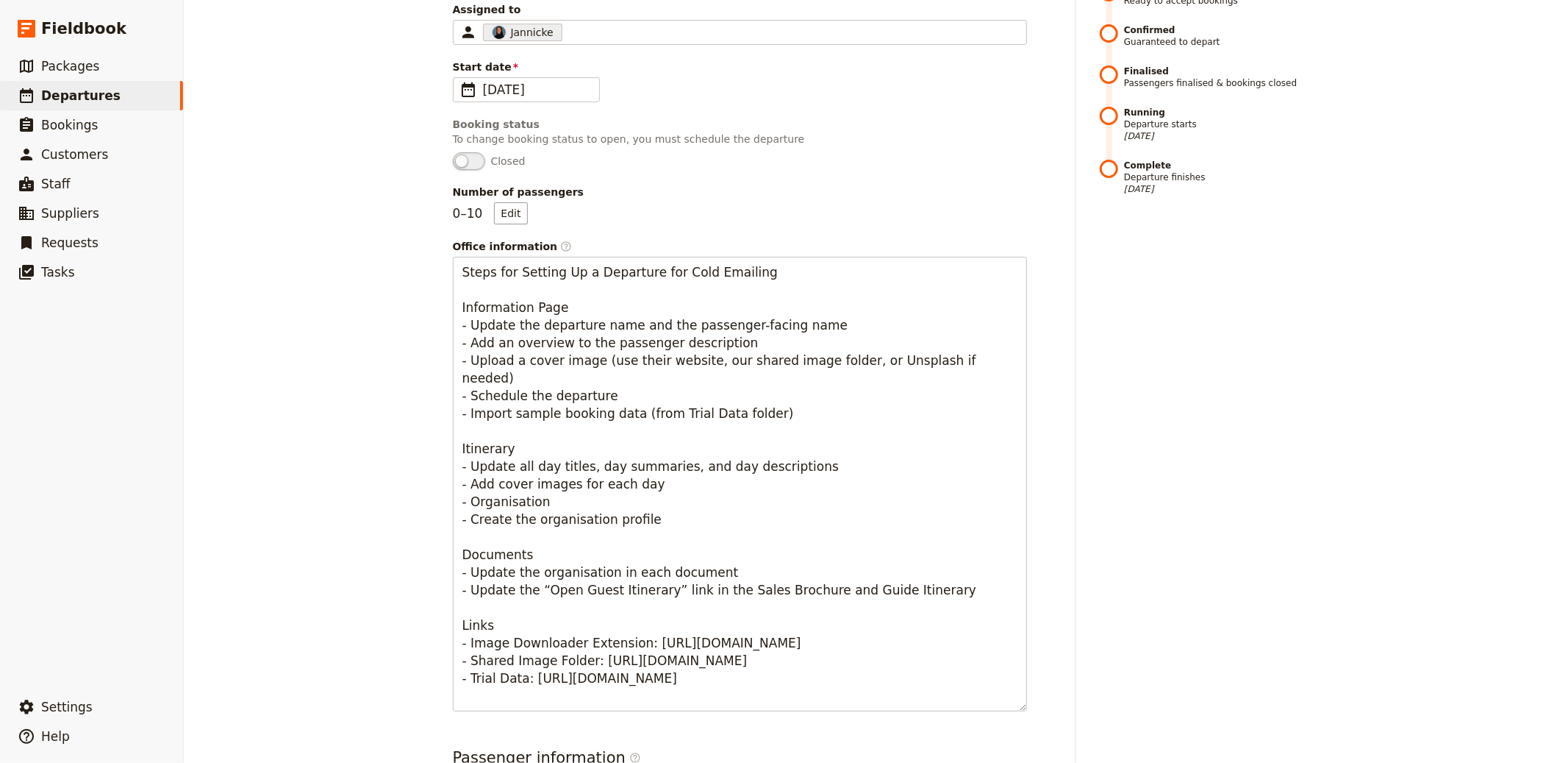
scroll to position [13, 0]
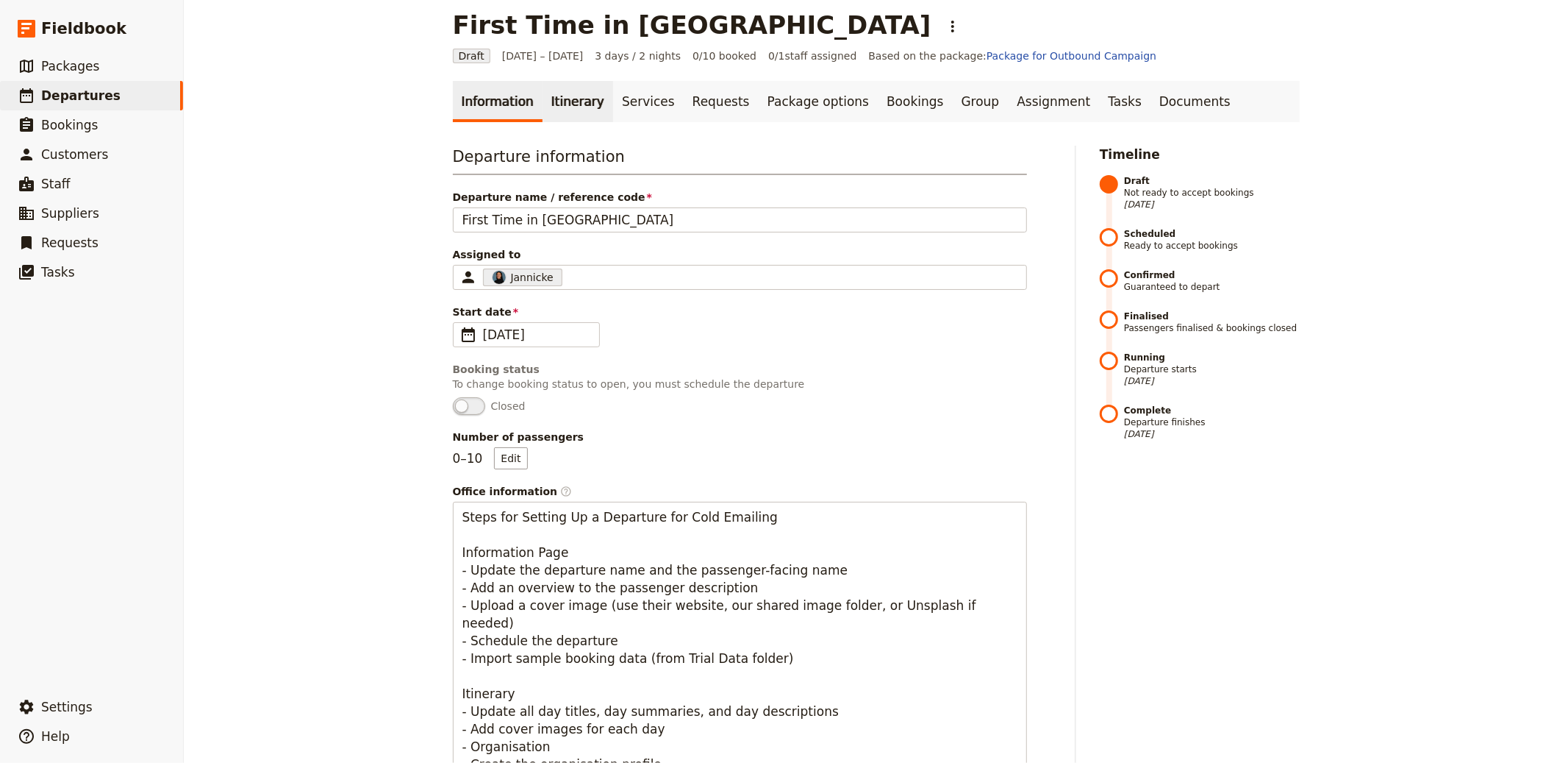
click at [571, 115] on link "Itinerary" at bounding box center [578, 101] width 71 height 41
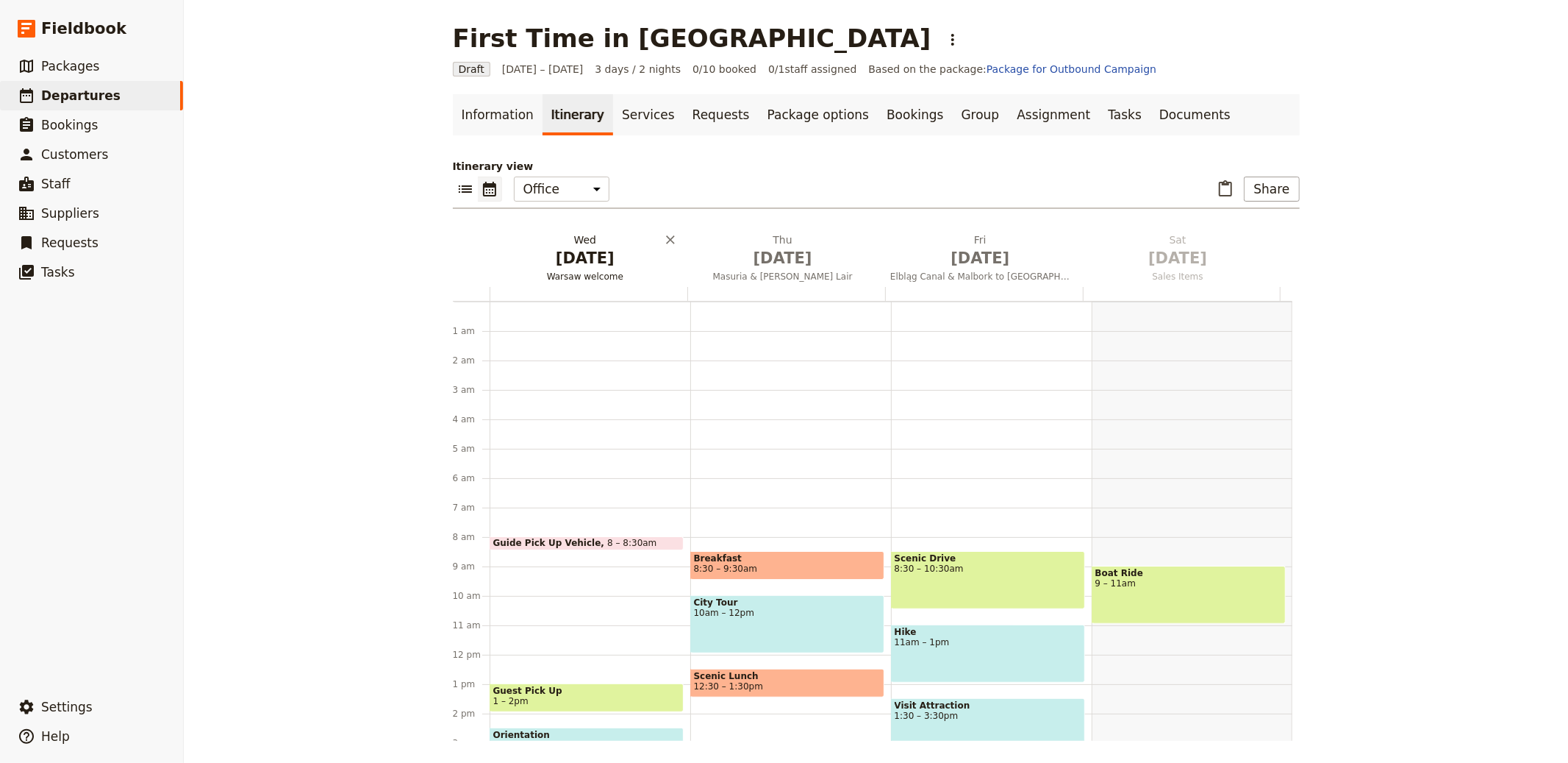
scroll to position [191, 0]
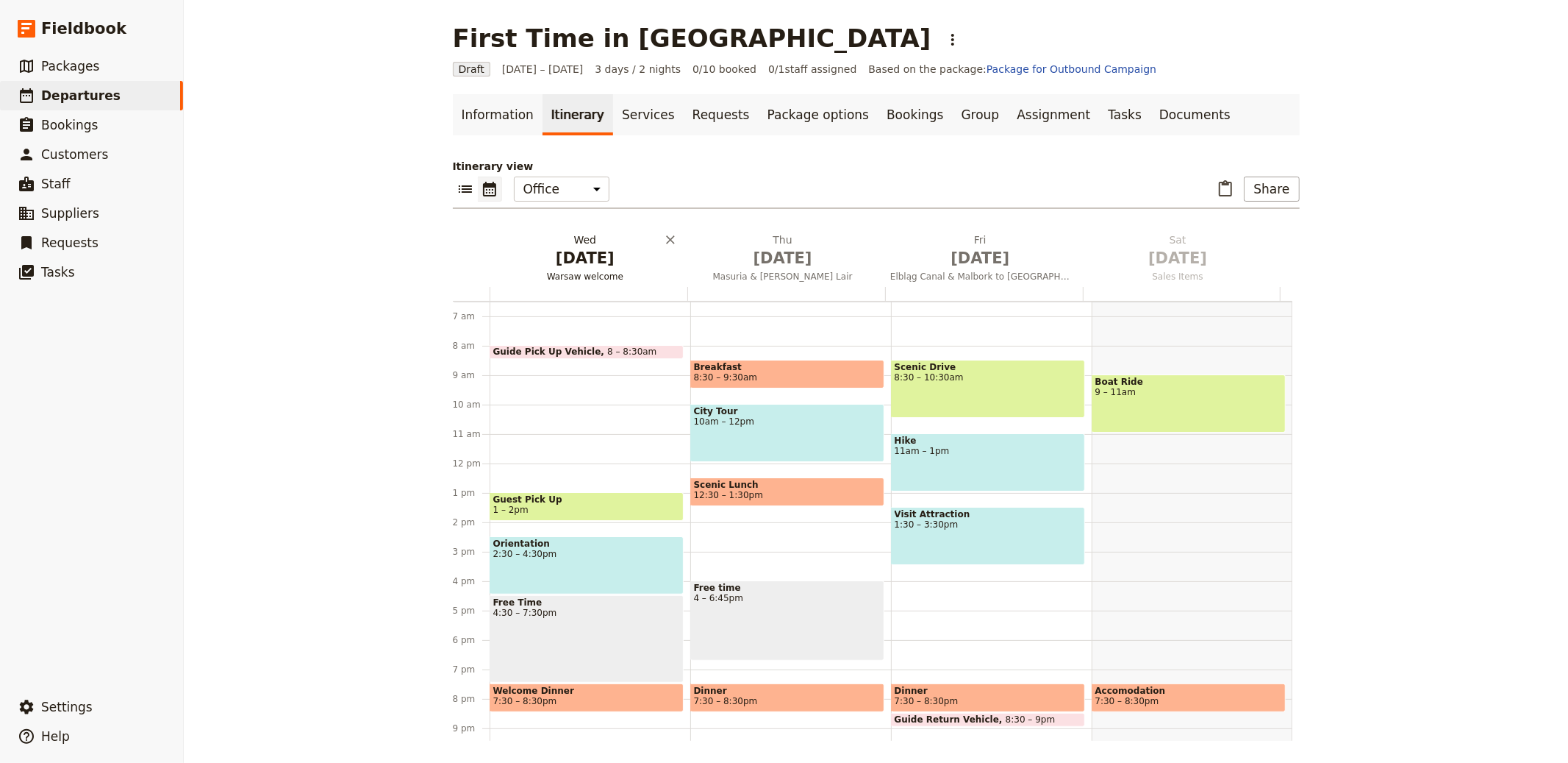
click at [602, 271] on span "Warsaw welcome" at bounding box center [585, 276] width 192 height 12
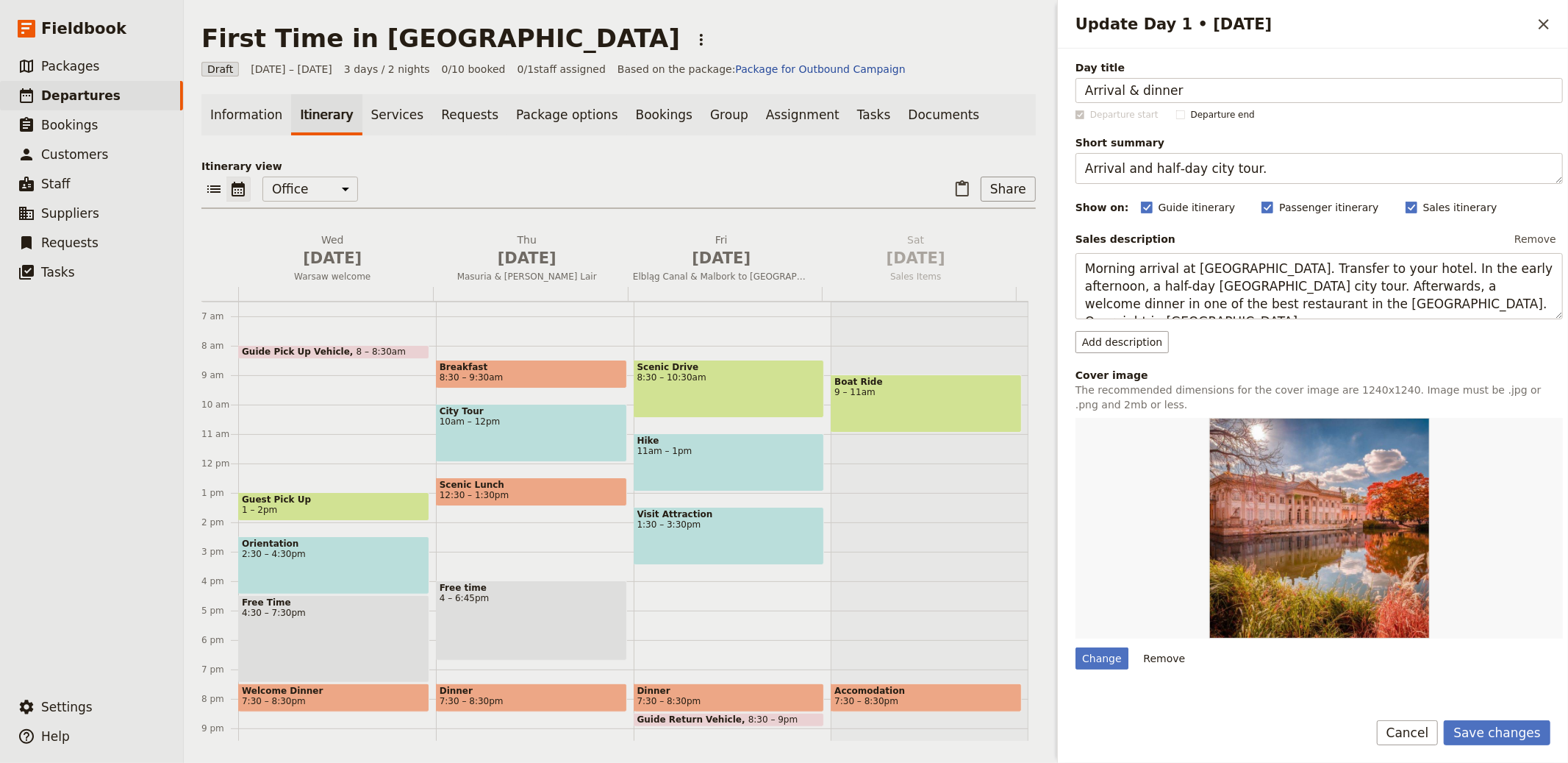
type input "Arrival & dinner"
click at [1210, 163] on textarea "Arrival and half‑day city tour." at bounding box center [1319, 169] width 487 height 31
paste textarea "Check‑in, free time, traditional dinne"
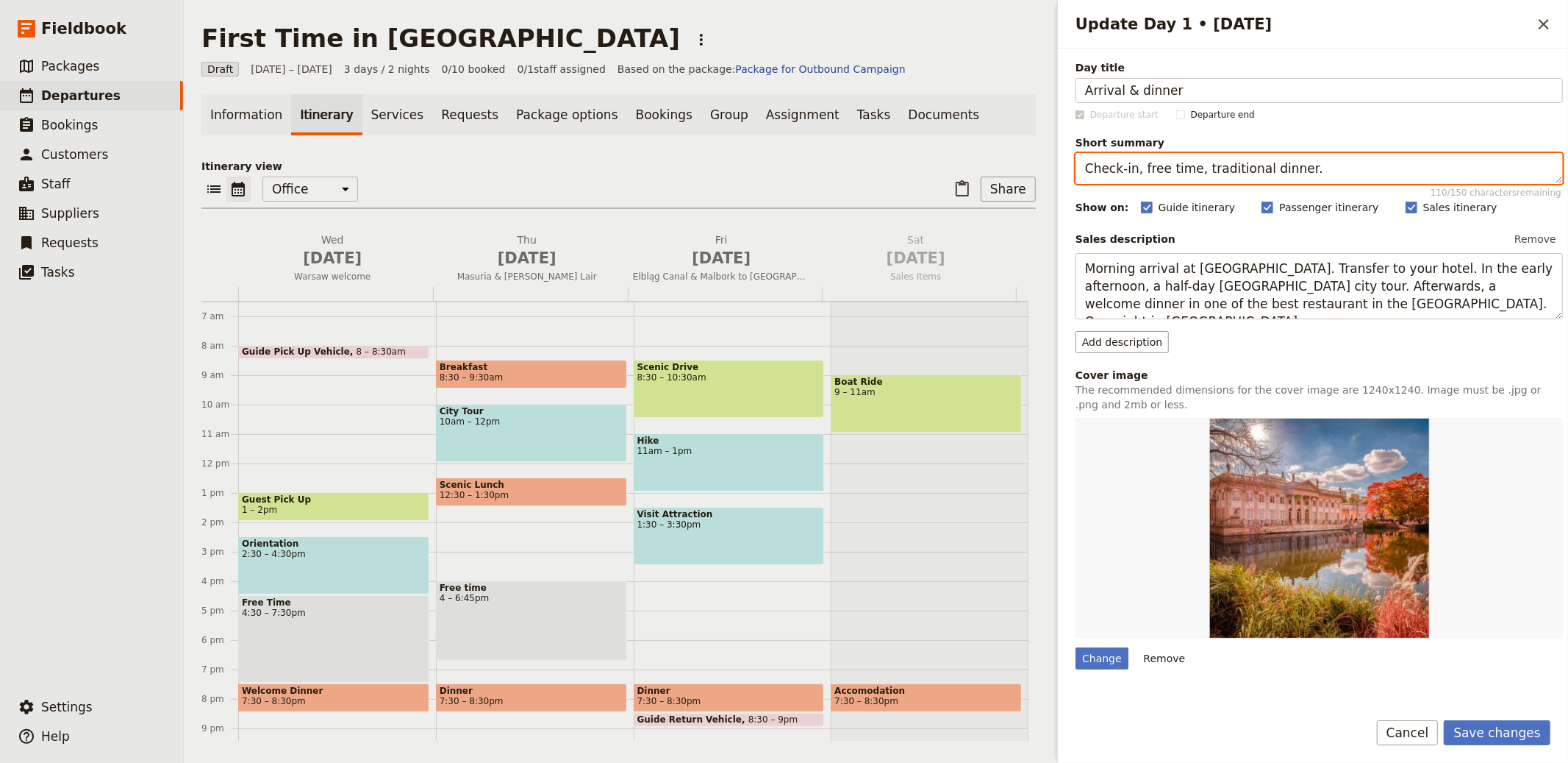
type textarea "Check‑in, free time, traditional dinner."
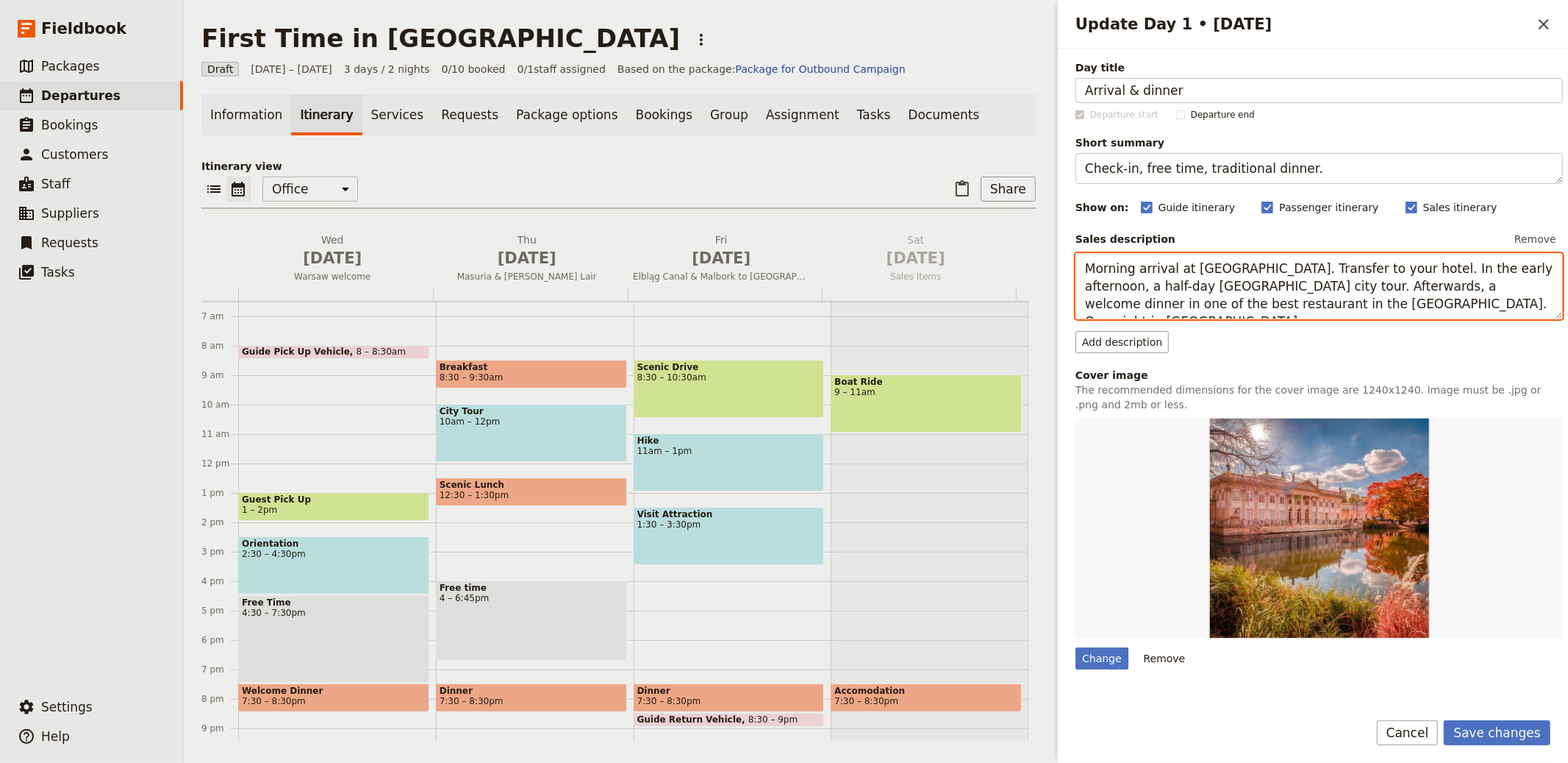
click at [1228, 295] on textarea "Morning arrival at [GEOGRAPHIC_DATA]. Transfer to your hotel. In the early afte…" at bounding box center [1319, 285] width 487 height 66
paste textarea "Arrival in [GEOGRAPHIC_DATA], check-in and accommodation at the reference accom…"
type textarea "Arrival in [GEOGRAPHIC_DATA], check-in and accommodation at the reference accom…"
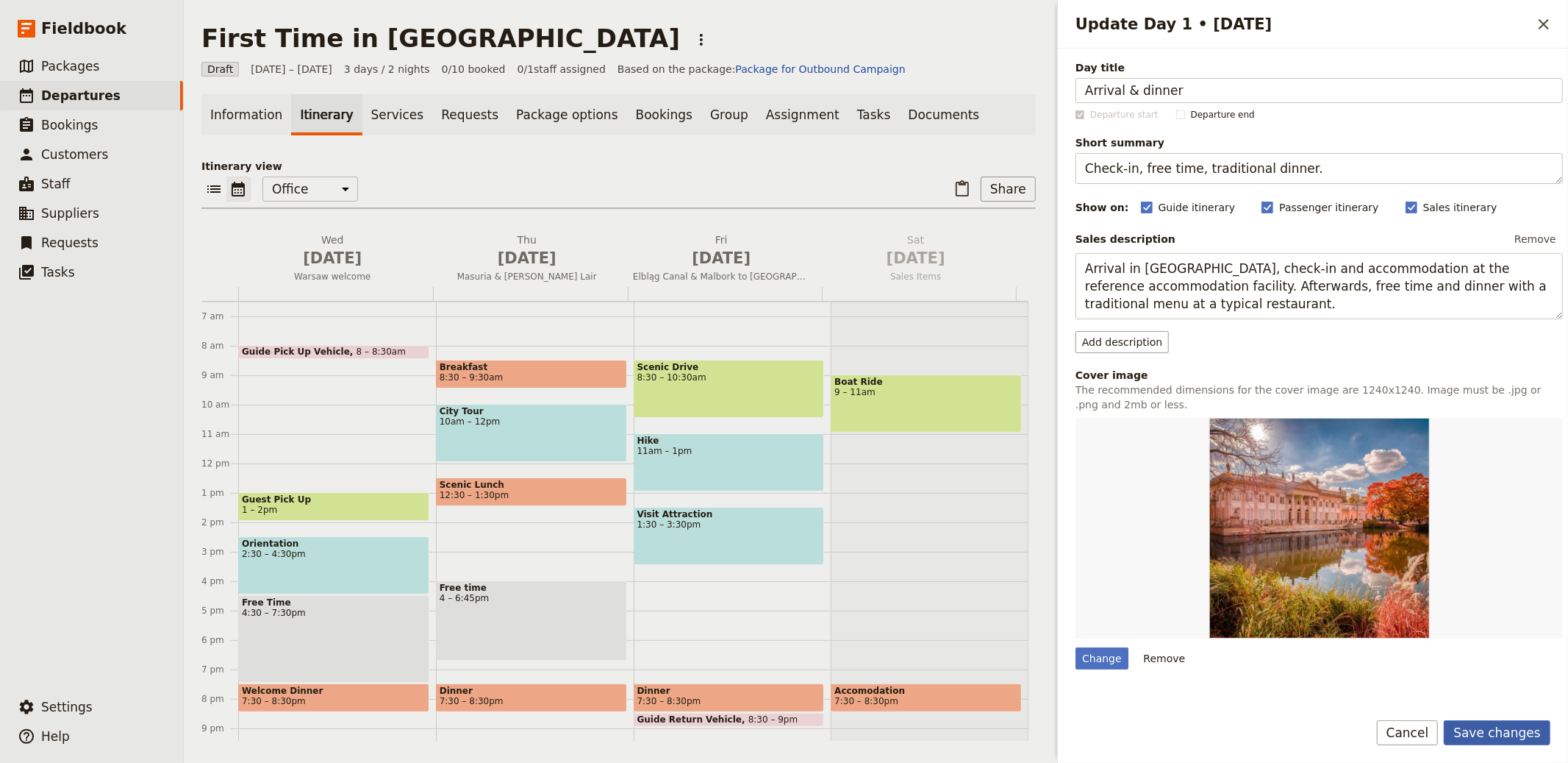
click at [1498, 723] on button "Save changes" at bounding box center [1497, 733] width 107 height 25
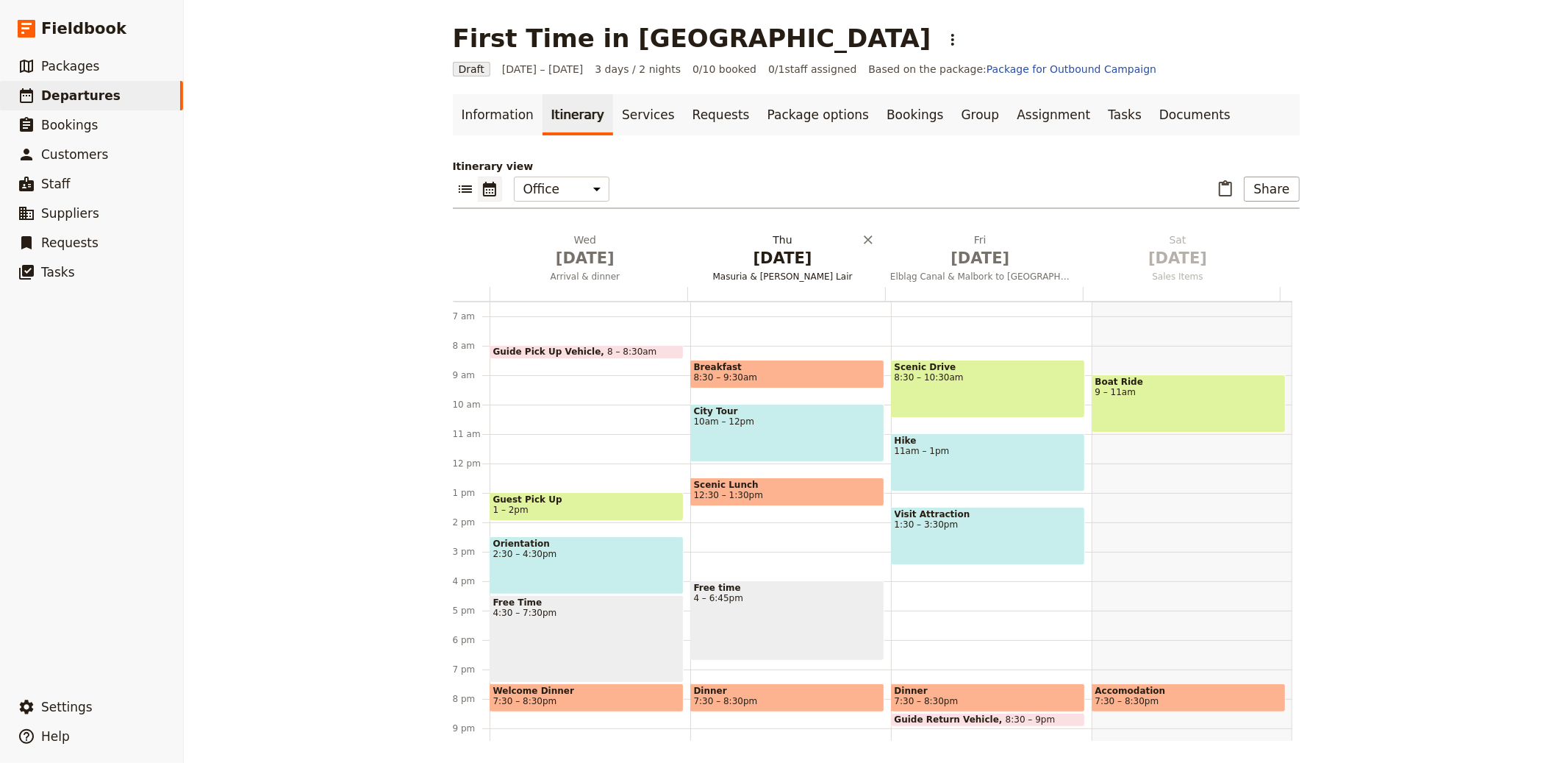
click at [767, 264] on span "[DATE]" at bounding box center [783, 258] width 180 height 22
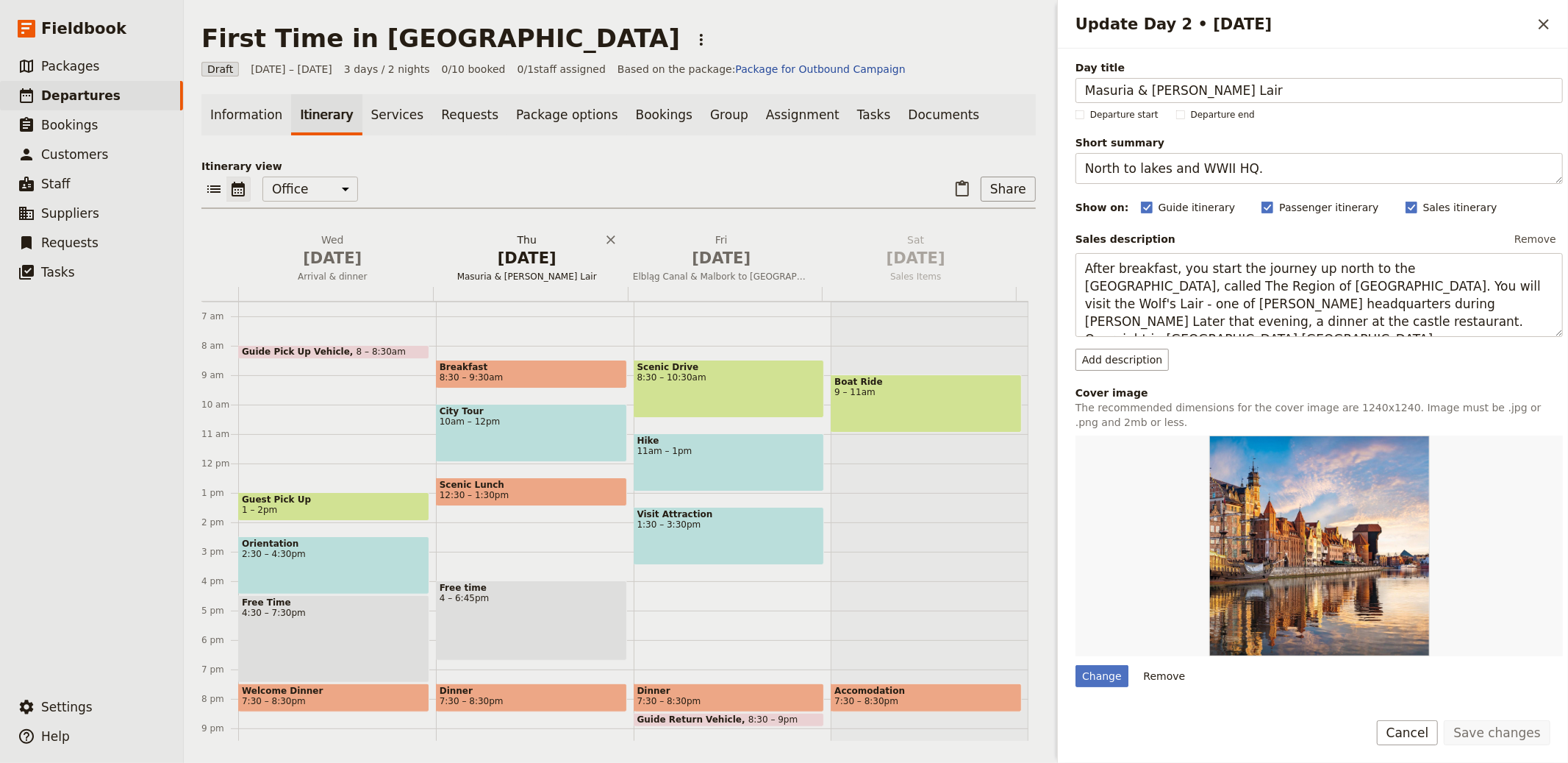
click at [767, 264] on span "[DATE]" at bounding box center [721, 258] width 177 height 22
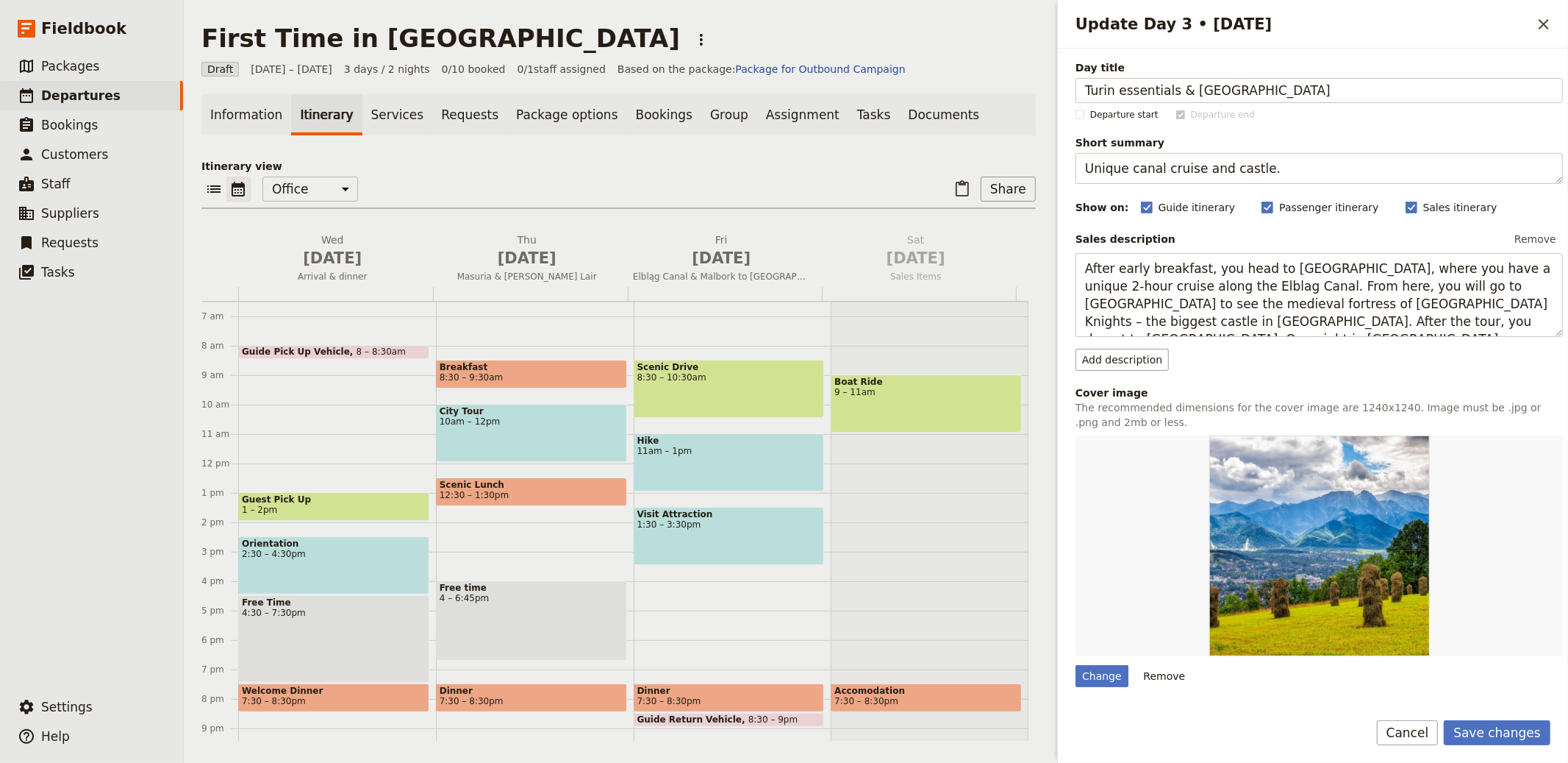
type input "Turin essentials & [GEOGRAPHIC_DATA]"
click at [1248, 172] on textarea "Unique canal cruise and castle." at bounding box center [1319, 169] width 487 height 31
paste textarea "Guided city walk with palace visit"
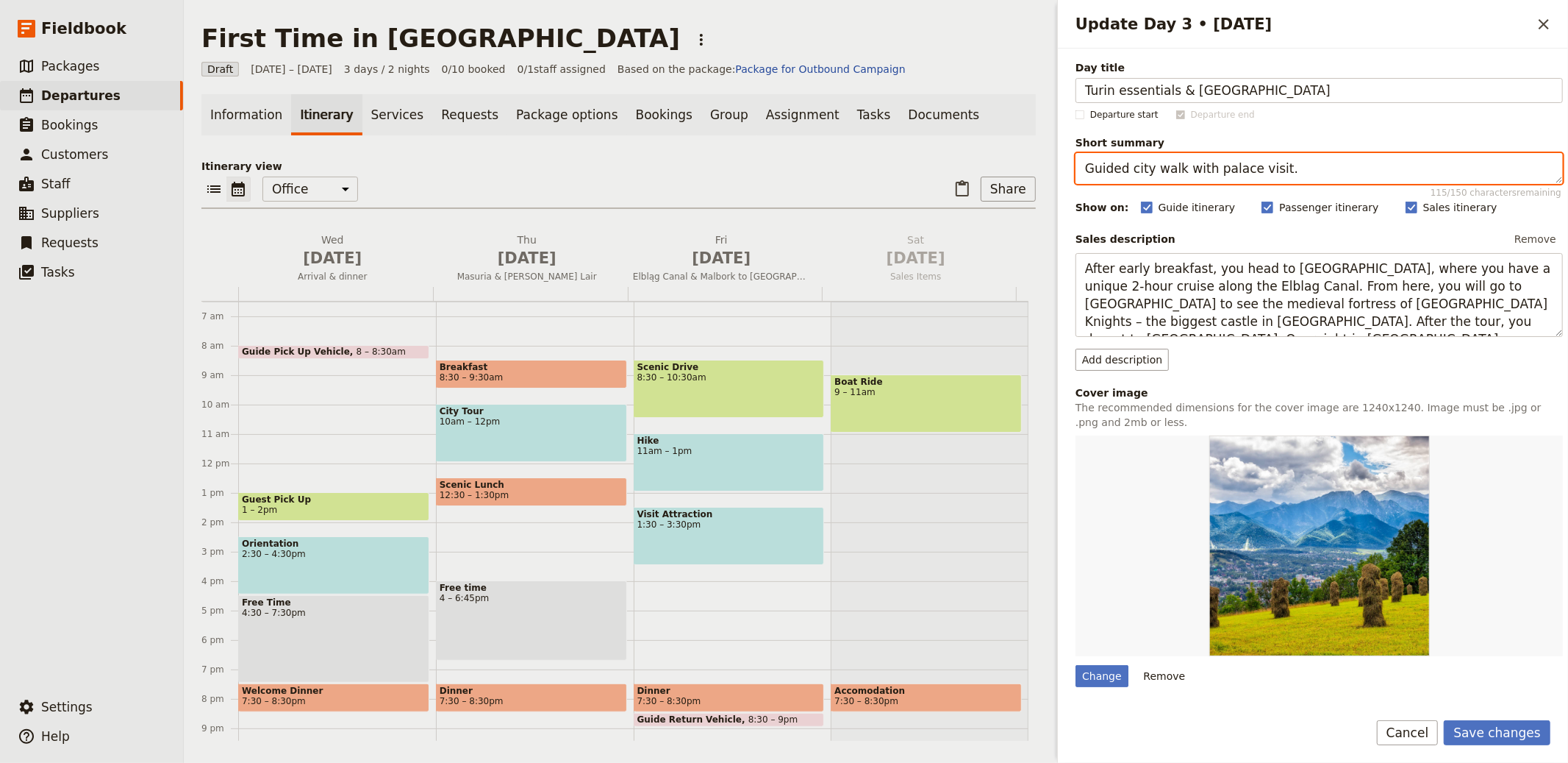
type textarea "Guided city walk with palace visit."
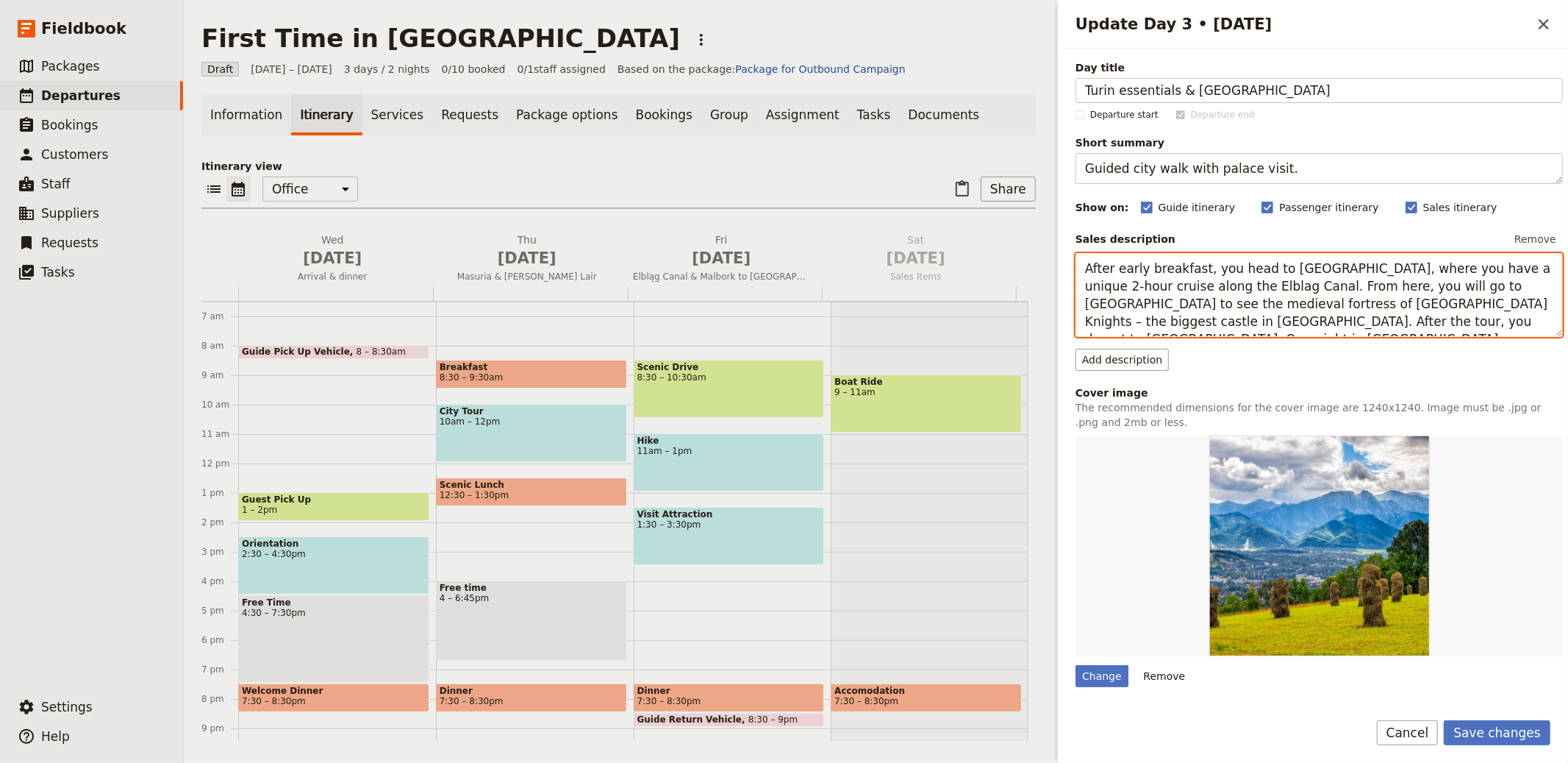
click at [1378, 285] on textarea "After early breakfast, you head to [GEOGRAPHIC_DATA], where you have a unique 2…" at bounding box center [1319, 295] width 487 height 84
paste textarea "In the morning the guided tour begins with a classic visit of the city of [GEOG…"
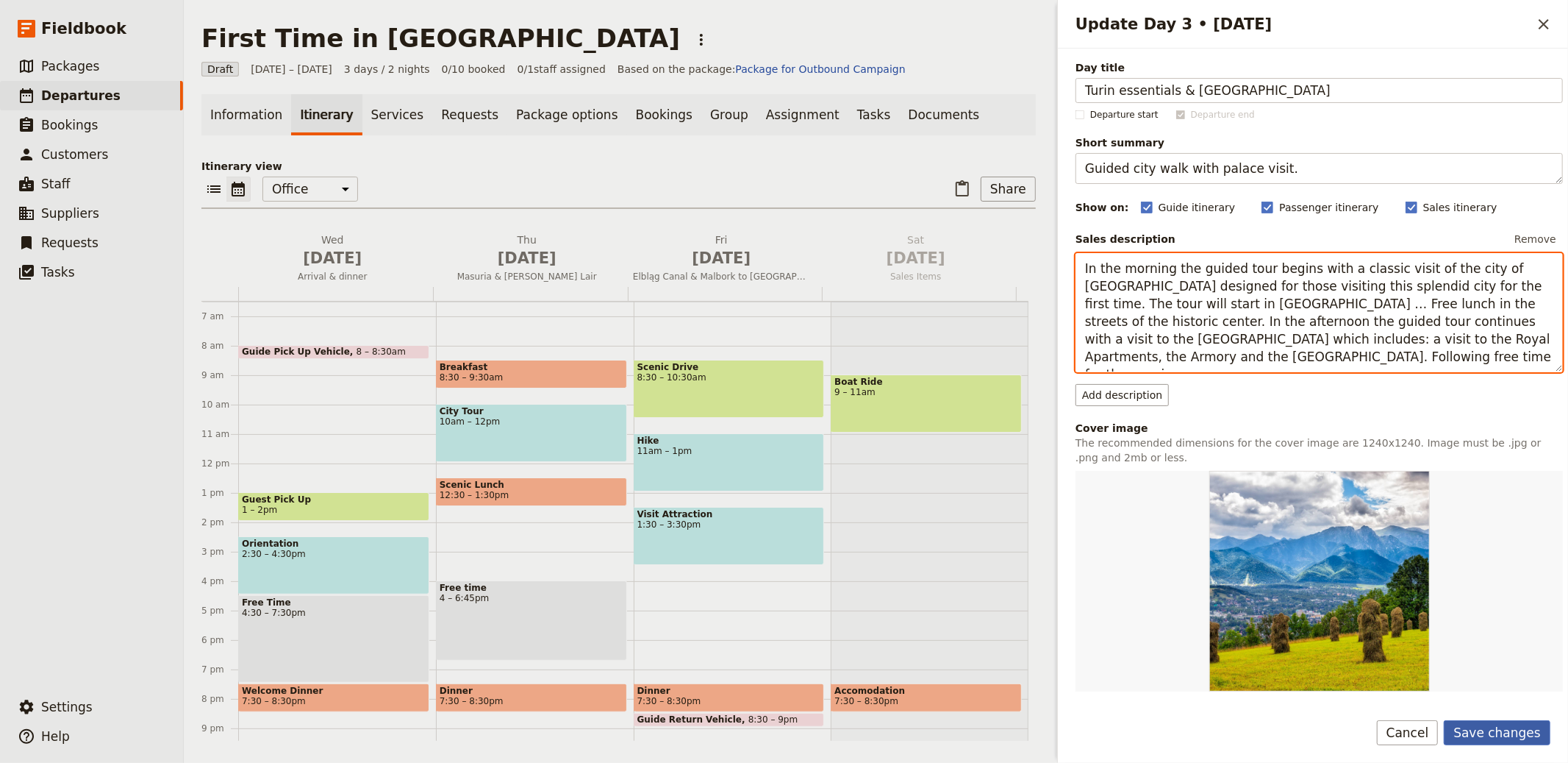
type textarea "In the morning the guided tour begins with a classic visit of the city of [GEOG…"
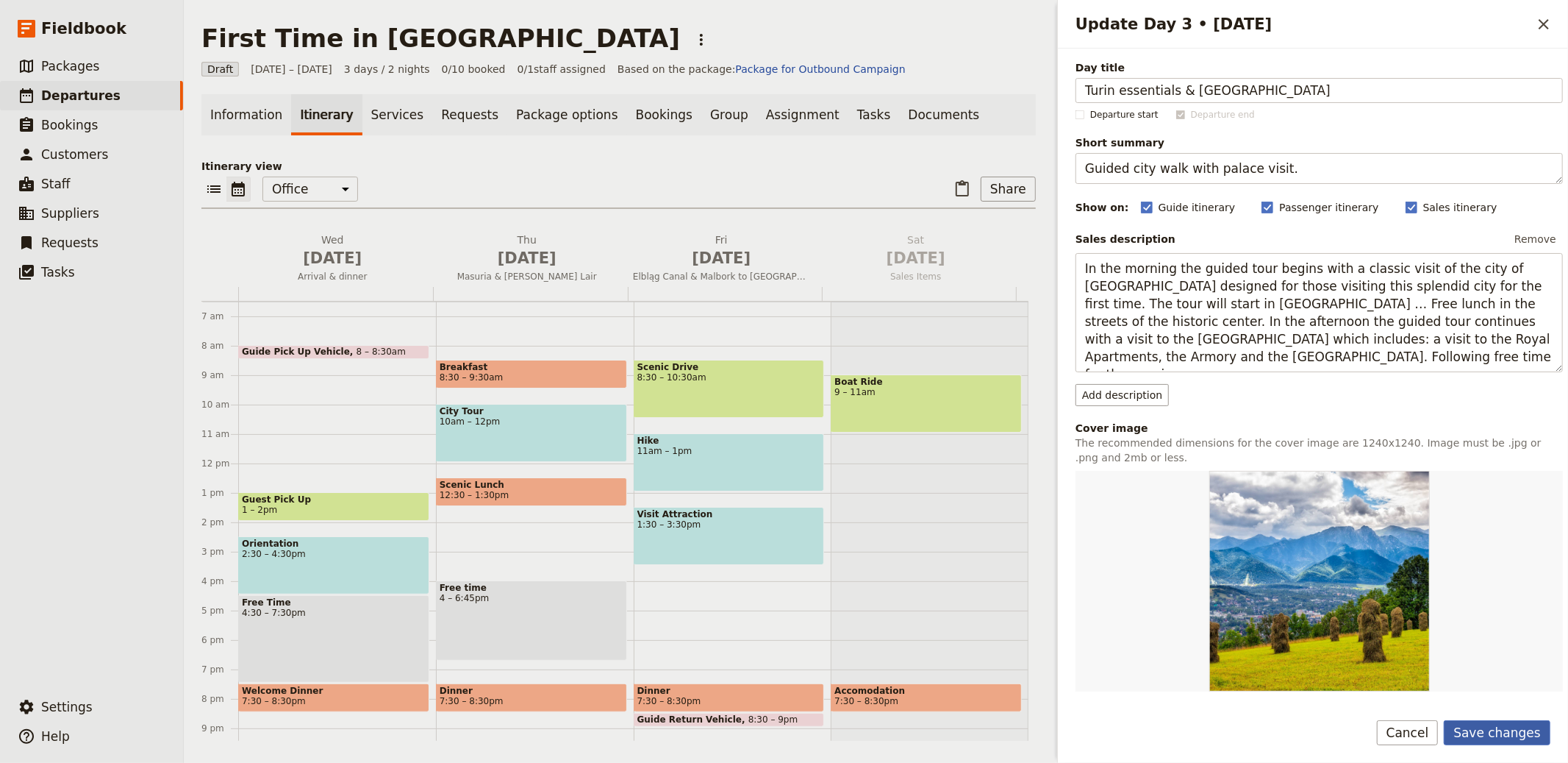
click at [1505, 737] on button "Save changes" at bounding box center [1497, 733] width 107 height 25
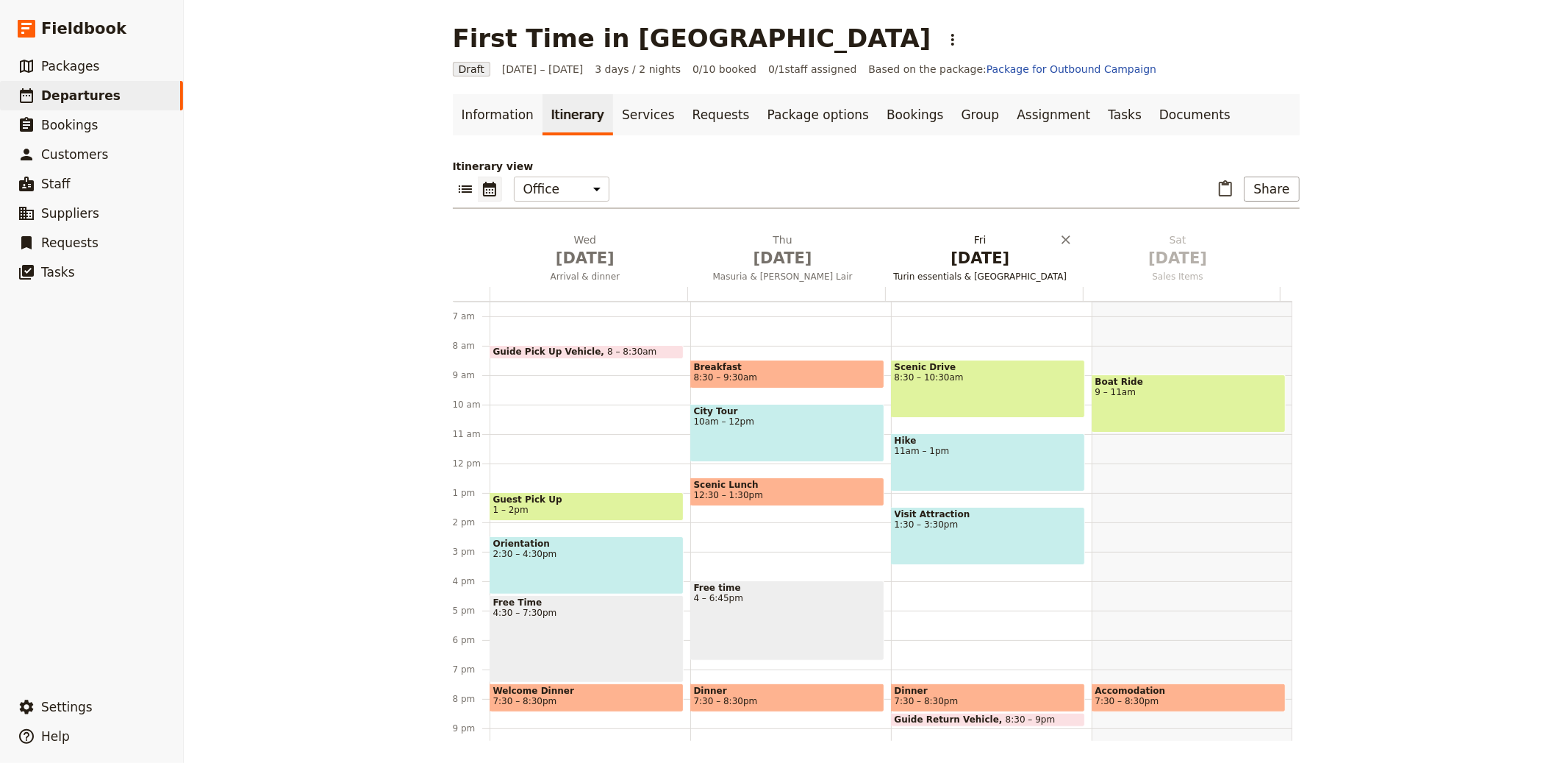
click at [972, 275] on span "Turin essentials & [GEOGRAPHIC_DATA]" at bounding box center [980, 276] width 192 height 12
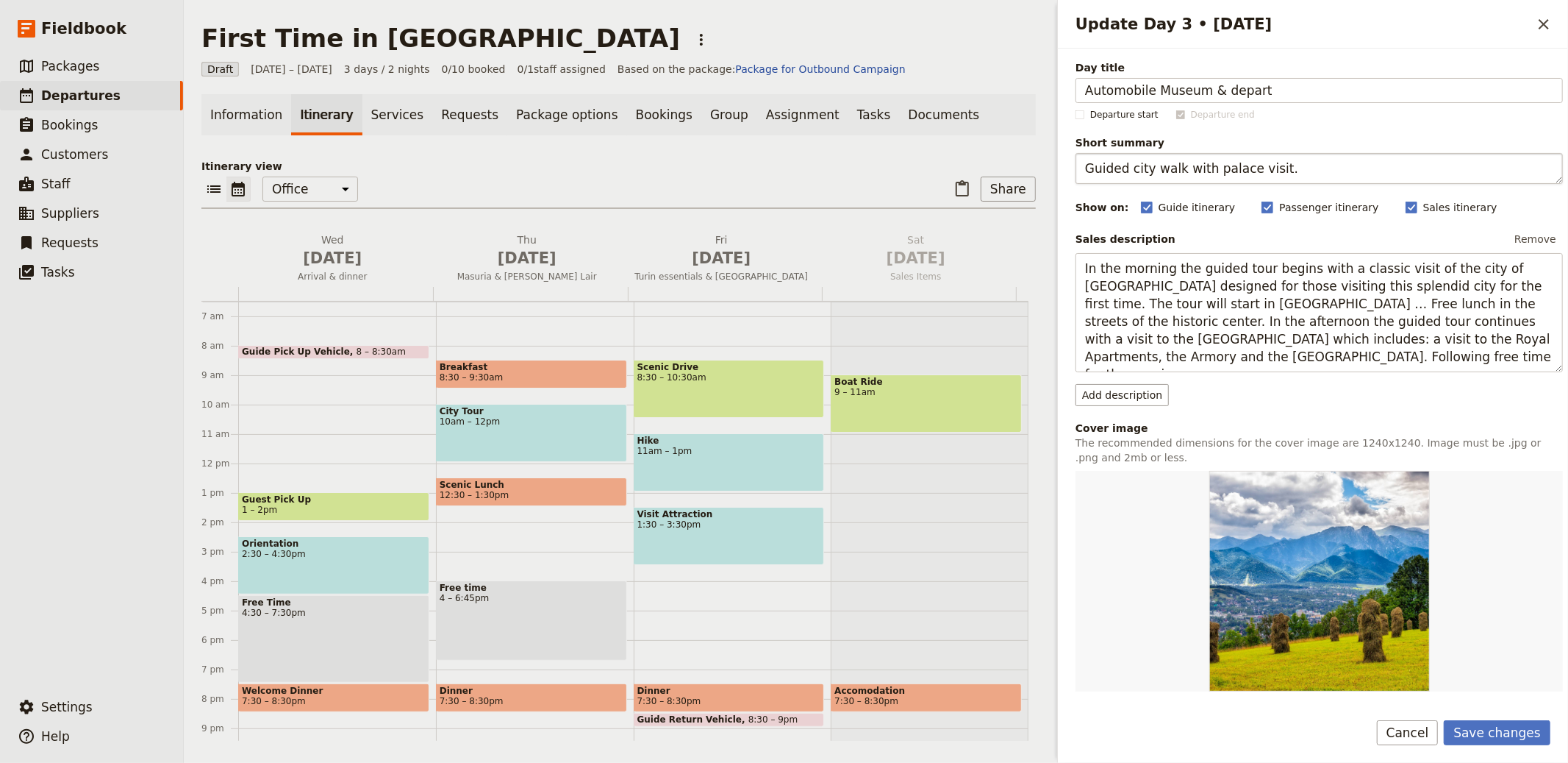
type input "Automobile Museum & depart"
click at [1243, 169] on textarea "Guided city walk with palace visit." at bounding box center [1319, 169] width 487 height 31
paste textarea "Museum visit and return"
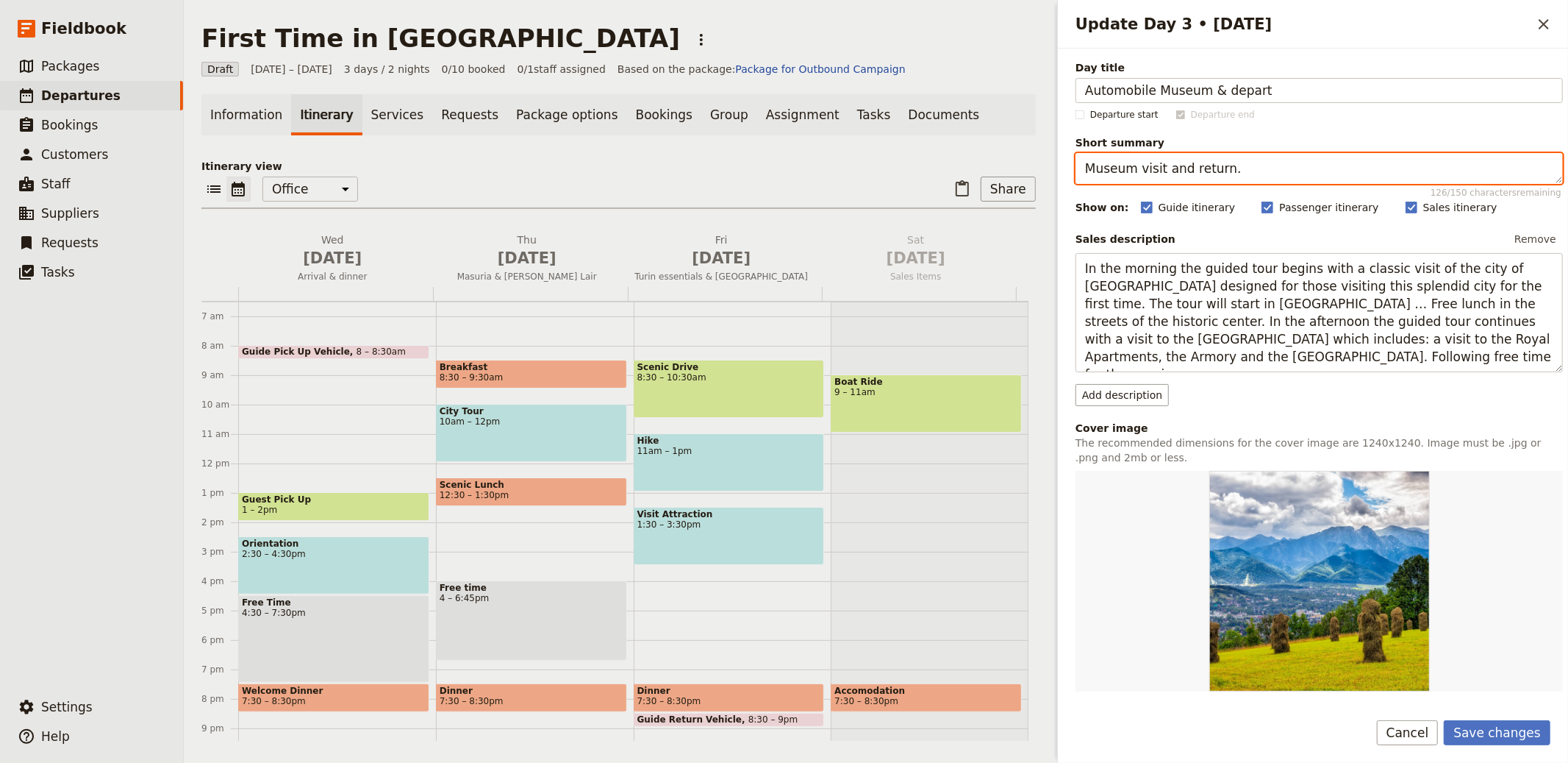
type textarea "Museum visit and return."
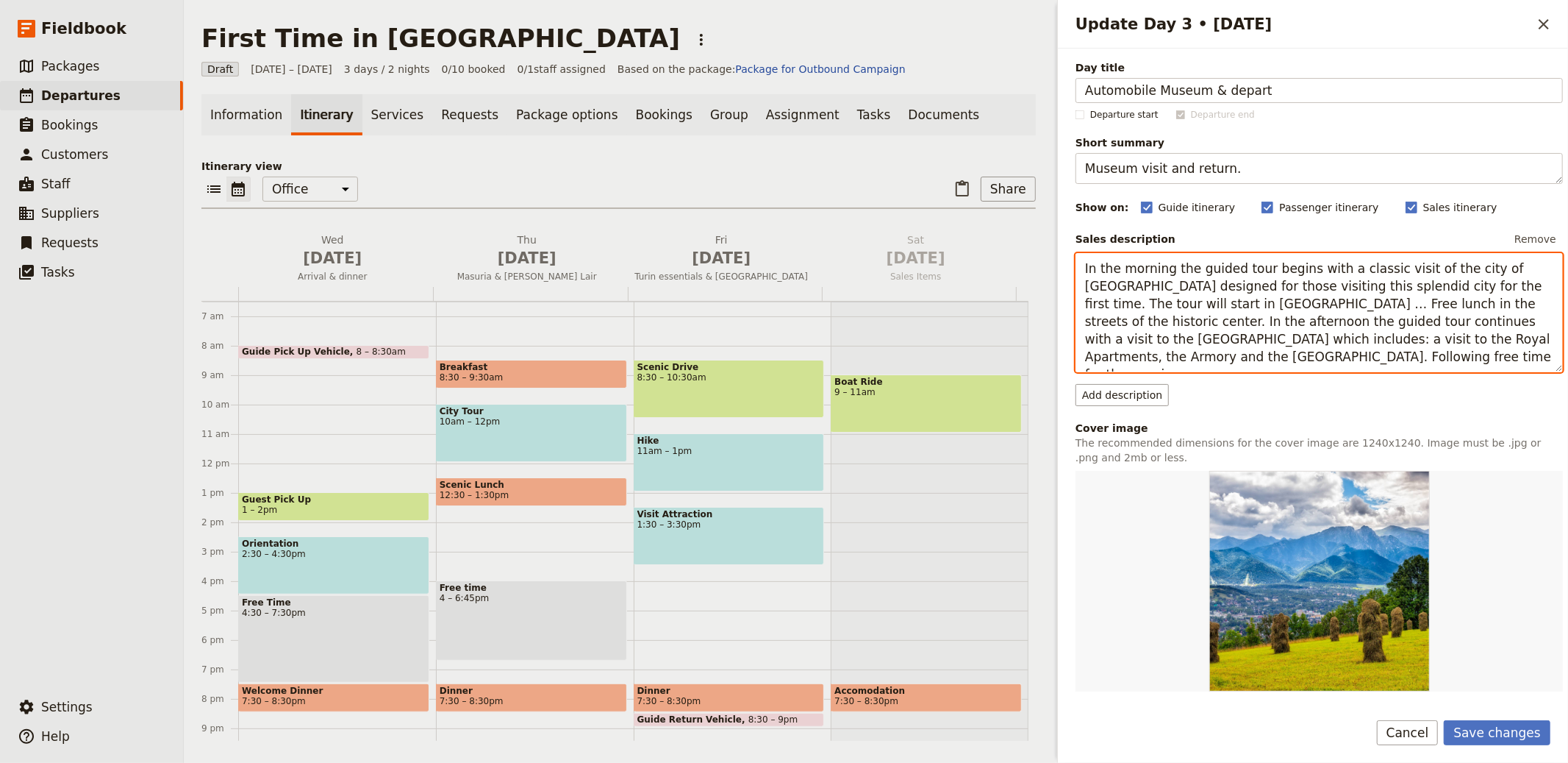
click at [1420, 292] on textarea "In the morning the guided tour begins with a classic visit of the city of [GEOG…" at bounding box center [1319, 312] width 487 height 119
paste textarea "re will be a check-out and the tour ending with a visit to the Automobile Museu…"
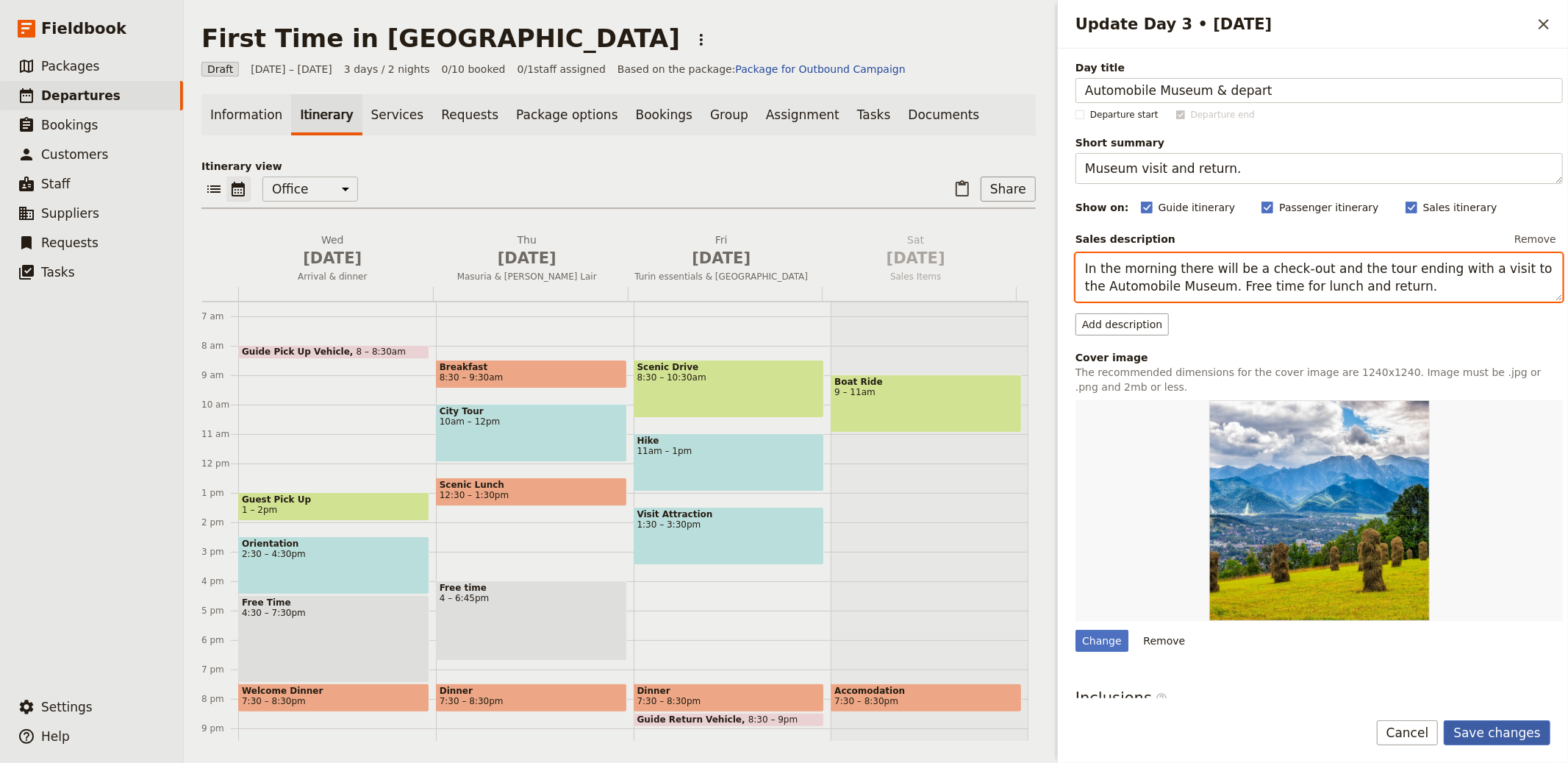
type textarea "In the morning there will be a check-out and the tour ending with a visit to th…"
click at [1490, 740] on button "Save changes" at bounding box center [1497, 733] width 107 height 25
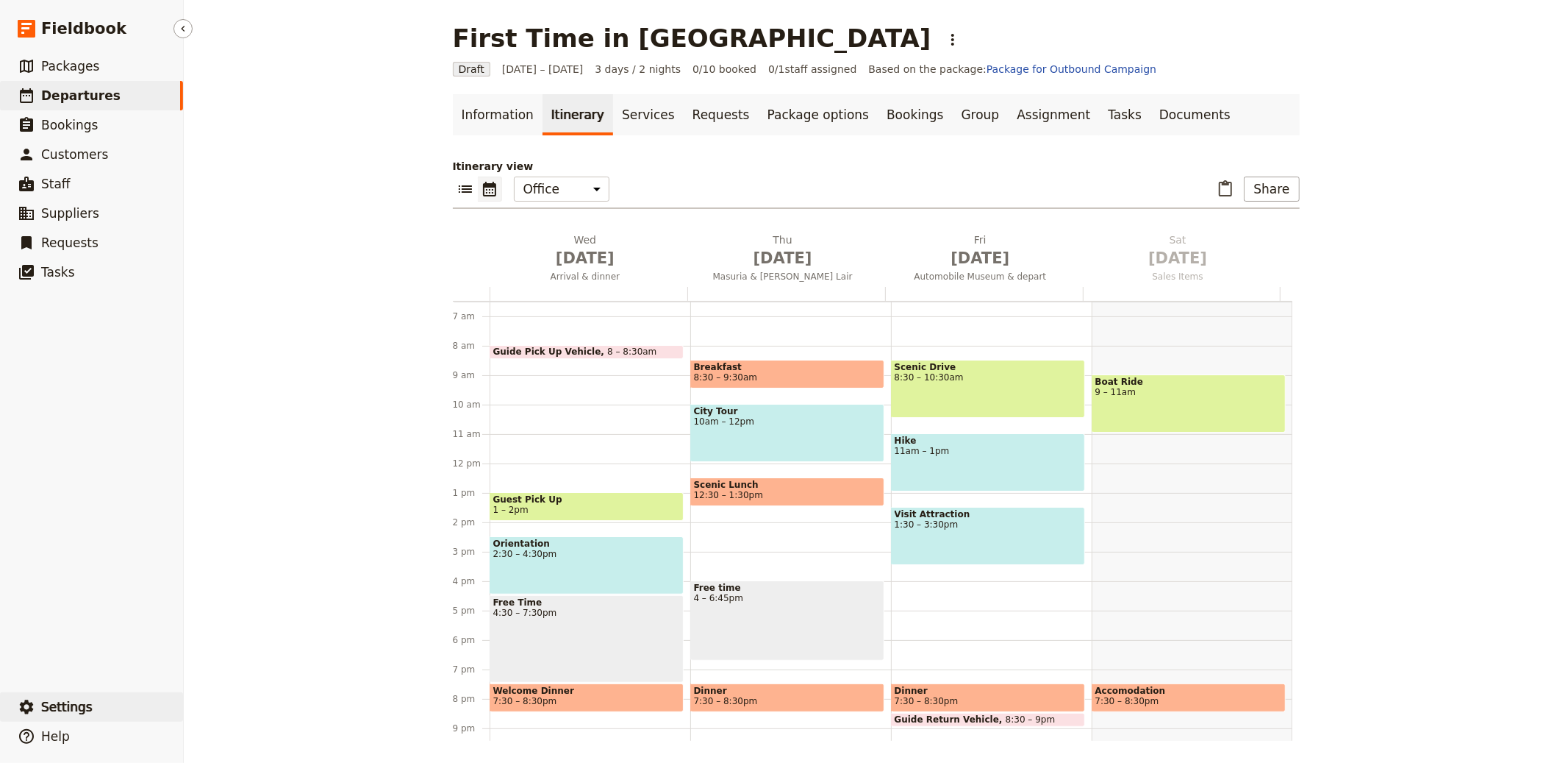
click at [104, 702] on button "​ Settings" at bounding box center [91, 707] width 183 height 30
click at [496, 120] on link "Information" at bounding box center [498, 114] width 89 height 41
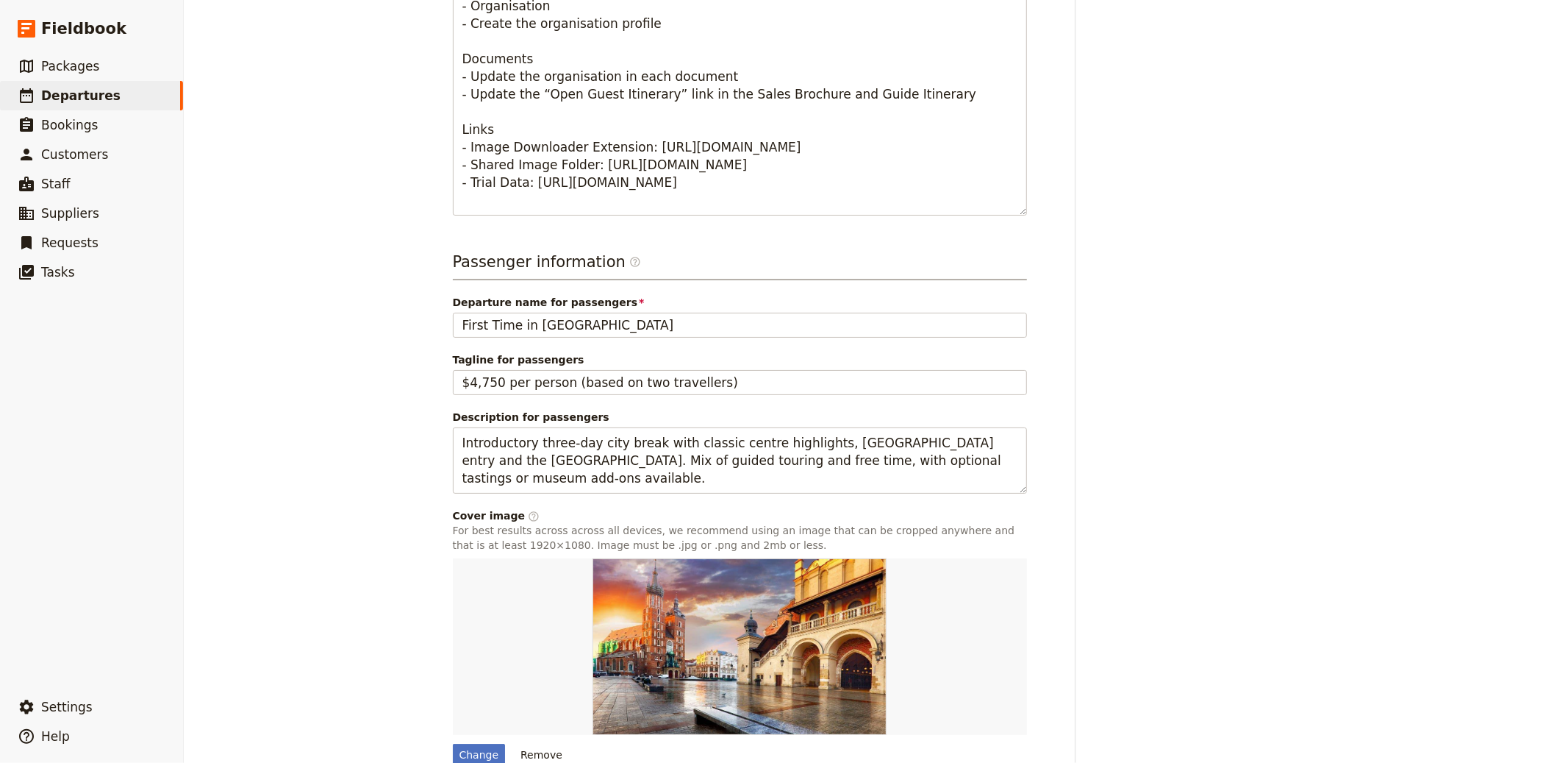
scroll to position [828, 0]
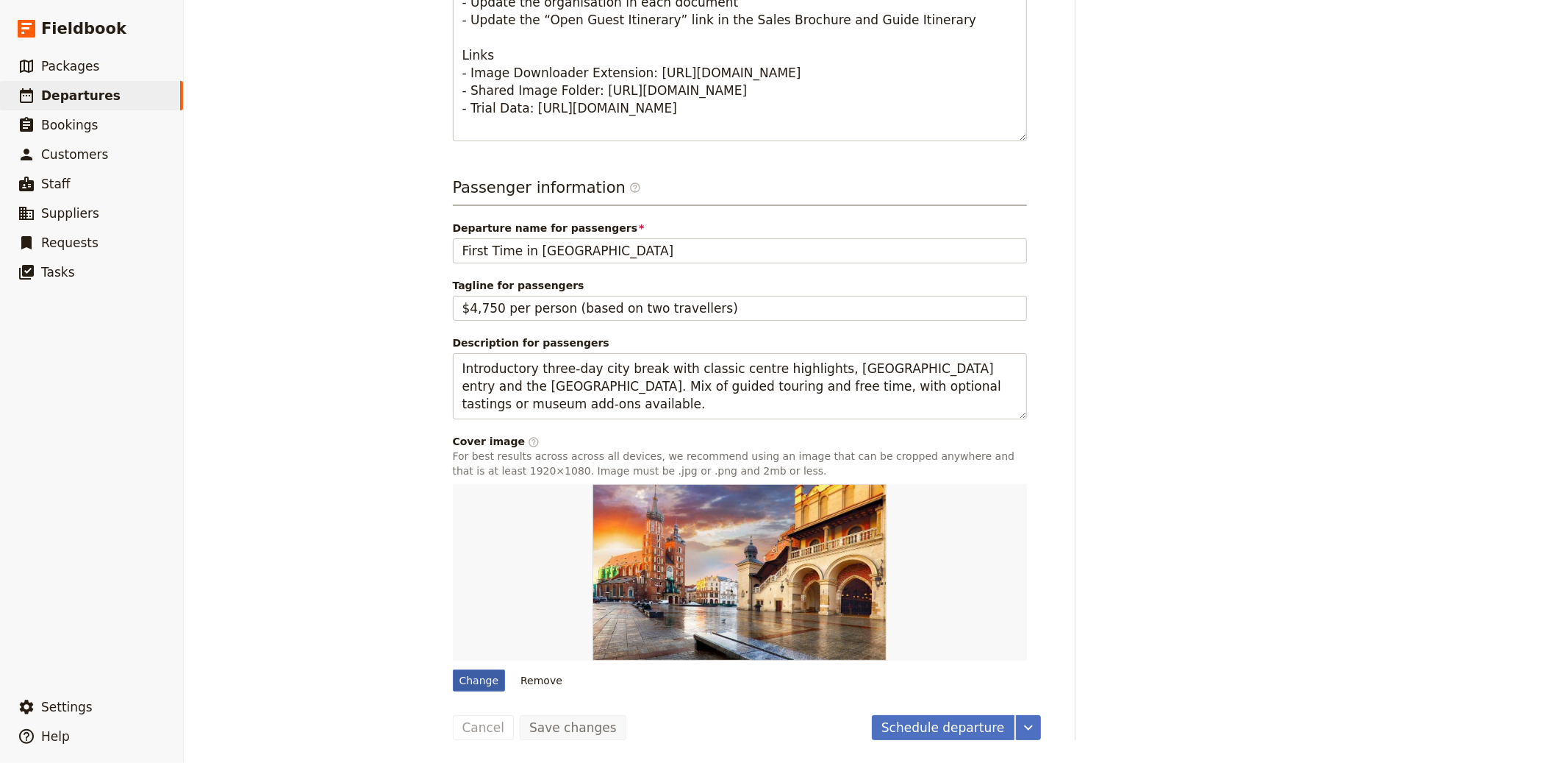
click at [471, 678] on div "Change" at bounding box center [480, 681] width 53 height 22
click at [453, 670] on input "Change" at bounding box center [452, 669] width 1 height 1
type input "C:\fakepath\cd2cf5f4bd1fd9a2e99f788f553191.jpg"
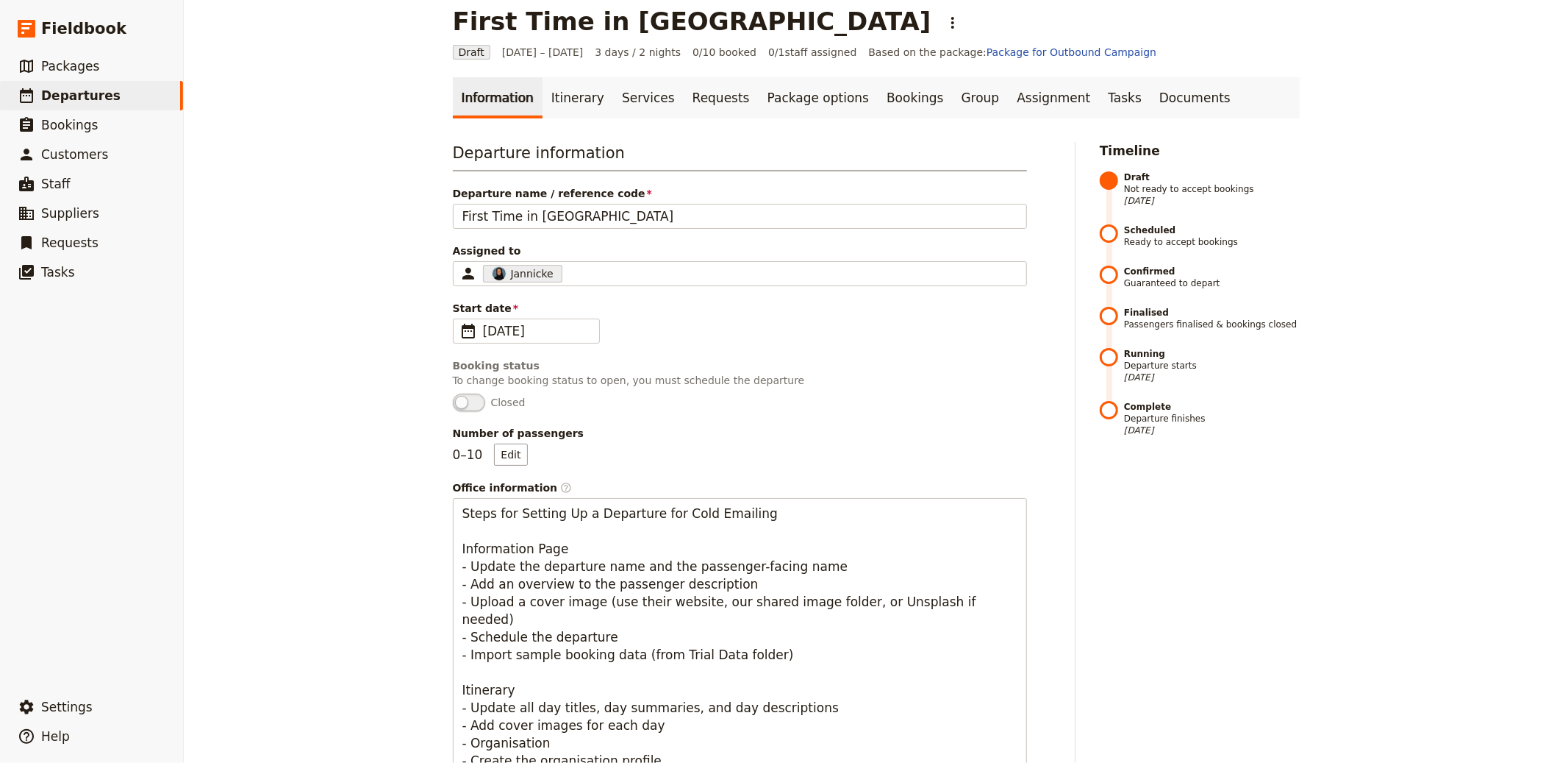
scroll to position [0, 0]
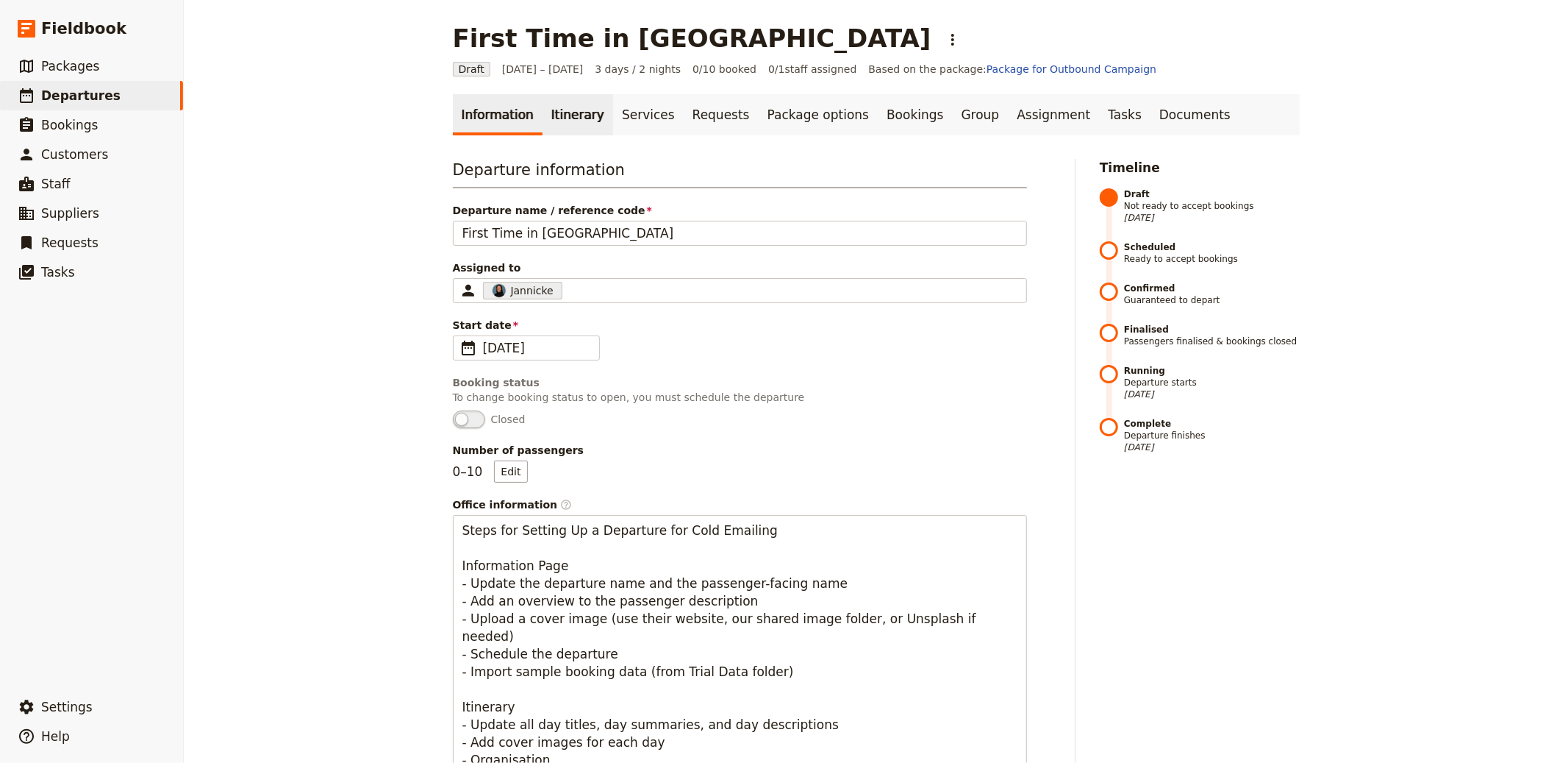
click at [572, 130] on link "Itinerary" at bounding box center [578, 114] width 71 height 41
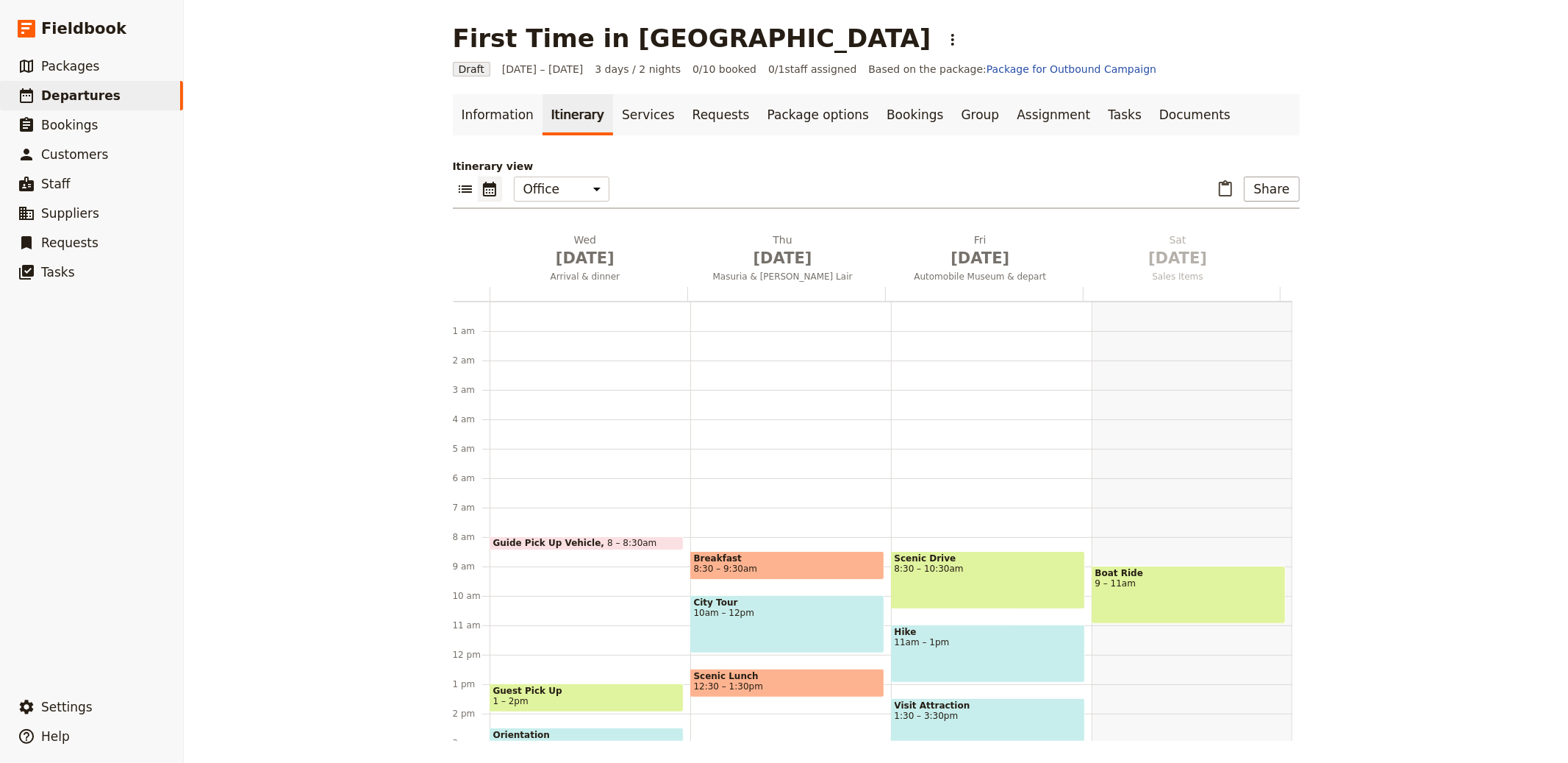
scroll to position [191, 0]
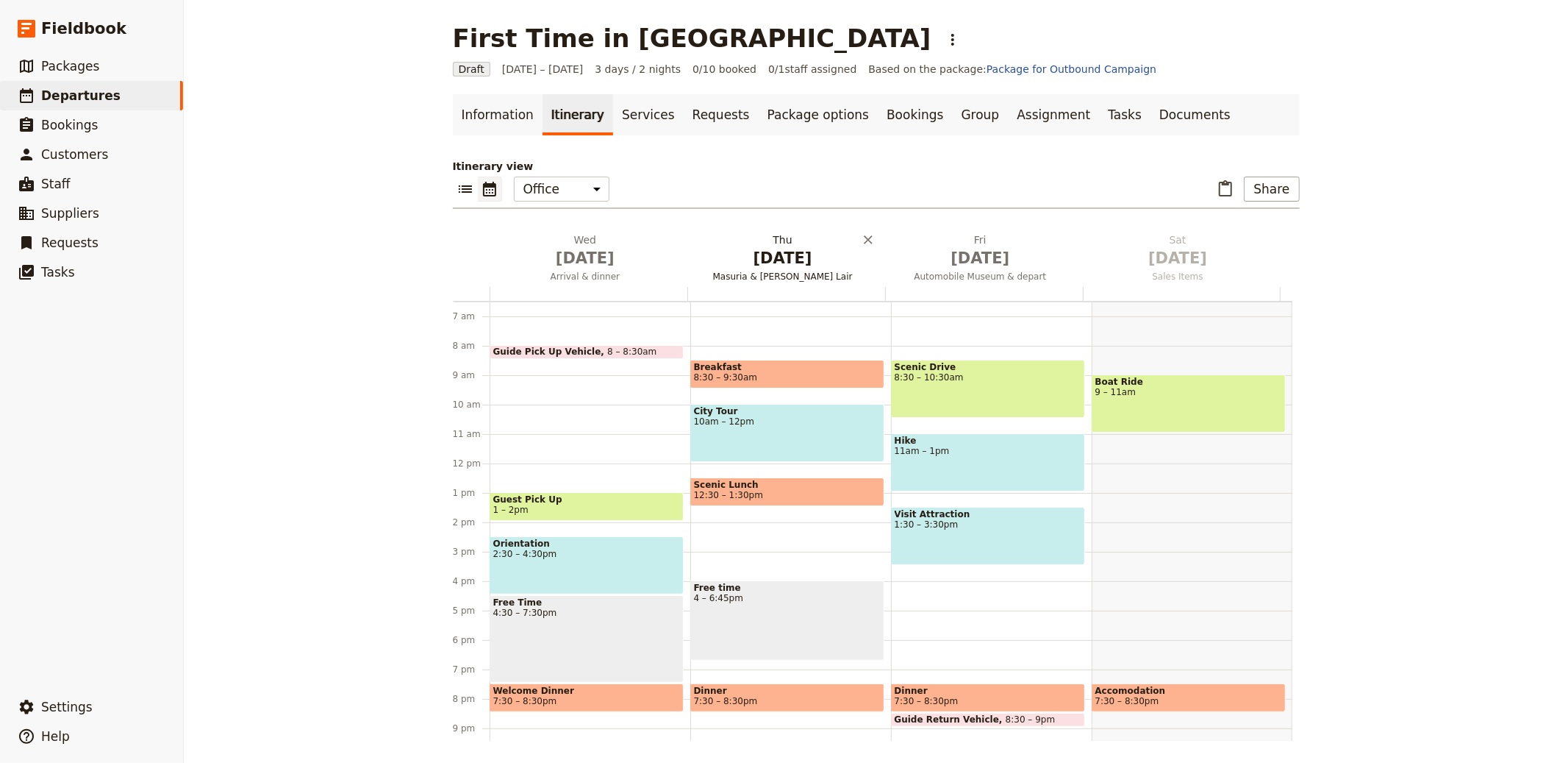
click at [564, 252] on span "[DATE]" at bounding box center [585, 258] width 180 height 22
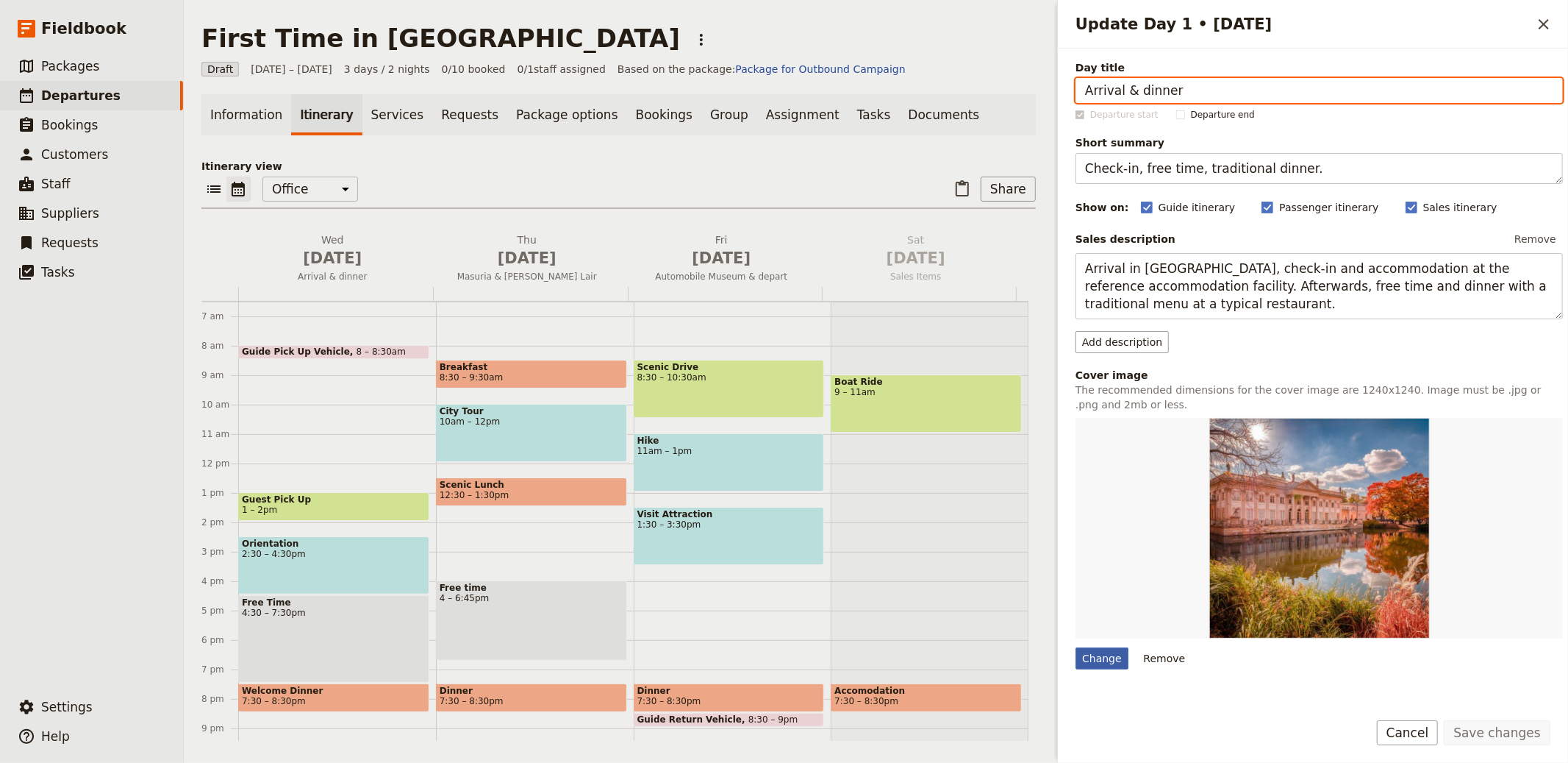
click at [1100, 656] on div "Change" at bounding box center [1102, 658] width 53 height 22
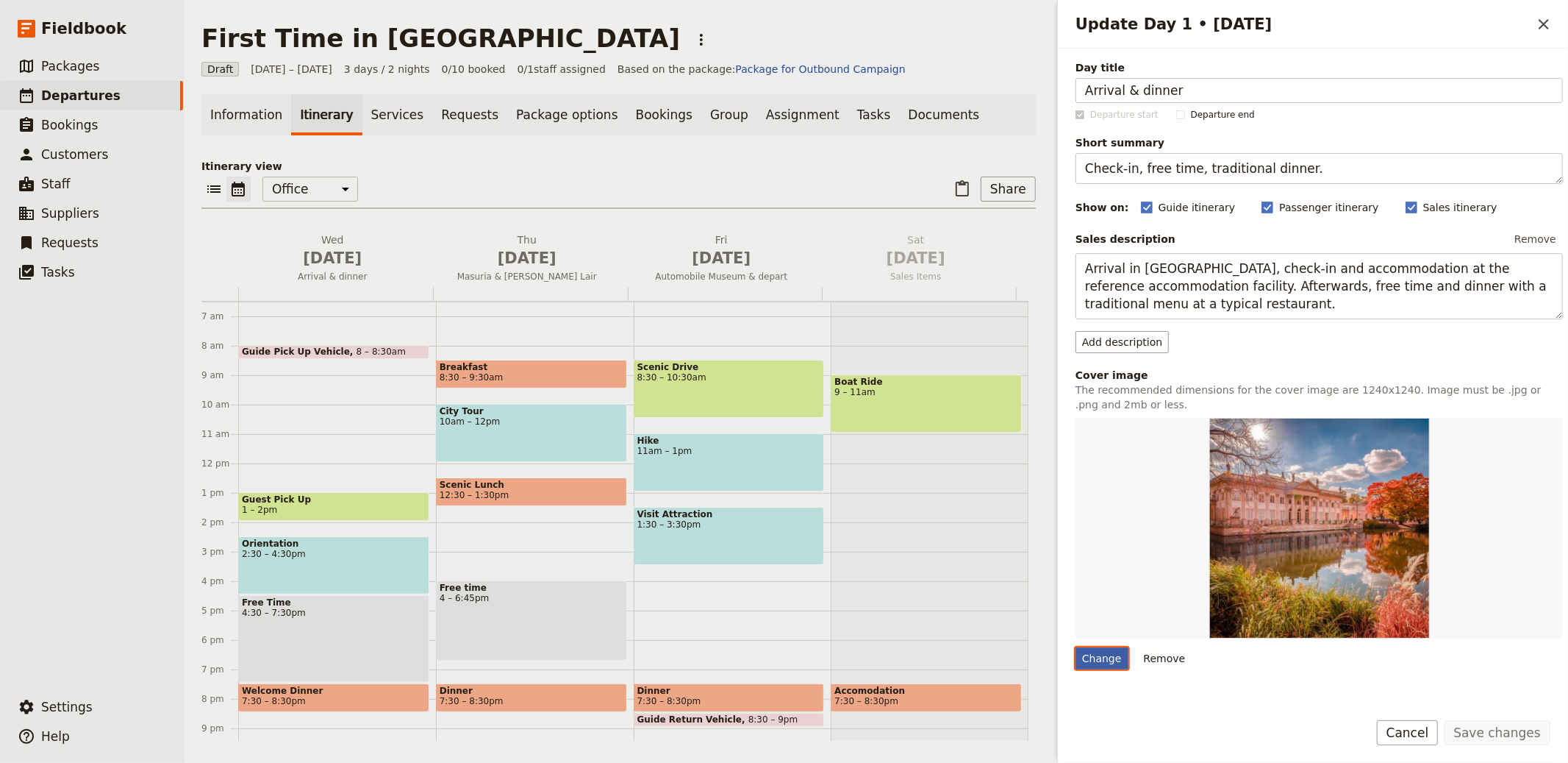
click at [1076, 647] on input "Change" at bounding box center [1075, 646] width 1 height 1
type input "C:\fakepath\vigne.jpg"
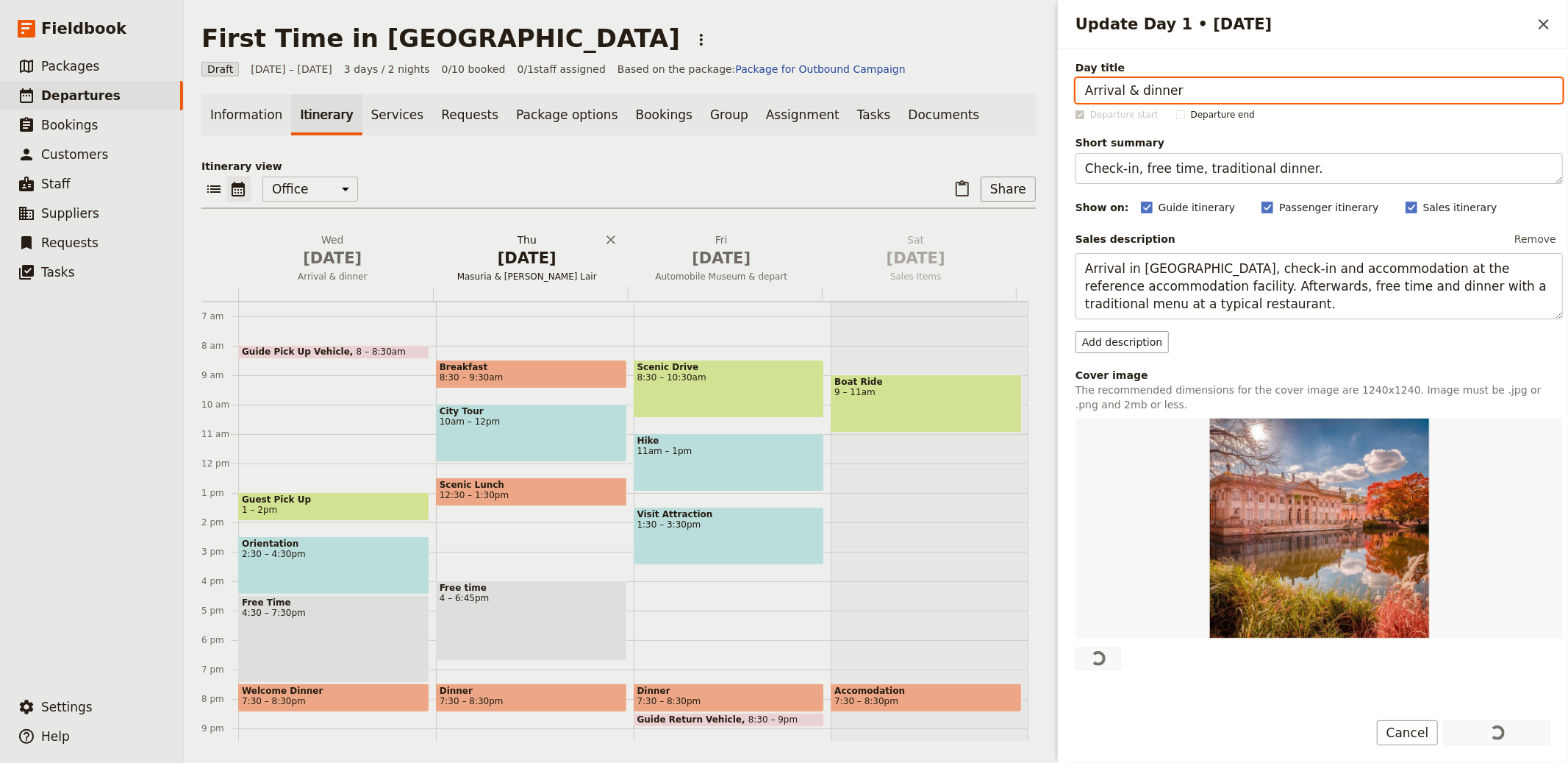
click at [525, 268] on button "[DATE] Masuria & [PERSON_NAME] Lair" at bounding box center [530, 260] width 195 height 54
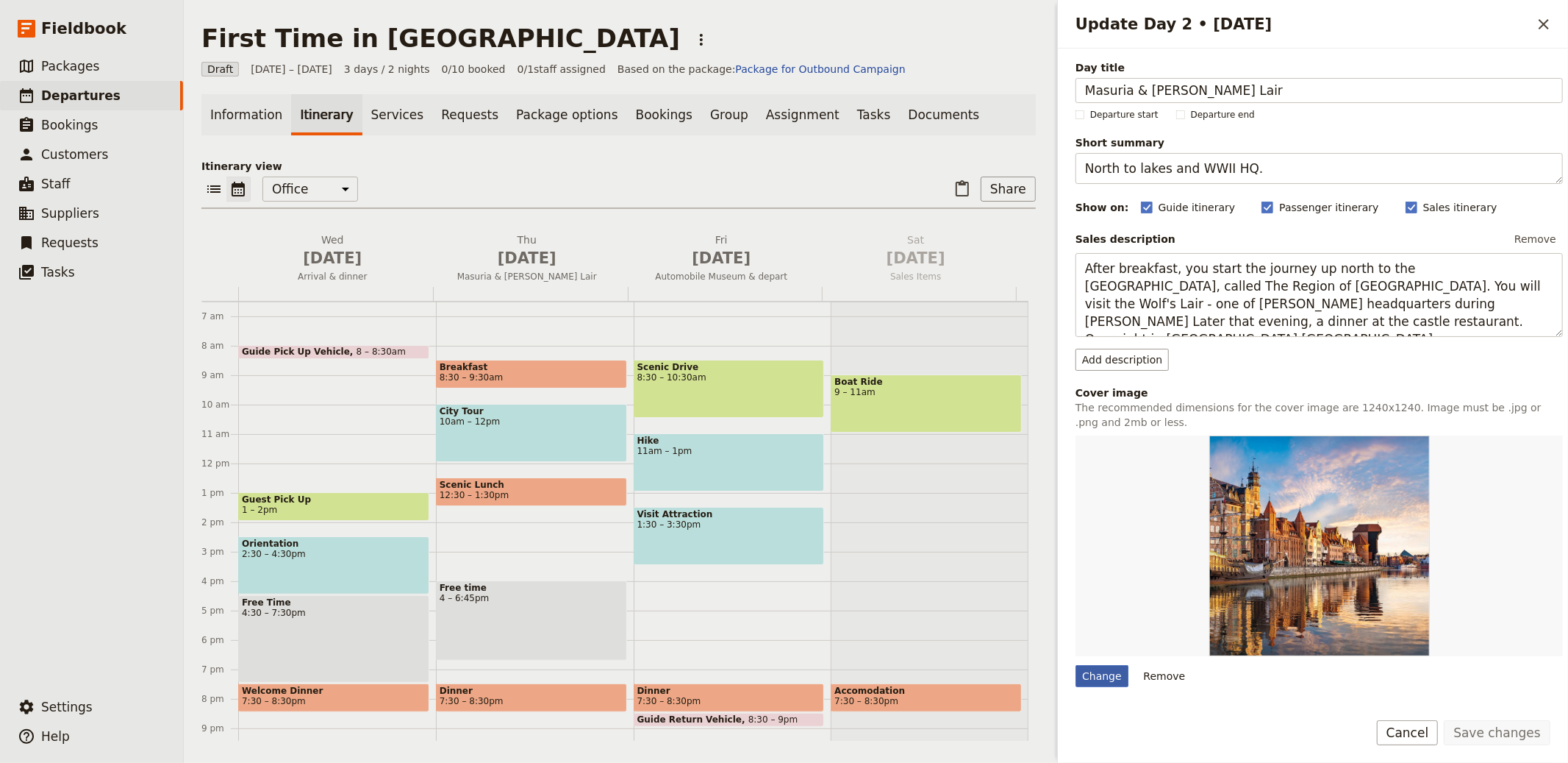
click at [1086, 671] on div "Change" at bounding box center [1102, 676] width 53 height 22
click at [1076, 665] on input "Change" at bounding box center [1075, 664] width 1 height 1
type input "C:\fakepath\xIMG_2195.jpg.pagespeed.ic.APqxDEjfG2.jpeg"
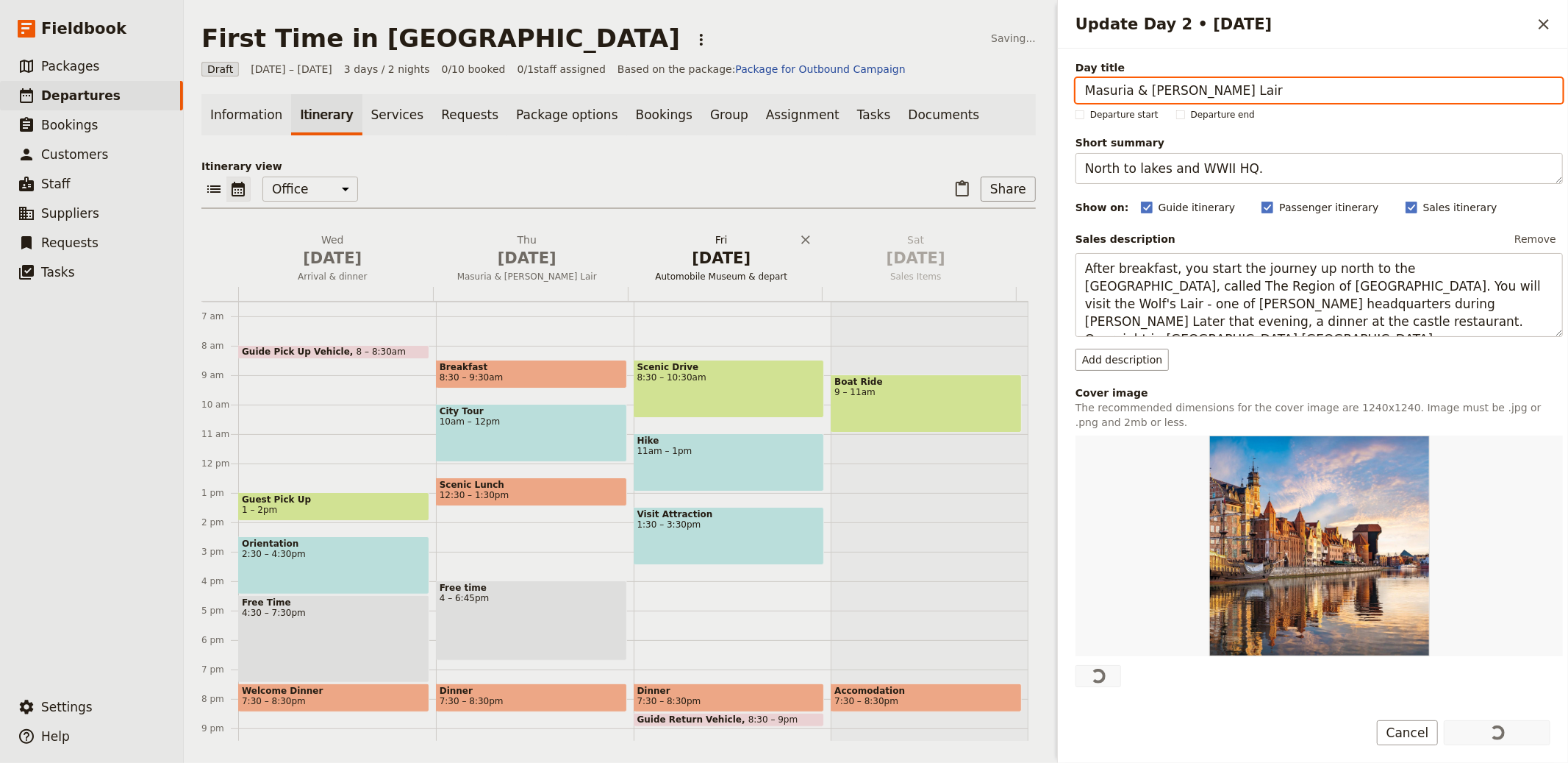
click at [676, 271] on span "Automobile Museum & depart" at bounding box center [721, 276] width 189 height 12
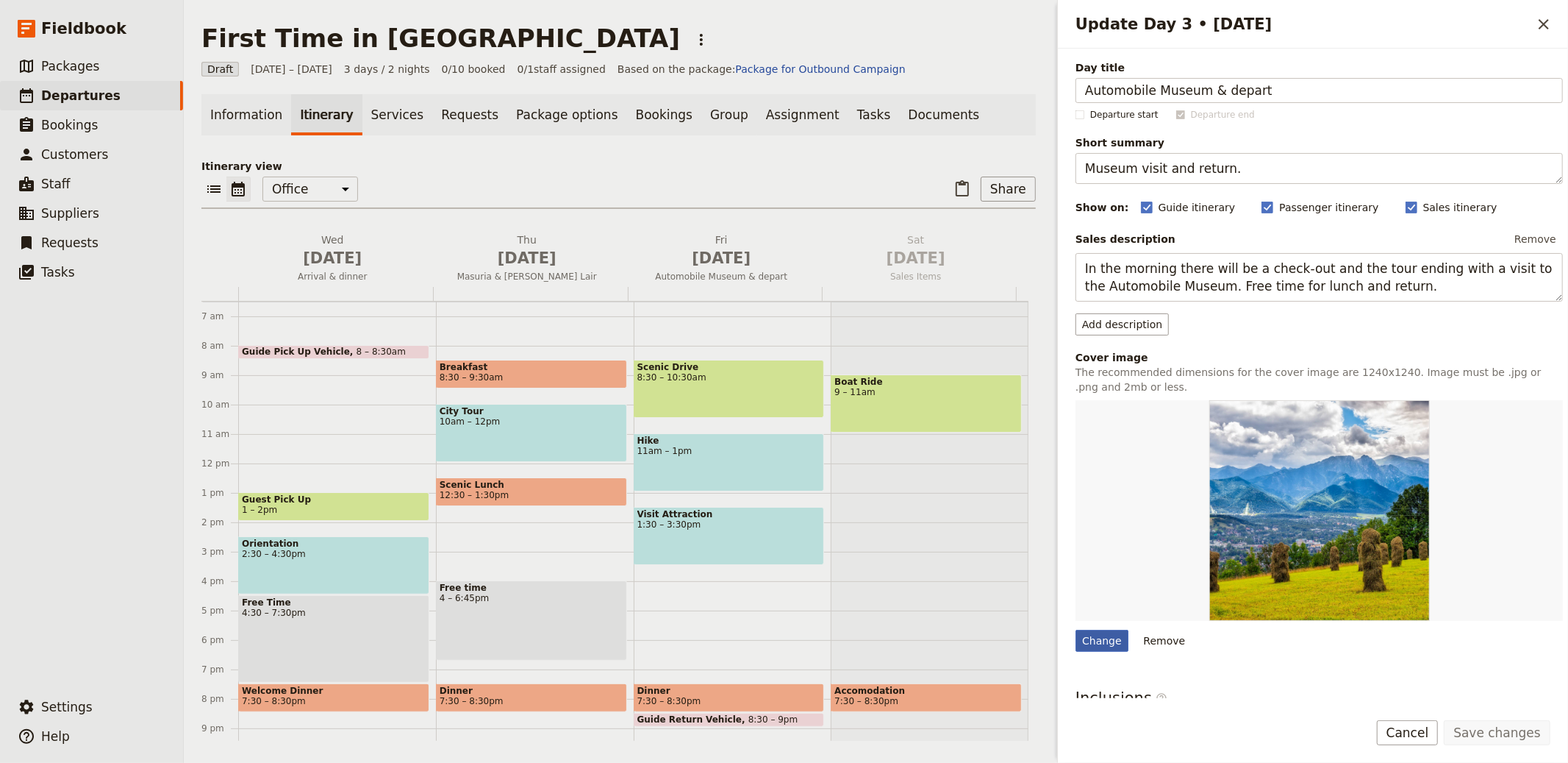
click at [1088, 649] on div "Change" at bounding box center [1102, 641] width 53 height 22
click at [1076, 630] on input "Change" at bounding box center [1075, 629] width 1 height 1
type input "C:\fakepath\xcanelli.jpg.pagespeed.ic.clpEJ0jt5a.jpeg"
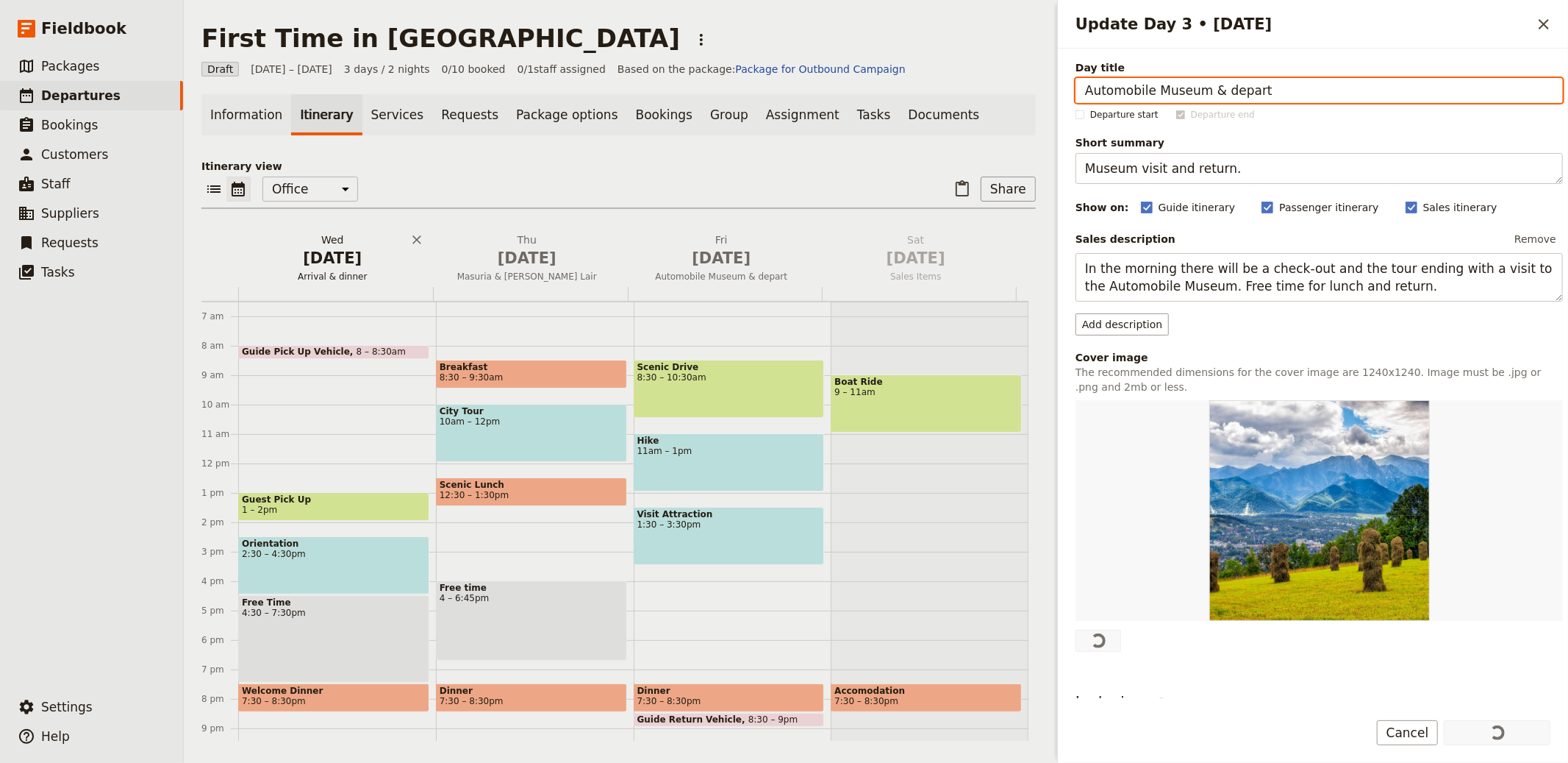
click at [313, 263] on span "[DATE]" at bounding box center [333, 258] width 177 height 22
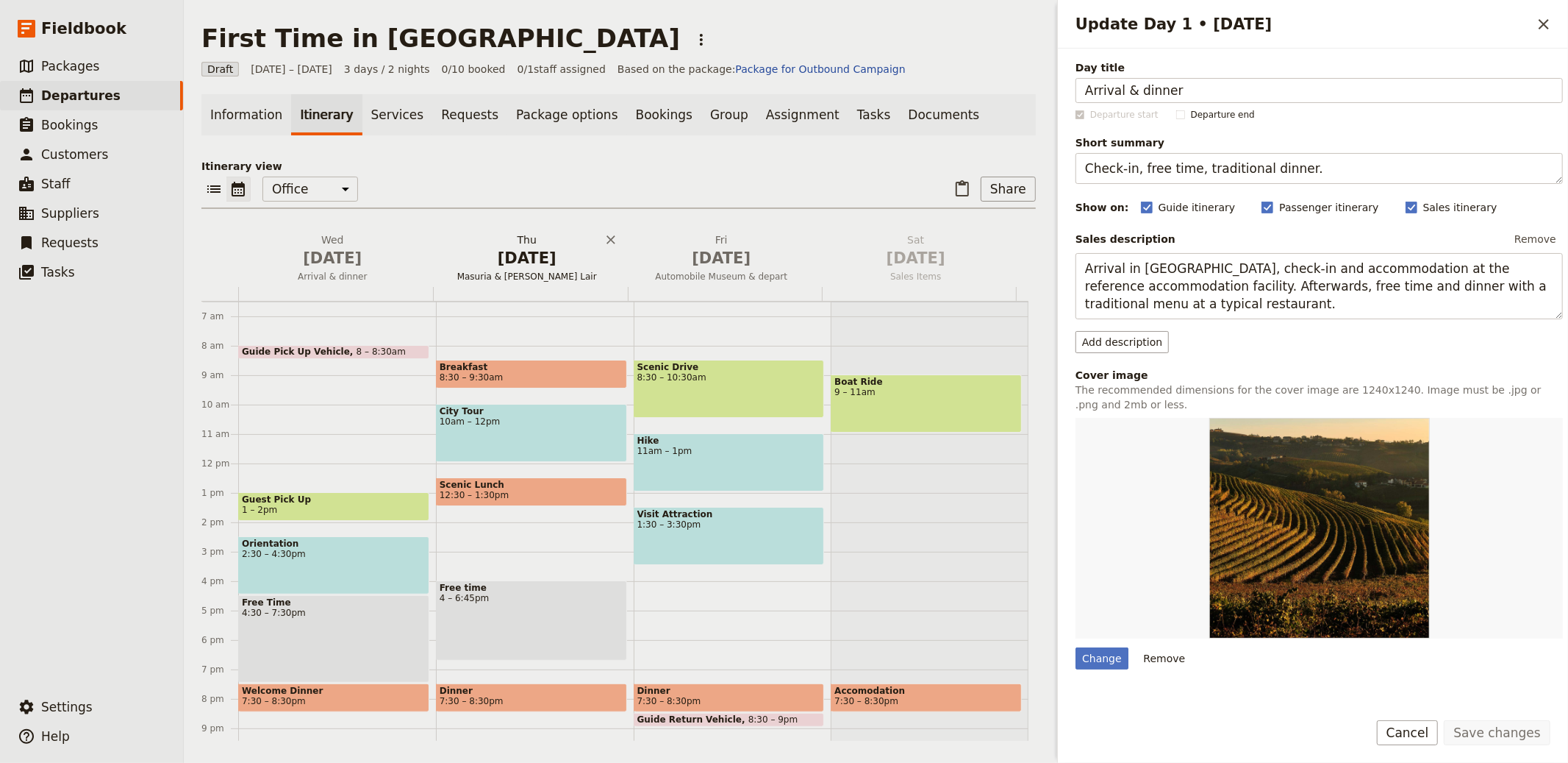
click at [522, 276] on span "Masuria & [PERSON_NAME] Lair" at bounding box center [527, 276] width 189 height 12
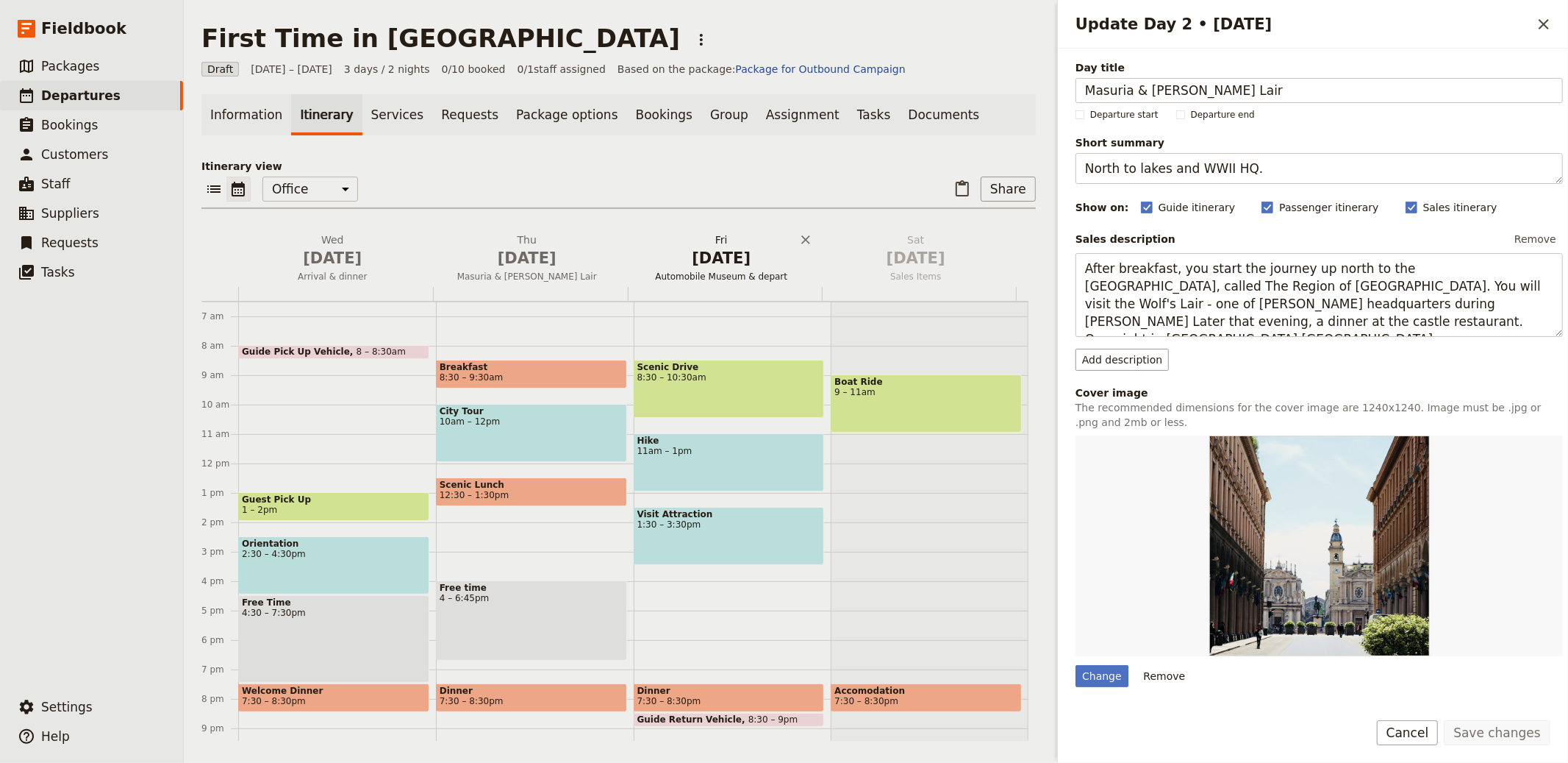
click at [683, 277] on span "Automobile Museum & depart" at bounding box center [721, 276] width 189 height 12
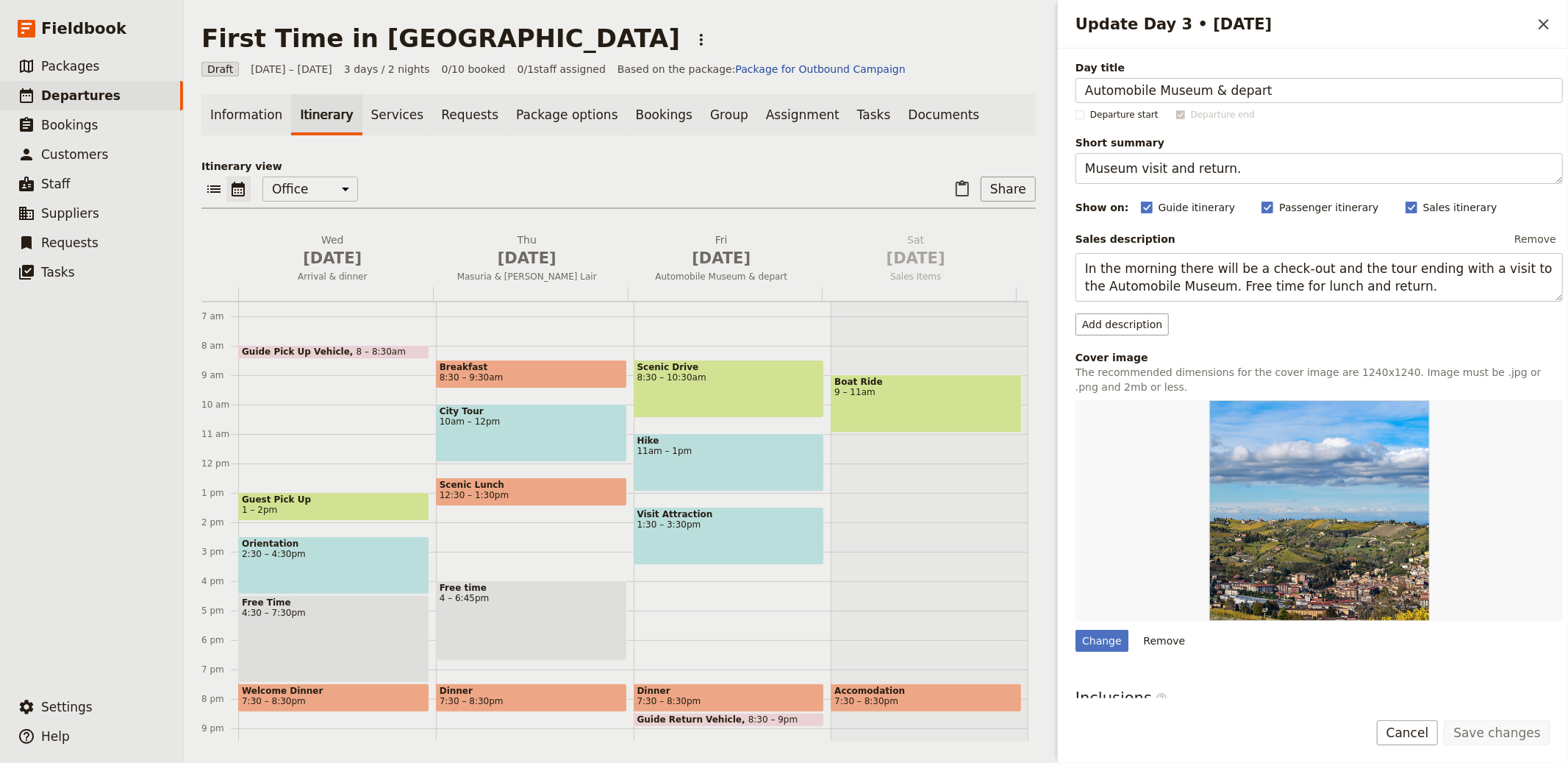
click at [625, 162] on p "Itinerary view" at bounding box center [618, 166] width 834 height 15
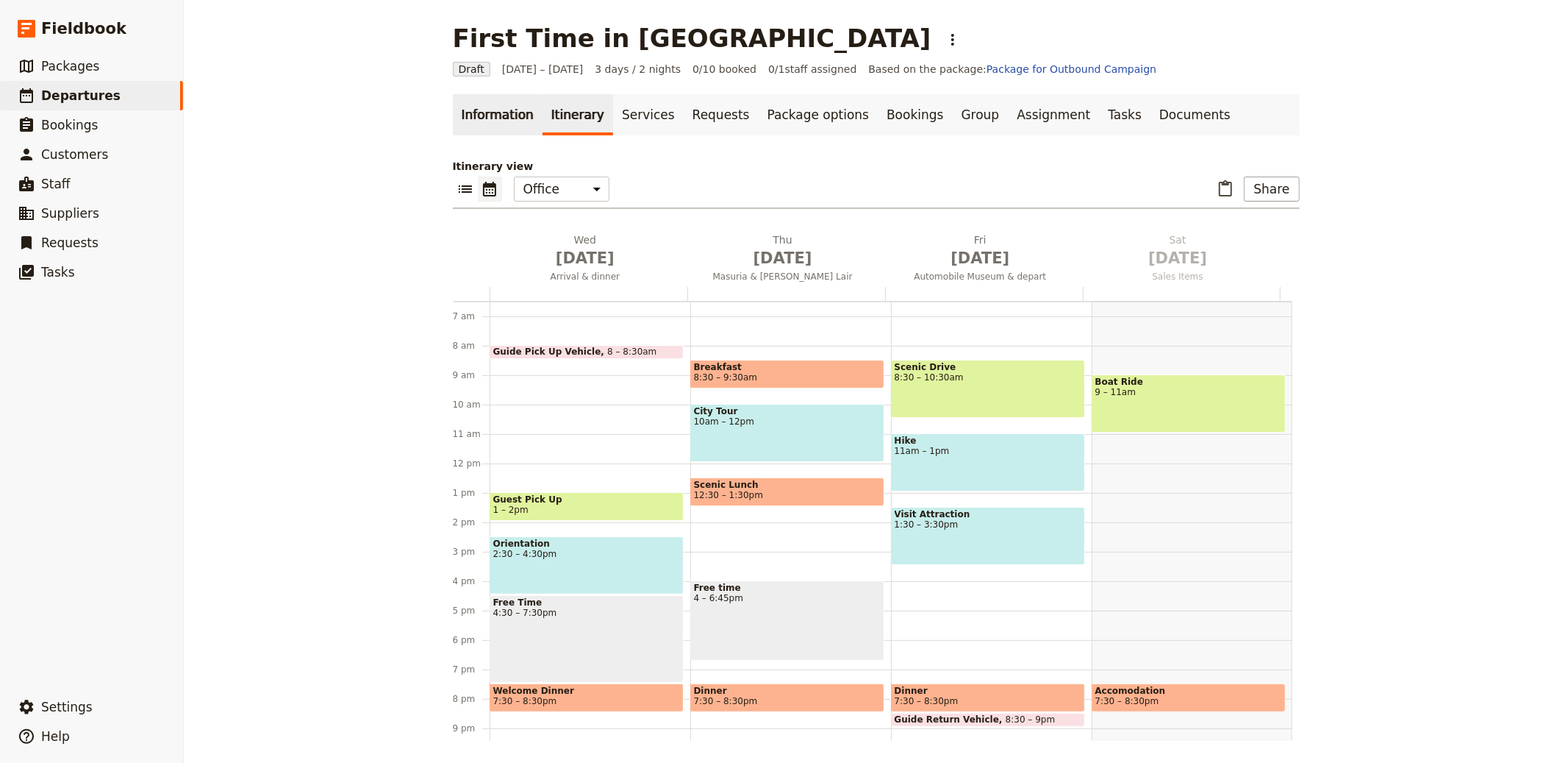
click at [488, 115] on link "Information" at bounding box center [498, 114] width 89 height 41
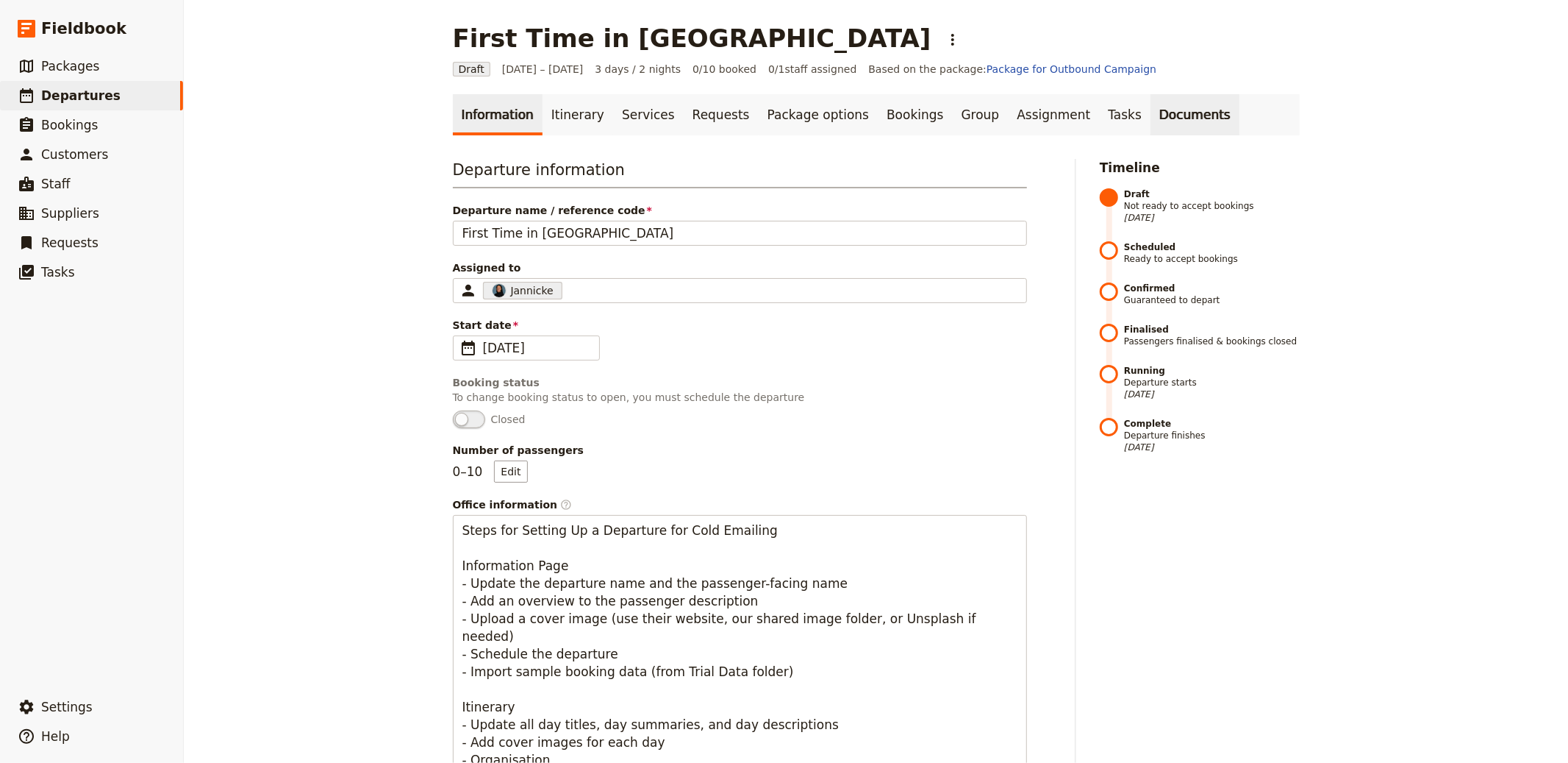
click at [1151, 123] on link "Documents" at bounding box center [1195, 114] width 89 height 41
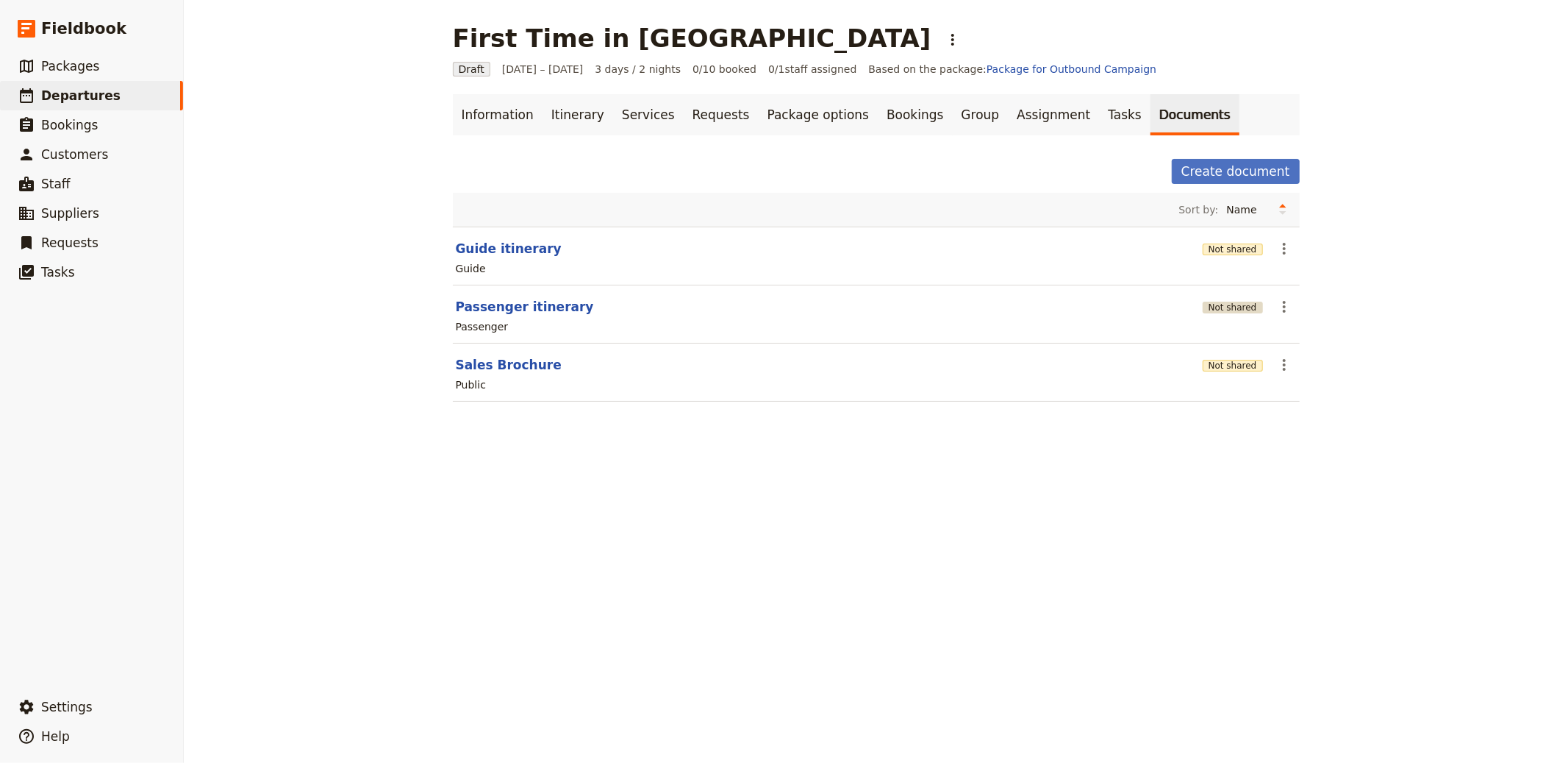
click at [1221, 308] on button "Not shared" at bounding box center [1233, 307] width 61 height 12
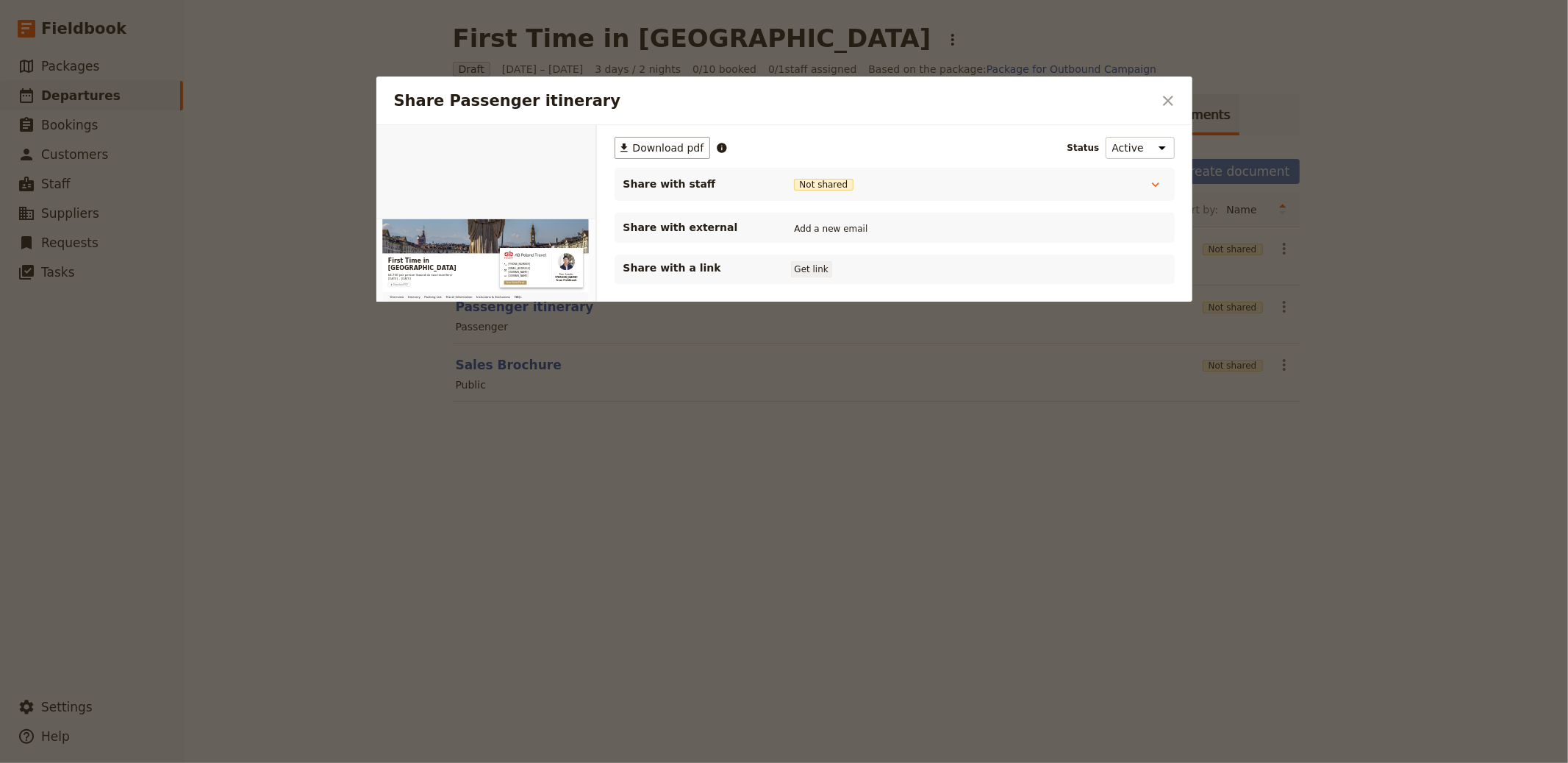
click at [816, 273] on button "Get link" at bounding box center [812, 269] width 41 height 16
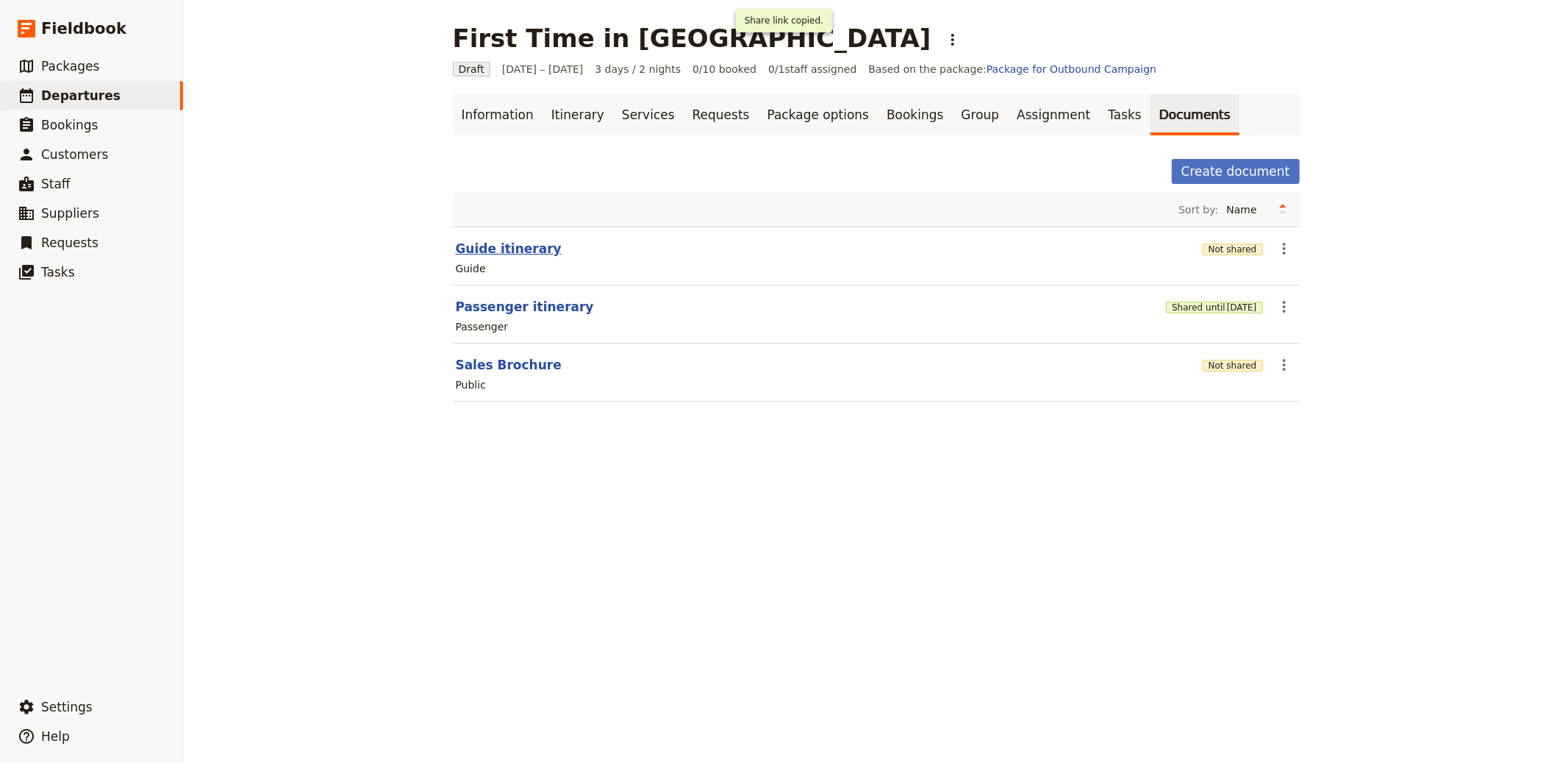
click at [489, 249] on button "Guide itinerary" at bounding box center [508, 248] width 106 height 18
select select "STAFF"
select select "RUN_SHEET"
select select "LARGE"
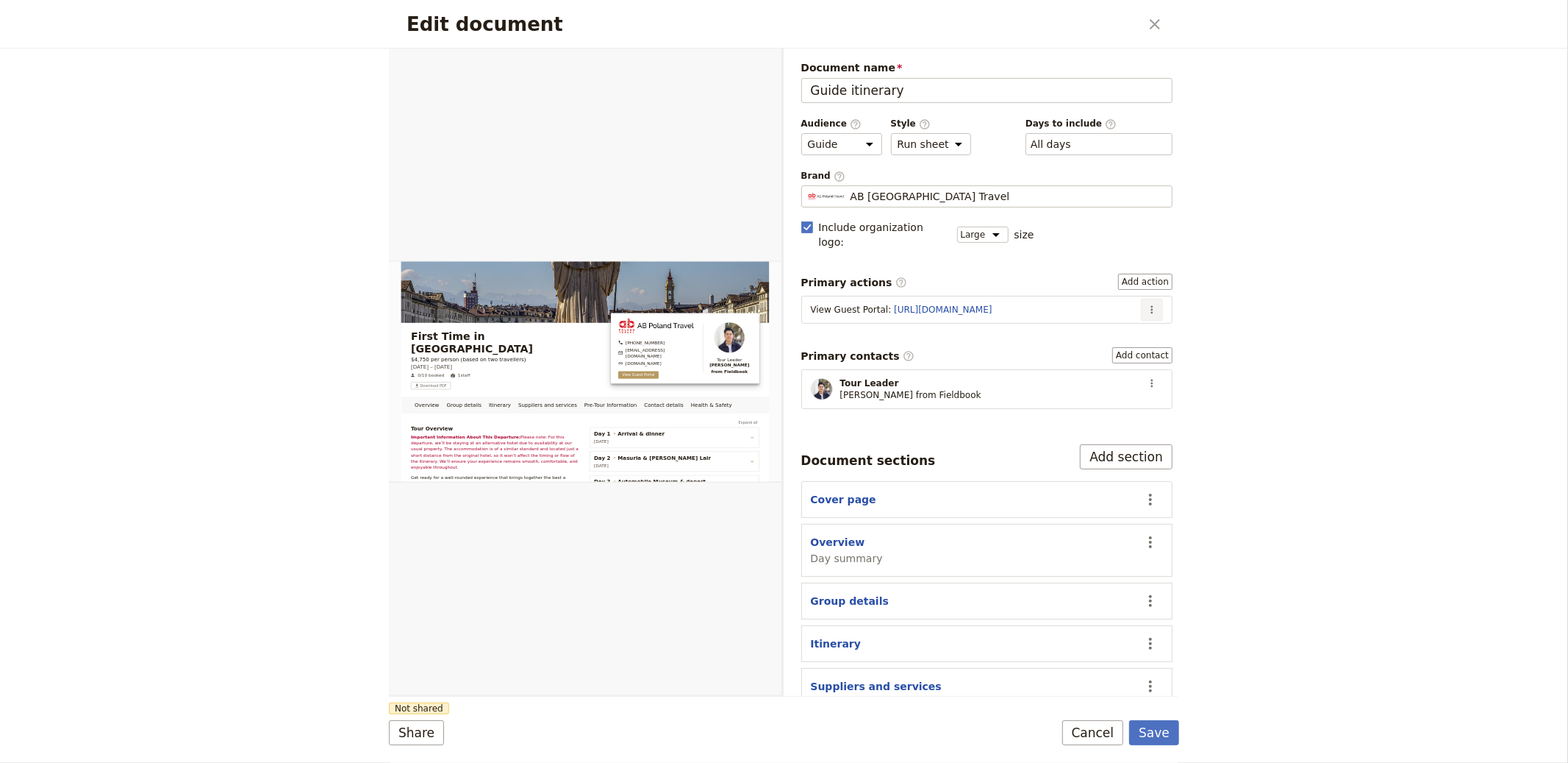
click at [1146, 299] on button "​" at bounding box center [1152, 310] width 22 height 22
click at [1132, 324] on span "Edit action" at bounding box center [1102, 327] width 76 height 15
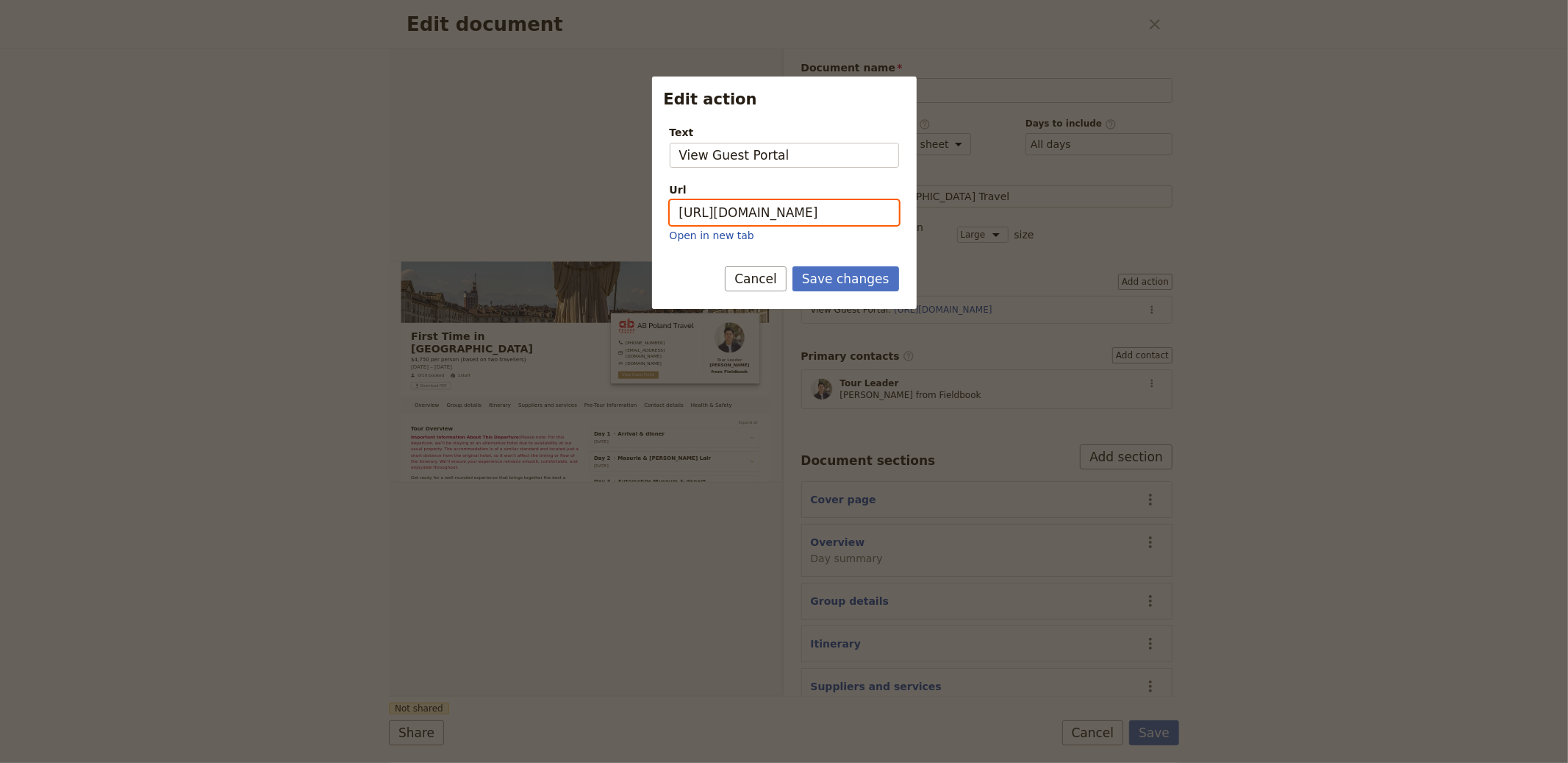
click at [783, 208] on input "[URL][DOMAIN_NAME]" at bounding box center [784, 212] width 229 height 25
paste input "4Hr4XrbZVgXIb_YIkmlt6"
type input "[URL][DOMAIN_NAME]"
click at [859, 273] on button "Save changes" at bounding box center [846, 278] width 107 height 25
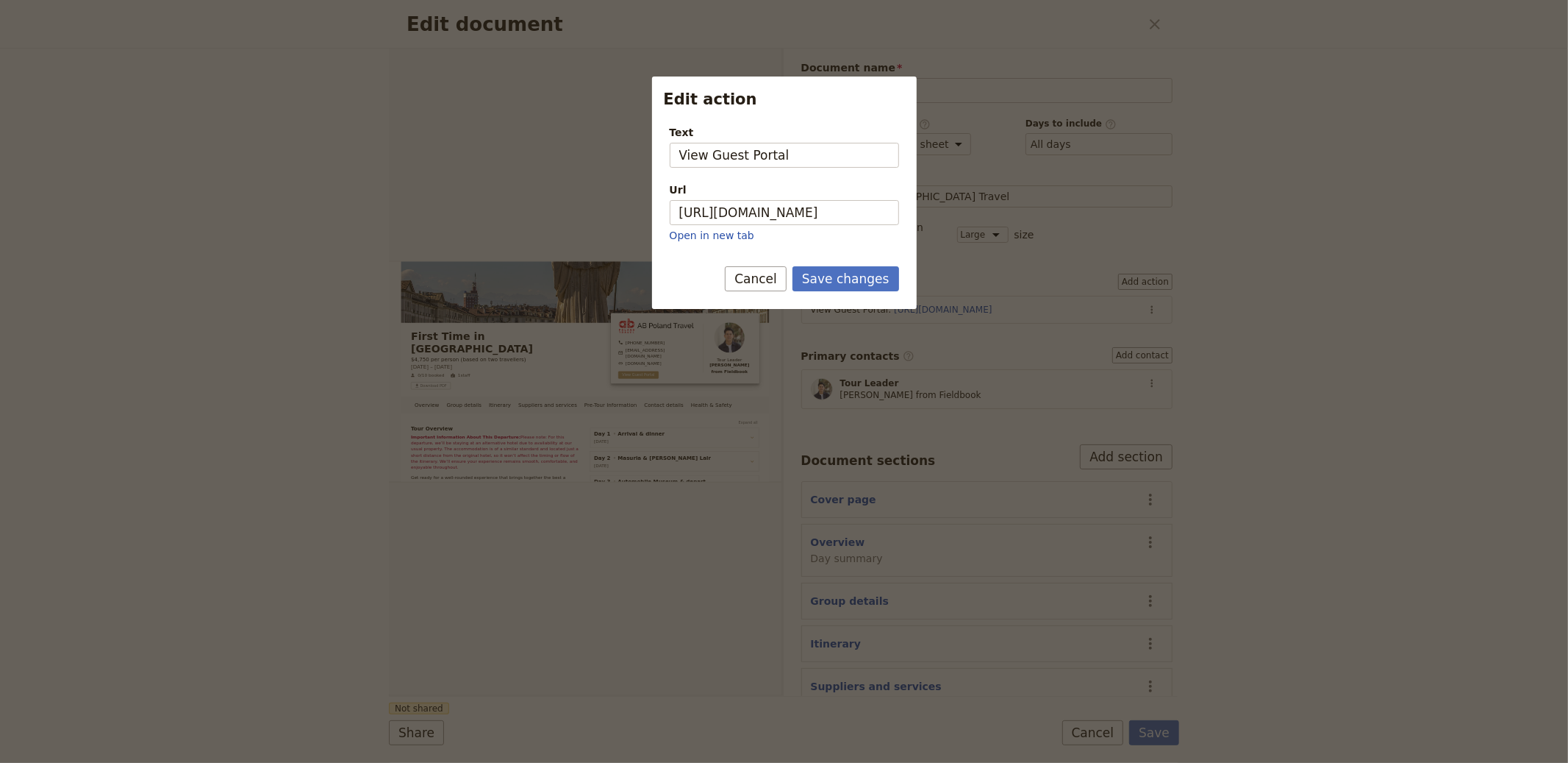
scroll to position [0, 0]
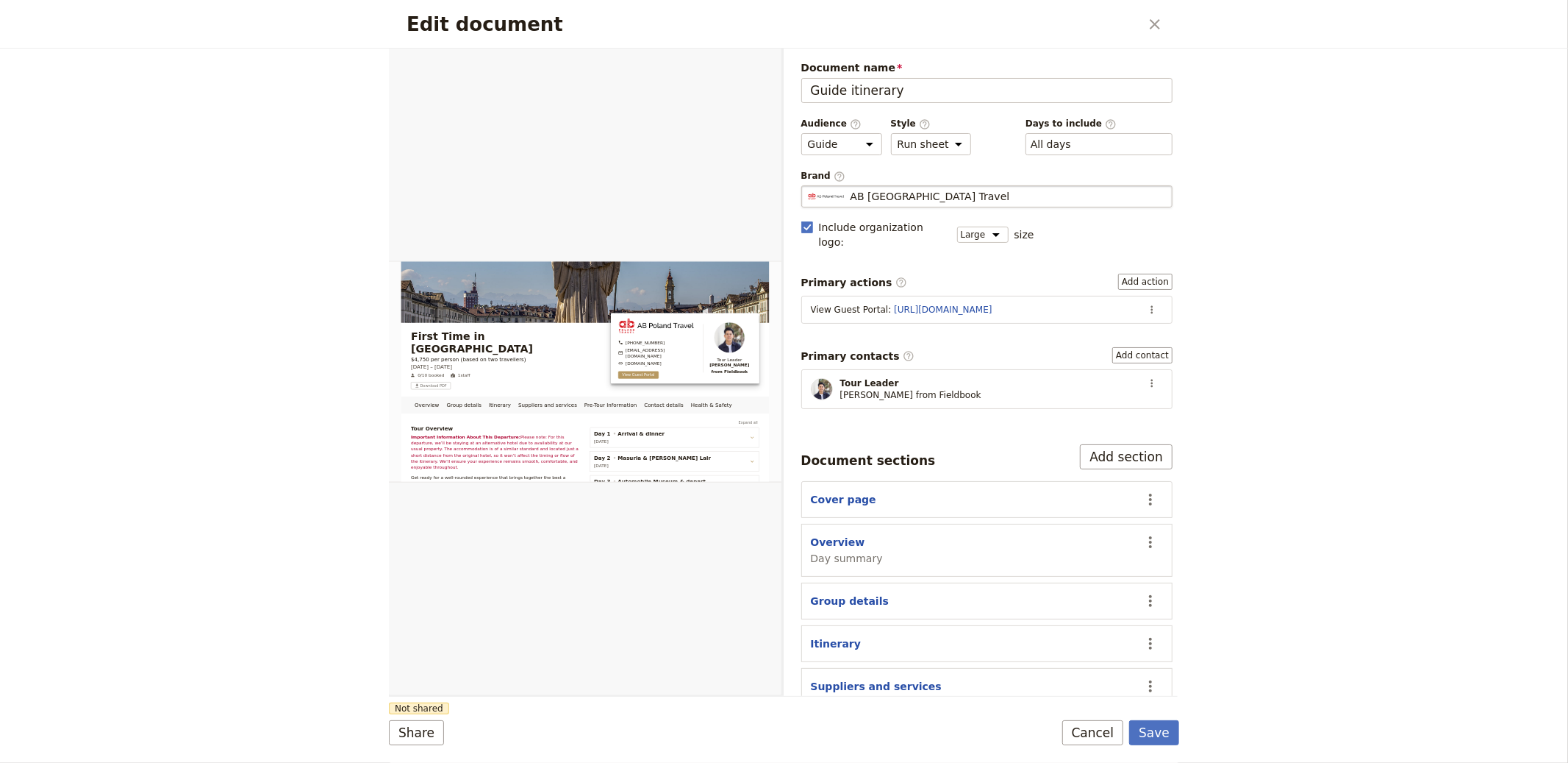
click at [903, 197] on span "AB [GEOGRAPHIC_DATA] Travel" at bounding box center [930, 196] width 159 height 15
click at [808, 186] on input "AB [GEOGRAPHIC_DATA] Travel" at bounding box center [807, 185] width 1 height 1
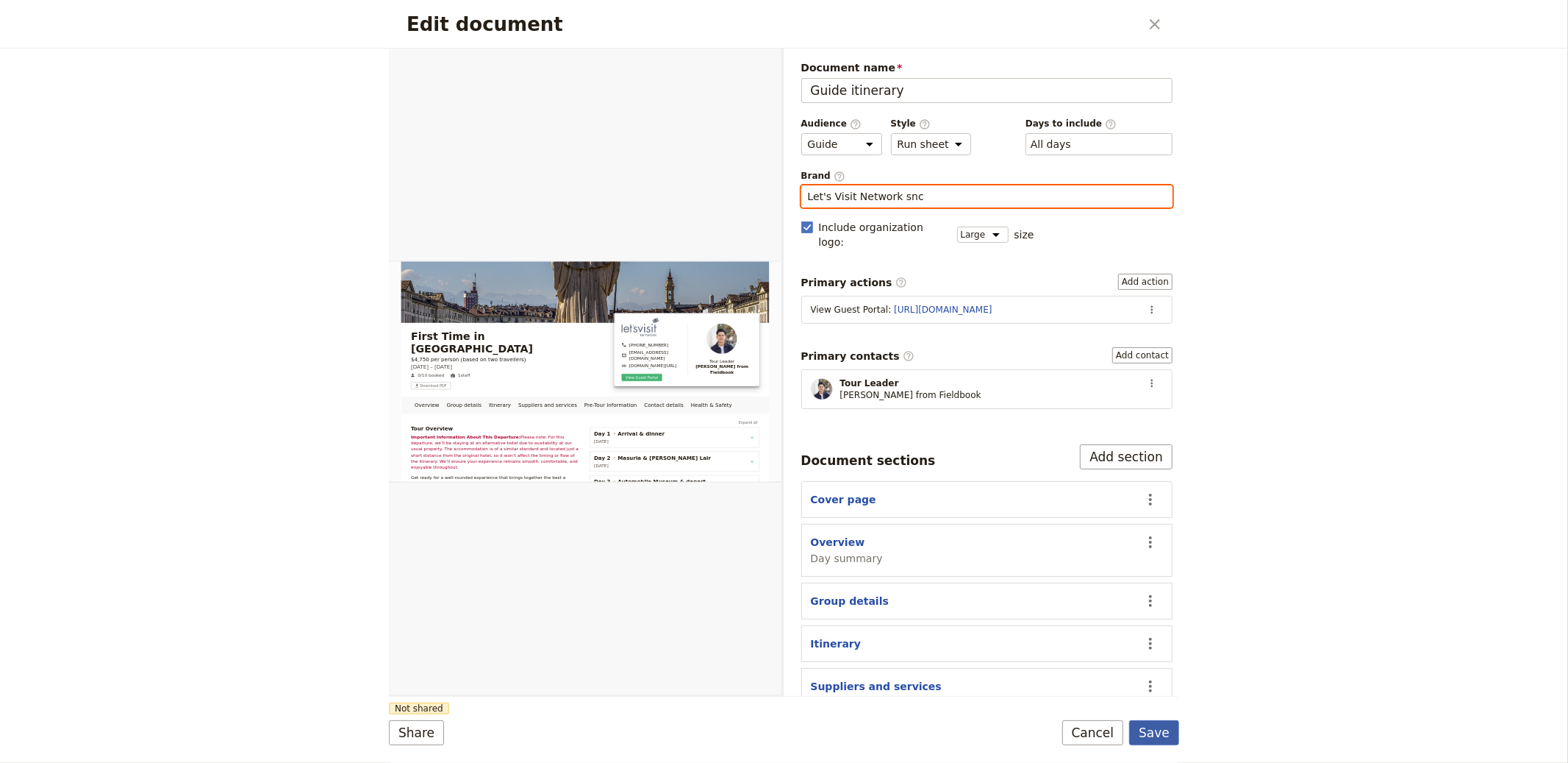
type input "Let's Visit Network snc"
click at [1150, 730] on button "Save" at bounding box center [1154, 733] width 50 height 25
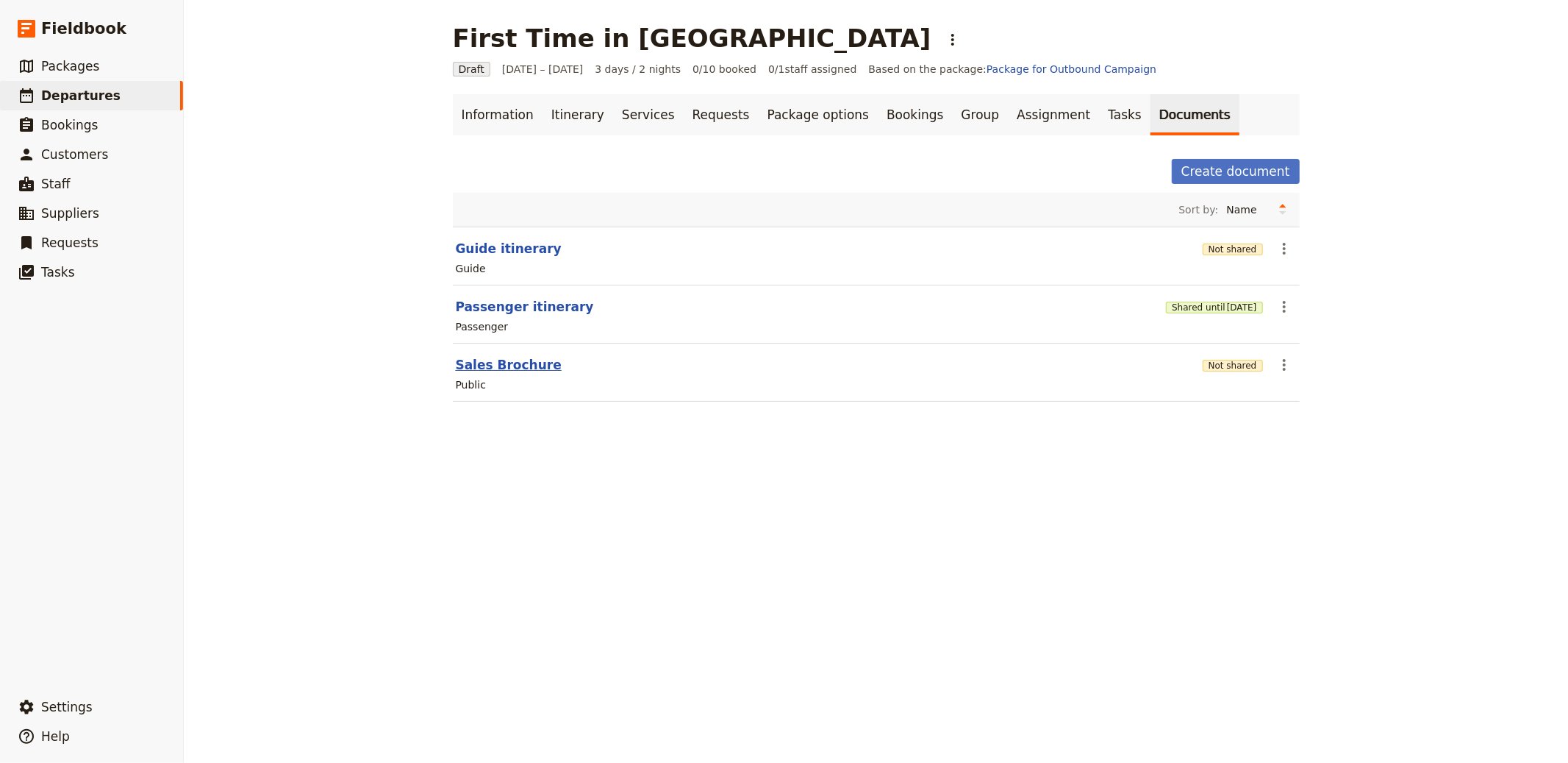
click at [522, 356] on button "Sales Brochure" at bounding box center [508, 365] width 106 height 18
select select "DEFAULT"
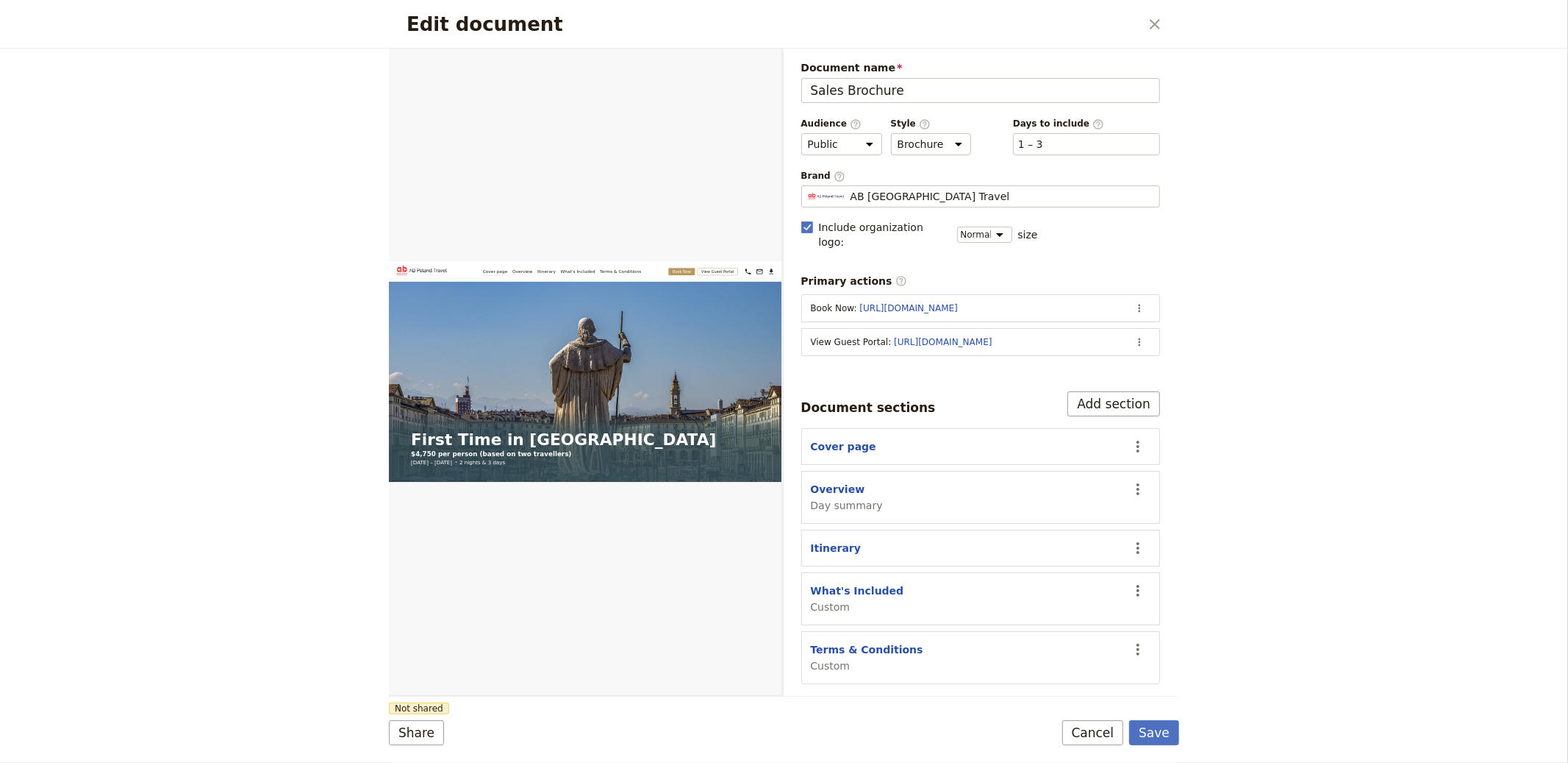
click at [1158, 328] on section "View Guest Portal : [URL][DOMAIN_NAME] ​" at bounding box center [981, 342] width 359 height 28
click at [1144, 336] on icon "Actions" at bounding box center [1139, 341] width 12 height 12
click at [1115, 355] on span "Edit action" at bounding box center [1081, 359] width 119 height 15
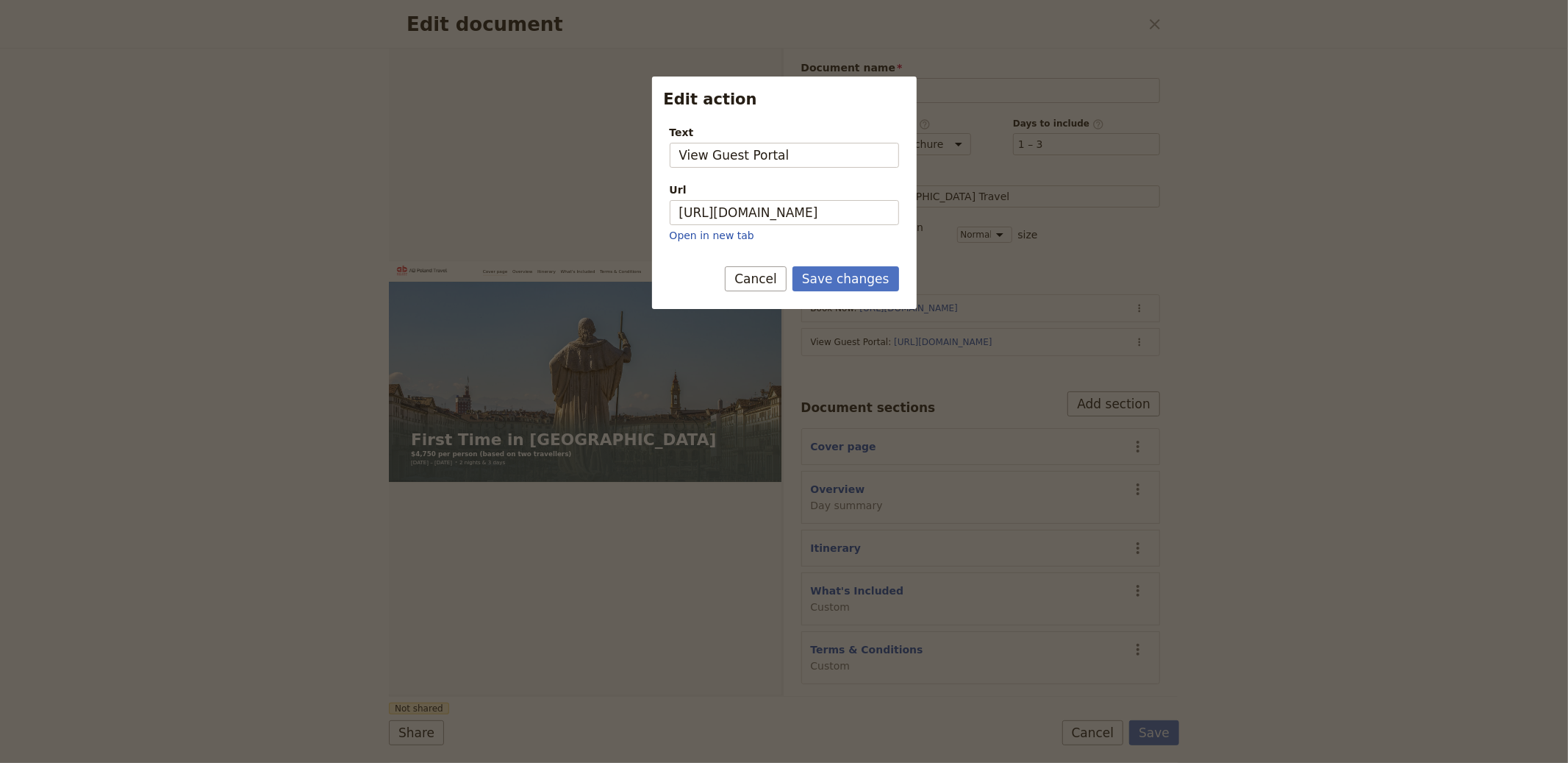
click at [814, 188] on div "Url" at bounding box center [784, 190] width 229 height 15
click at [814, 200] on input "[URL][DOMAIN_NAME]" at bounding box center [784, 212] width 229 height 25
click at [810, 208] on input "[URL][DOMAIN_NAME]" at bounding box center [784, 212] width 229 height 25
paste input "4Hr4XrbZVgXIb_YIkmlt6"
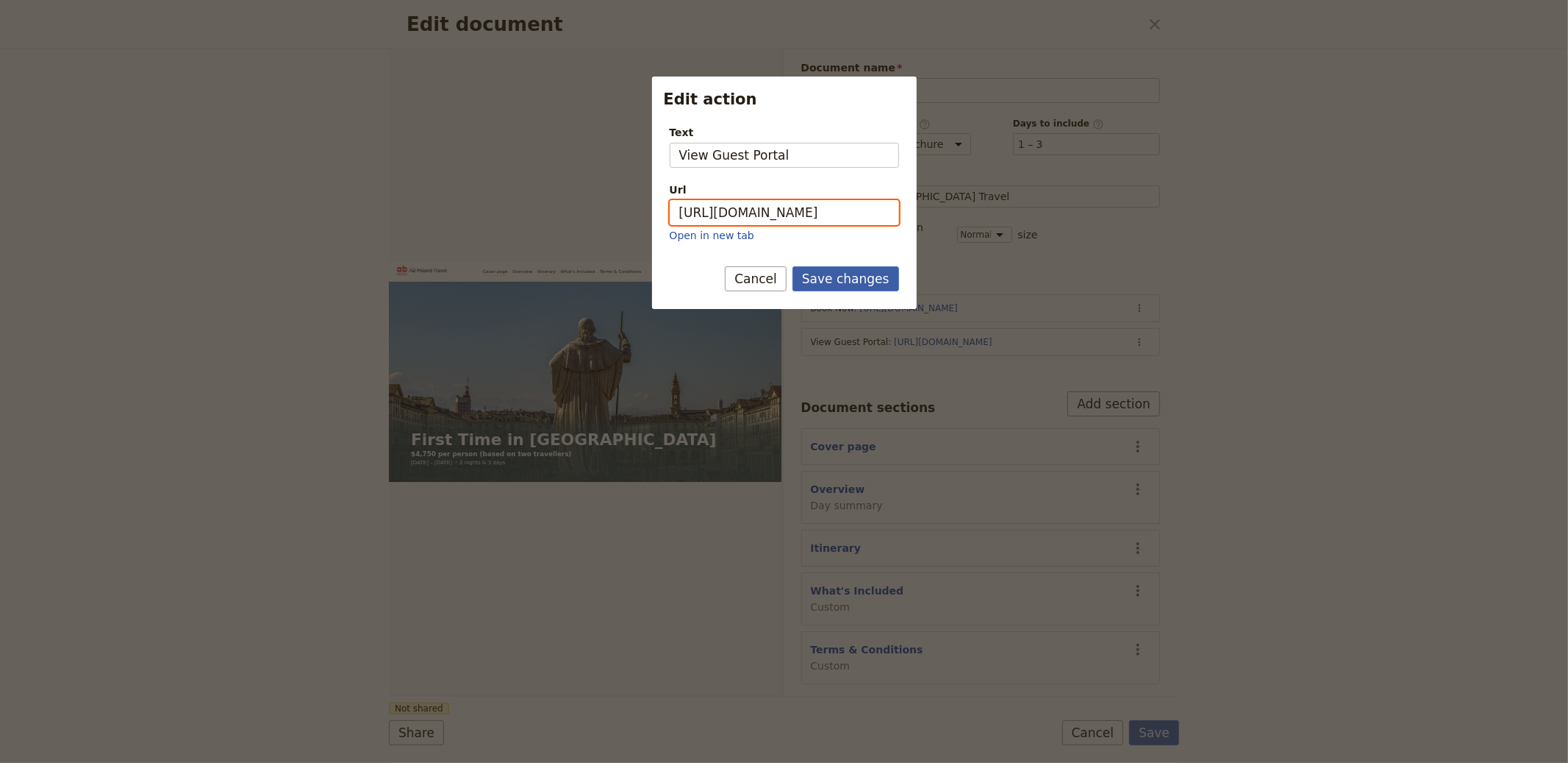
type input "[URL][DOMAIN_NAME]"
click at [858, 272] on button "Save changes" at bounding box center [846, 278] width 107 height 25
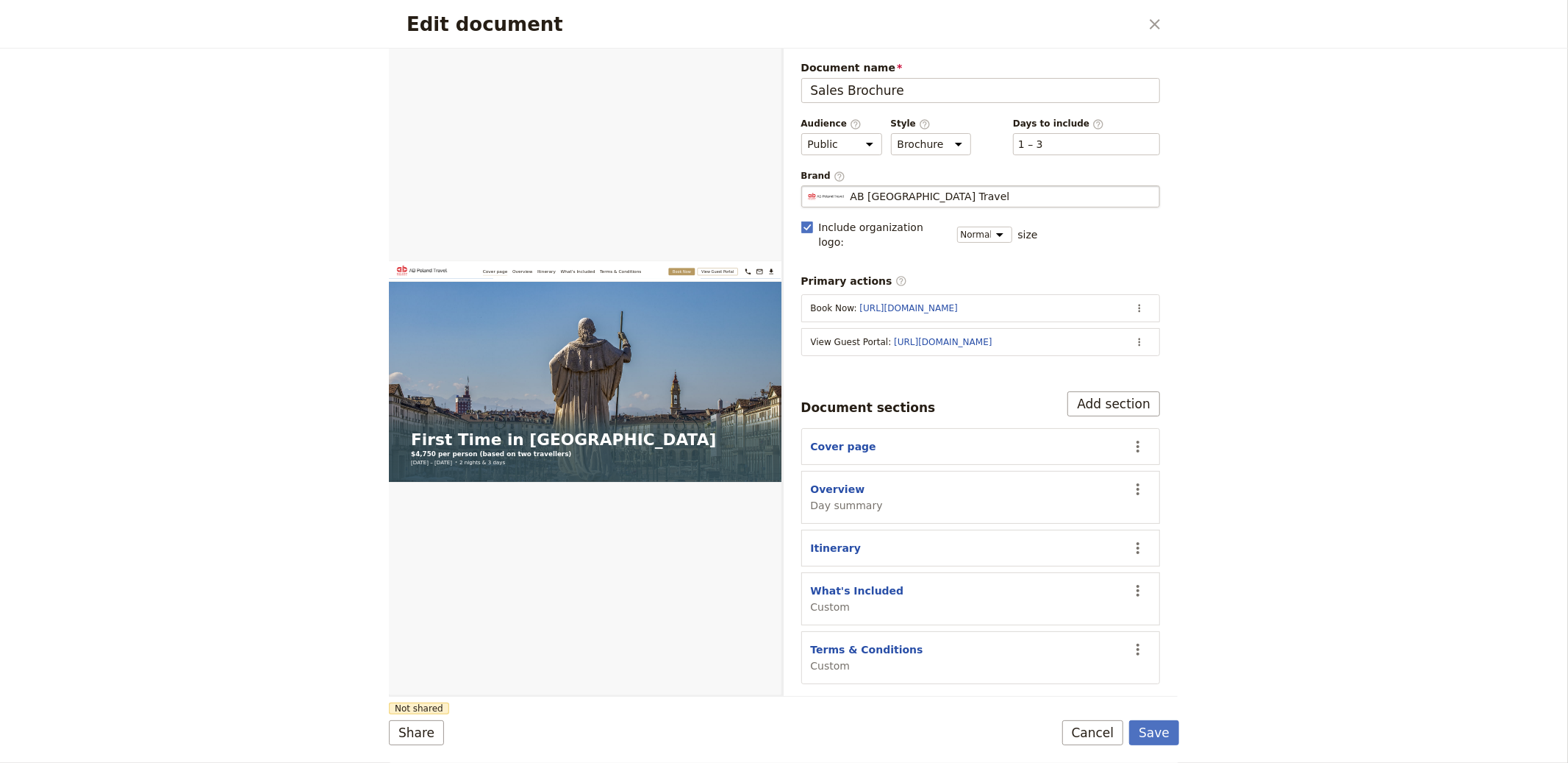
click at [864, 192] on span "AB [GEOGRAPHIC_DATA] Travel" at bounding box center [930, 196] width 159 height 15
click at [808, 186] on input "AB [GEOGRAPHIC_DATA] Travel" at bounding box center [807, 185] width 1 height 1
type input "Let's Visit Network snc"
click at [1173, 744] on button "Save" at bounding box center [1154, 733] width 50 height 25
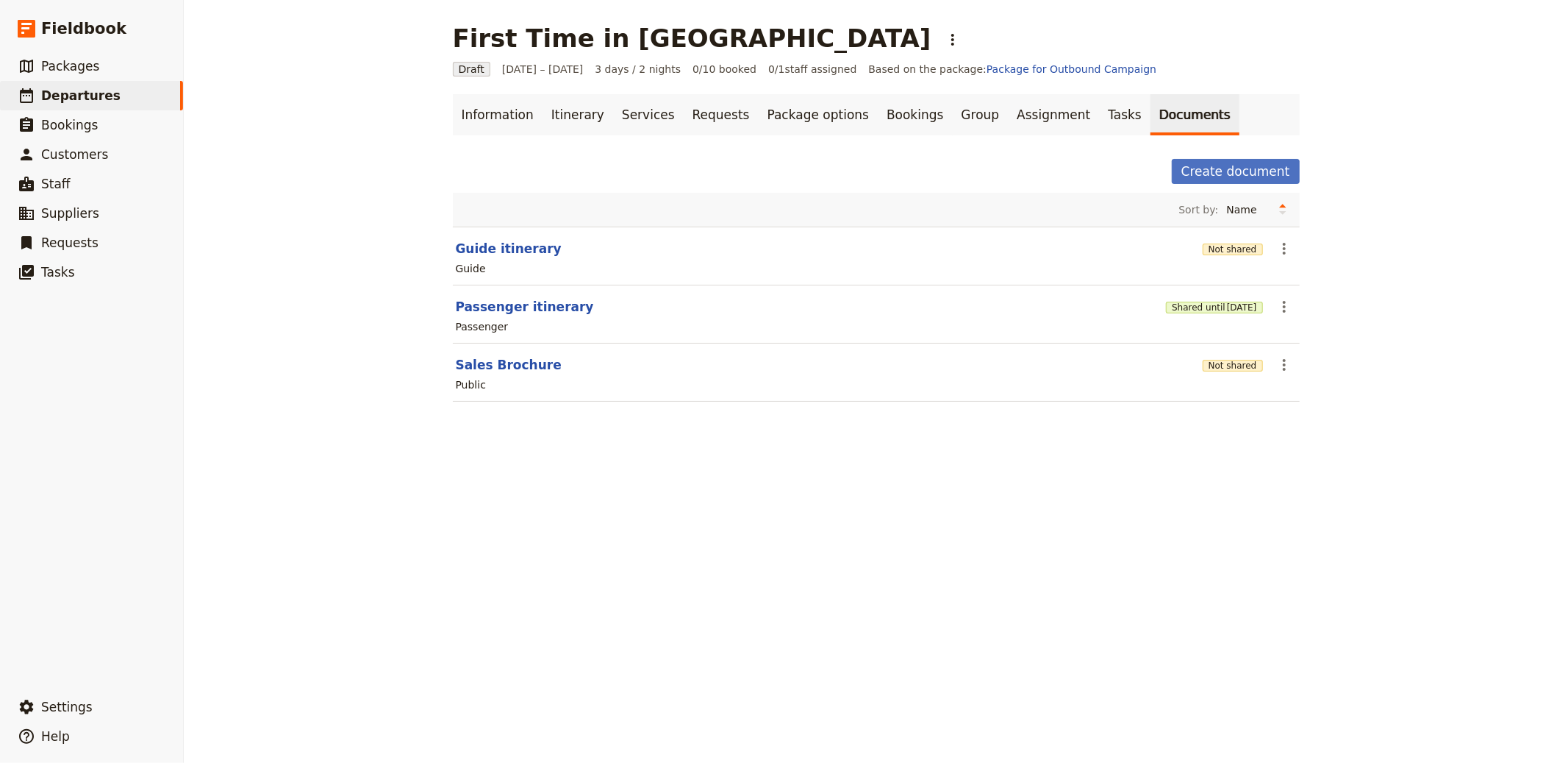
click at [1228, 242] on div "Not shared" at bounding box center [1233, 248] width 61 height 15
click at [1211, 254] on button "Not shared" at bounding box center [1233, 249] width 61 height 12
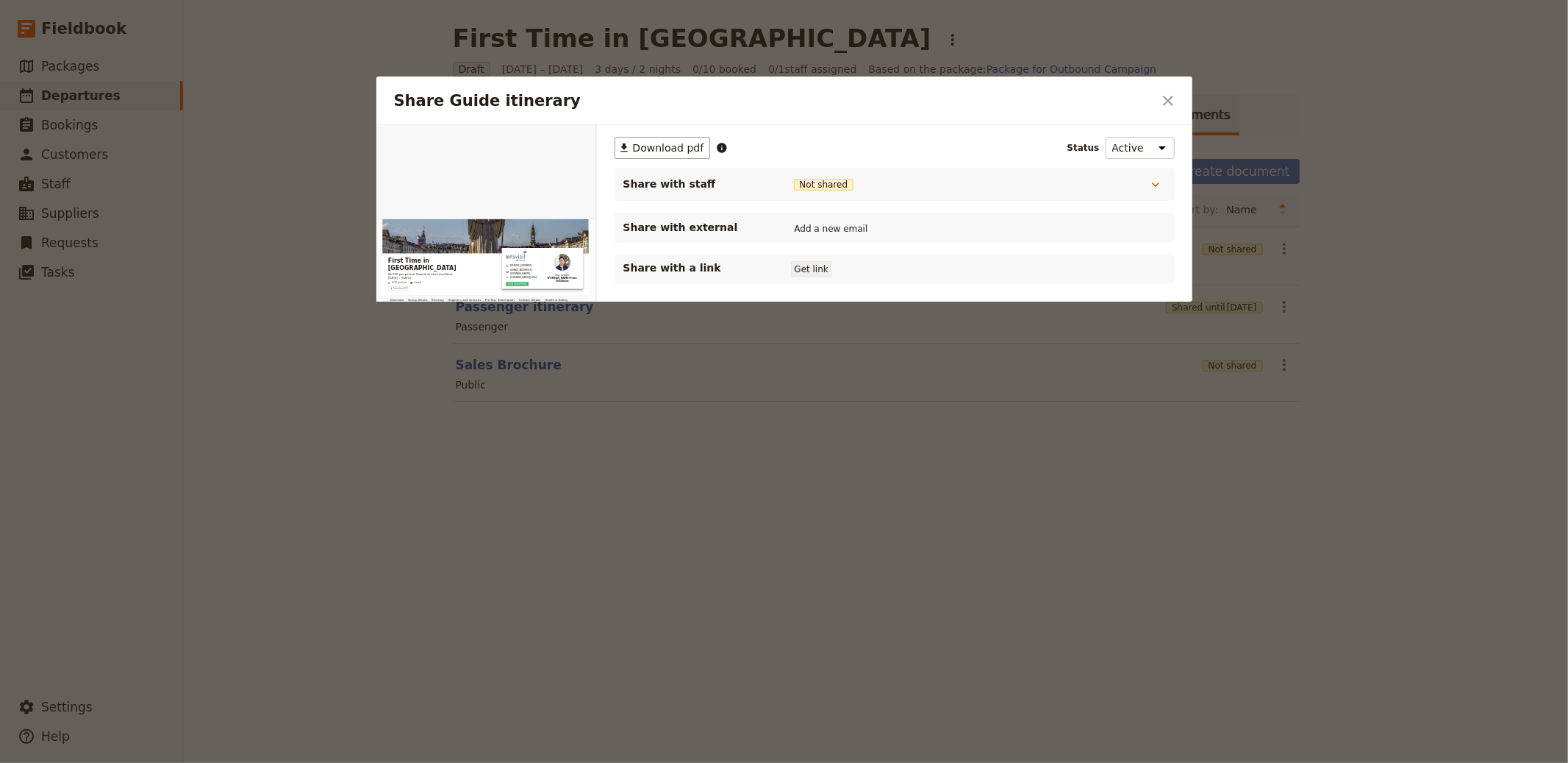
click at [799, 264] on button "Get link" at bounding box center [812, 269] width 41 height 16
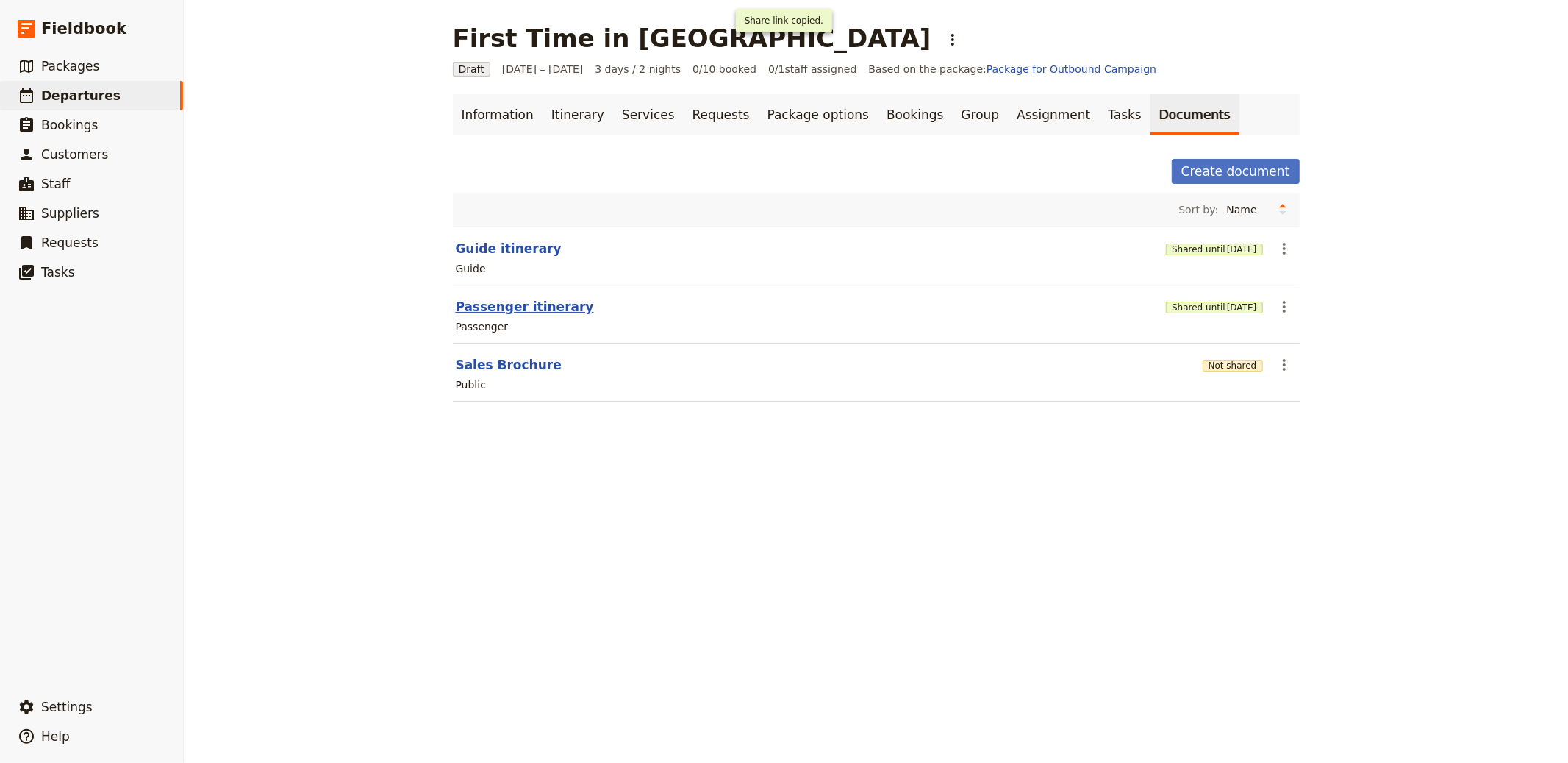
click at [493, 303] on button "Passenger itinerary" at bounding box center [525, 306] width 138 height 18
select select "PASSENGER"
select select "RUN_SHEET"
select select "LARGE"
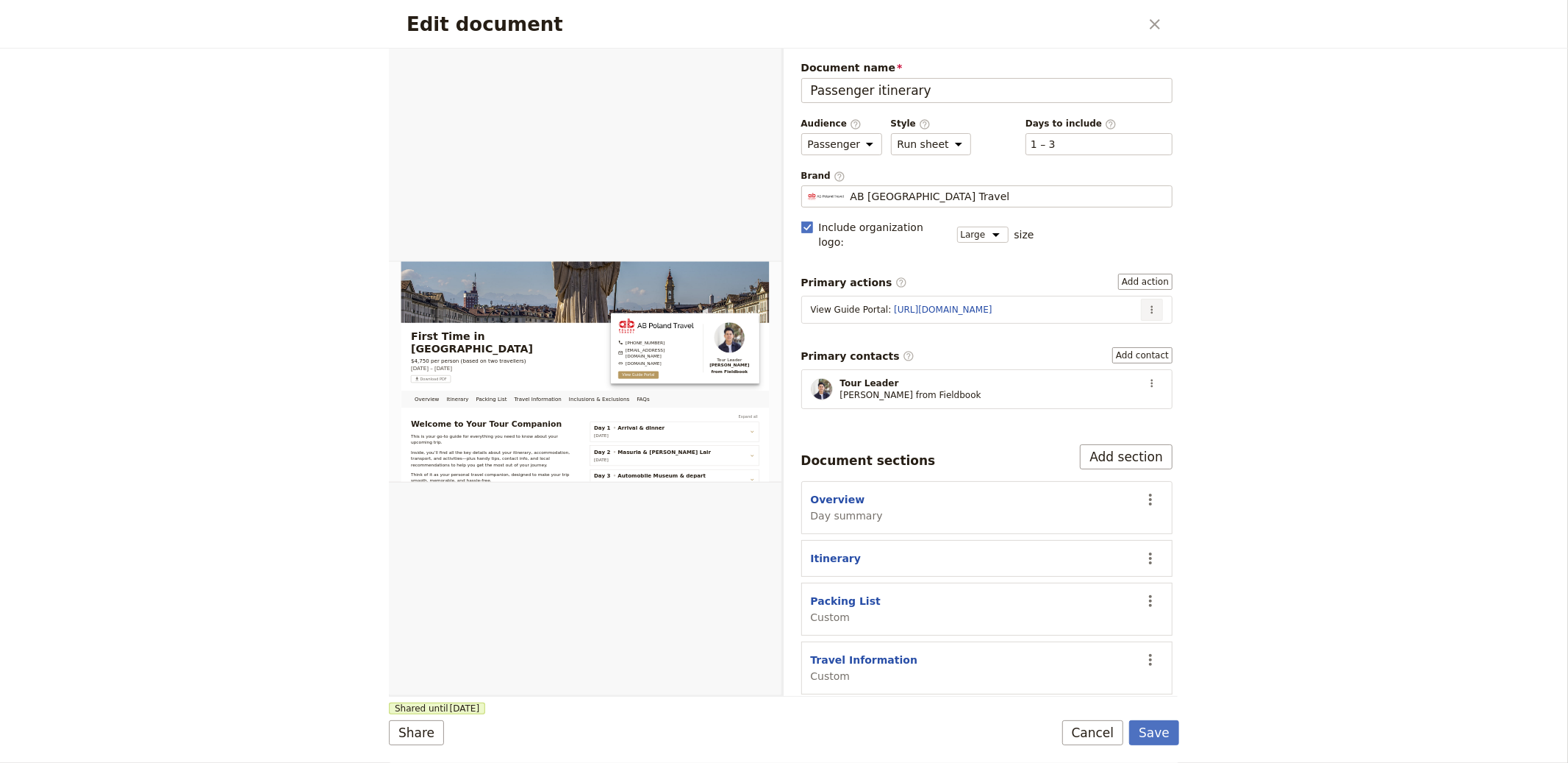
click at [1141, 299] on button "​" at bounding box center [1152, 310] width 22 height 22
click at [1114, 321] on span "Edit action" at bounding box center [1091, 327] width 55 height 15
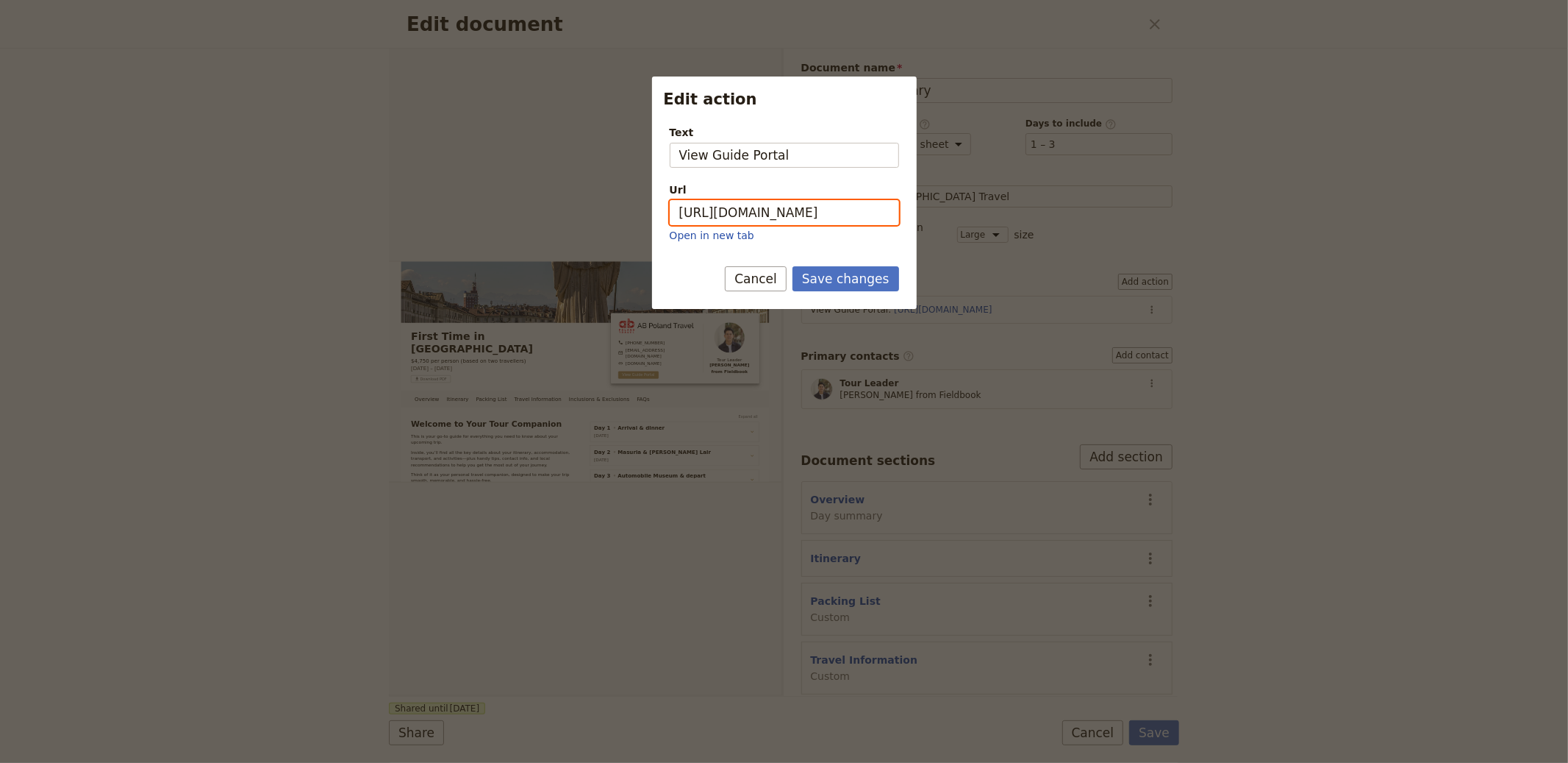
click at [826, 215] on input "[URL][DOMAIN_NAME]" at bounding box center [784, 212] width 229 height 25
paste input "vLSlQtFtNVLLNEikRP8IH"
type input "[URL][DOMAIN_NAME]"
click at [861, 282] on button "Save changes" at bounding box center [846, 278] width 107 height 25
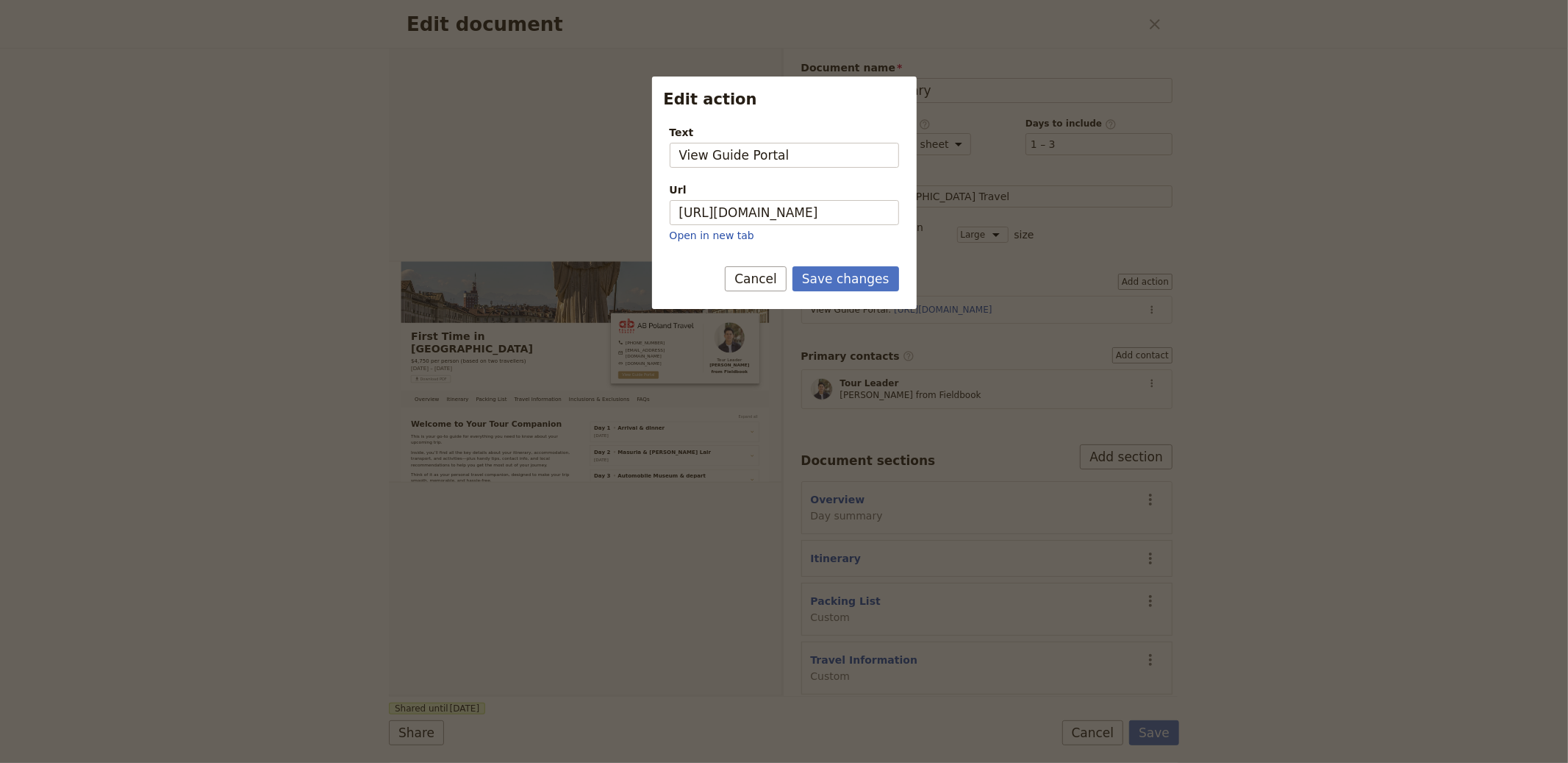
scroll to position [0, 0]
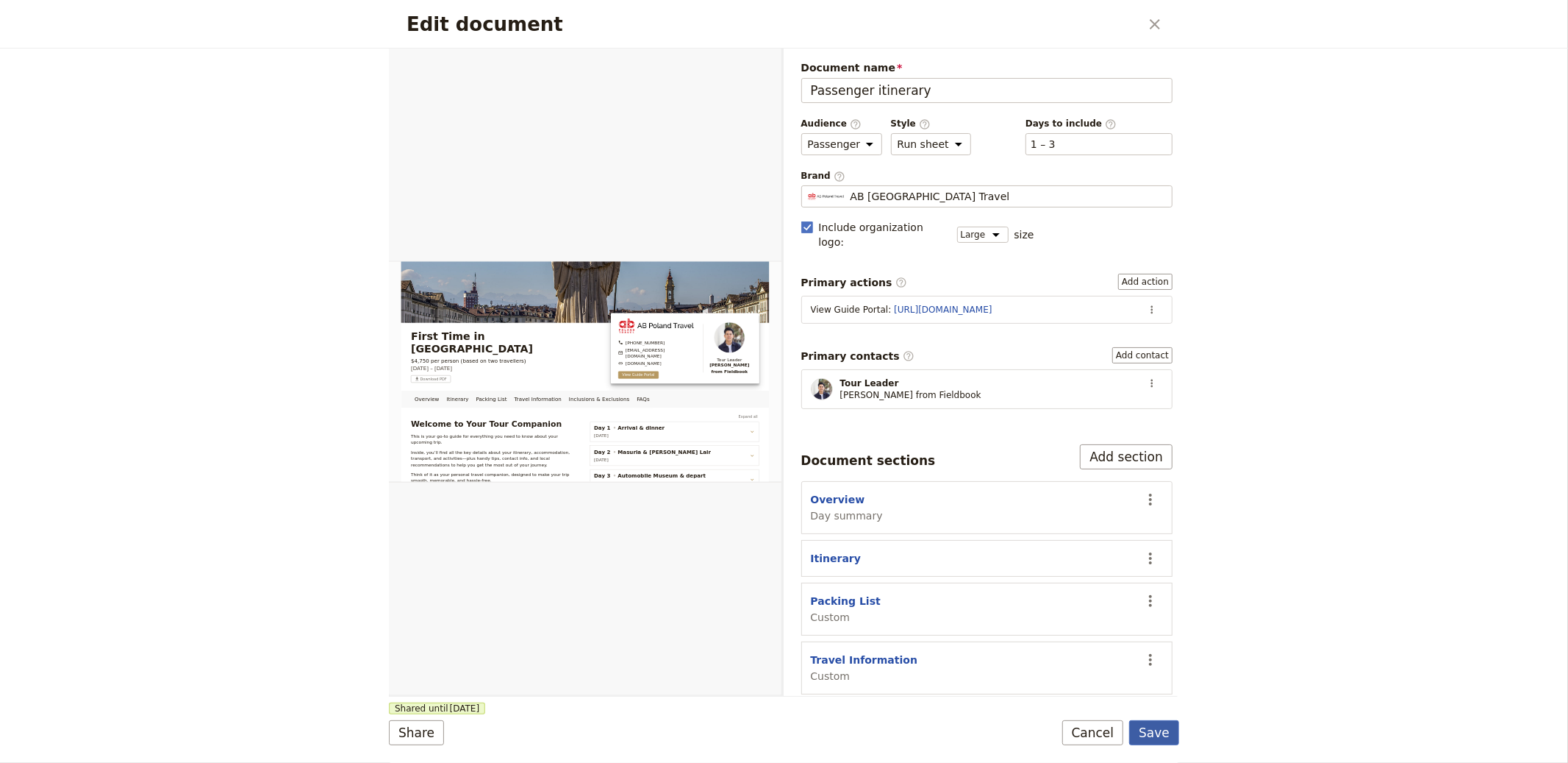
click at [1141, 721] on button "Save" at bounding box center [1154, 733] width 50 height 25
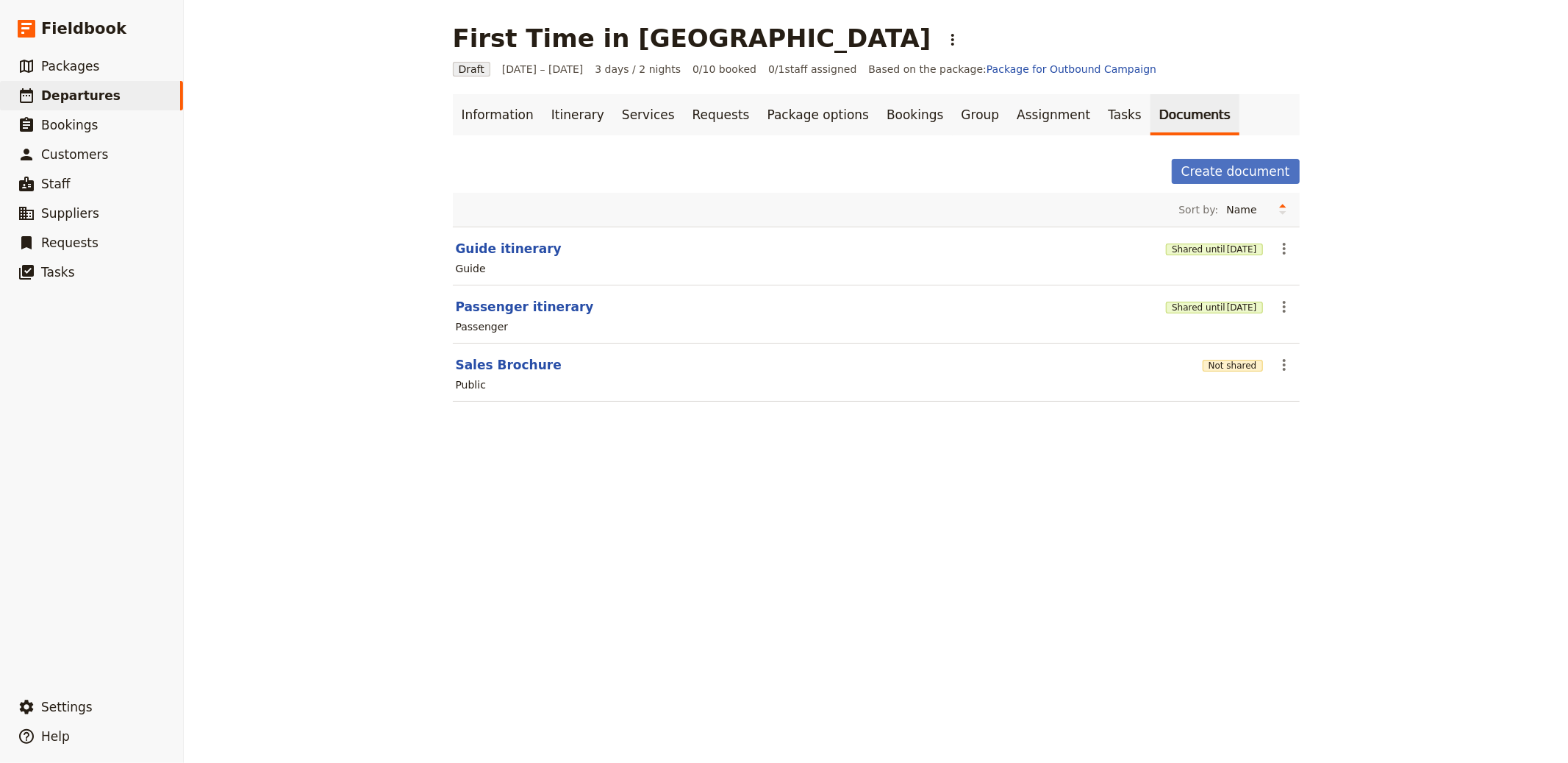
click at [1198, 362] on section "Sales Brochure Not shared ​ Public" at bounding box center [877, 373] width 847 height 58
click at [1214, 366] on button "Not shared" at bounding box center [1233, 365] width 61 height 12
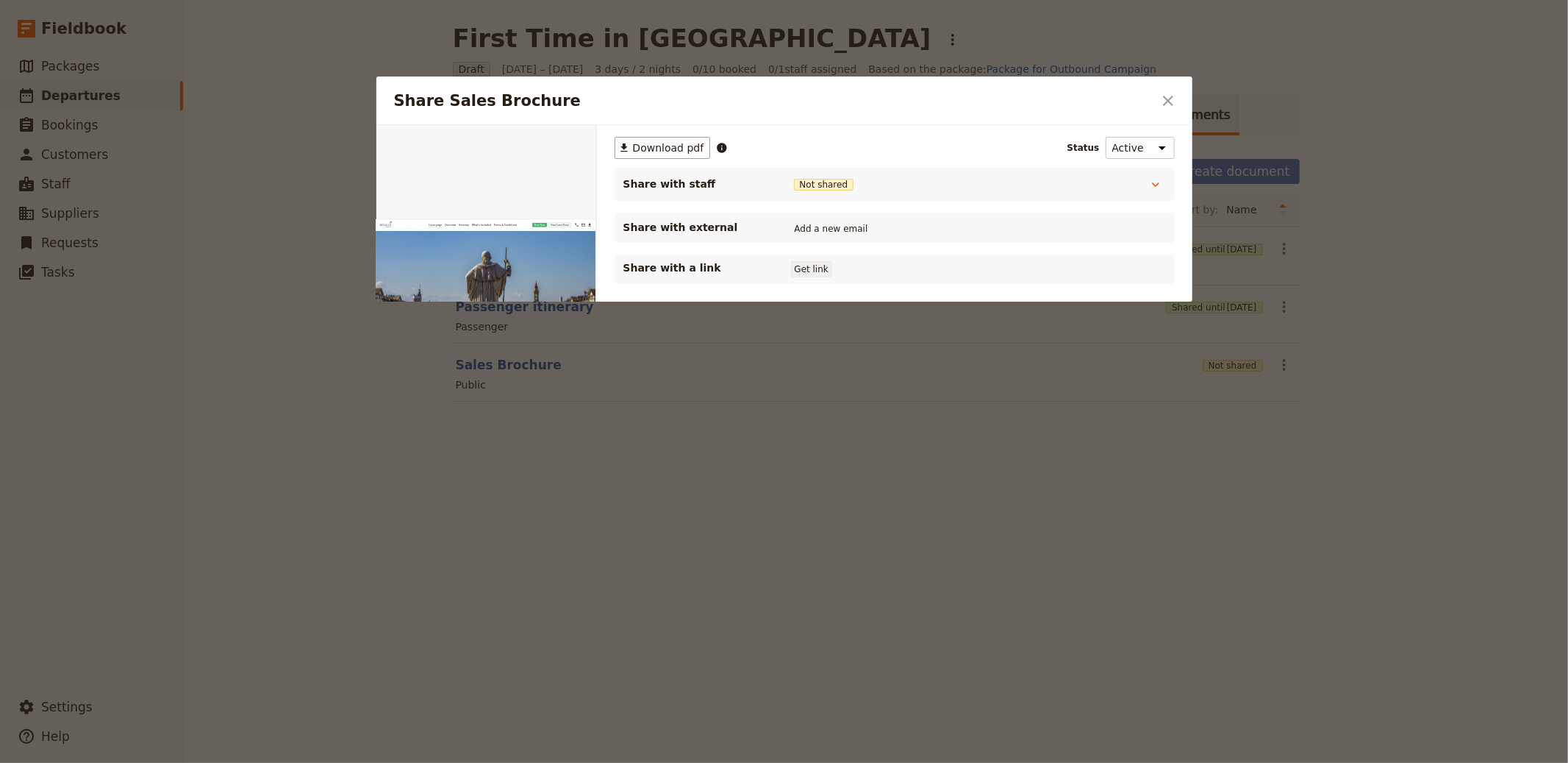
click at [808, 264] on button "Get link" at bounding box center [812, 269] width 41 height 16
click at [1366, 304] on div at bounding box center [784, 381] width 1568 height 763
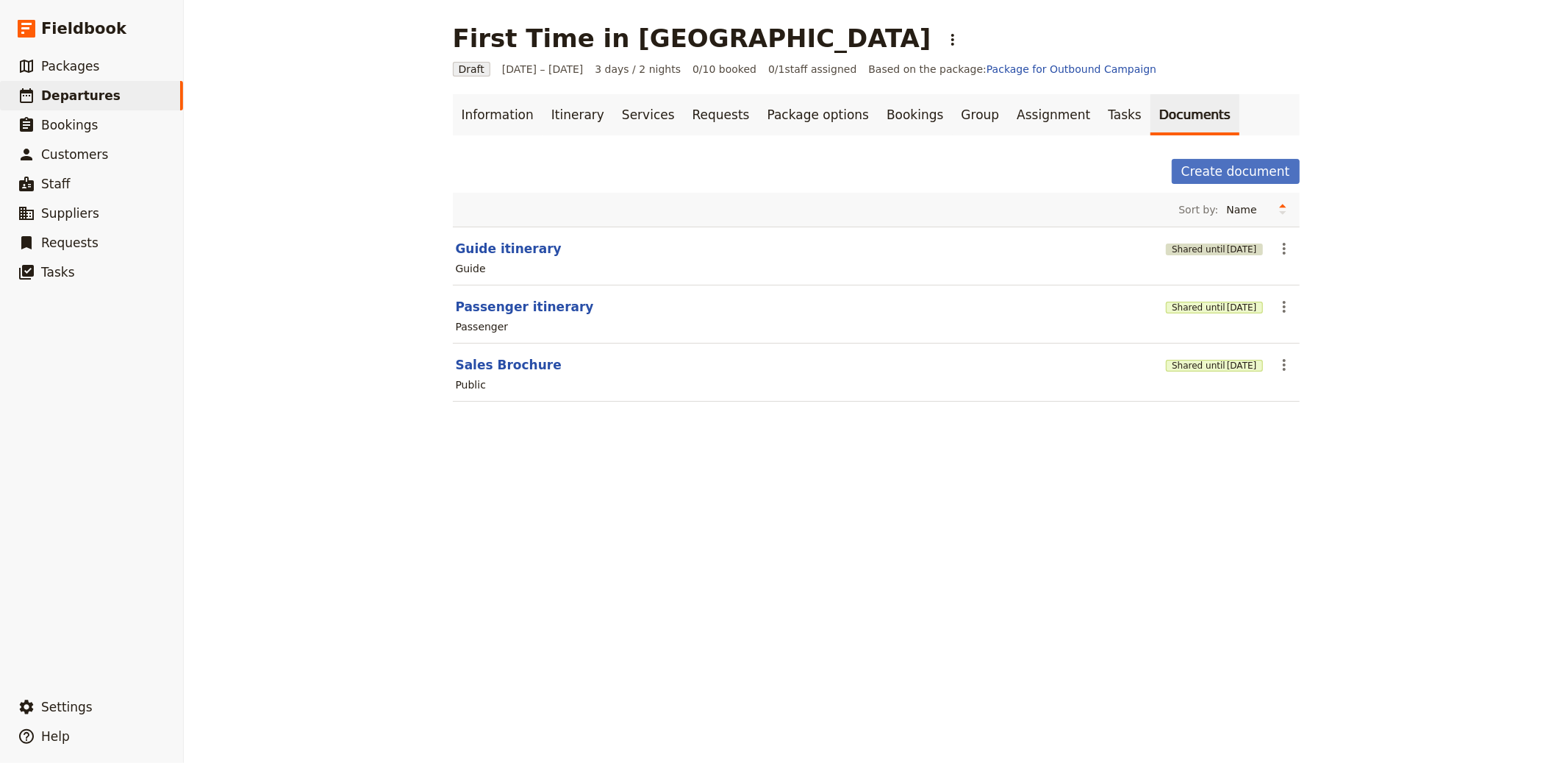
click at [1245, 243] on span "[DATE]" at bounding box center [1242, 249] width 30 height 12
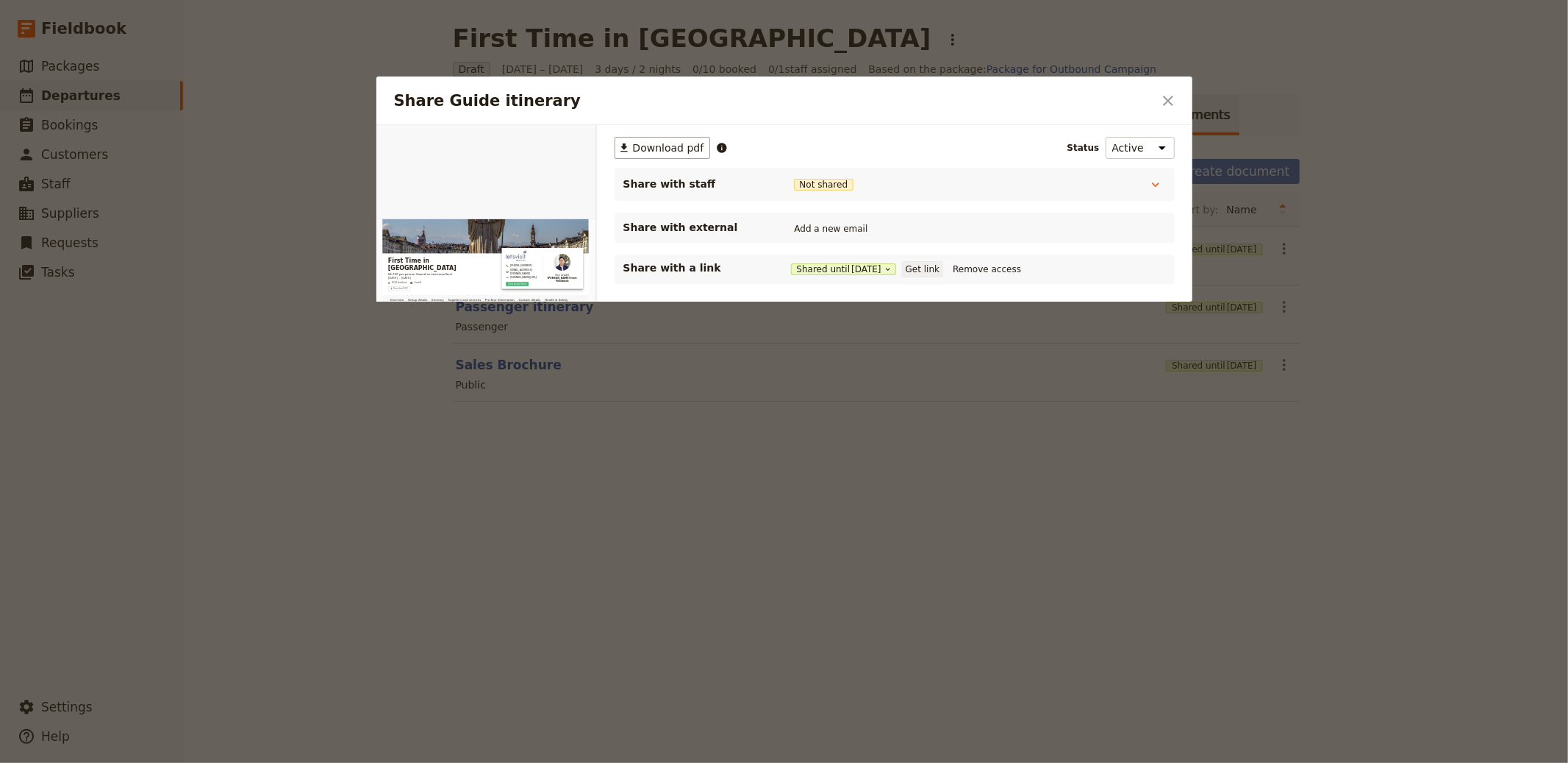
click at [943, 269] on button "Get link" at bounding box center [922, 269] width 41 height 16
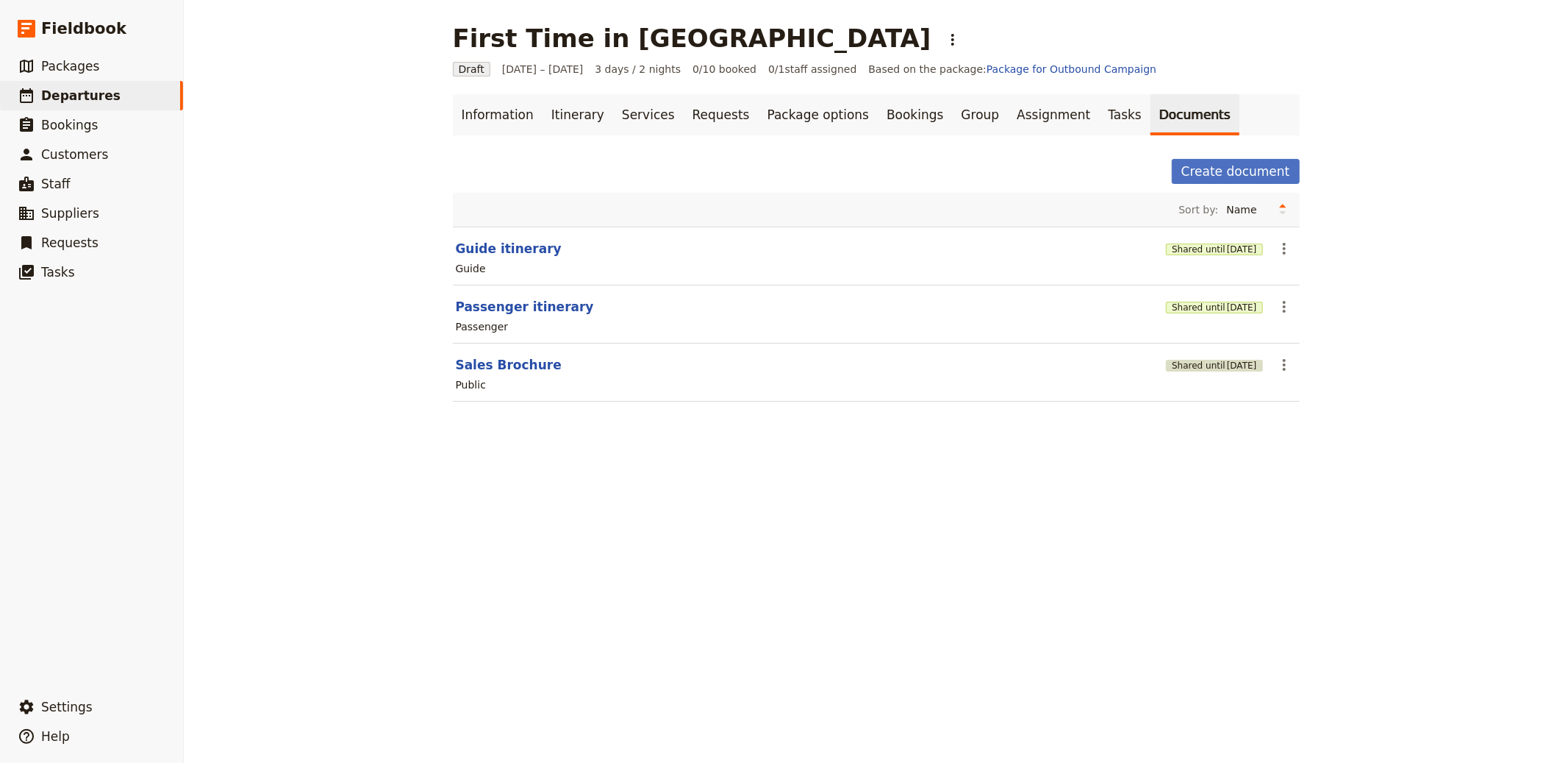
click at [1166, 362] on button "Shared until [DATE]" at bounding box center [1214, 365] width 96 height 12
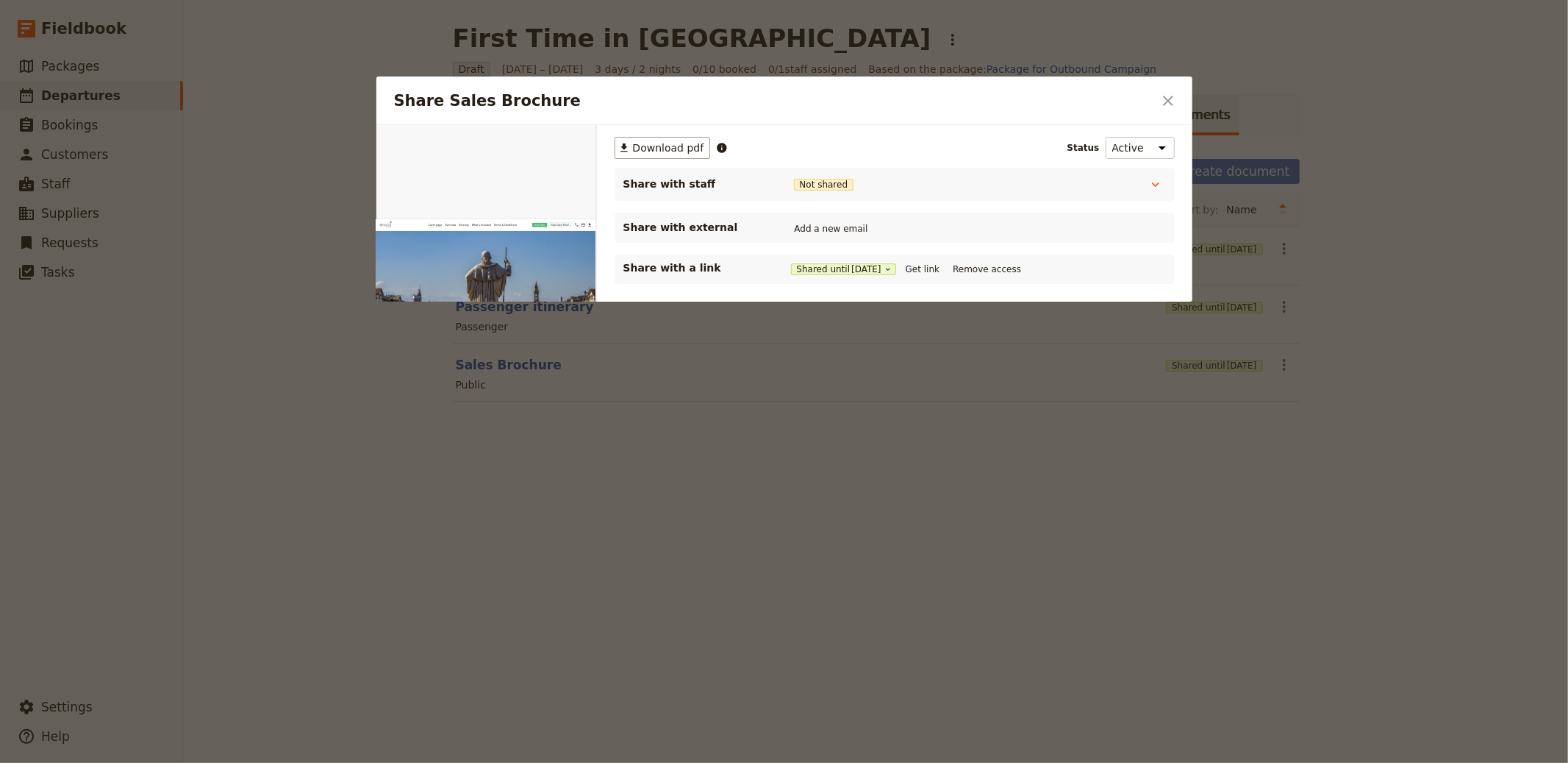
click at [931, 278] on div "Share with a link Shared until [DATE] Get link Remove access" at bounding box center [895, 269] width 560 height 30
click at [934, 273] on button "Get link" at bounding box center [922, 269] width 41 height 16
drag, startPoint x: 1281, startPoint y: 364, endPoint x: 1274, endPoint y: 362, distance: 7.3
click at [1281, 364] on div at bounding box center [784, 381] width 1568 height 763
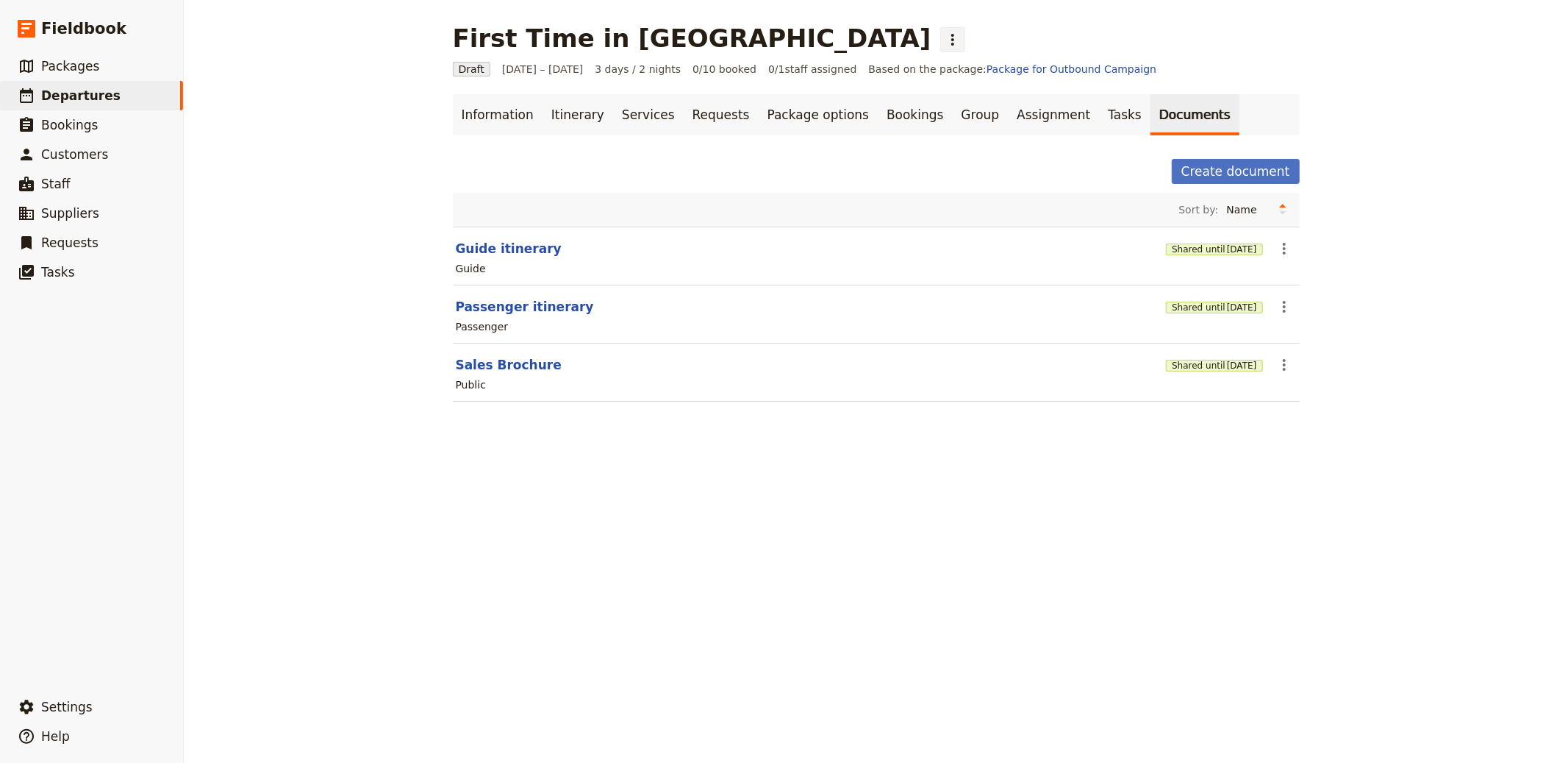
click at [941, 34] on button "​" at bounding box center [953, 40] width 25 height 25
click at [878, 118] on link "Bookings" at bounding box center [915, 114] width 75 height 41
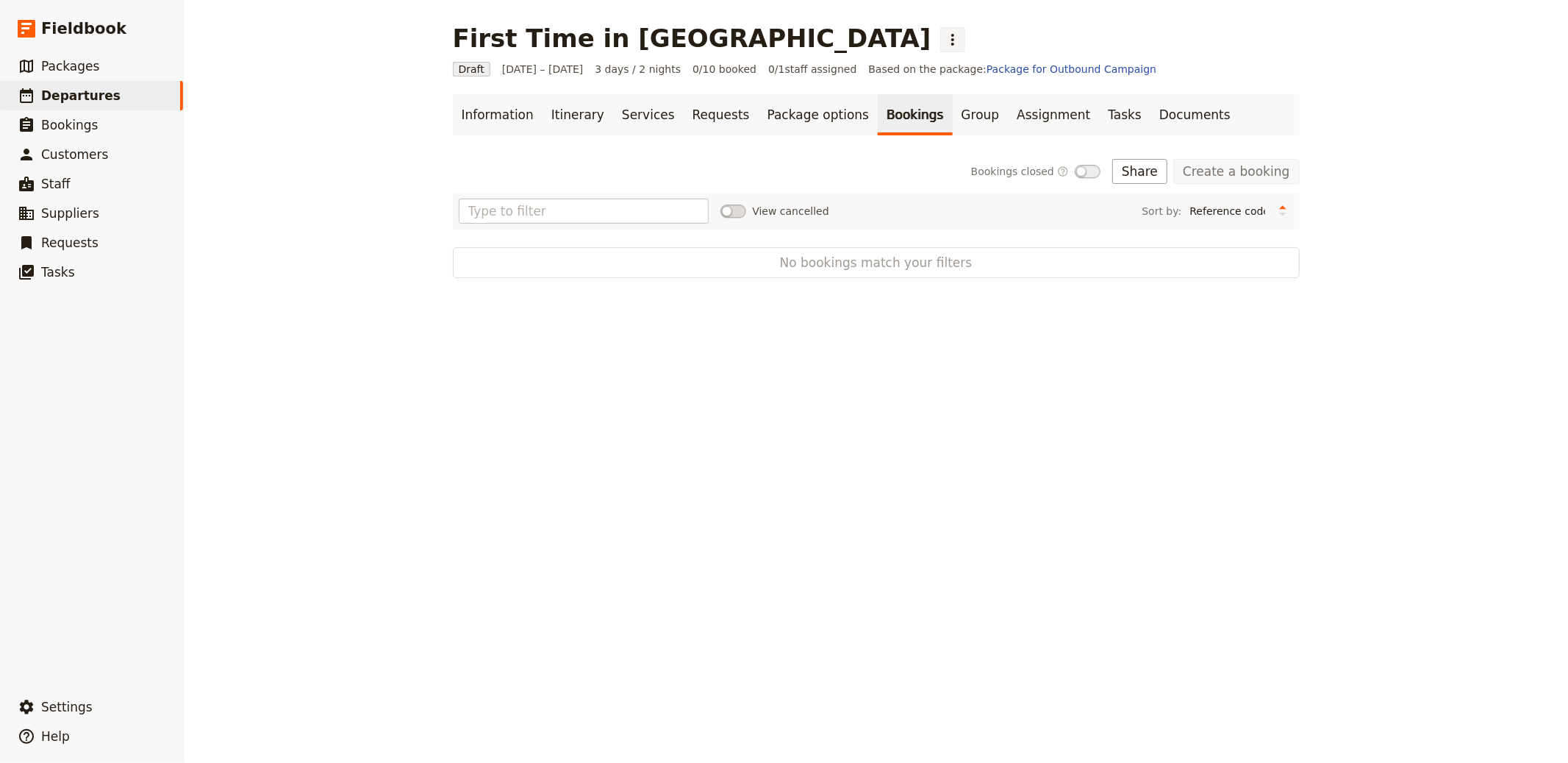
click at [944, 41] on icon "Actions" at bounding box center [952, 40] width 18 height 18
click at [718, 114] on span "Schedule departure" at bounding box center [714, 117] width 102 height 15
click at [1088, 171] on button "Import bookings" at bounding box center [1107, 171] width 120 height 25
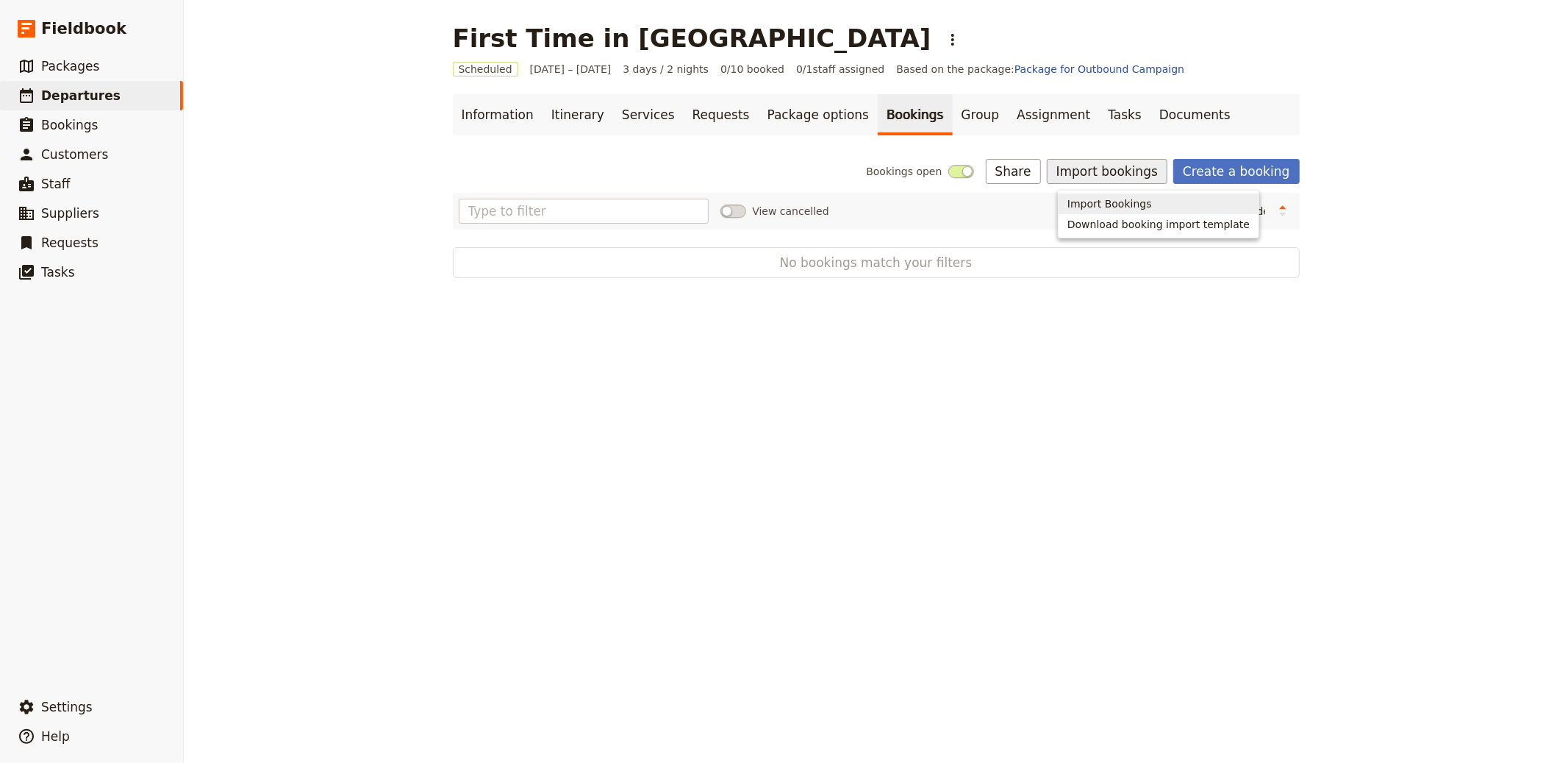
click at [1114, 201] on span "Import Bookings" at bounding box center [1109, 204] width 85 height 15
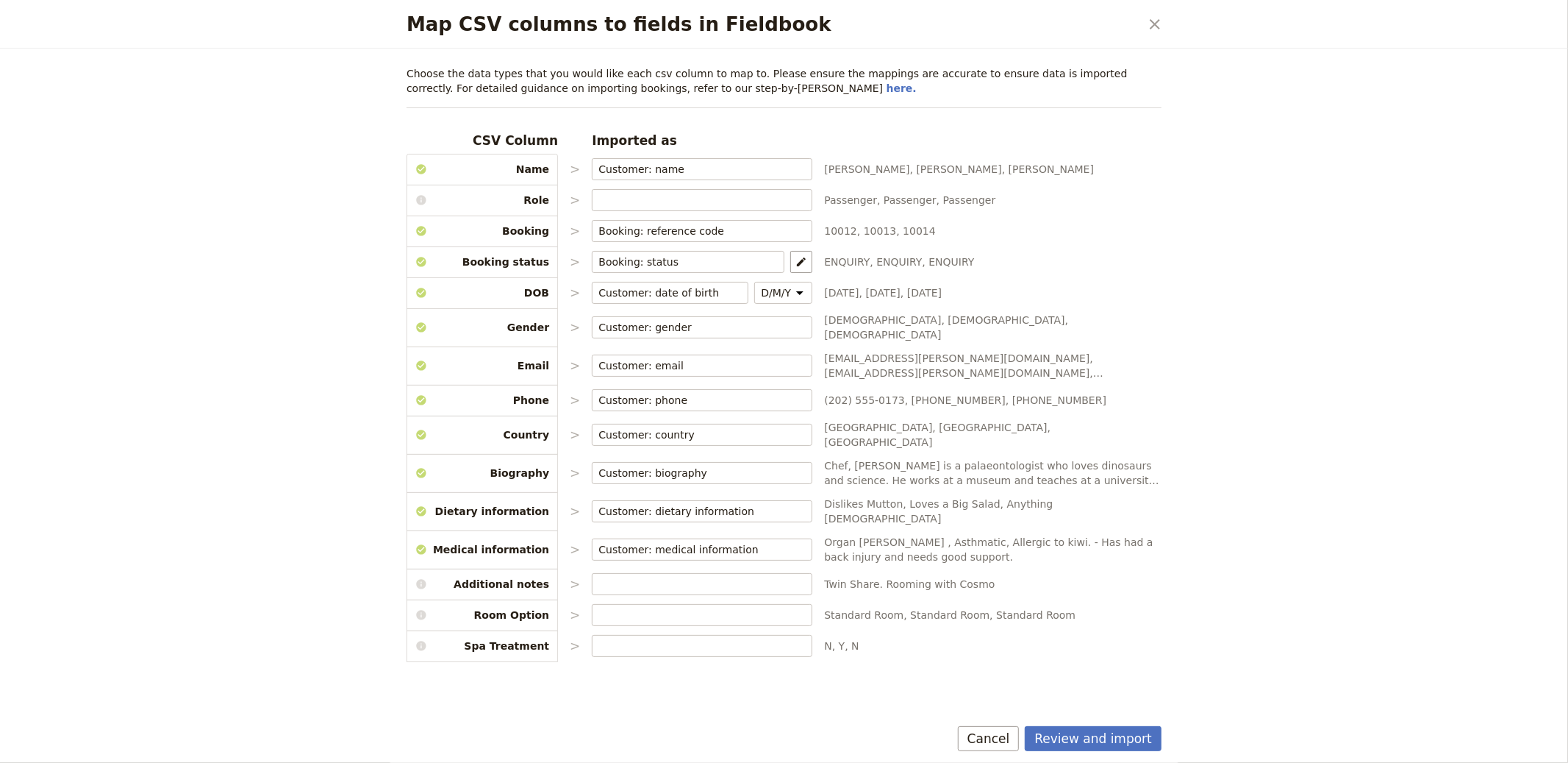
drag, startPoint x: 1095, startPoint y: 736, endPoint x: 1189, endPoint y: 747, distance: 94.6
click at [1095, 736] on button "Review and import" at bounding box center [1093, 738] width 137 height 25
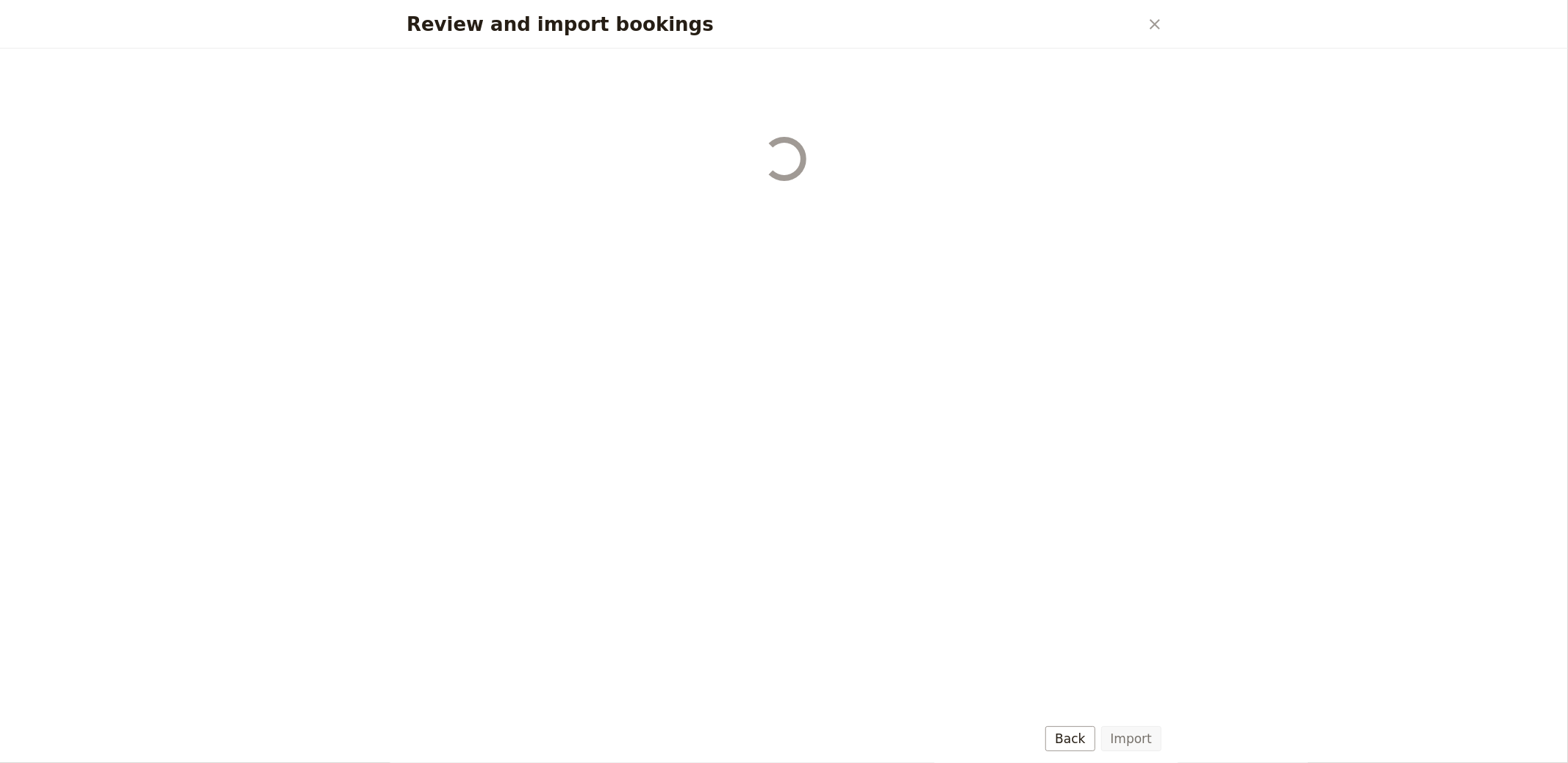
select select "655d56b39948720cb8e55355"
select select "655d57ca9948720cb8e553ec"
select select "655d57fa9948720cb8e553f3"
select select "655d58079948720cb8e553fa"
select select "655d584c9948720cb8e55401"
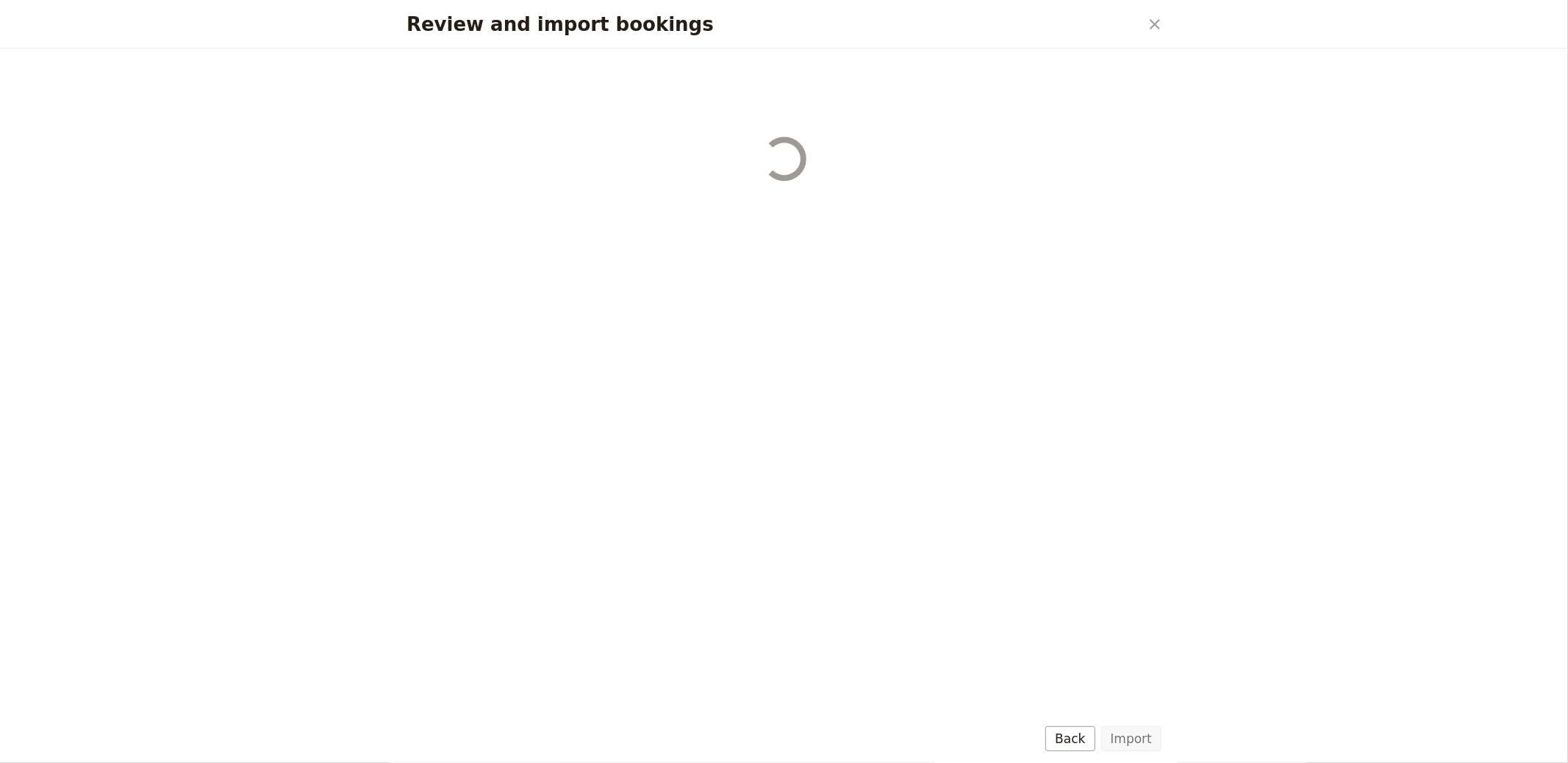
select select "655d58679948720cb8e5540d"
select select "650e6b6659641ed5ee156647"
select select "650e6b4b59641ed5ee156605"
select select "650e2104408bbede5b0c60fd"
select select "650e1d73408bbede5b0c60a6"
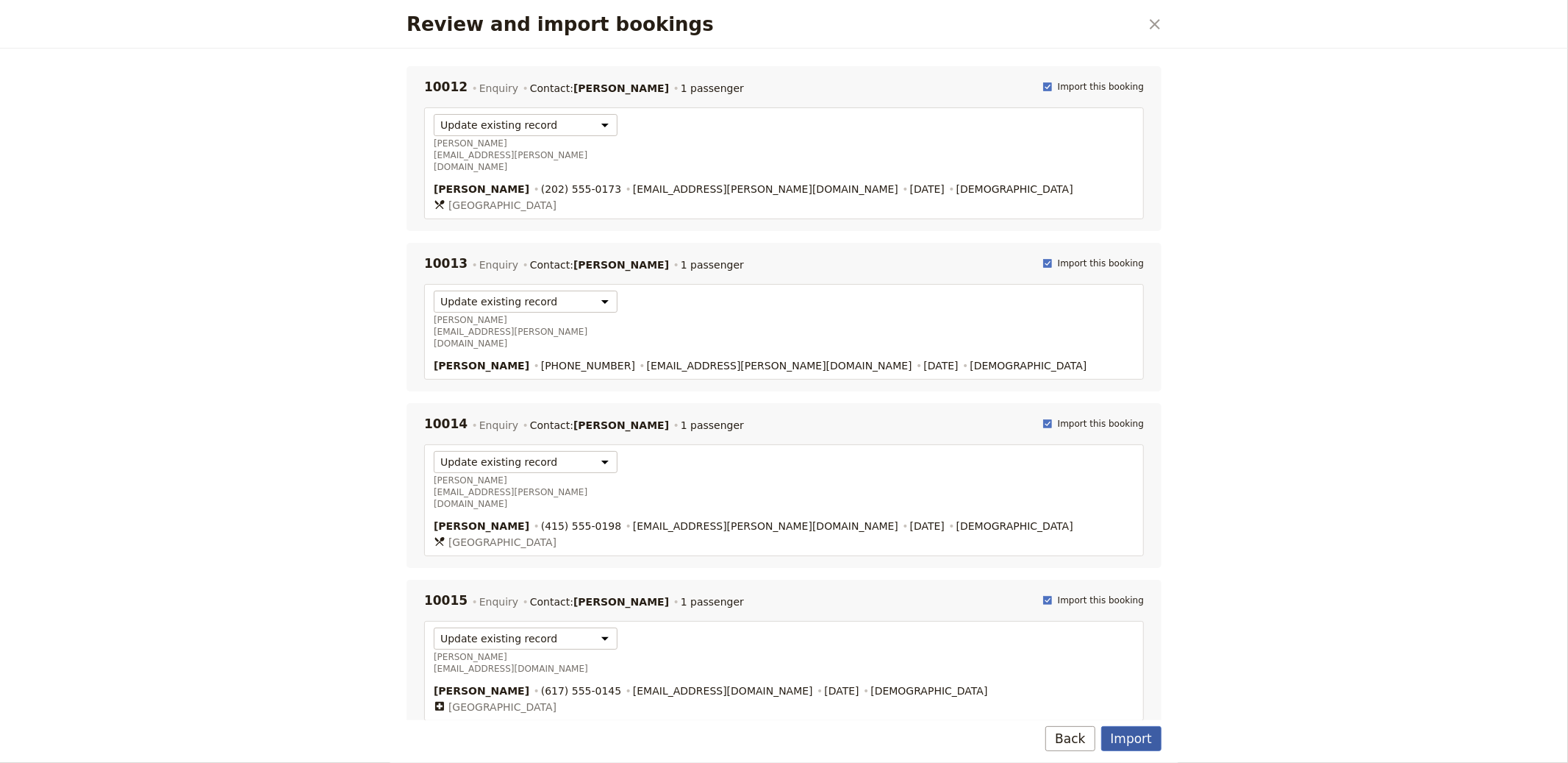
click at [1147, 735] on button "Import" at bounding box center [1132, 738] width 61 height 25
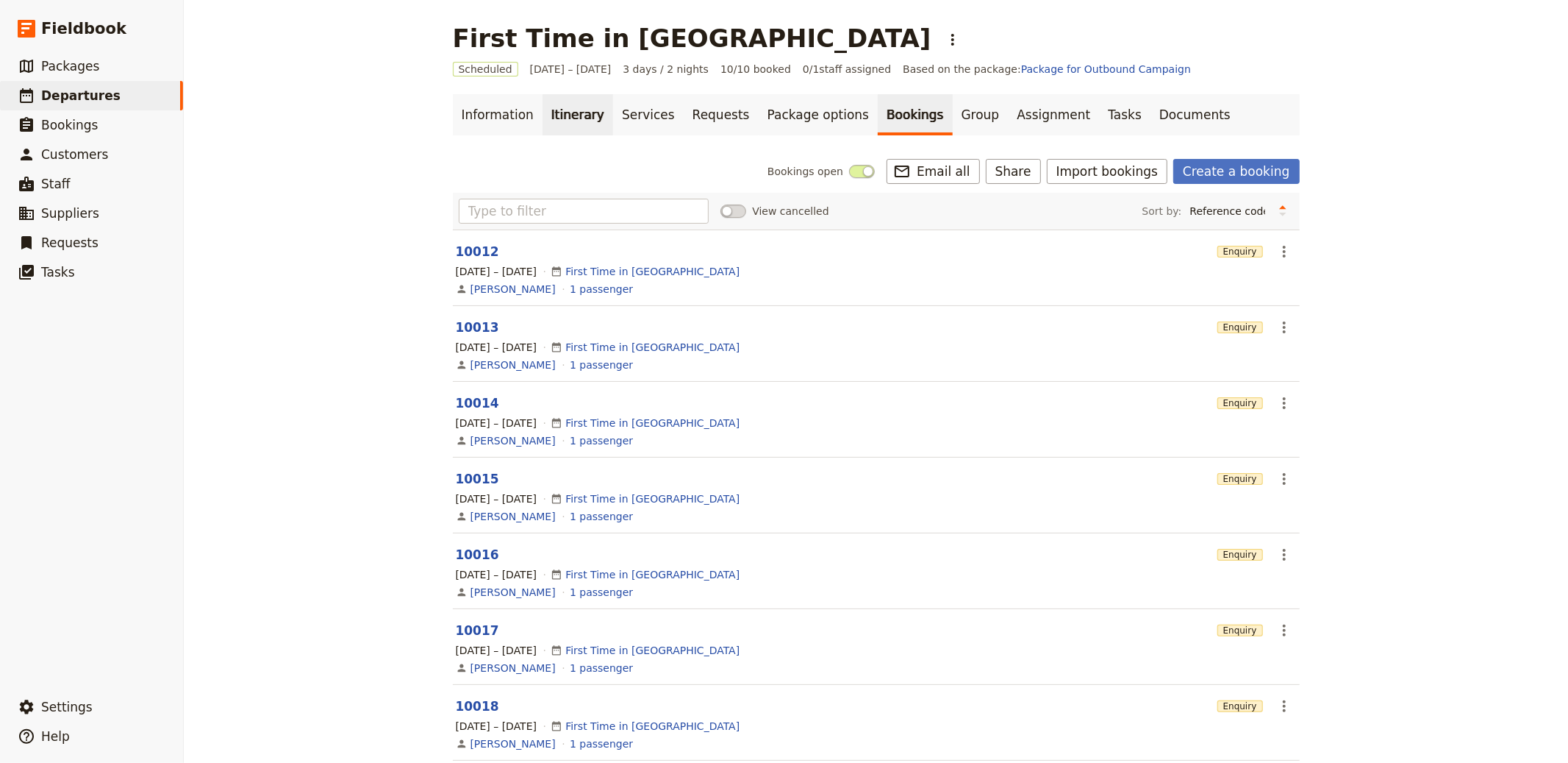
click at [557, 110] on link "Itinerary" at bounding box center [578, 114] width 71 height 41
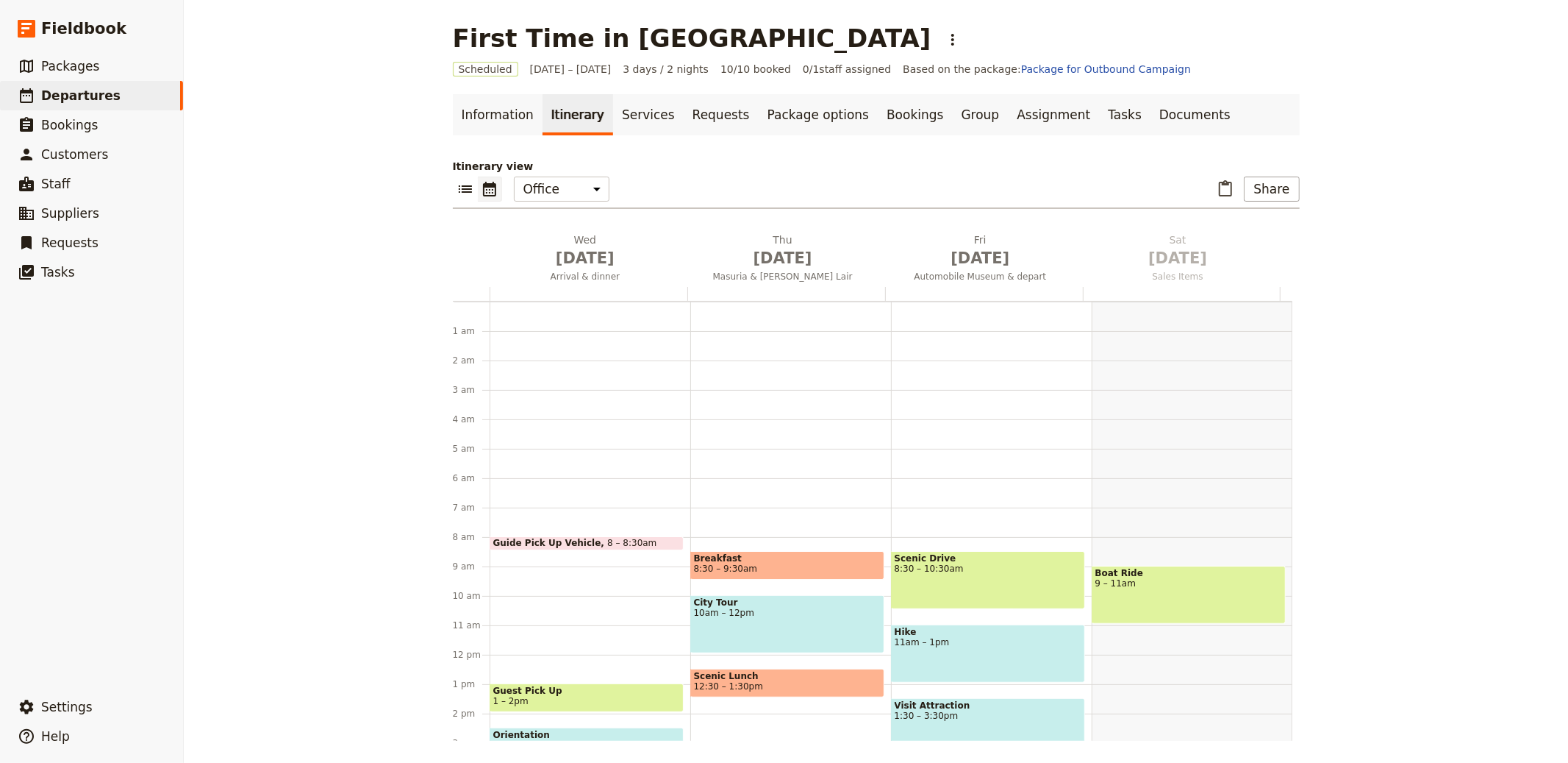
scroll to position [191, 0]
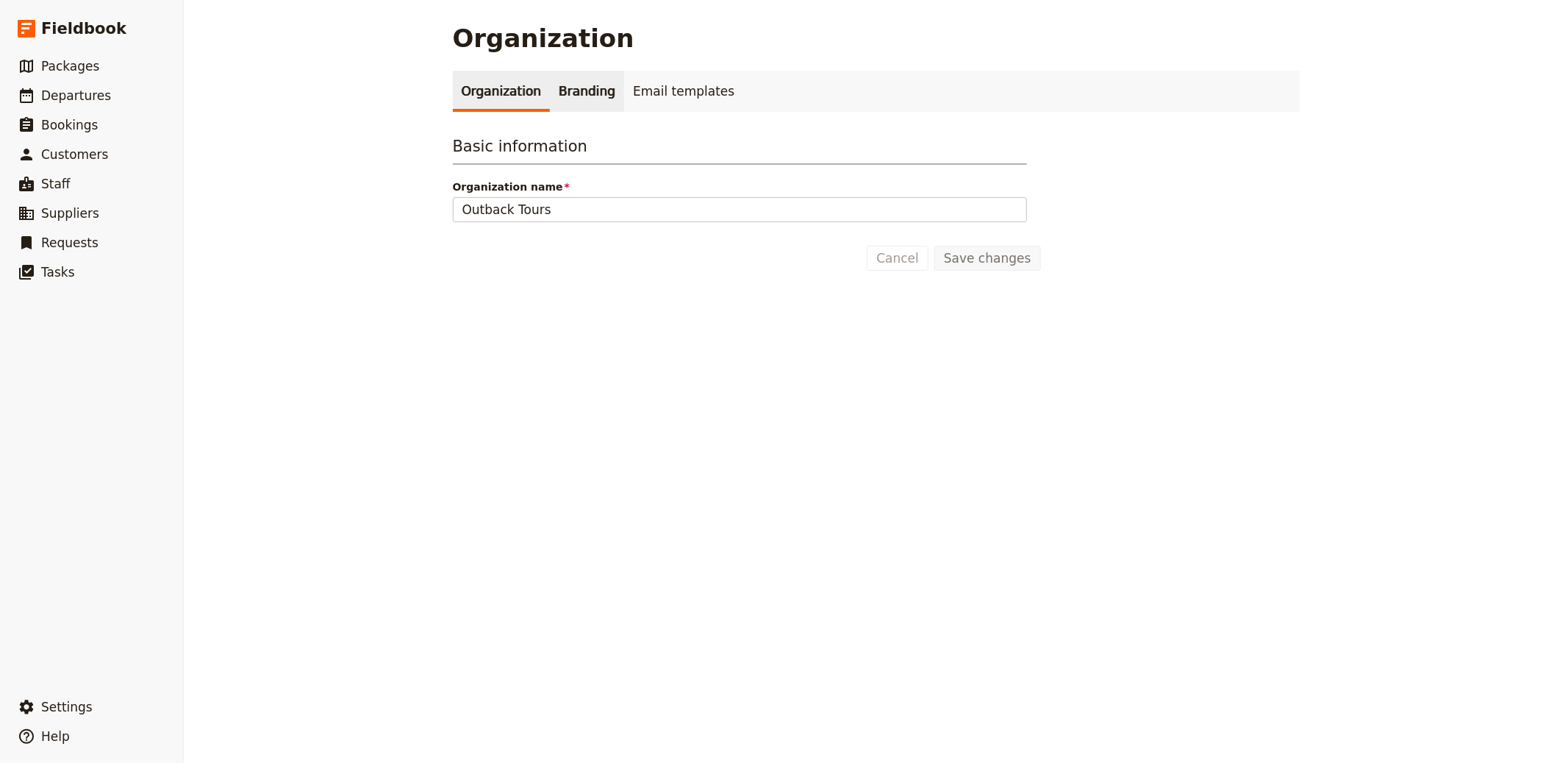
click at [550, 94] on link "Branding" at bounding box center [587, 91] width 75 height 41
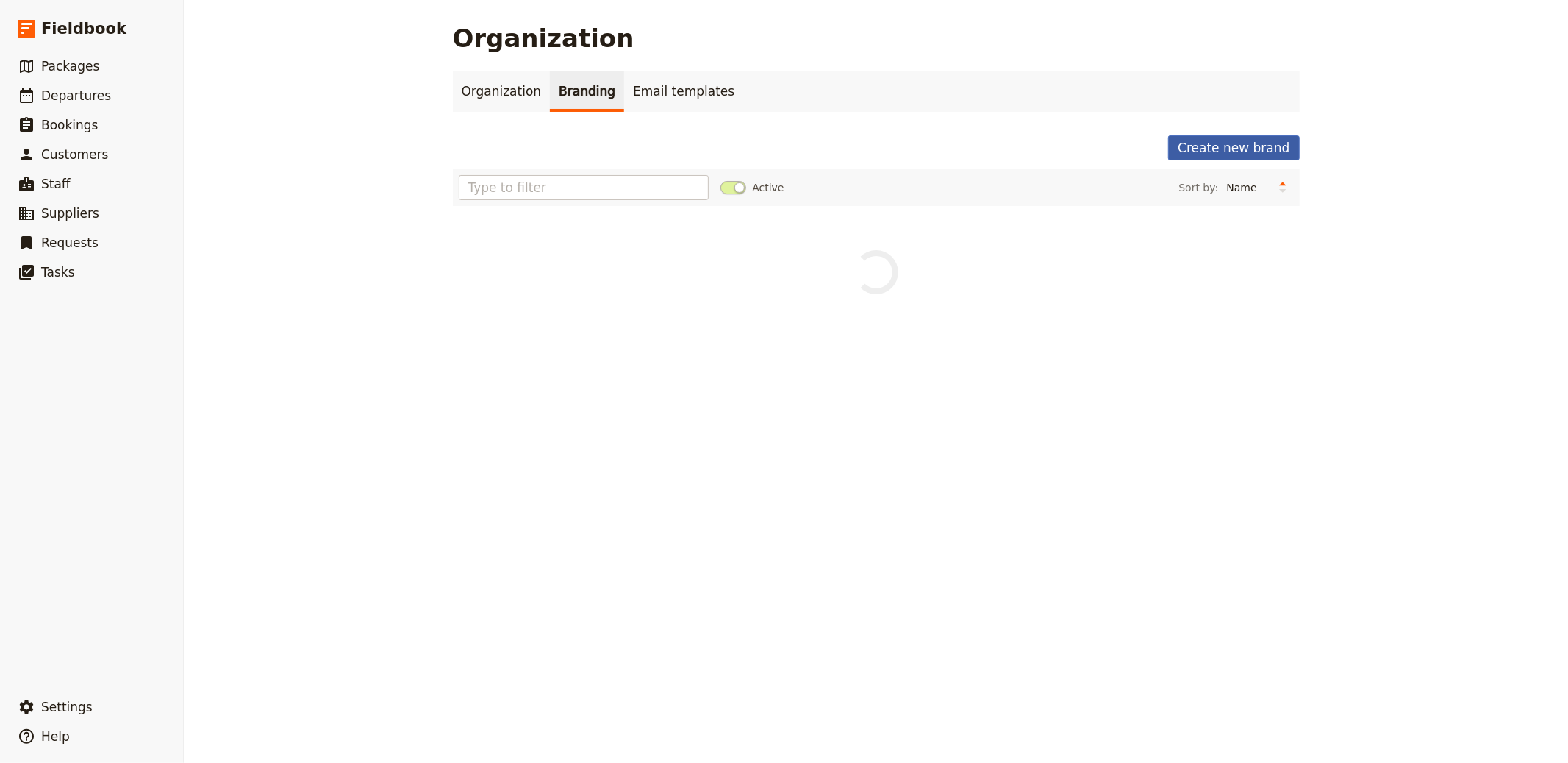
click at [1338, 155] on div "Organization Organization Branding Email templates Create new brand Active Sort…" at bounding box center [875, 381] width 1385 height 763
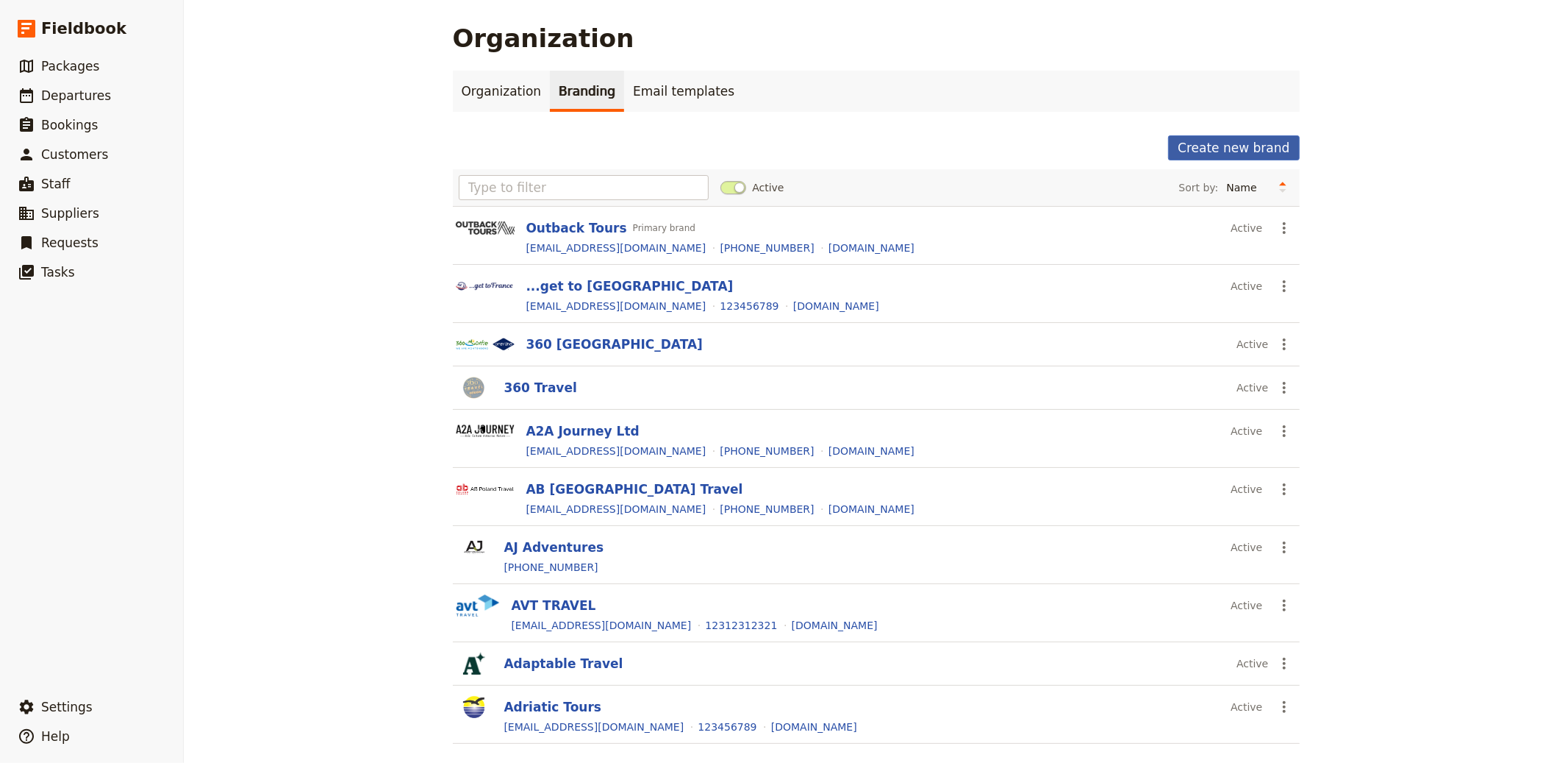
click at [1264, 147] on button "Create new brand" at bounding box center [1234, 148] width 131 height 25
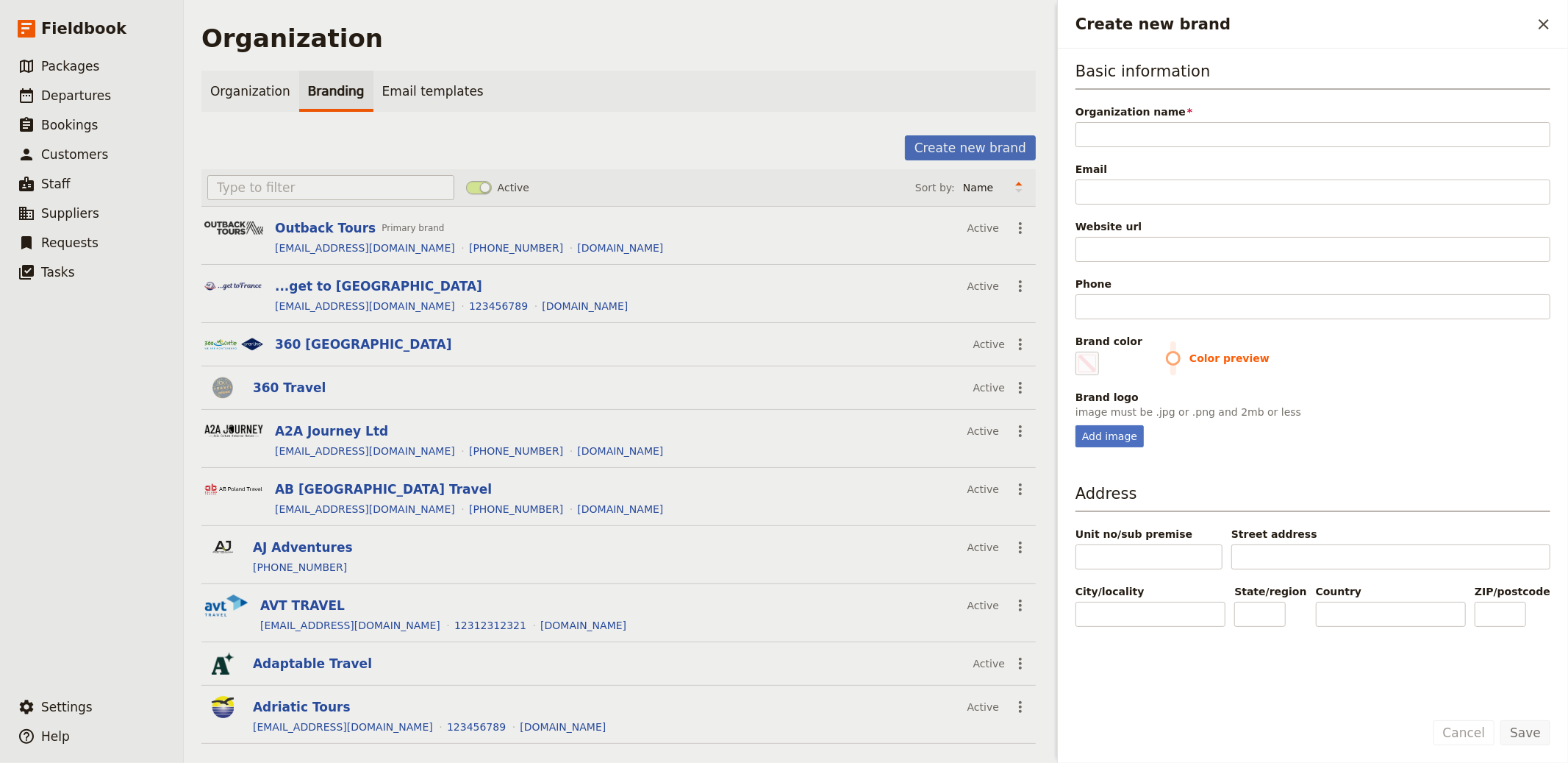
type input "Let's Visit Network snc"
type input "#000000"
type input "Let's Visit Network snc"
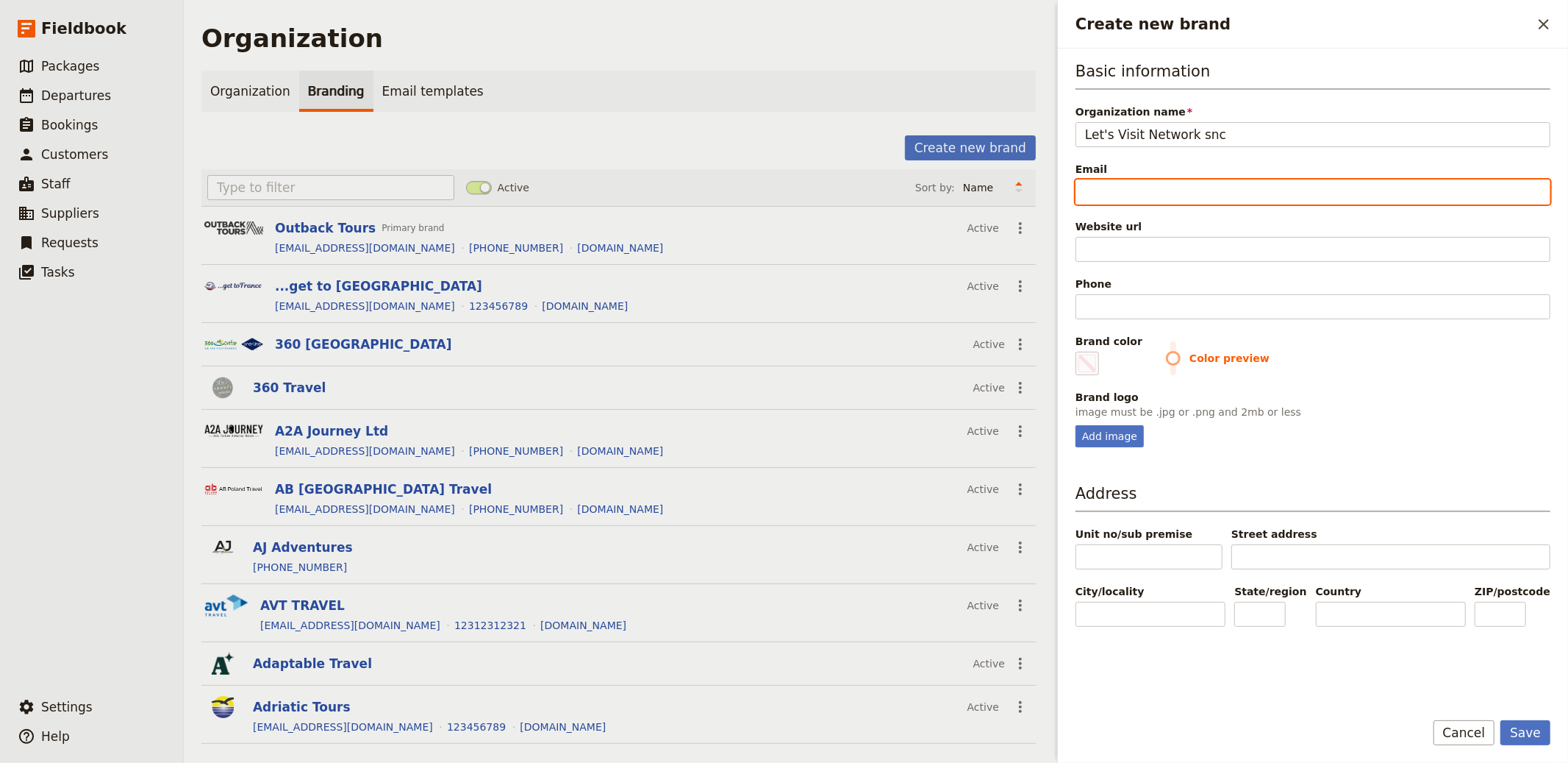
drag, startPoint x: 1144, startPoint y: 192, endPoint x: 1293, endPoint y: 195, distance: 149.0
click at [1144, 192] on input "Email" at bounding box center [1313, 192] width 475 height 25
paste input "[EMAIL_ADDRESS][DOMAIN_NAME]"
type input "[EMAIL_ADDRESS][DOMAIN_NAME]"
type input "#000000"
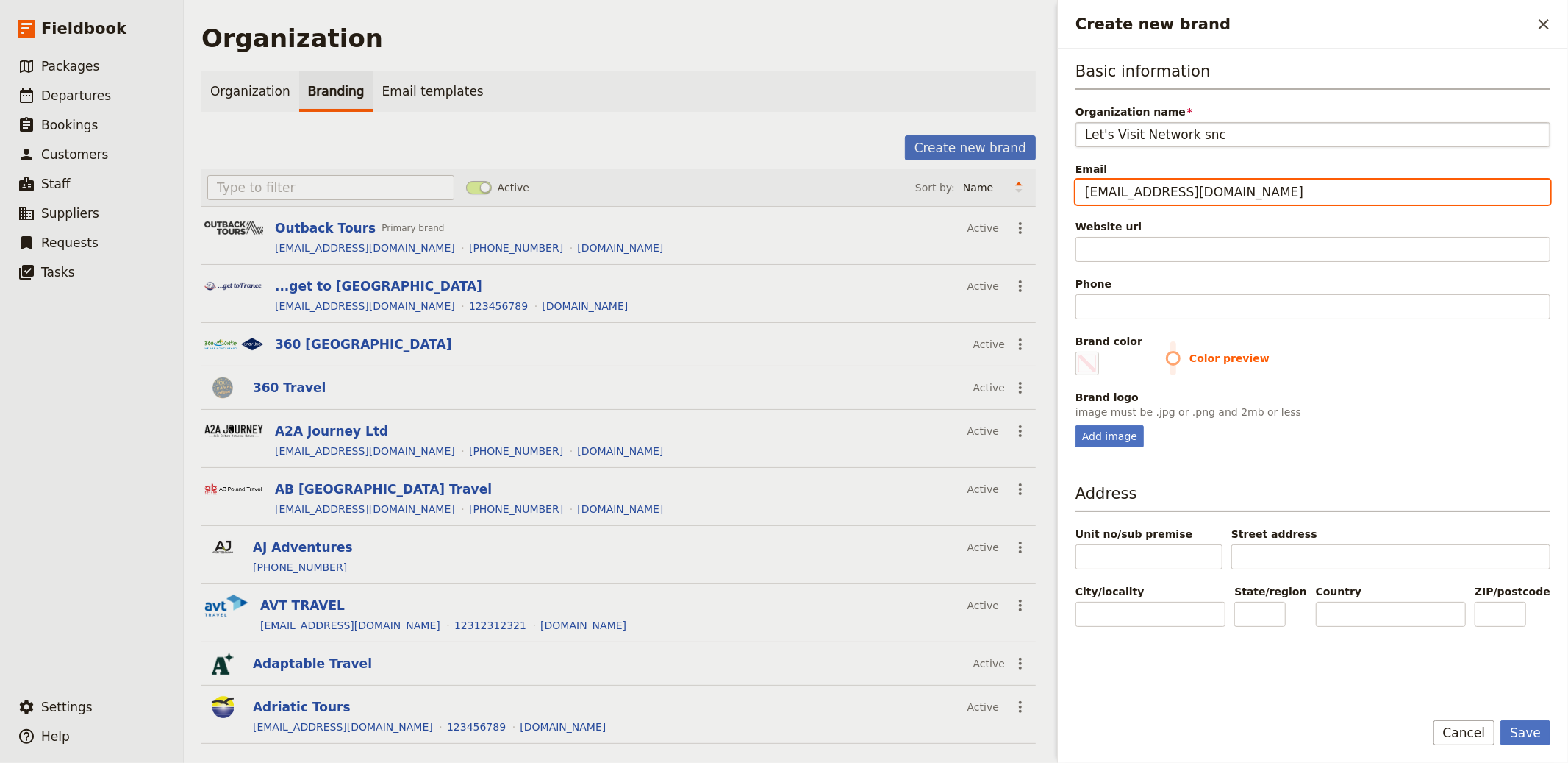
type input "[EMAIL_ADDRESS][DOMAIN_NAME]"
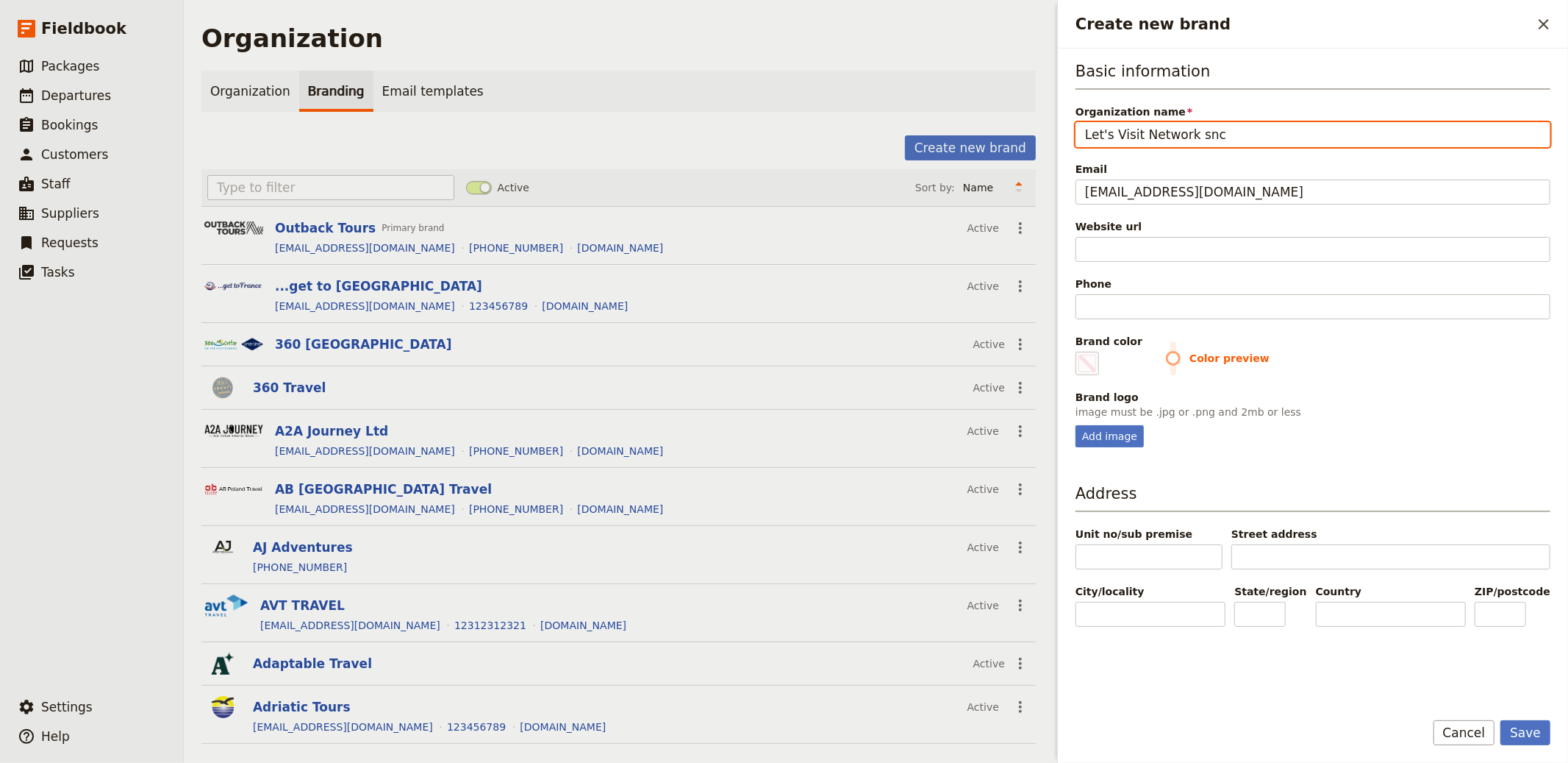
click at [1219, 135] on input "Let's Visit Network snc" at bounding box center [1313, 135] width 475 height 25
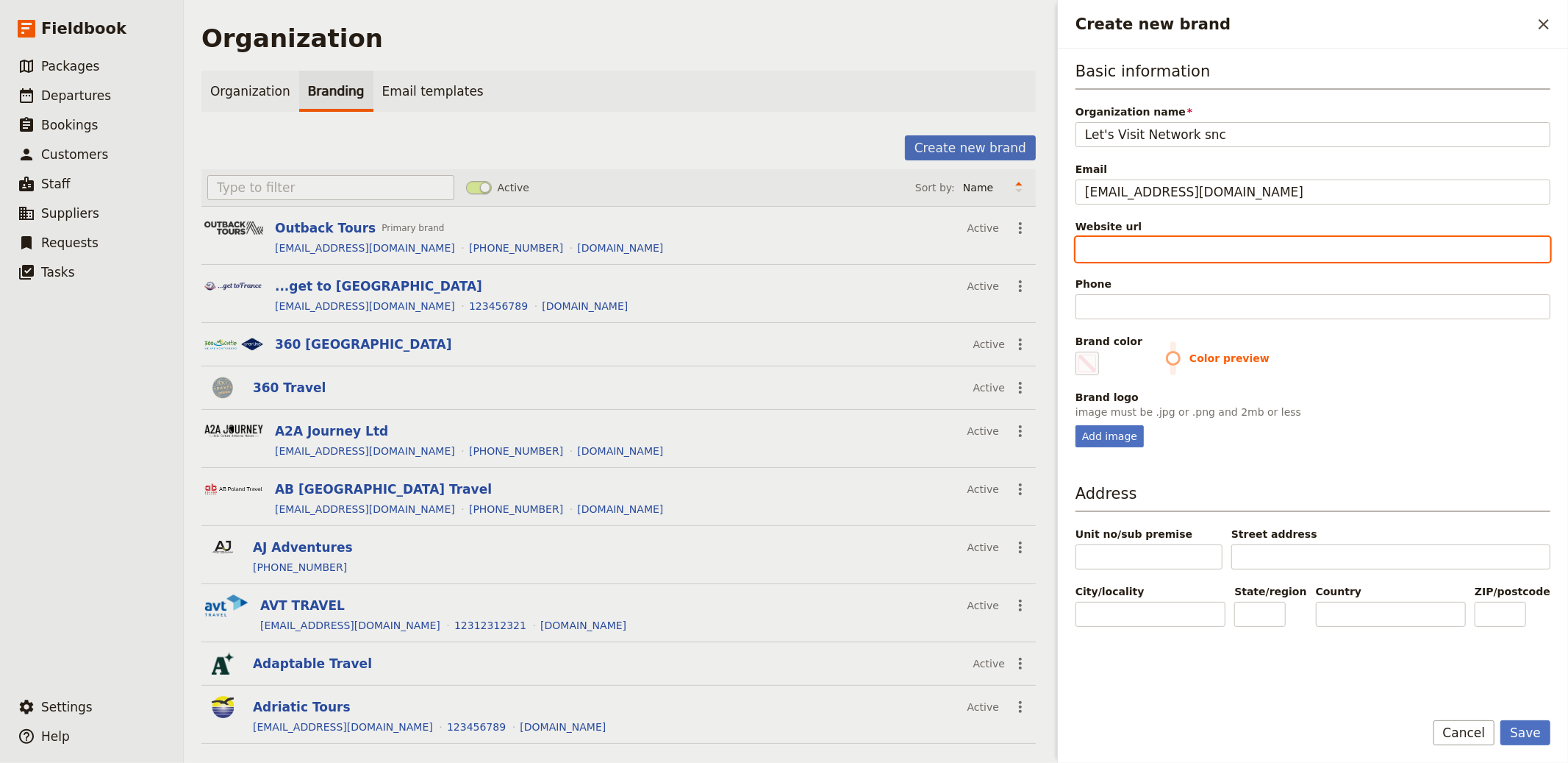
click at [1138, 239] on input "Website url" at bounding box center [1313, 250] width 475 height 25
paste input "https://www.letsvisitnetwork.it/en"
type input "https://www.letsvisitnetwork.it/en"
type input "#000000"
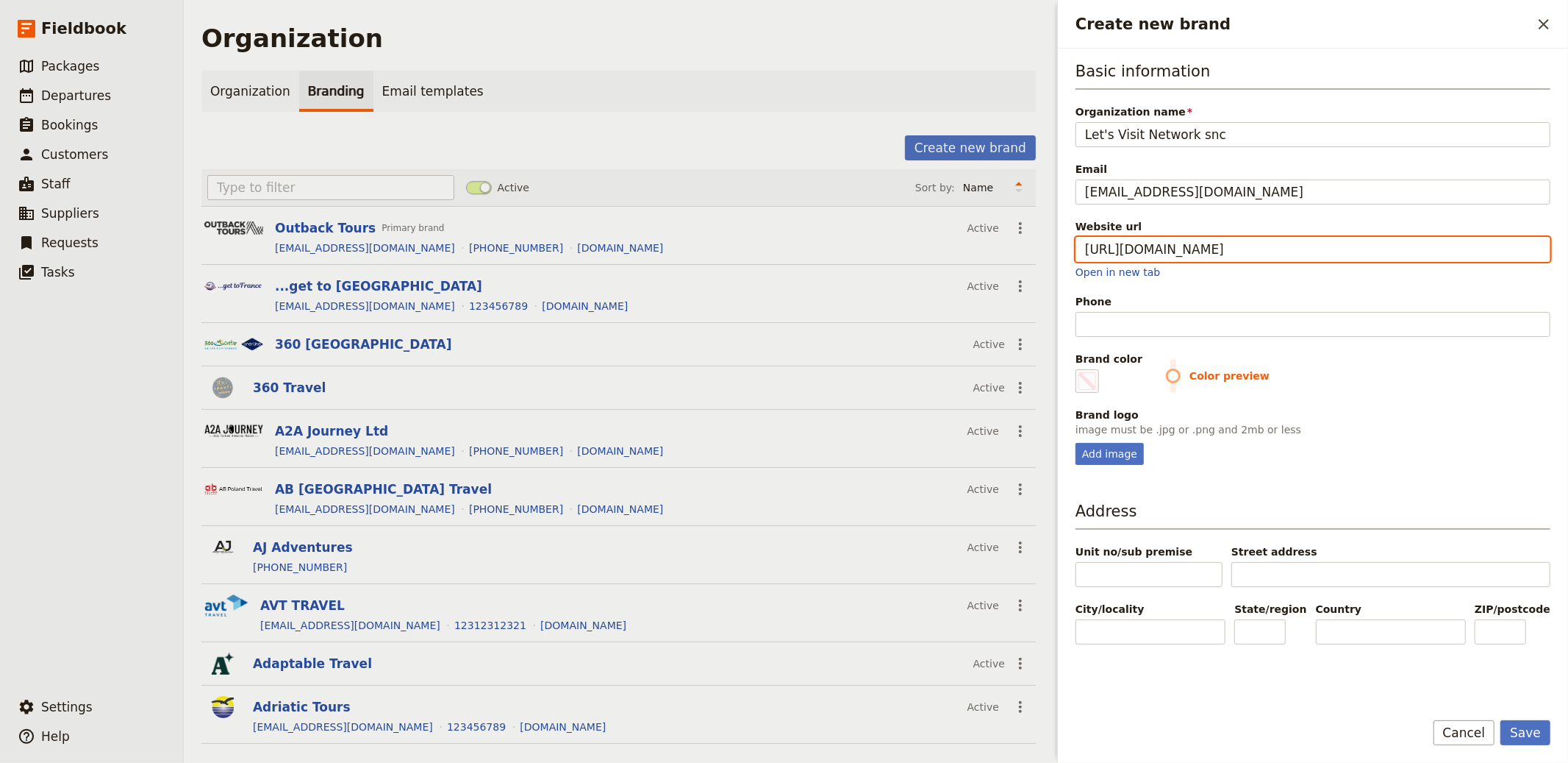
type input "https://www.letsvisitnetwork.it/en"
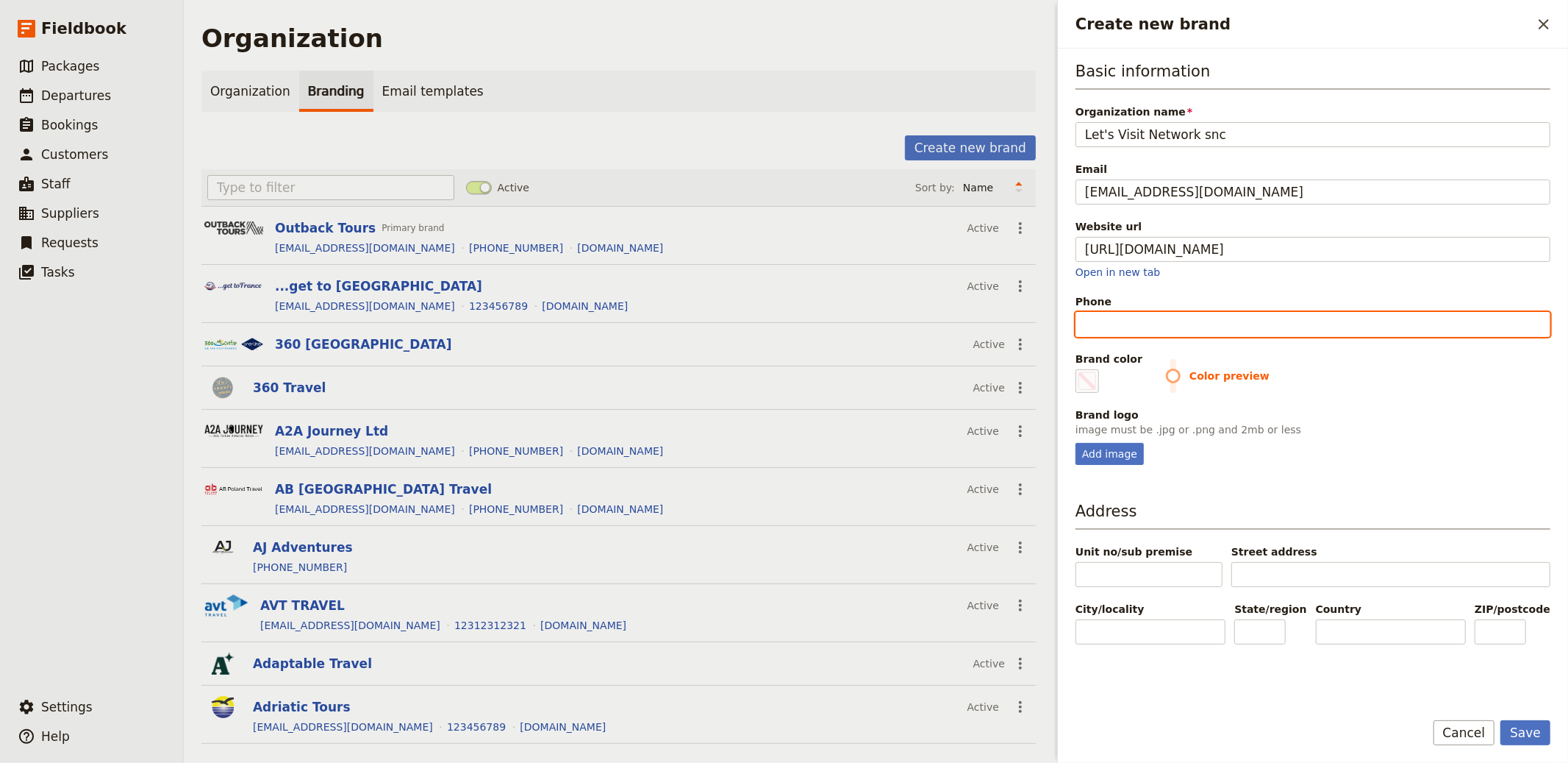
type input "#000000"
click at [1142, 330] on input "Phone" at bounding box center [1313, 324] width 475 height 25
paste input "=+39 328 178 0380"
type input "=+39 328 178 0380"
type input "#000000"
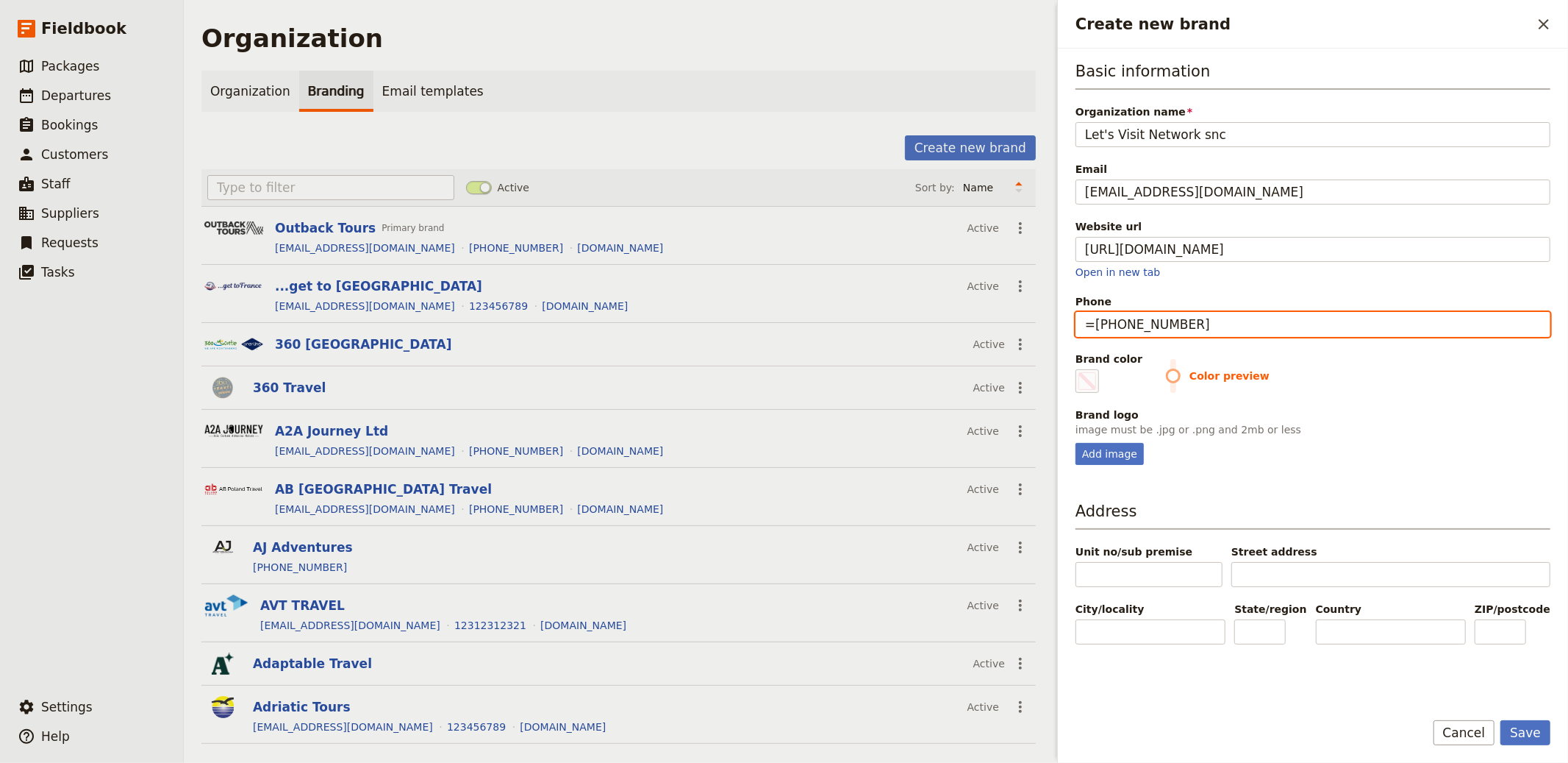
click at [1091, 327] on input "=+39 328 178 0380" at bounding box center [1313, 324] width 475 height 25
type input "[PHONE_NUMBER]"
type input "#000000"
type input "[PHONE_NUMBER]"
click at [1088, 446] on div "Add image" at bounding box center [1110, 453] width 68 height 22
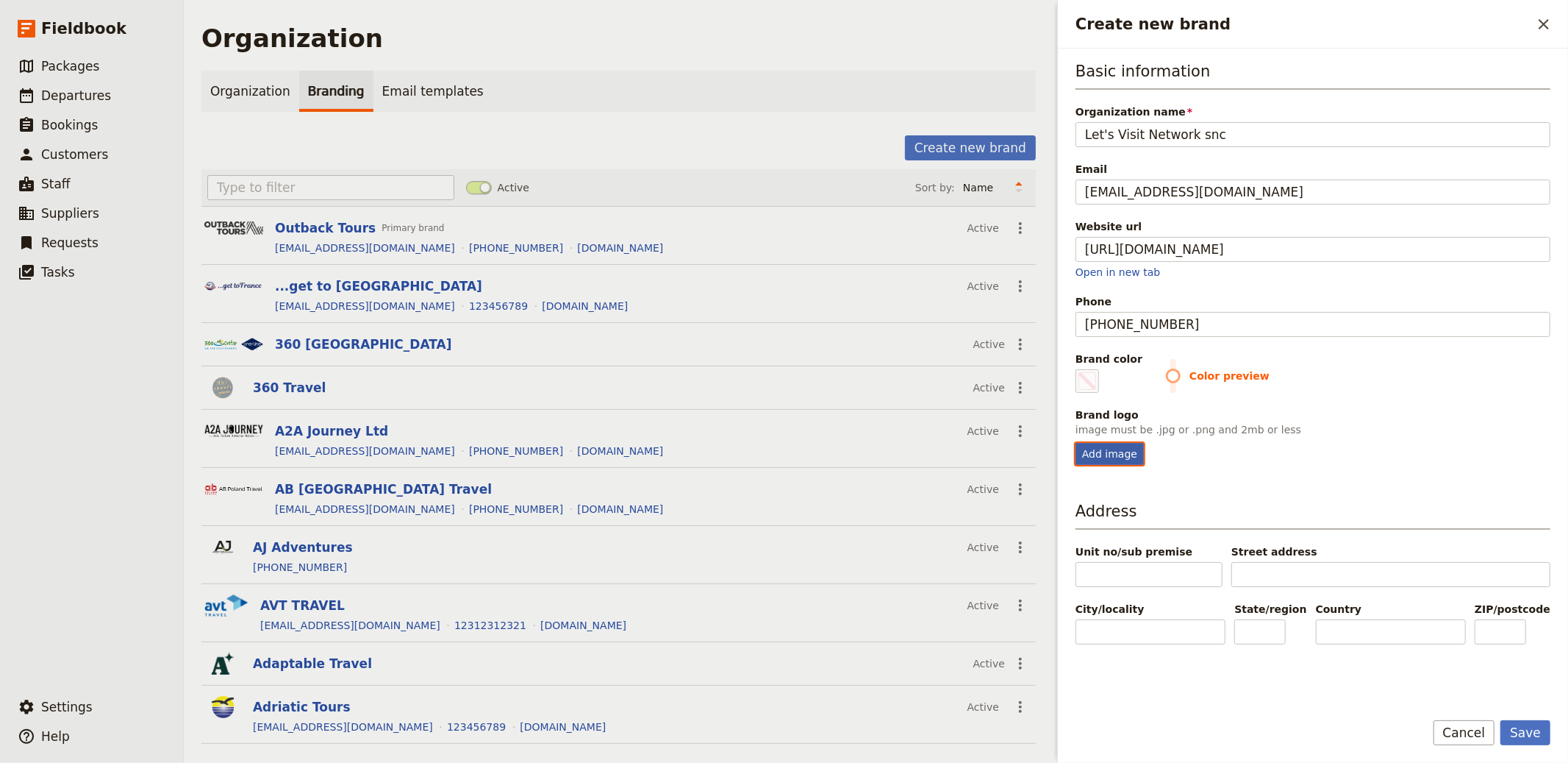
click at [1076, 443] on input "Add image" at bounding box center [1075, 442] width 1 height 1
type input "C:\fakepath\logo-network.png"
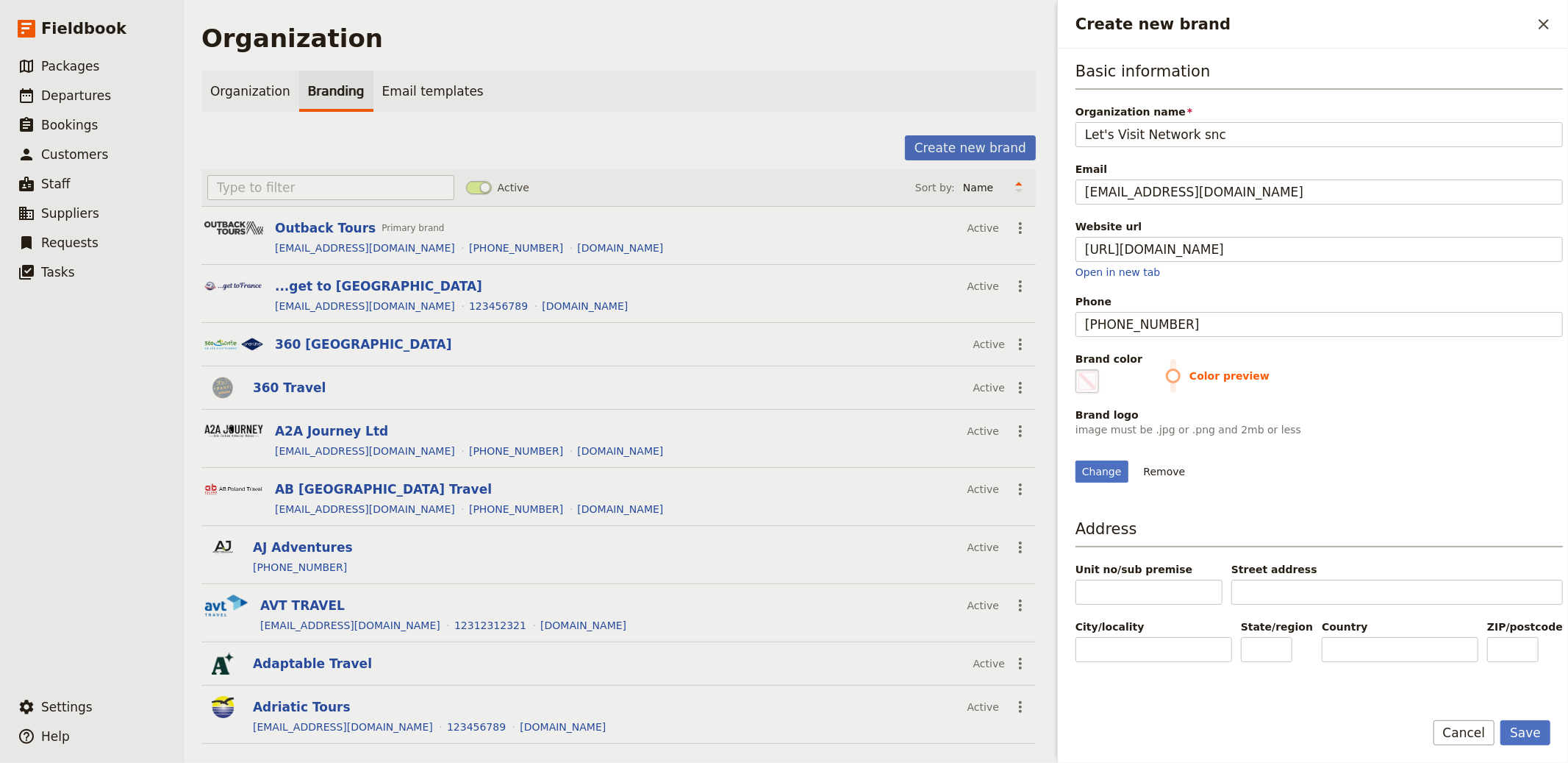
click at [1087, 380] on span "Create new brand" at bounding box center [1087, 381] width 18 height 18
click at [1079, 369] on input "#000000" at bounding box center [1078, 369] width 1 height 1
type input "#47b474"
click at [1527, 733] on button "Save" at bounding box center [1525, 733] width 50 height 25
